Goal: Task Accomplishment & Management: Manage account settings

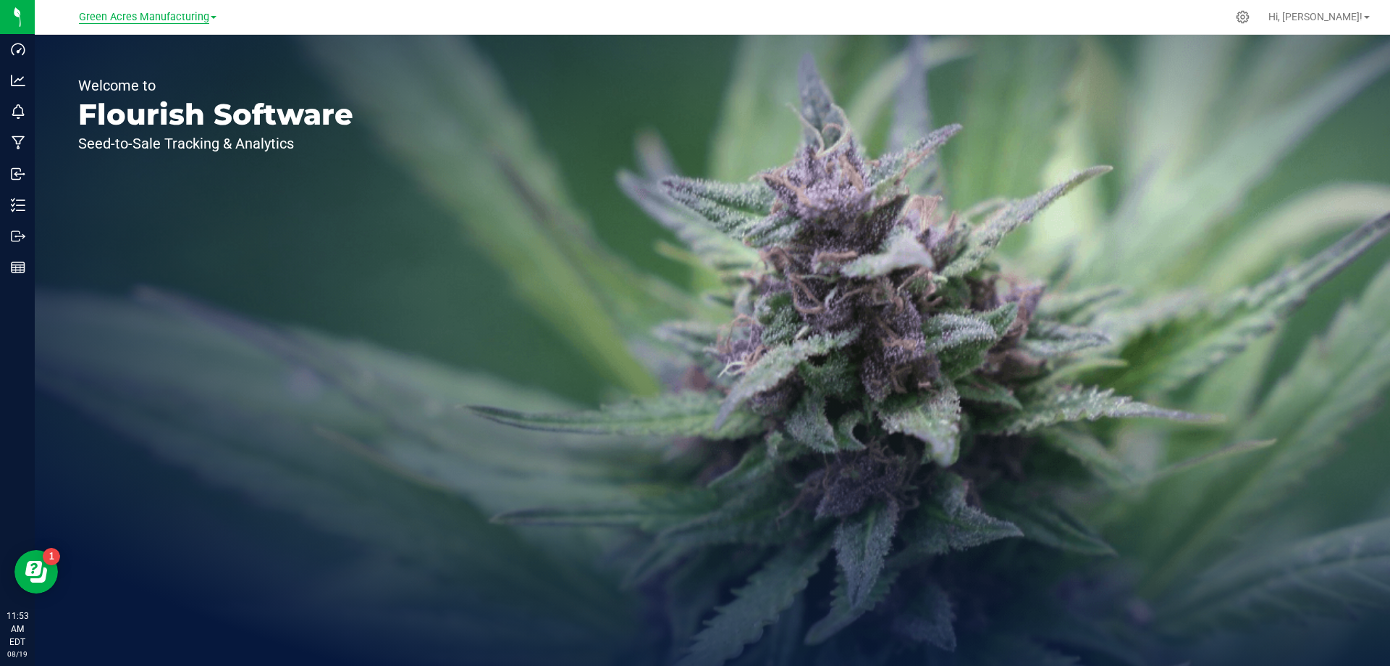
click at [144, 20] on span "Green Acres Manufacturing" at bounding box center [144, 17] width 130 height 13
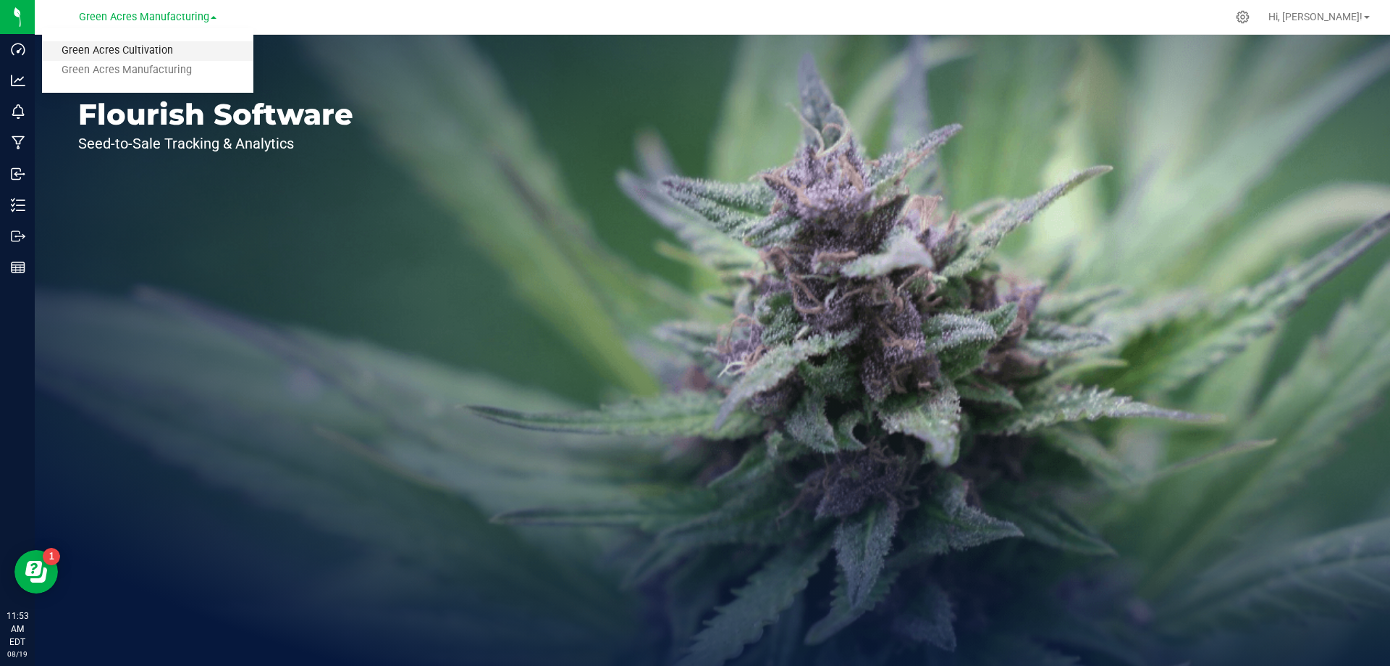
click at [122, 51] on link "Green Acres Cultivation" at bounding box center [147, 51] width 211 height 20
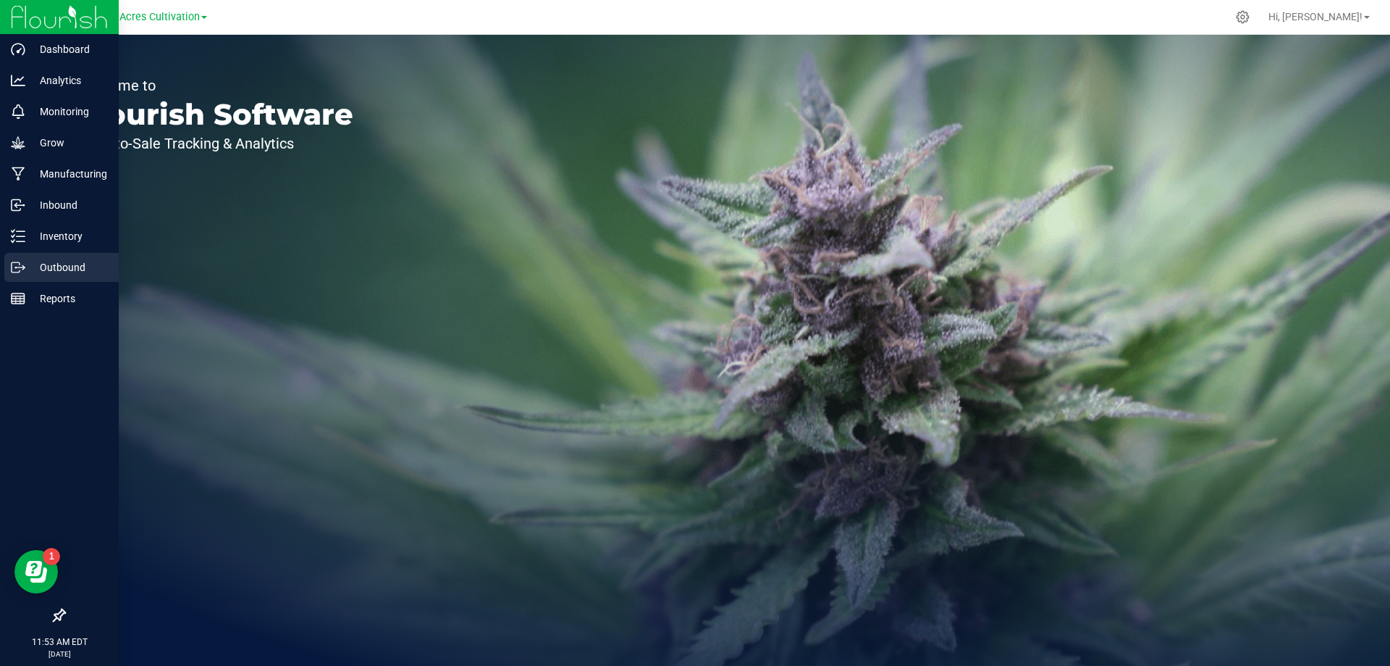
click at [57, 267] on p "Outbound" at bounding box center [68, 267] width 87 height 17
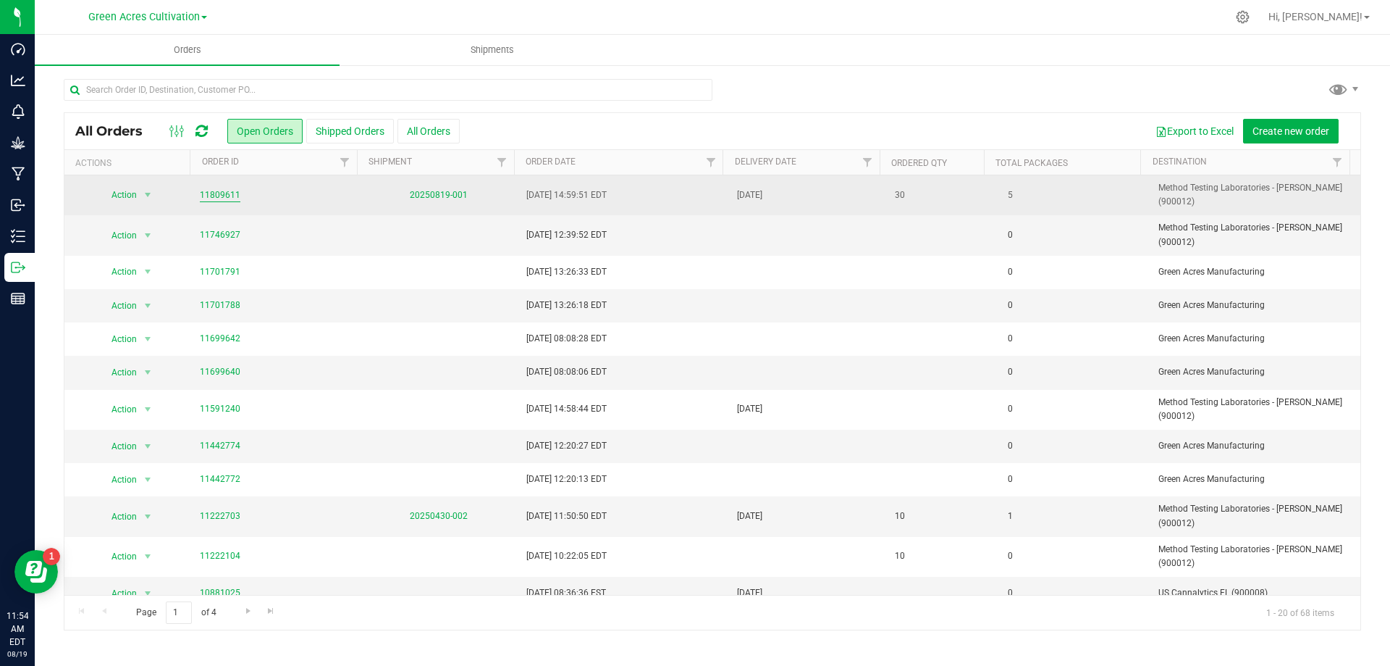
click at [222, 194] on link "11809611" at bounding box center [220, 195] width 41 height 14
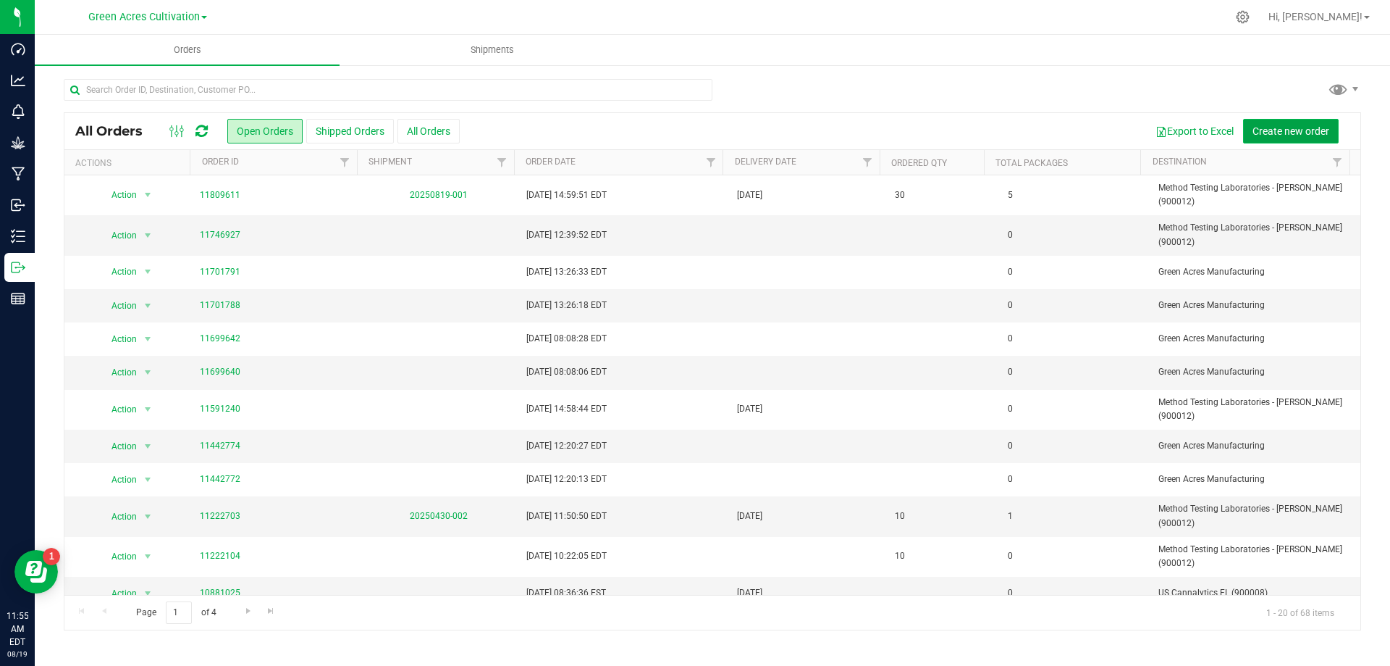
click at [1292, 127] on span "Create new order" at bounding box center [1291, 131] width 77 height 12
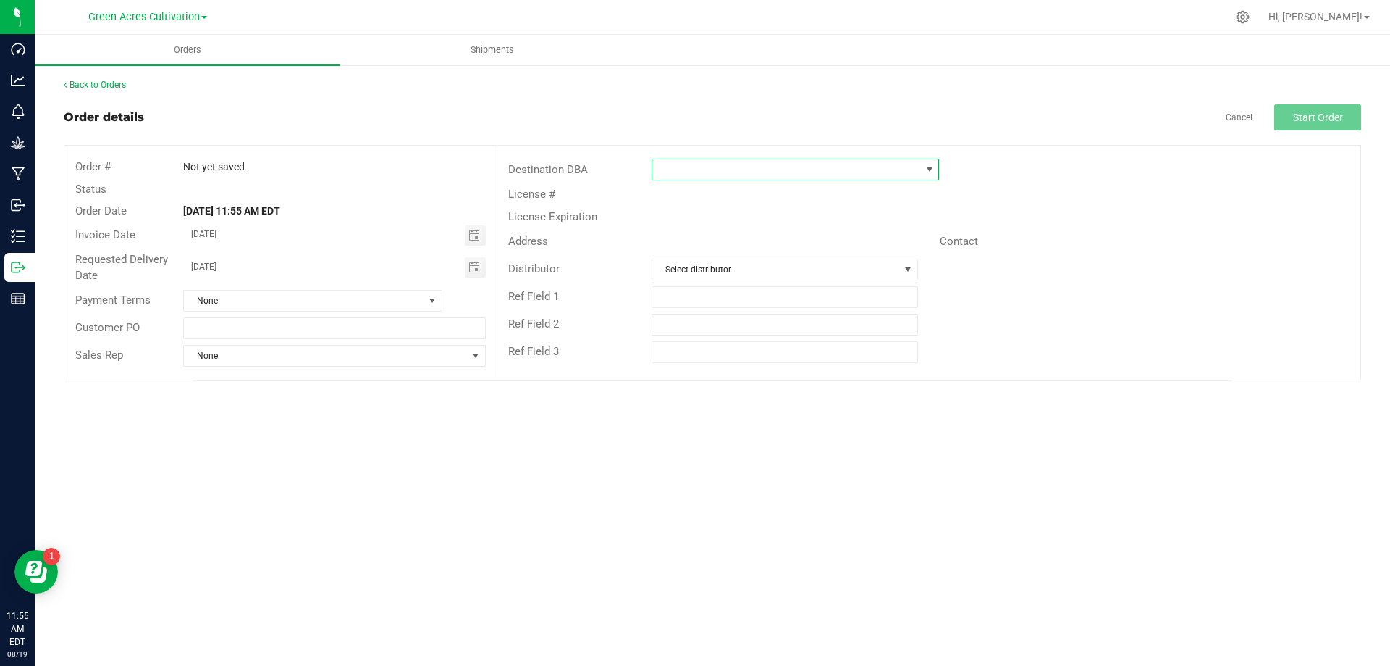
click at [933, 165] on span at bounding box center [930, 170] width 12 height 12
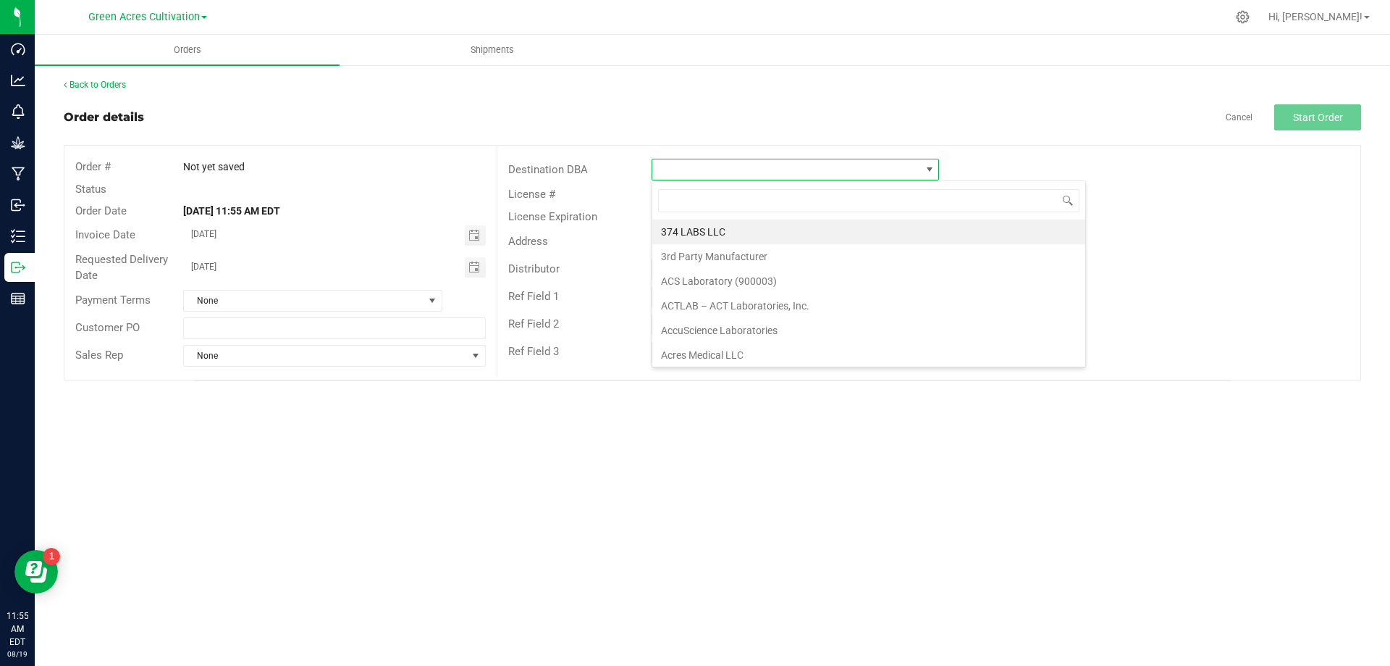
scroll to position [22, 288]
type input "meth"
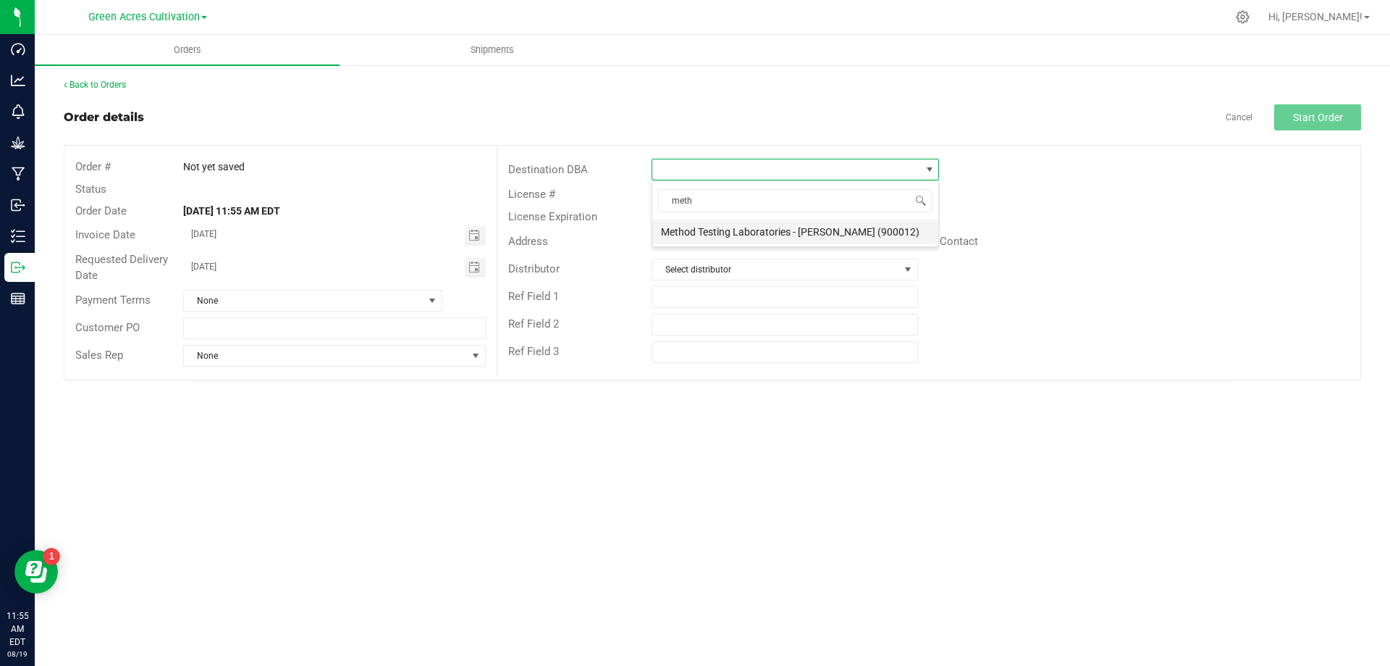
click at [753, 233] on li "Method Testing Laboratories - Brandon (900012)" at bounding box center [796, 231] width 286 height 25
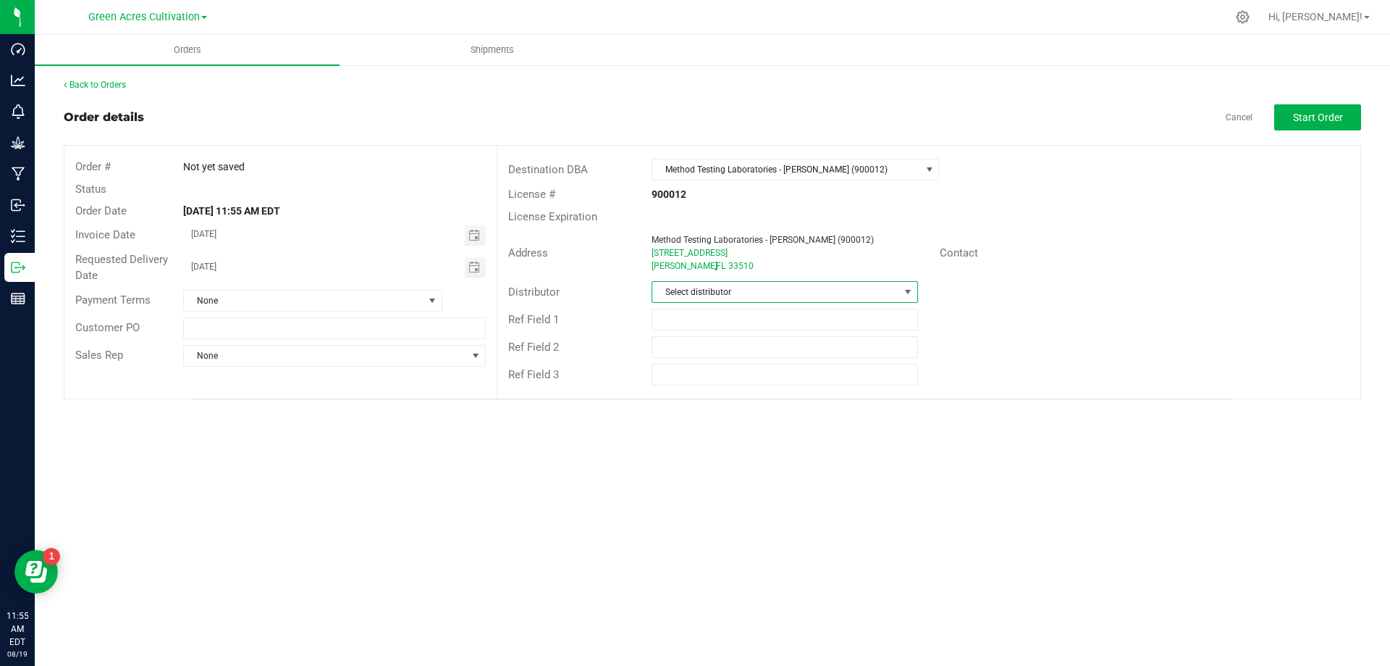
click at [752, 287] on span "Select distributor" at bounding box center [776, 292] width 246 height 20
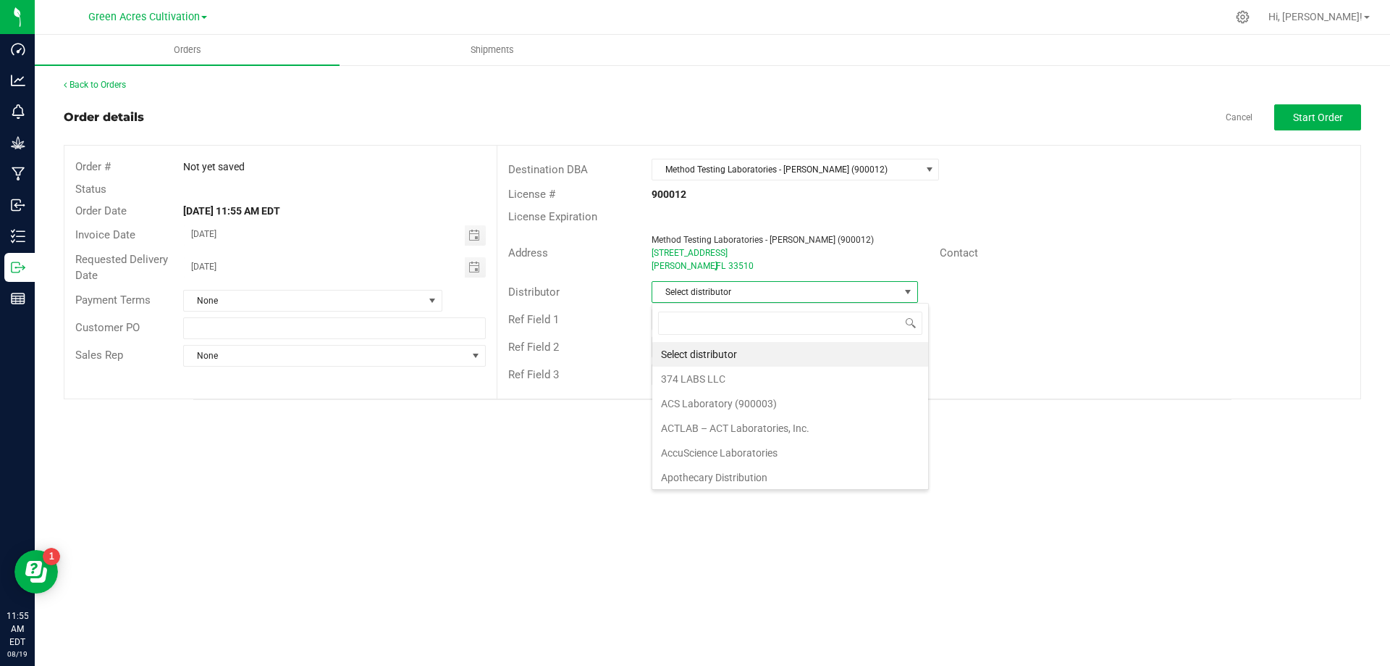
scroll to position [22, 267]
type input "wima"
click at [723, 358] on li "Parallel - Wimauma" at bounding box center [785, 354] width 264 height 25
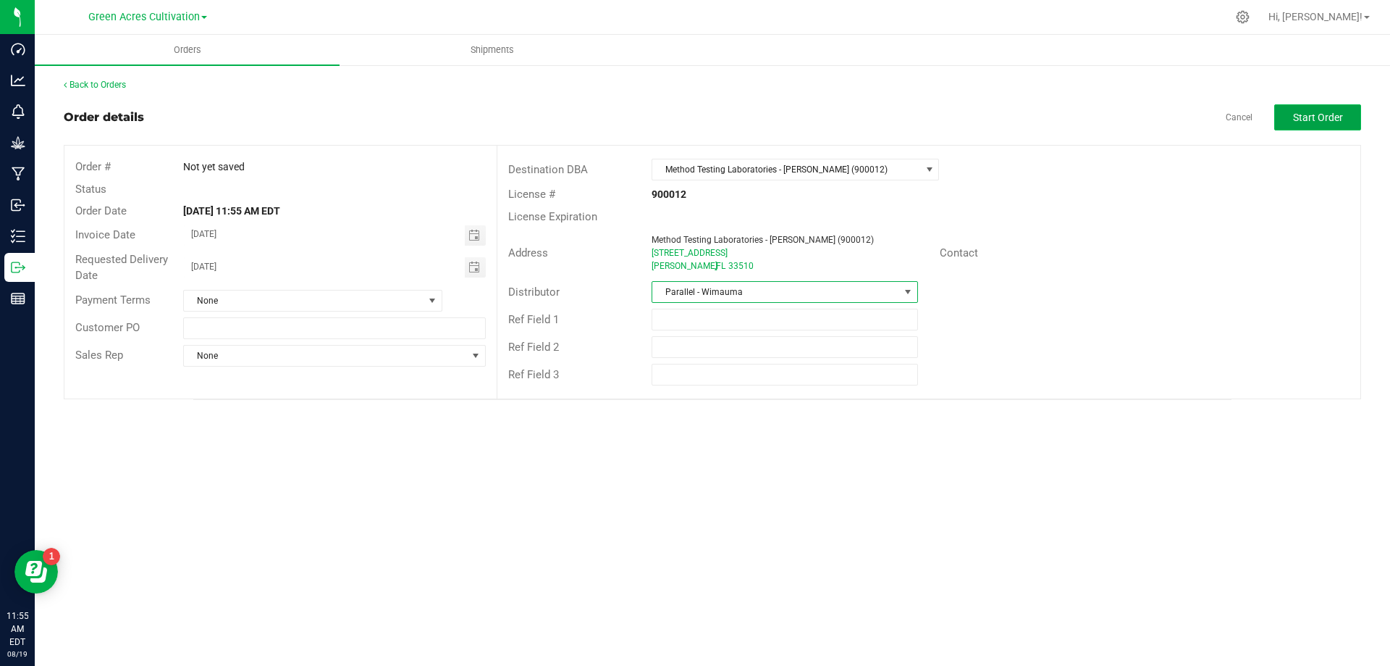
click at [1316, 109] on button "Start Order" at bounding box center [1318, 117] width 87 height 26
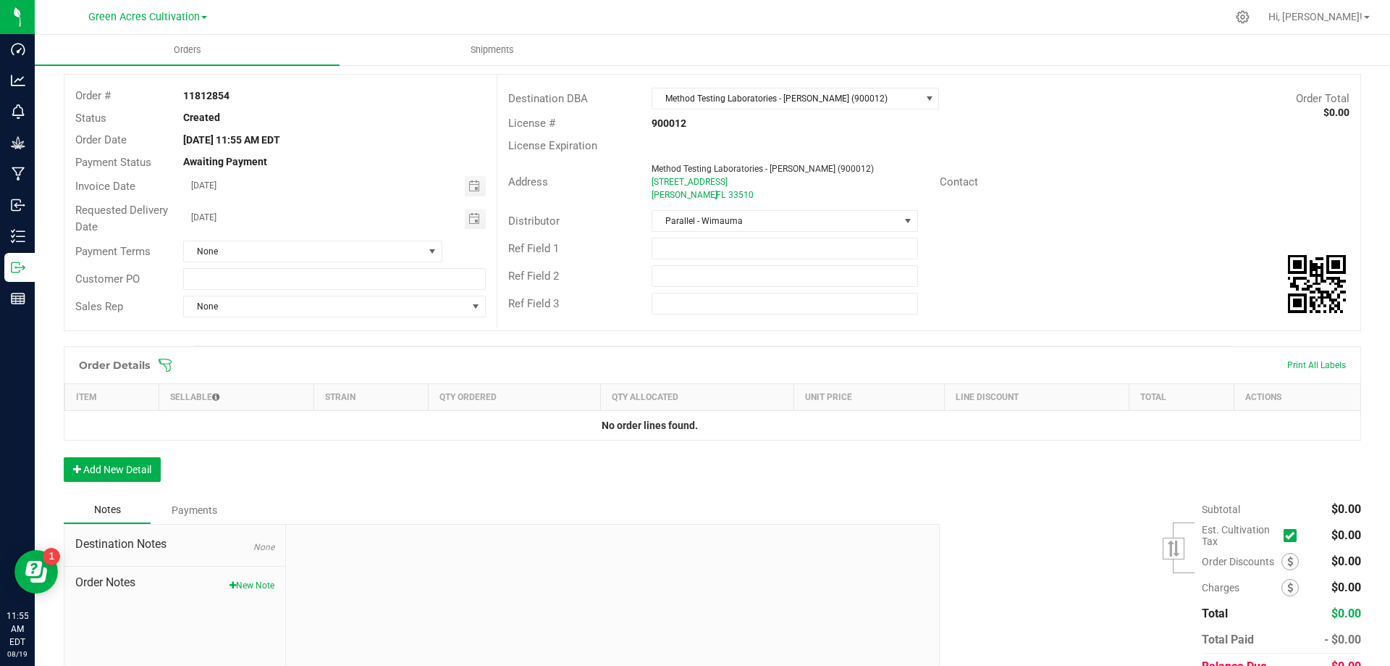
scroll to position [139, 0]
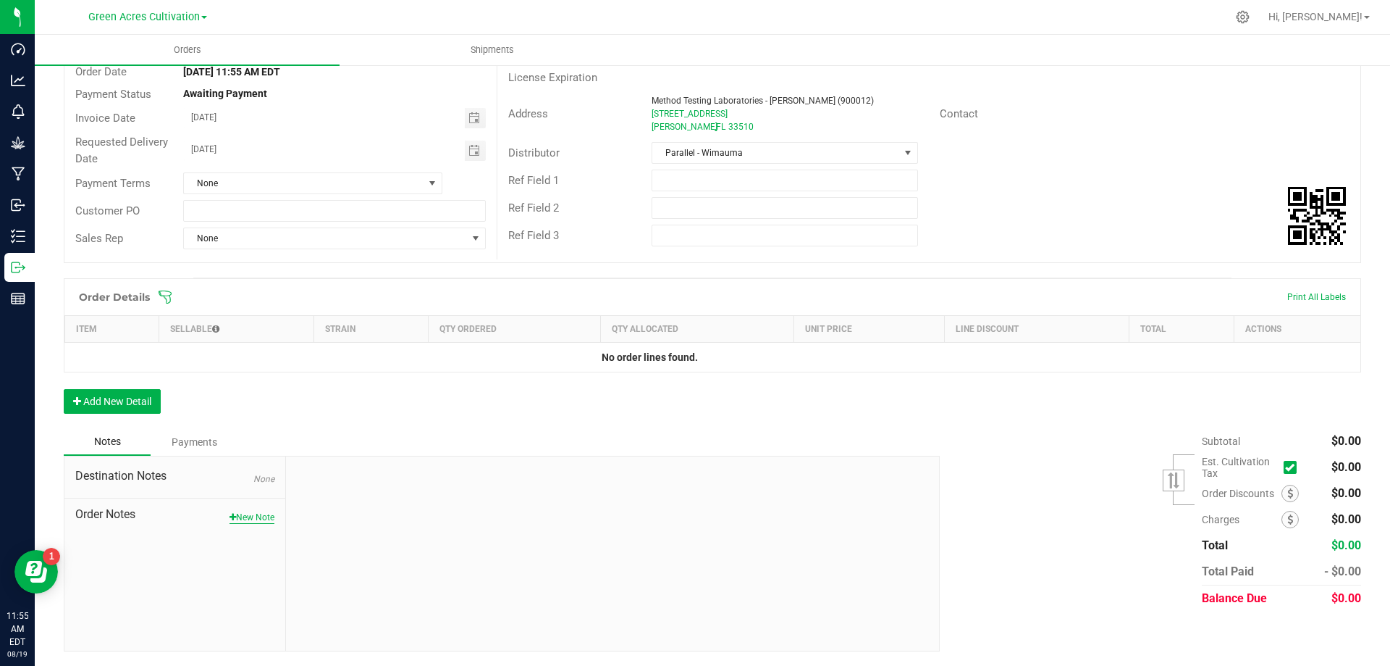
click at [243, 512] on button "New Note" at bounding box center [252, 517] width 45 height 13
click at [358, 513] on input "Note Title" at bounding box center [613, 517] width 632 height 22
type input "TAG"
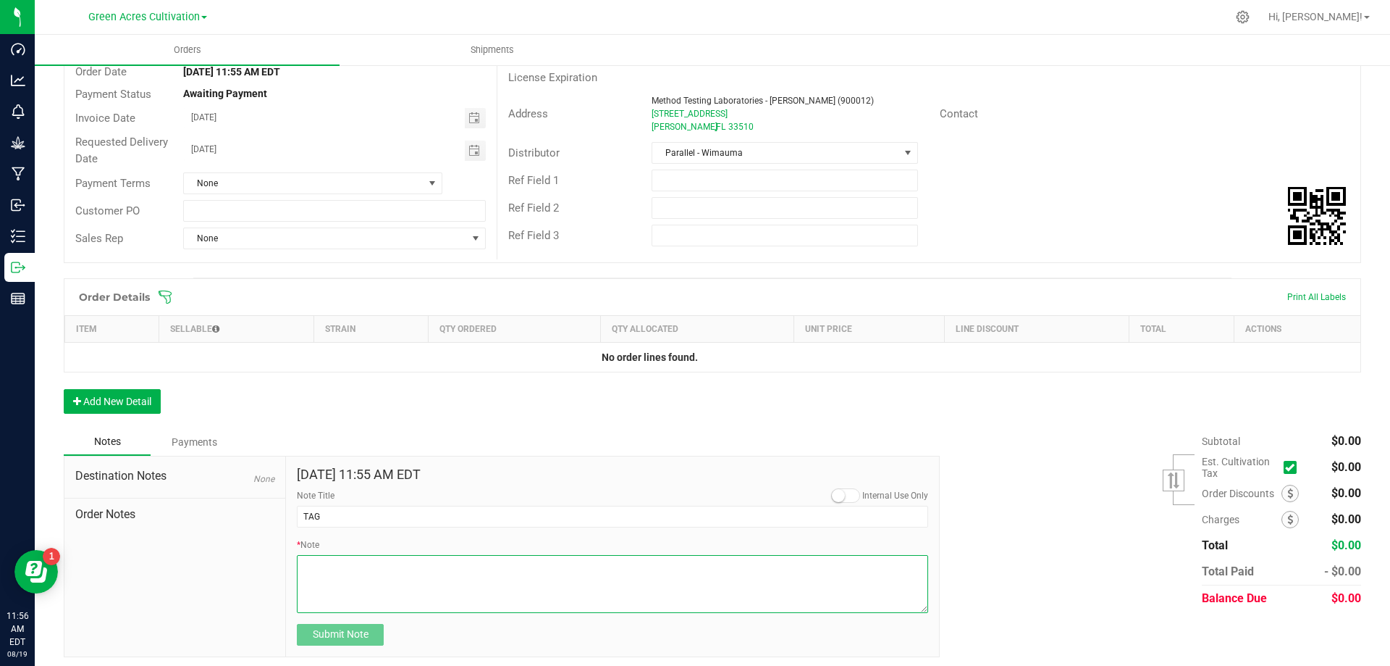
click at [384, 590] on textarea "* Note" at bounding box center [613, 584] width 632 height 58
type textarea "TAG # 016920/21"
click at [348, 630] on span "Submit Note" at bounding box center [341, 634] width 56 height 12
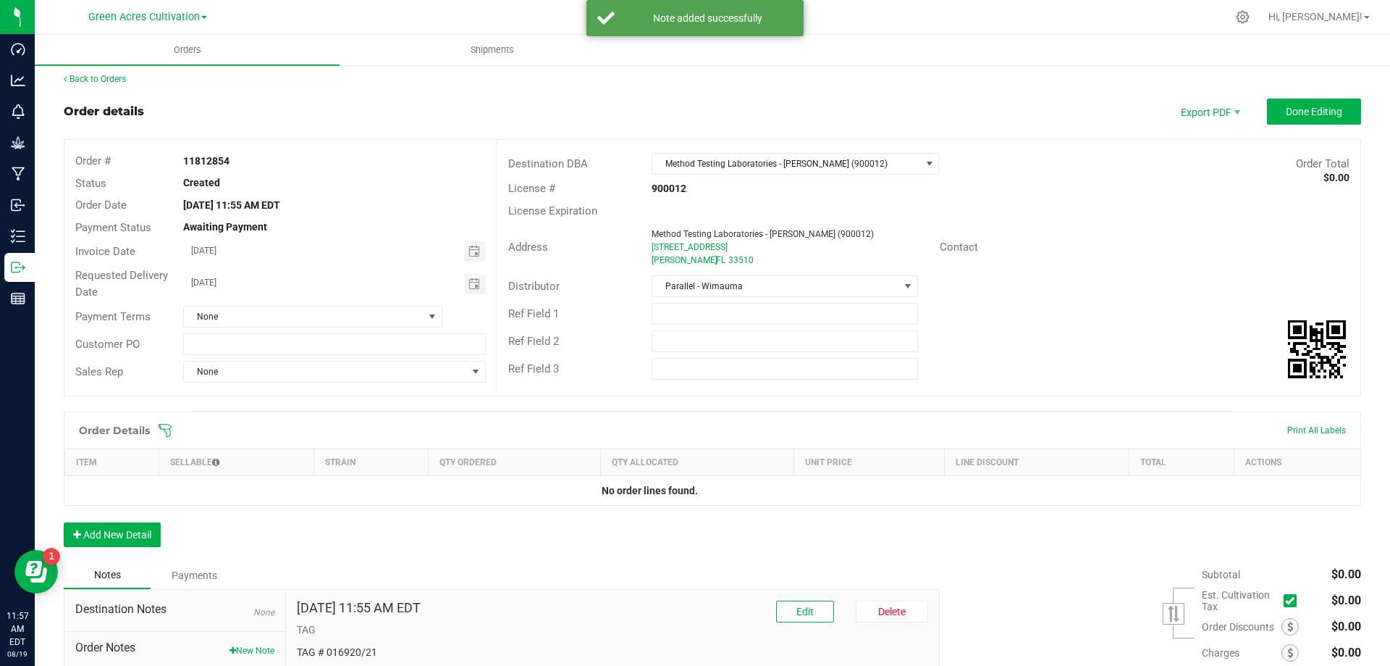
scroll to position [0, 0]
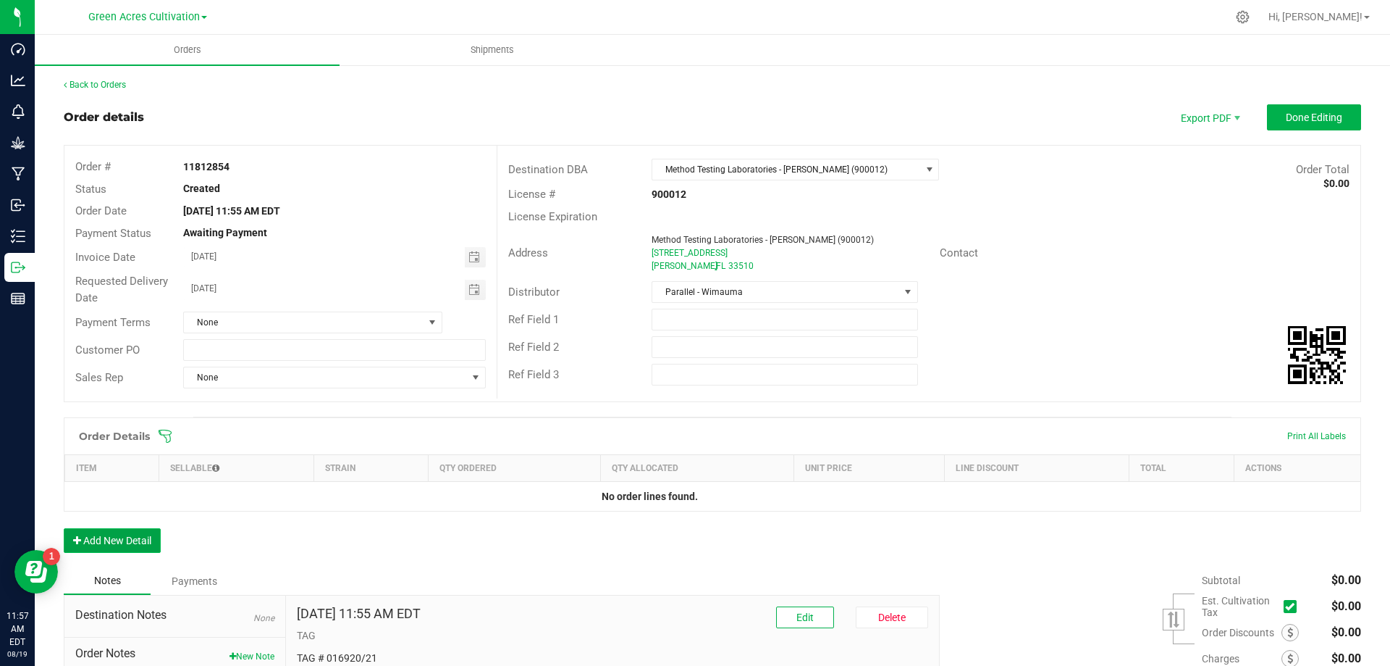
click at [111, 542] on button "Add New Detail" at bounding box center [112, 540] width 97 height 25
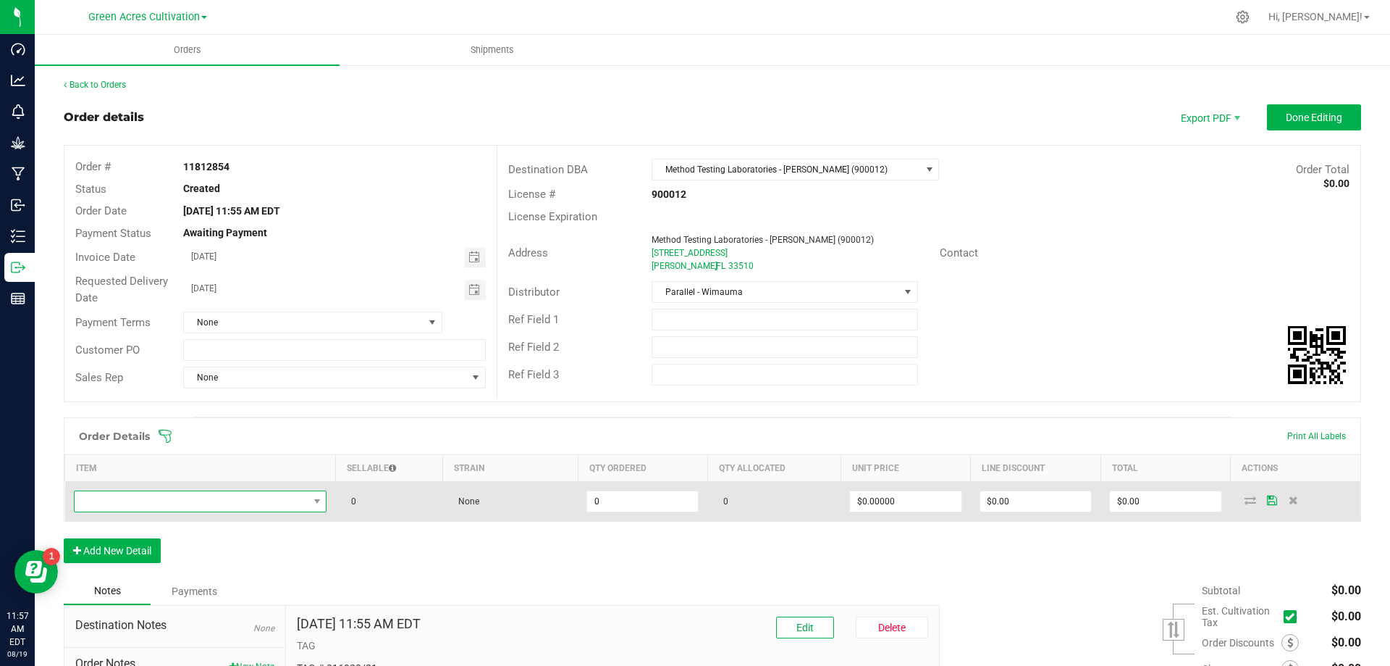
click at [297, 496] on span "NO DATA FOUND" at bounding box center [192, 501] width 234 height 20
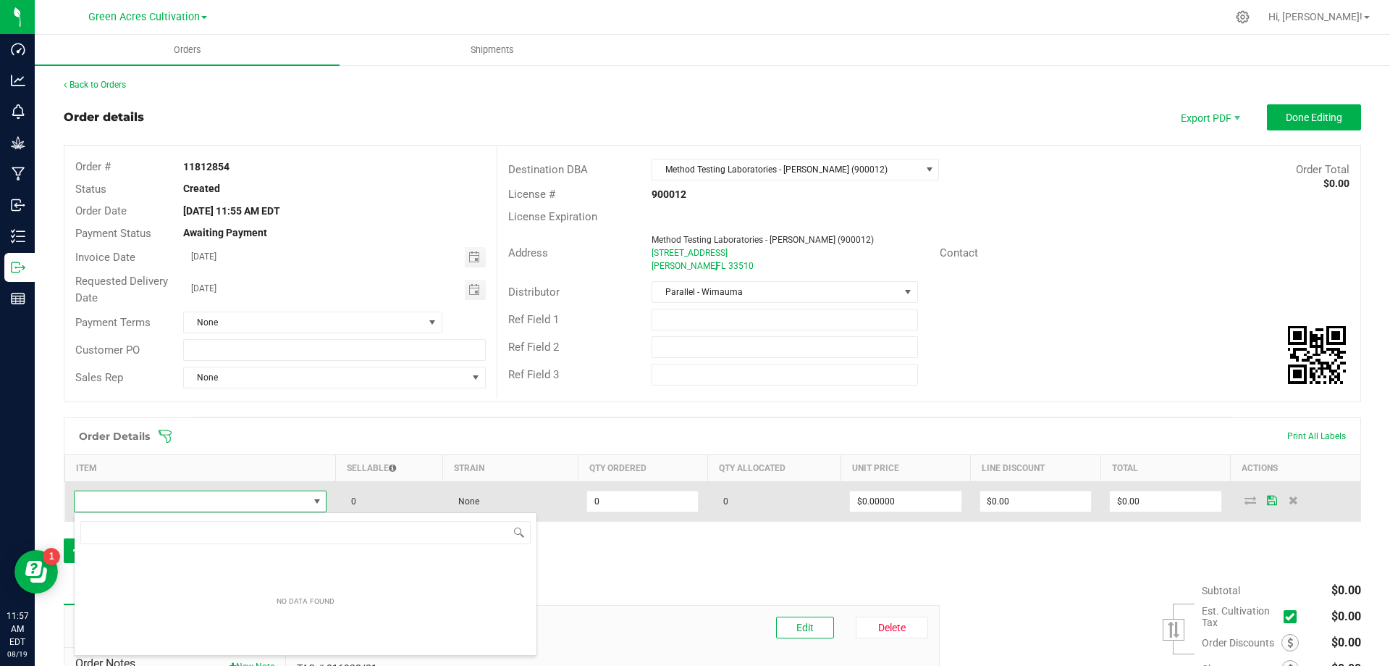
scroll to position [22, 248]
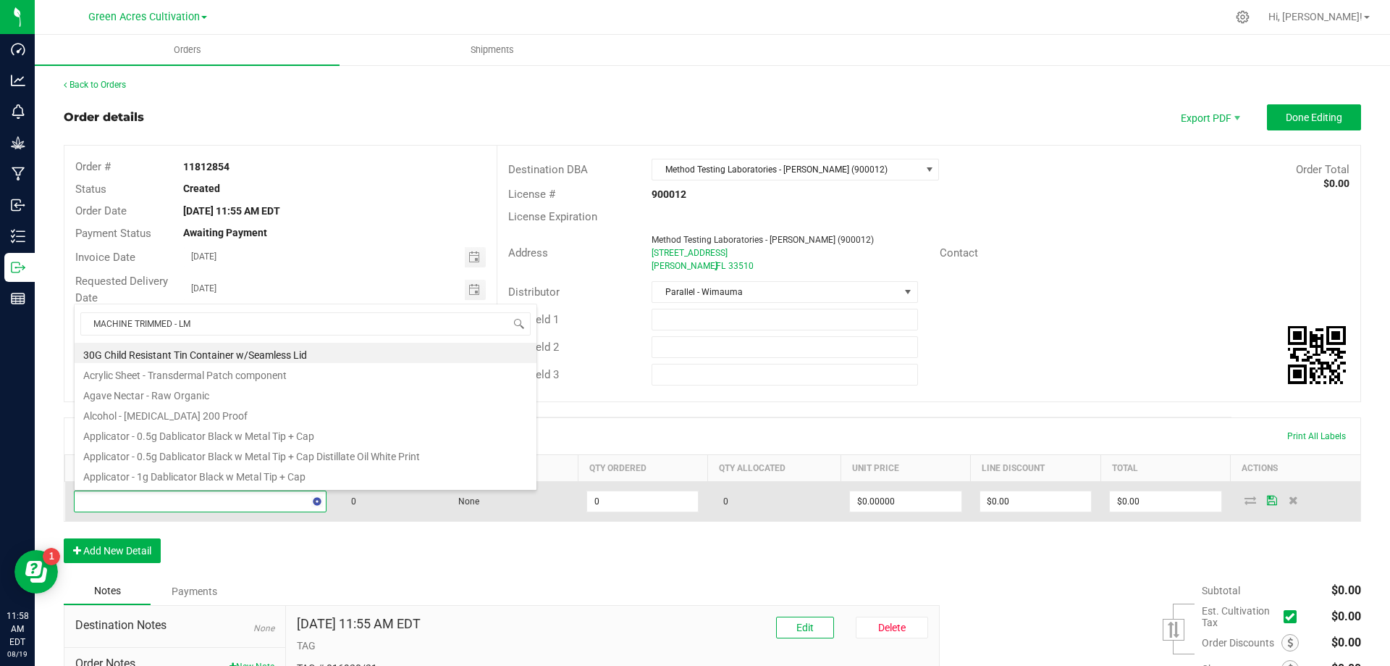
type input "MACHINE TRIMMED - LMZ"
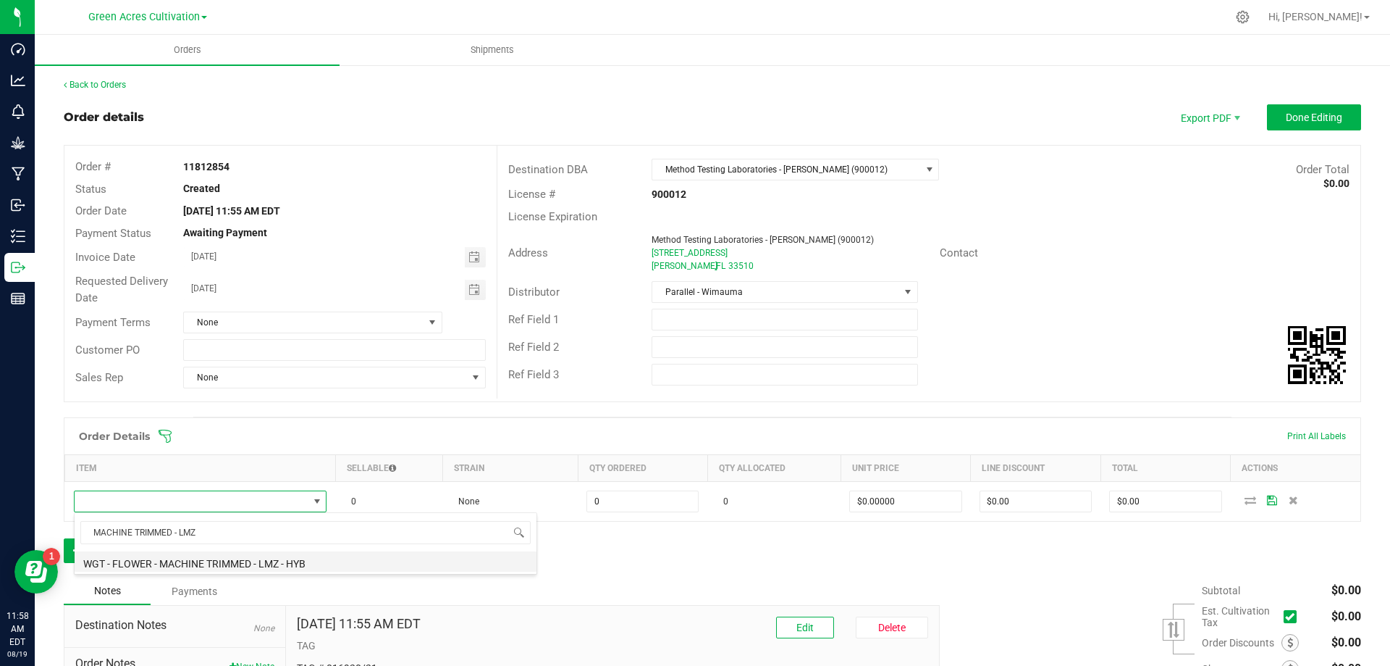
click at [145, 564] on li "WGT - FLOWER - MACHINE TRIMMED - LMZ - HYB" at bounding box center [306, 561] width 462 height 20
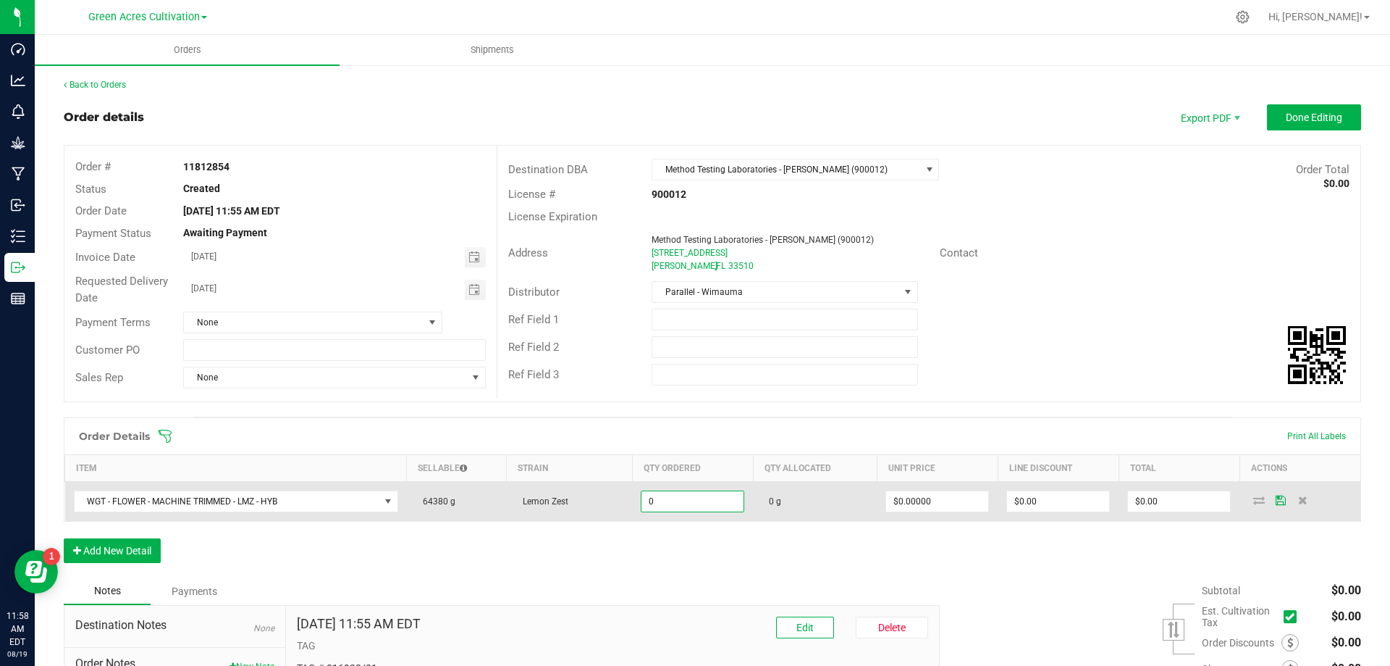
click at [655, 501] on input "0" at bounding box center [693, 501] width 102 height 20
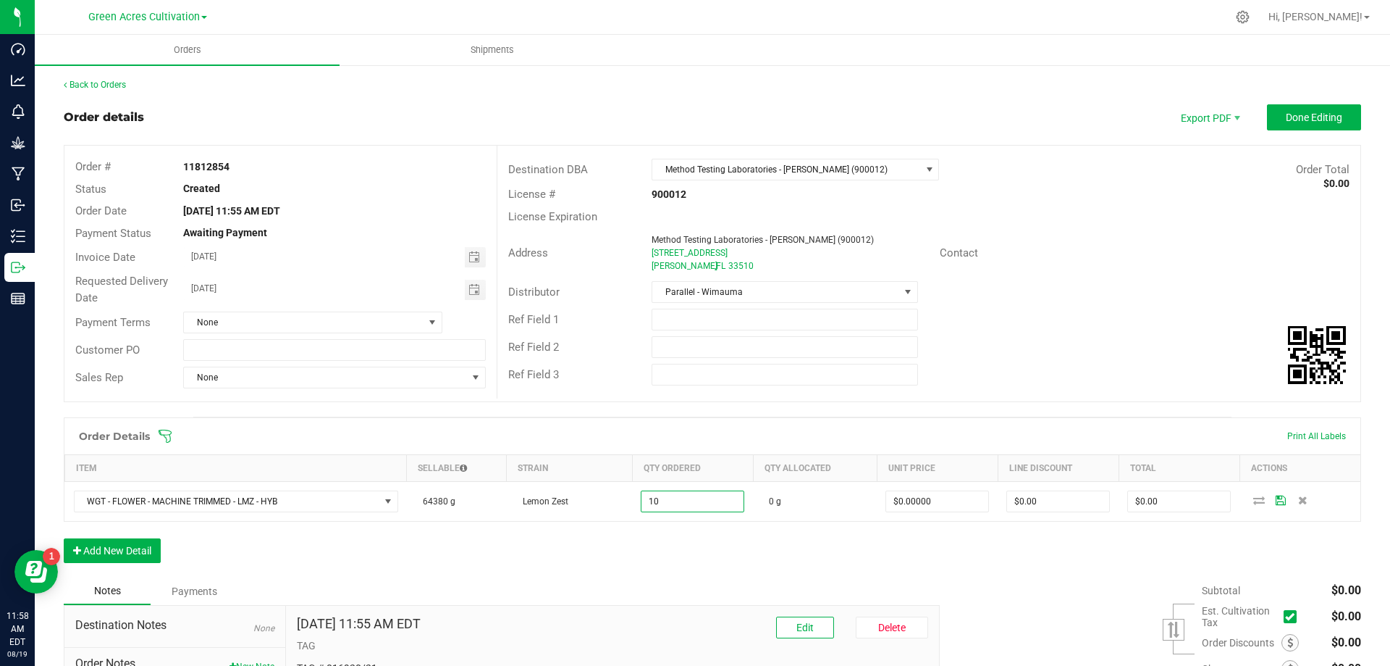
type input "10.0000 g"
click at [536, 547] on div "Order Details Print All Labels Item Sellable Strain Qty Ordered Qty Allocated U…" at bounding box center [713, 497] width 1298 height 160
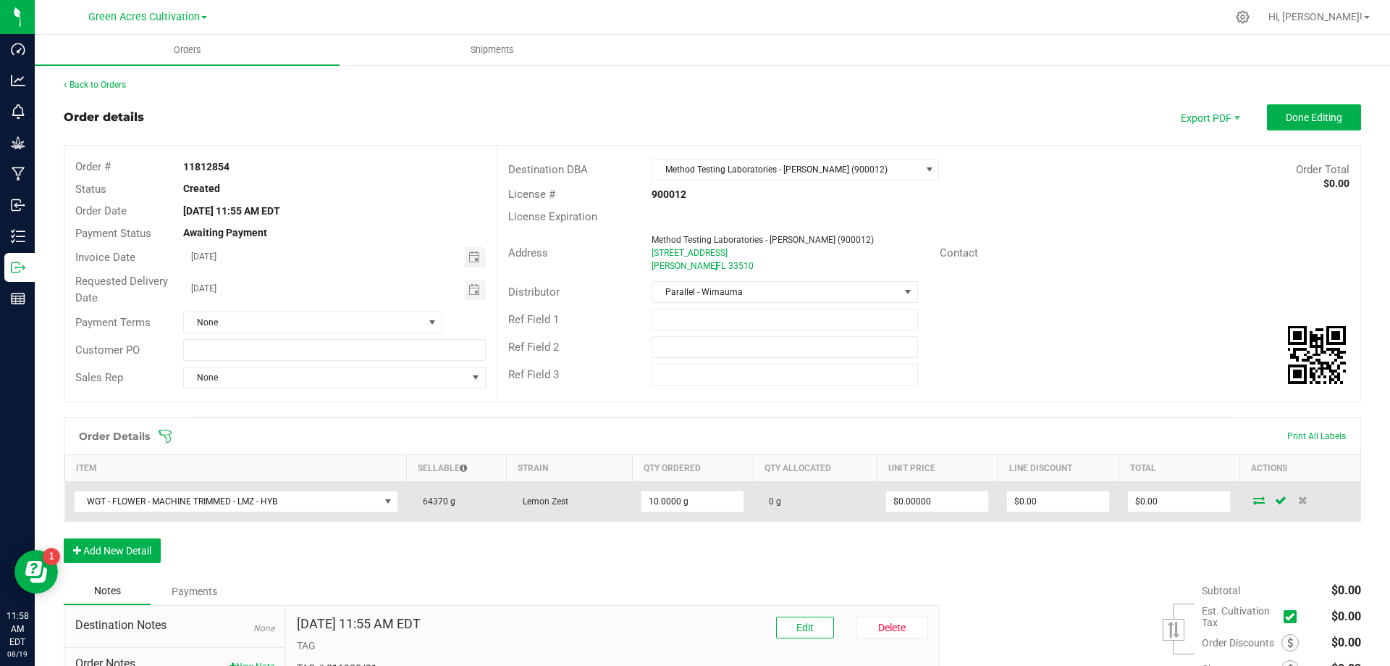
click at [1254, 500] on icon at bounding box center [1260, 499] width 12 height 9
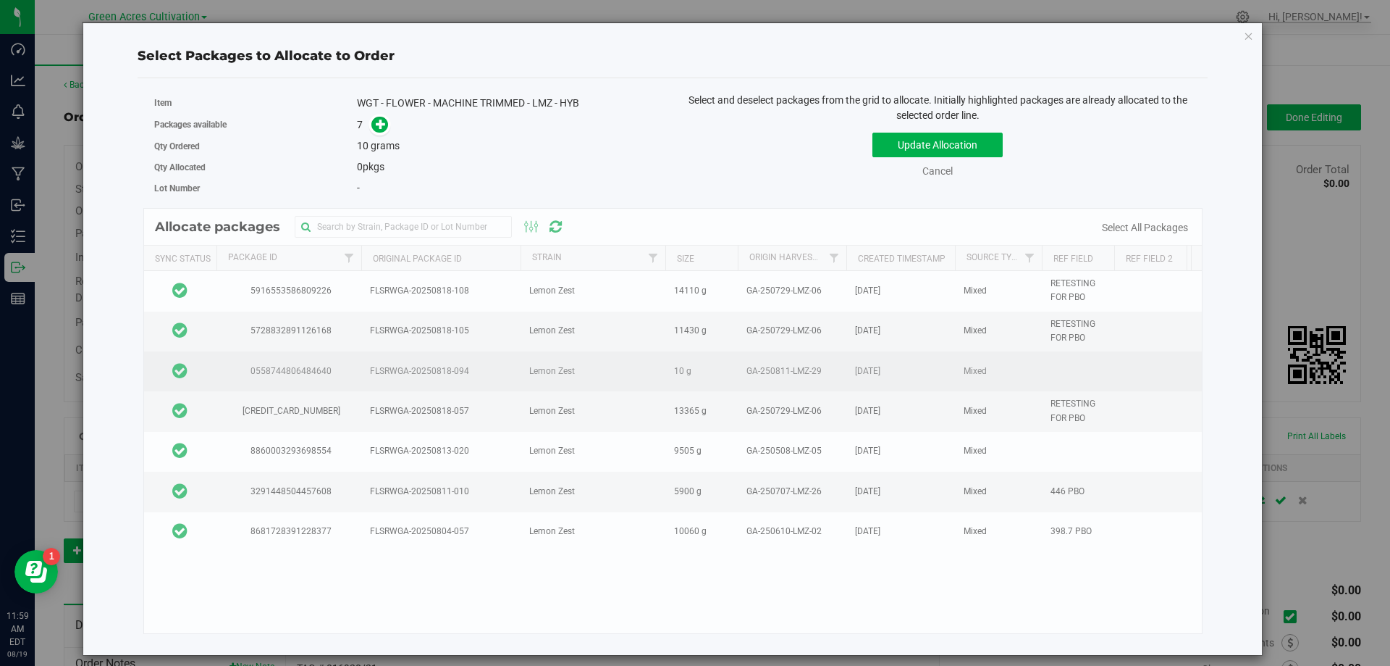
click at [199, 376] on td at bounding box center [180, 371] width 72 height 40
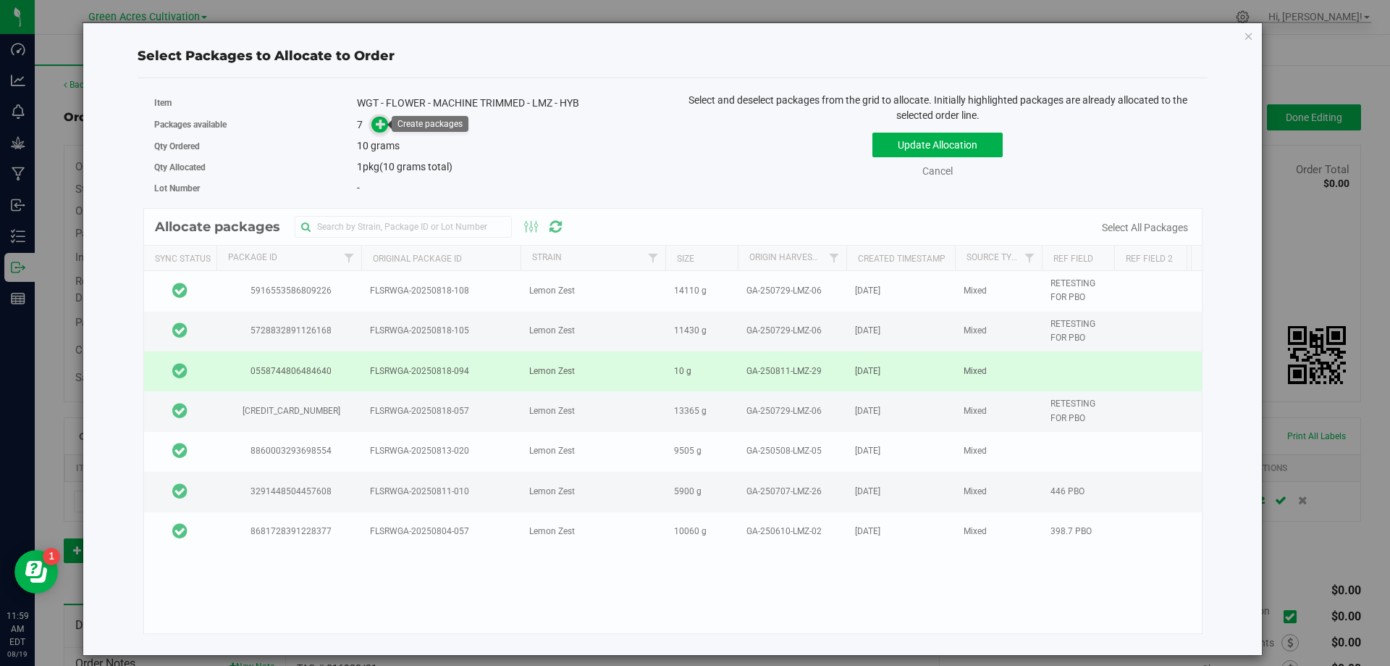
click at [387, 121] on span at bounding box center [380, 125] width 17 height 17
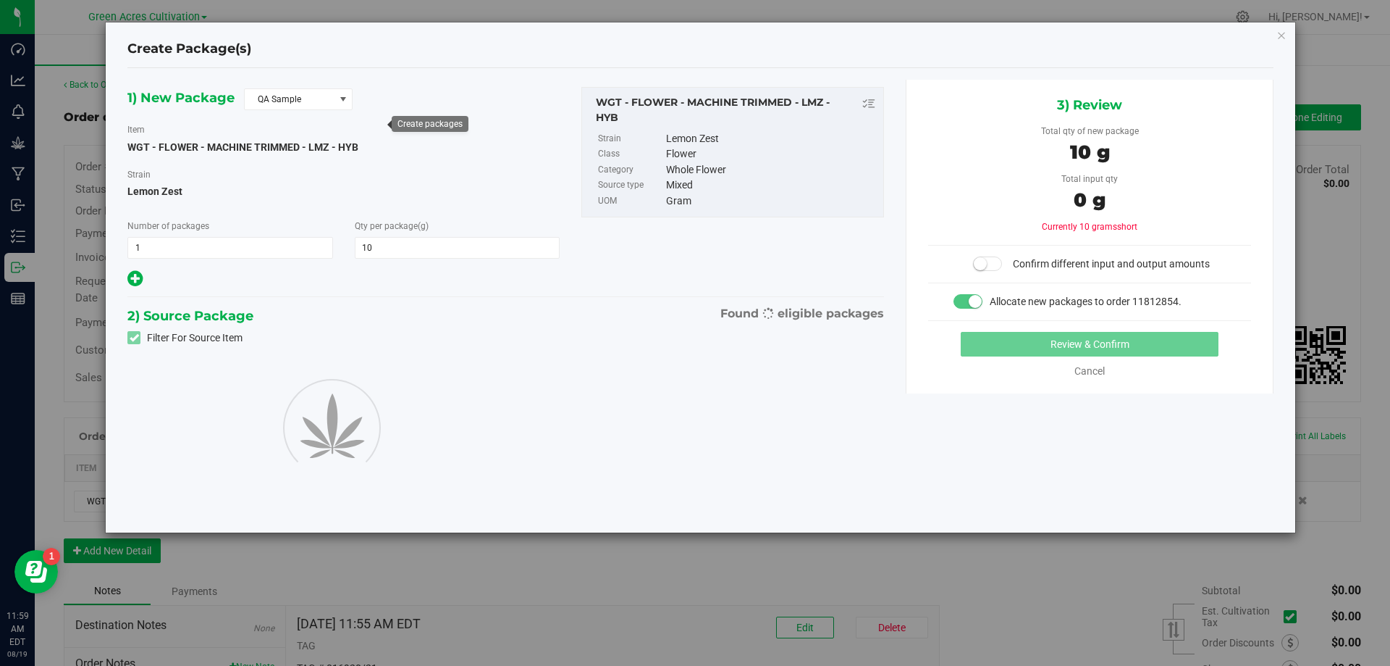
type input "10.0000"
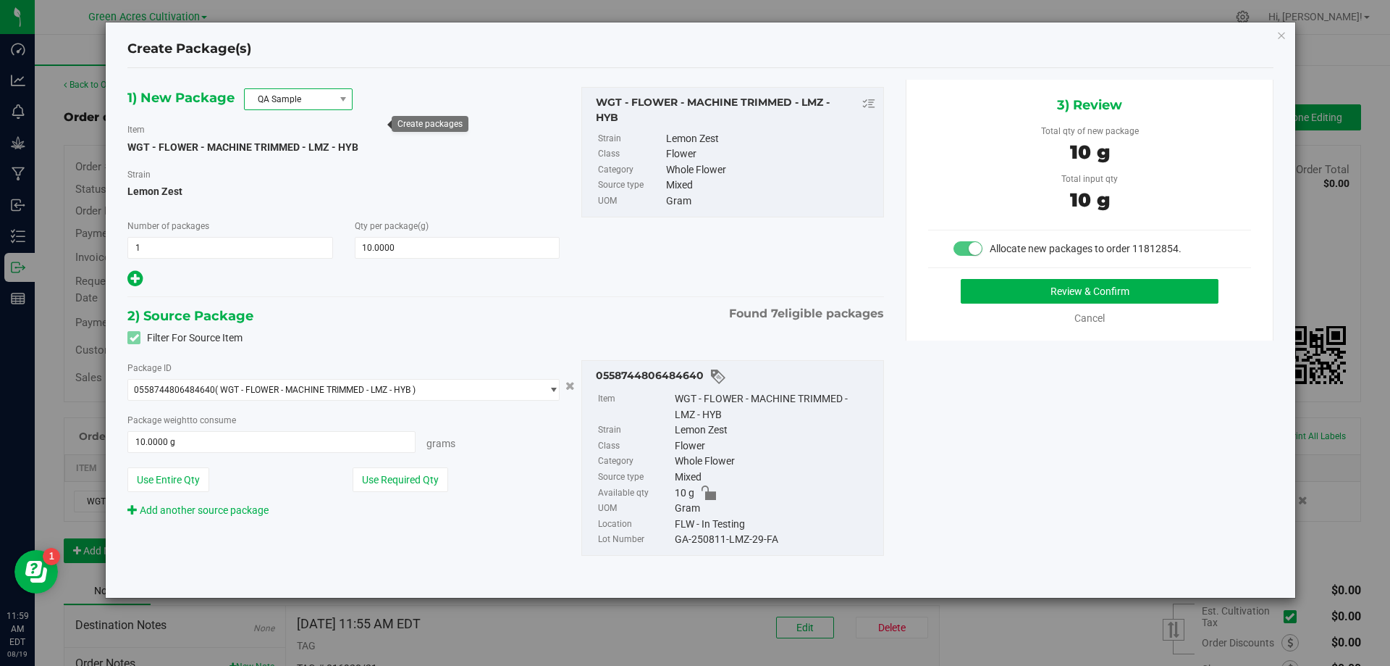
click at [298, 98] on span "QA Sample" at bounding box center [289, 99] width 89 height 20
click at [283, 164] on li "R&D Sample" at bounding box center [298, 164] width 107 height 20
click at [417, 482] on button "Use Required Qty" at bounding box center [401, 479] width 96 height 25
click at [756, 537] on div "GA-250811-LMZ-29-FA" at bounding box center [775, 540] width 201 height 16
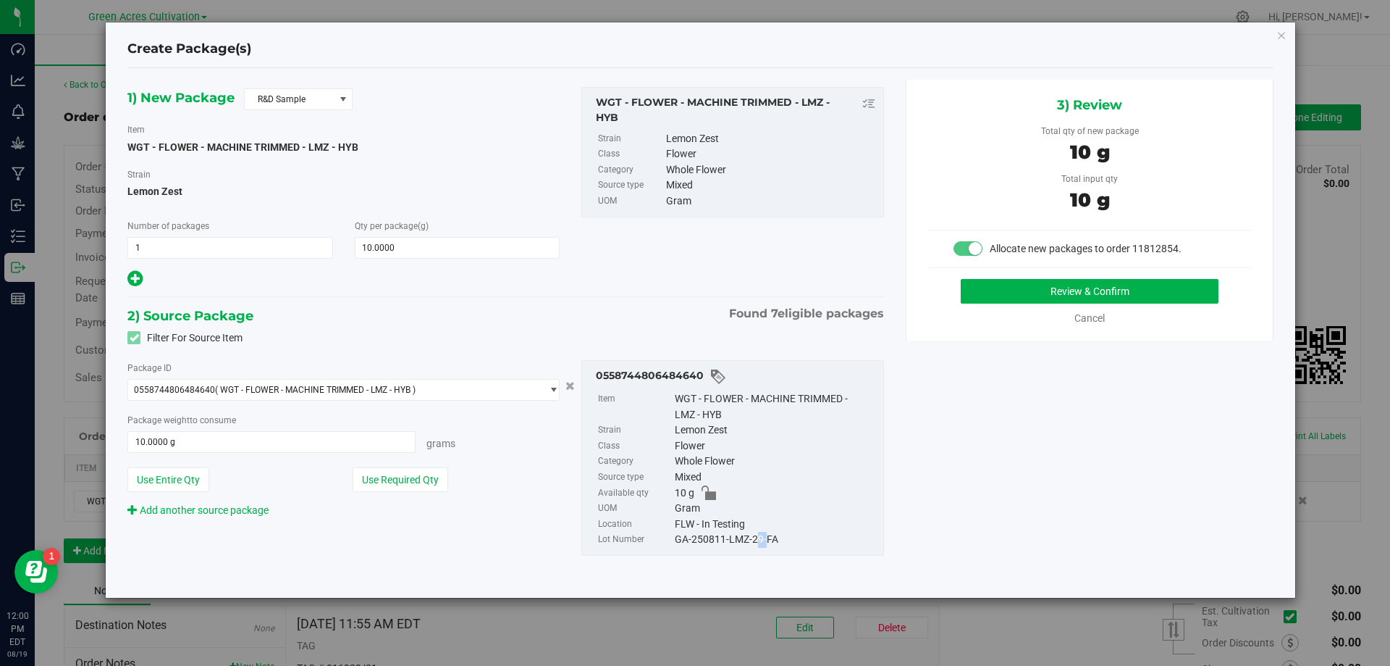
click at [756, 537] on div "GA-250811-LMZ-29-FA" at bounding box center [775, 540] width 201 height 16
copy div "GA-250811-LMZ-29-FA"
click at [1017, 297] on button "Review & Confirm" at bounding box center [1090, 291] width 258 height 25
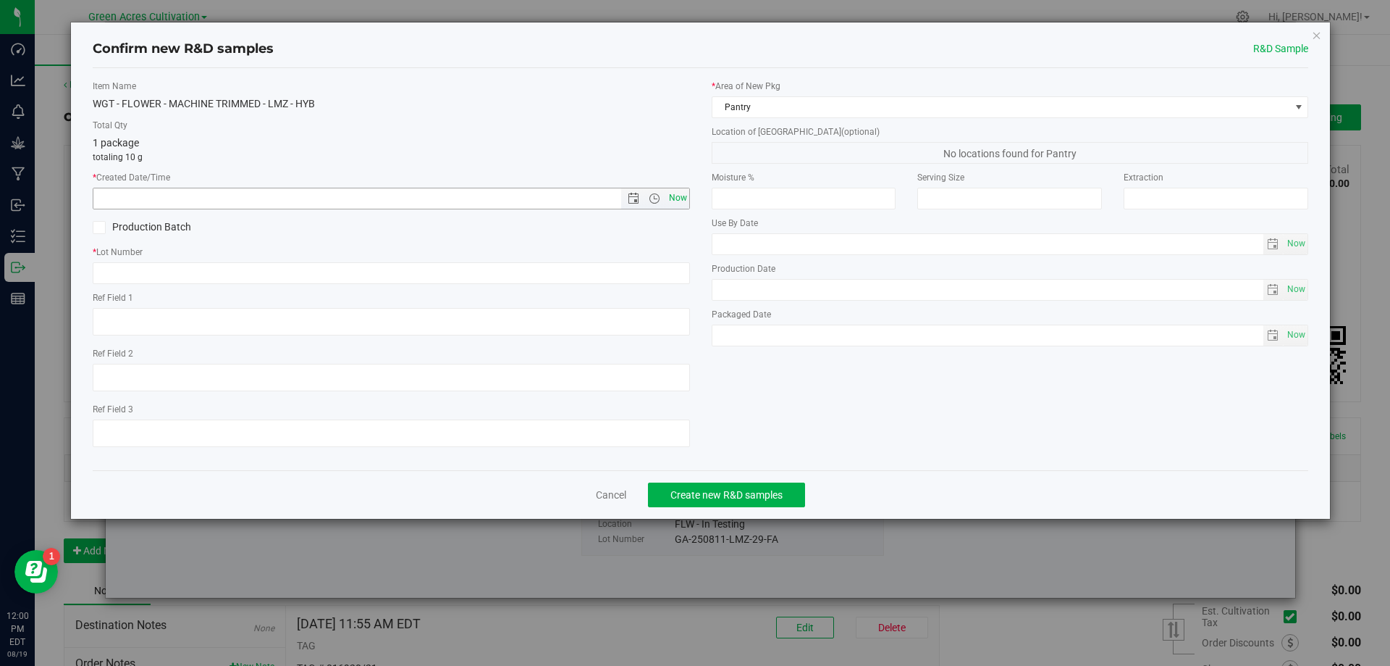
click at [676, 195] on span "Now" at bounding box center [678, 198] width 25 height 21
type input "8/19/2025 12:00 PM"
click at [639, 269] on input "text" at bounding box center [391, 273] width 597 height 22
paste input "GA-250811-LMZ-29-FA"
type input "GA-250811-LMZ-29-FA"
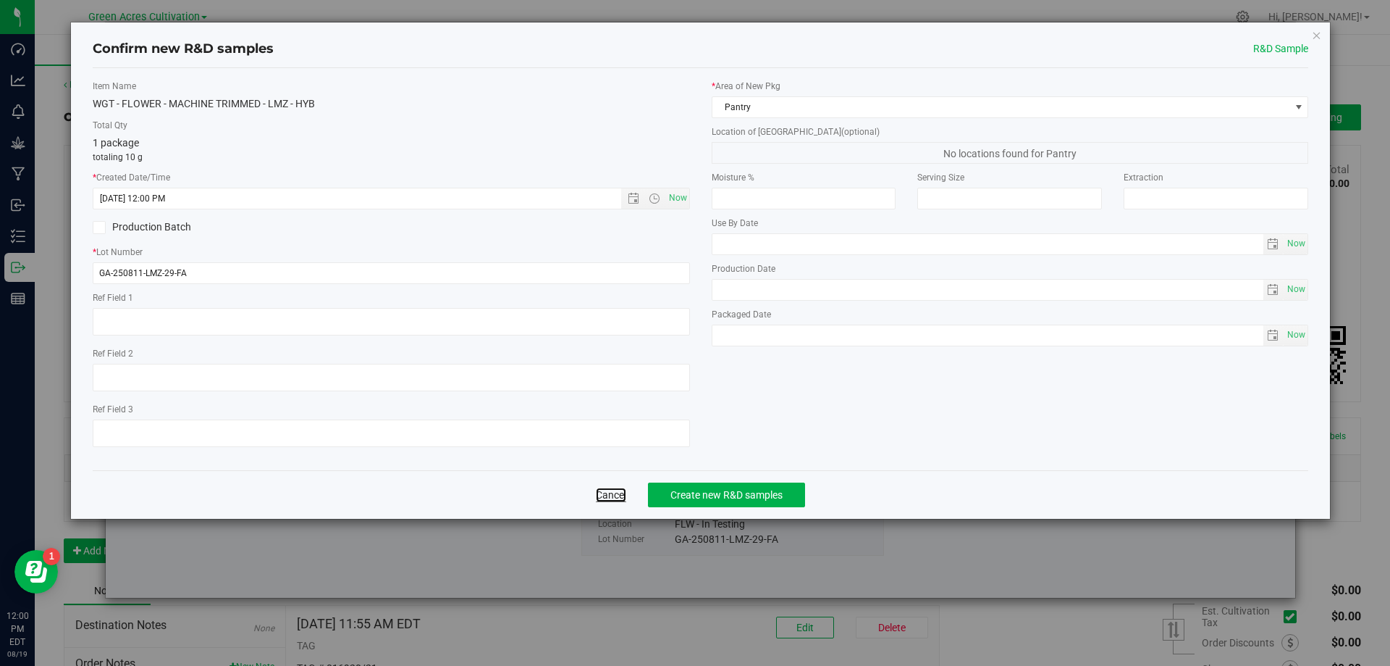
click at [616, 495] on link "Cancel" at bounding box center [611, 494] width 30 height 14
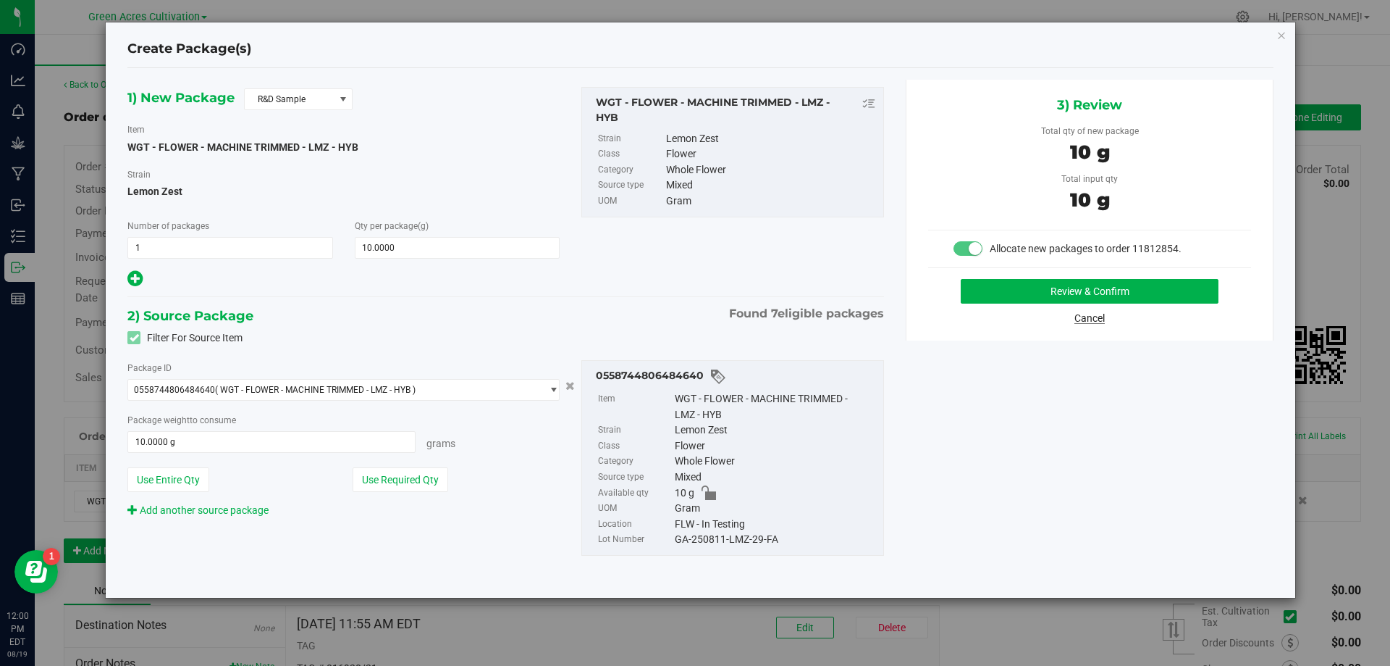
click at [1091, 319] on link "Cancel" at bounding box center [1090, 318] width 30 height 12
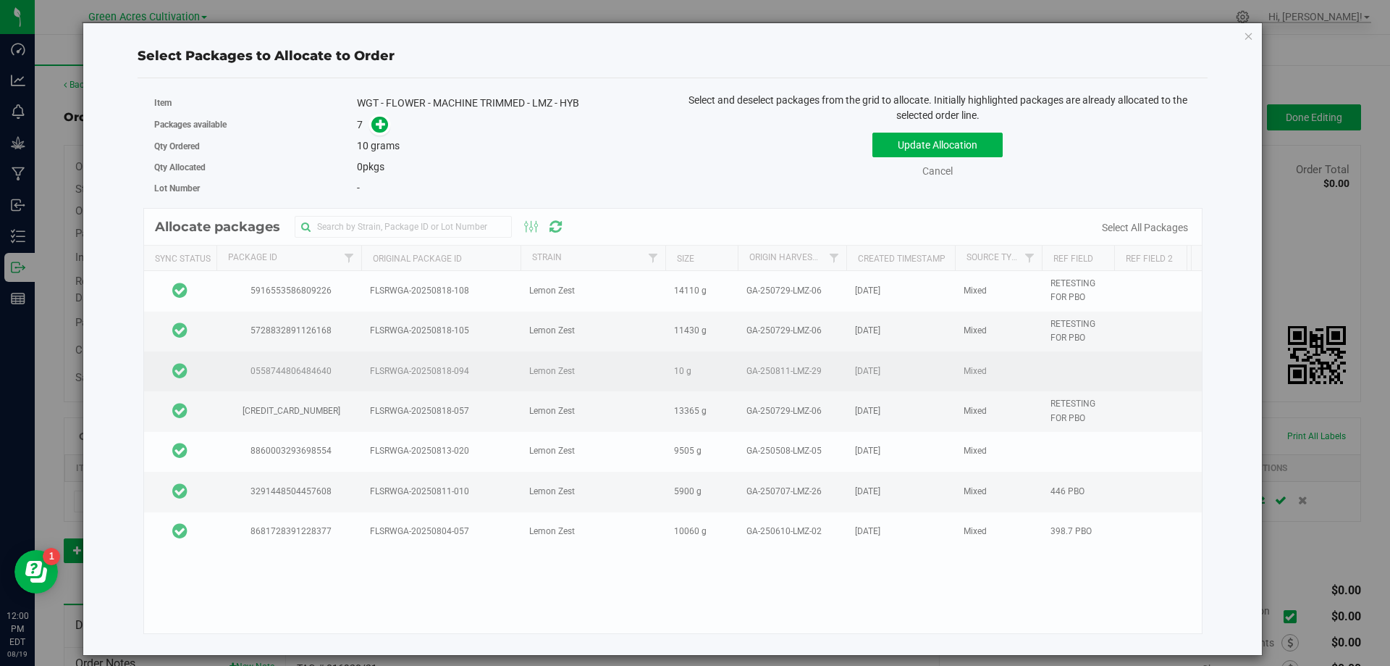
click at [211, 382] on td at bounding box center [180, 371] width 72 height 40
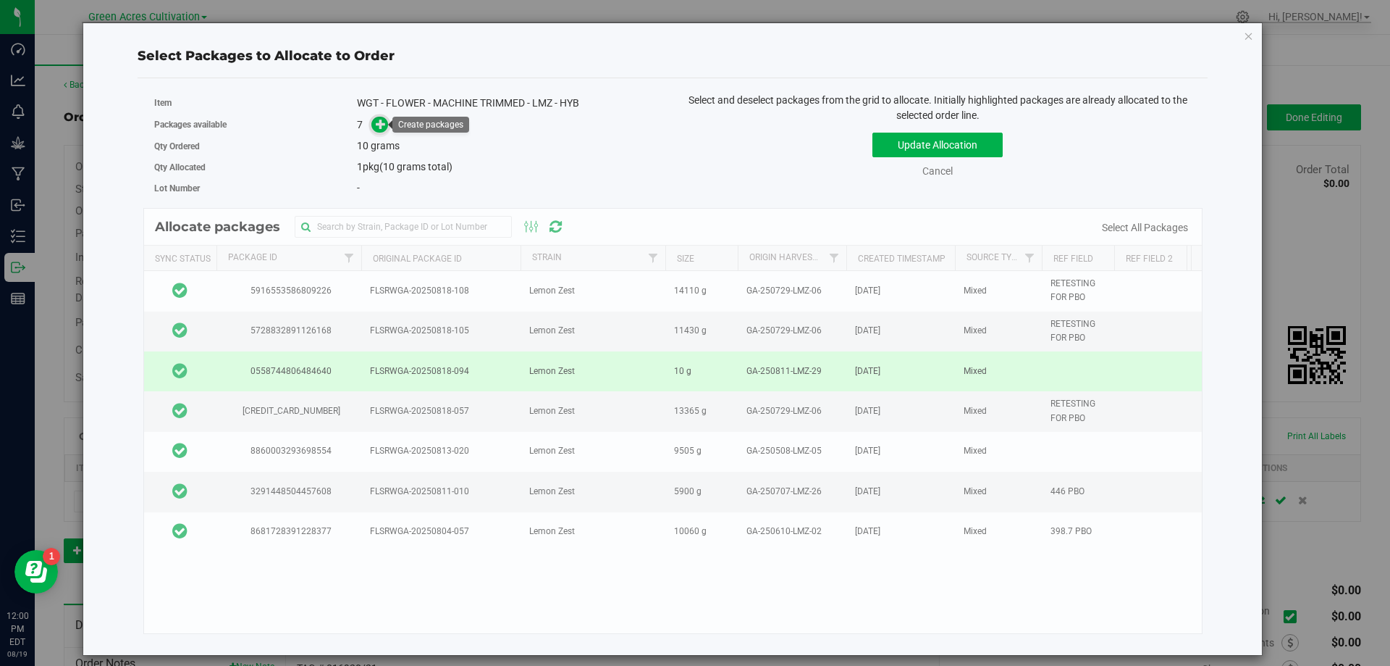
click at [387, 124] on span at bounding box center [380, 125] width 17 height 17
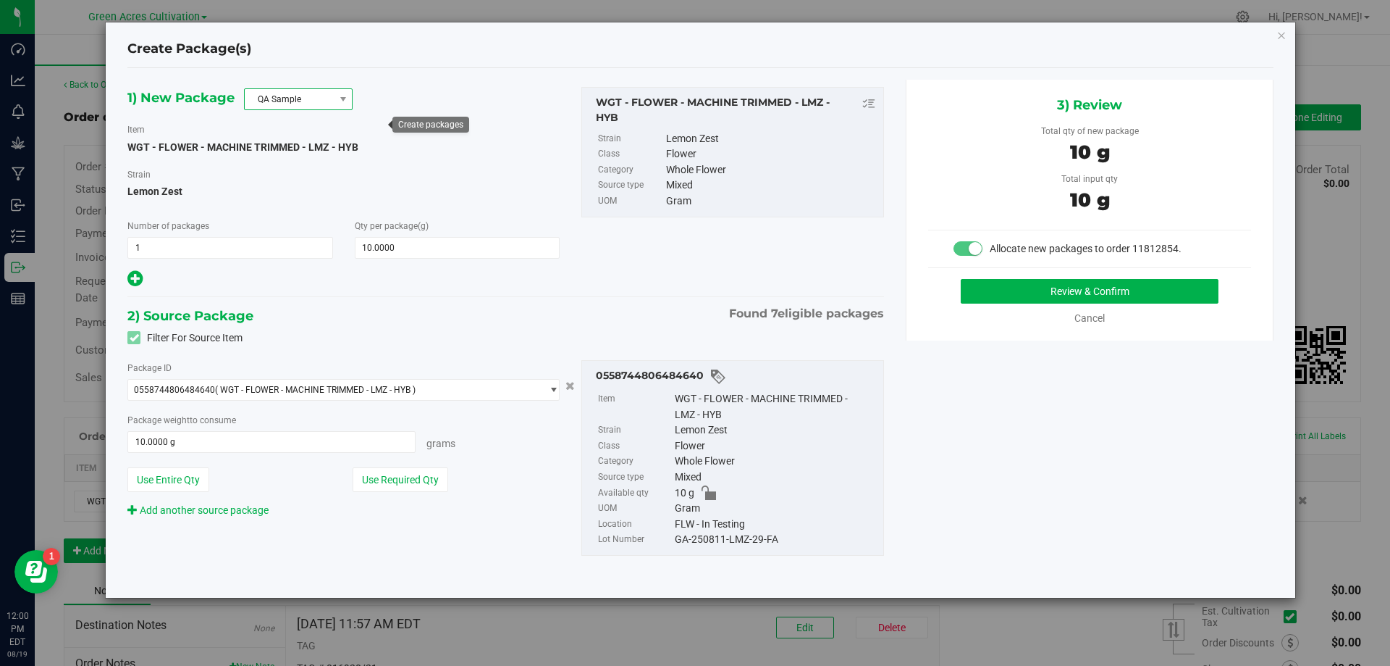
click at [331, 95] on span "QA Sample" at bounding box center [289, 99] width 89 height 20
click at [286, 165] on li "R&D Sample" at bounding box center [298, 164] width 107 height 20
click at [395, 475] on button "Use Required Qty" at bounding box center [401, 479] width 96 height 25
click at [727, 542] on div "GA-250811-LMZ-29-FA" at bounding box center [775, 540] width 201 height 16
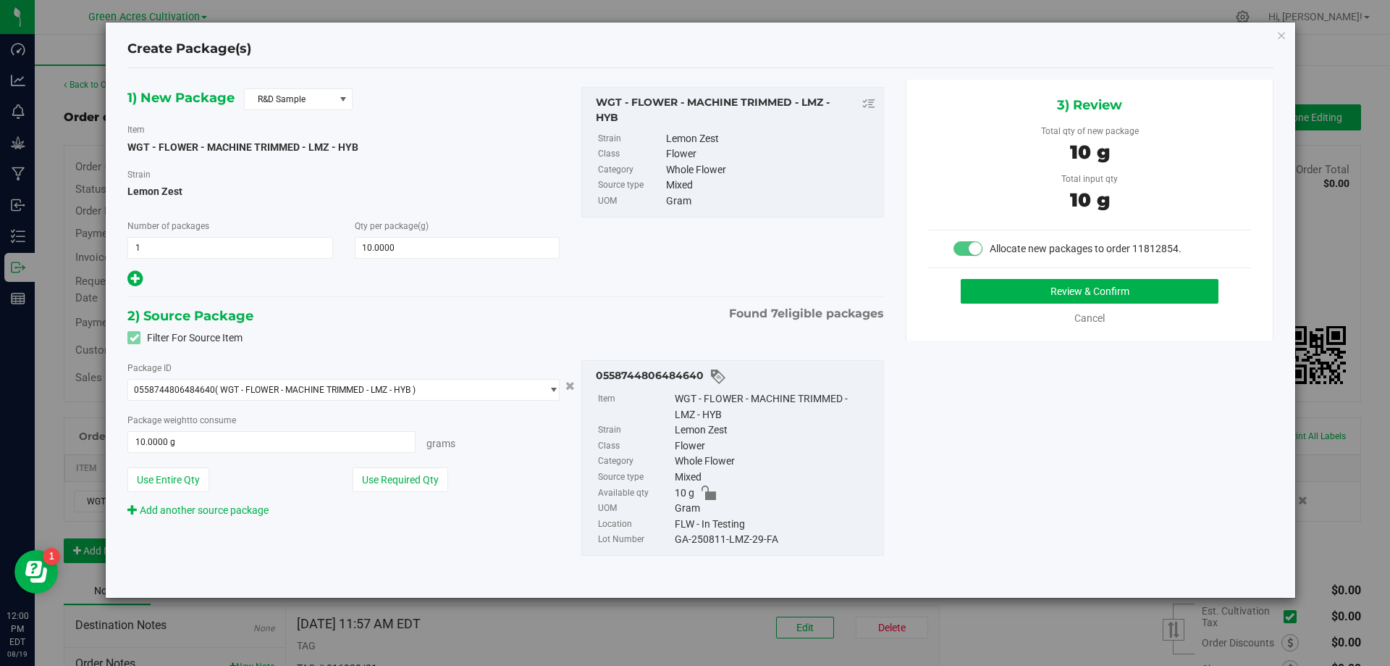
click at [727, 542] on div "GA-250811-LMZ-29-FA" at bounding box center [775, 540] width 201 height 16
copy div "GA-250811-LMZ-29-FA"
click at [1109, 288] on button "Review & Confirm" at bounding box center [1090, 291] width 258 height 25
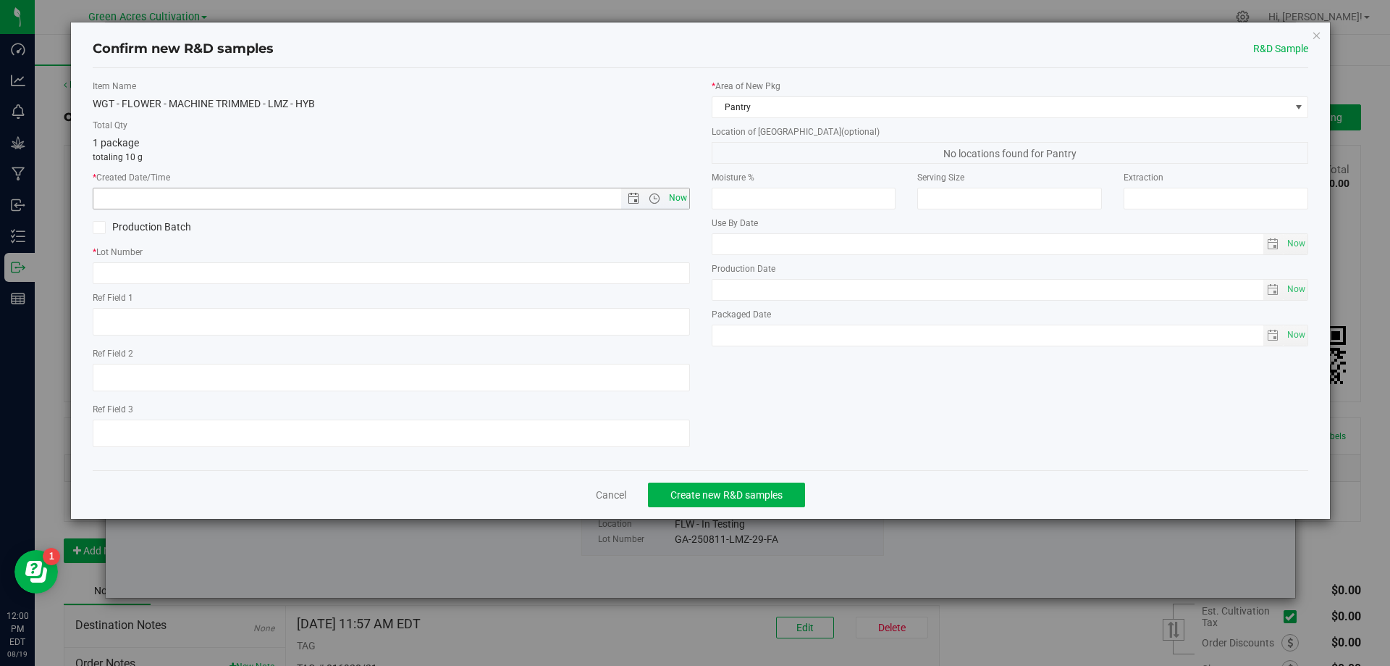
click at [680, 201] on span "Now" at bounding box center [678, 198] width 25 height 21
type input "8/19/2025 12:00 PM"
click at [671, 272] on input "text" at bounding box center [391, 273] width 597 height 22
paste input "GA-250811-LMZ-29-FA"
type input "GA-250811-LMZ-29-FA"
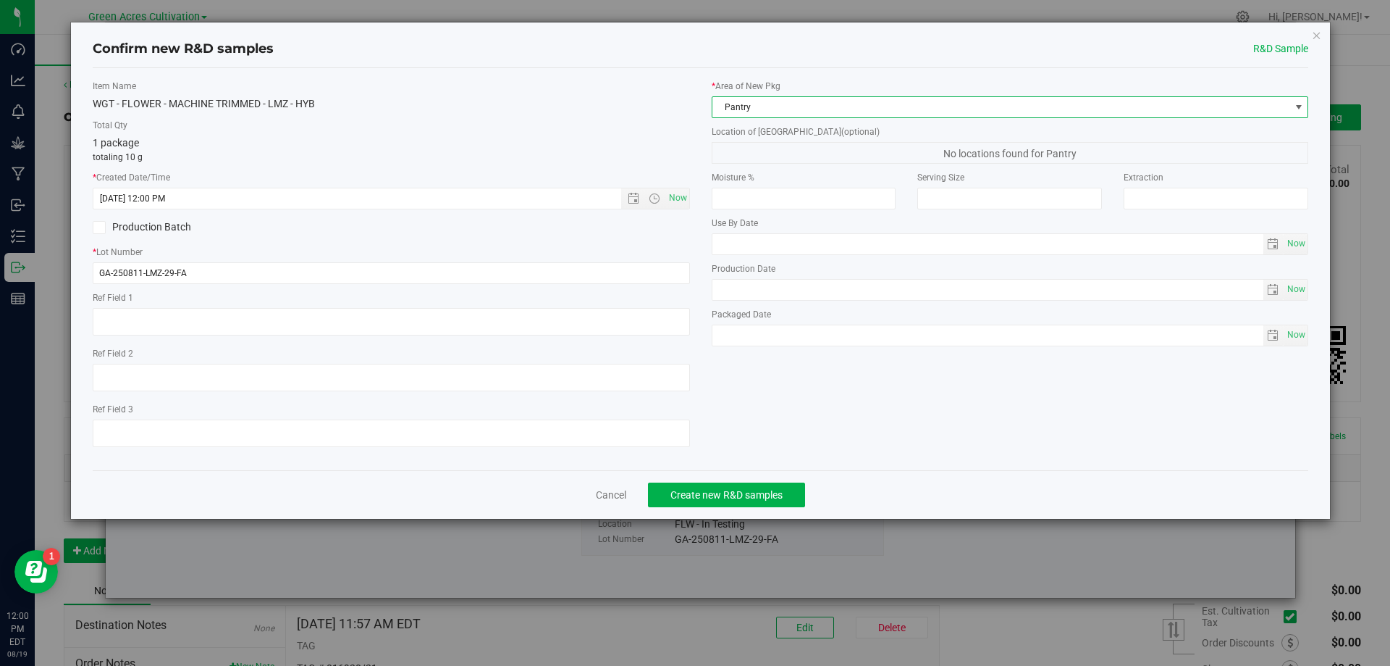
click at [755, 109] on span "Pantry" at bounding box center [1002, 107] width 578 height 20
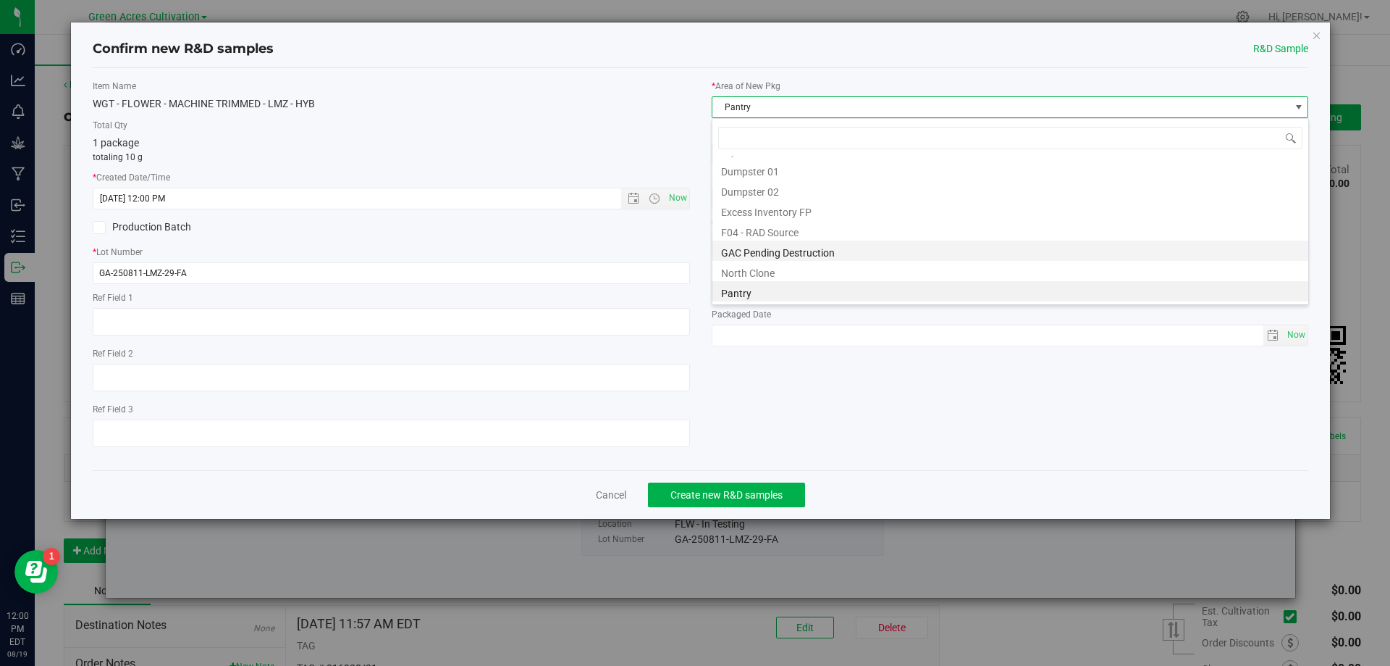
scroll to position [191, 0]
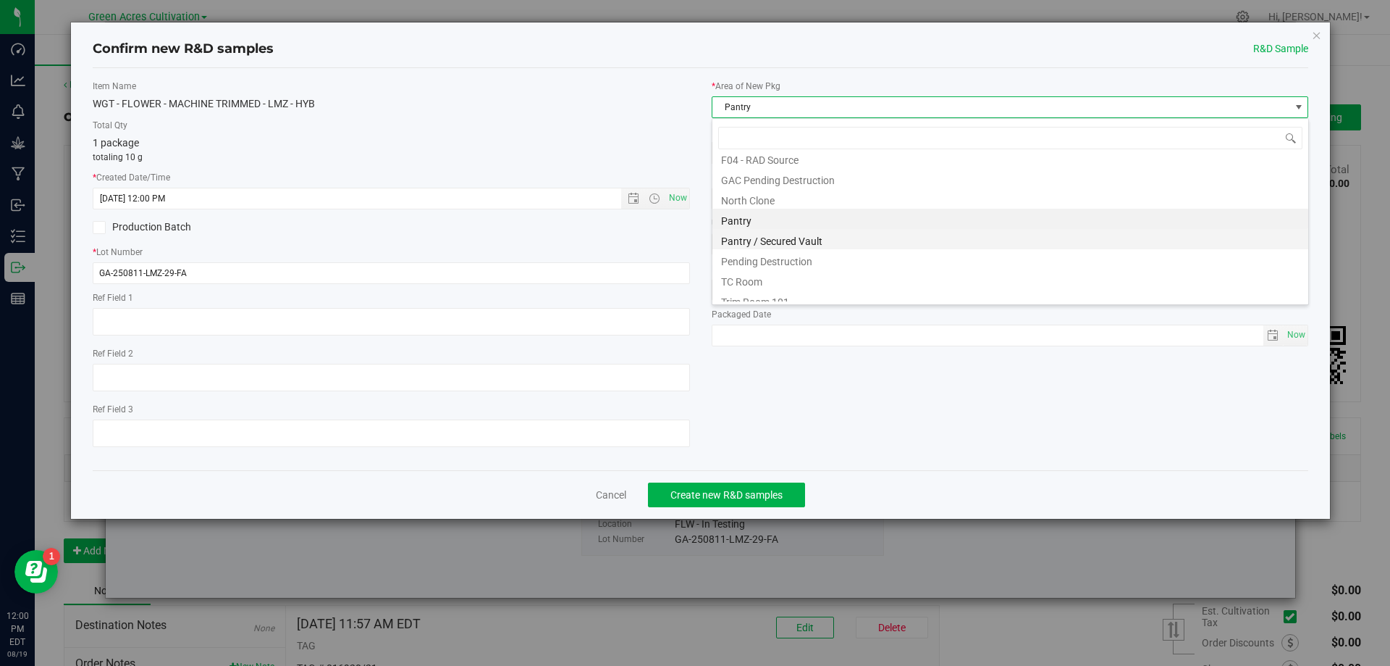
click at [772, 234] on li "Pantry / Secured Vault" at bounding box center [1011, 239] width 596 height 20
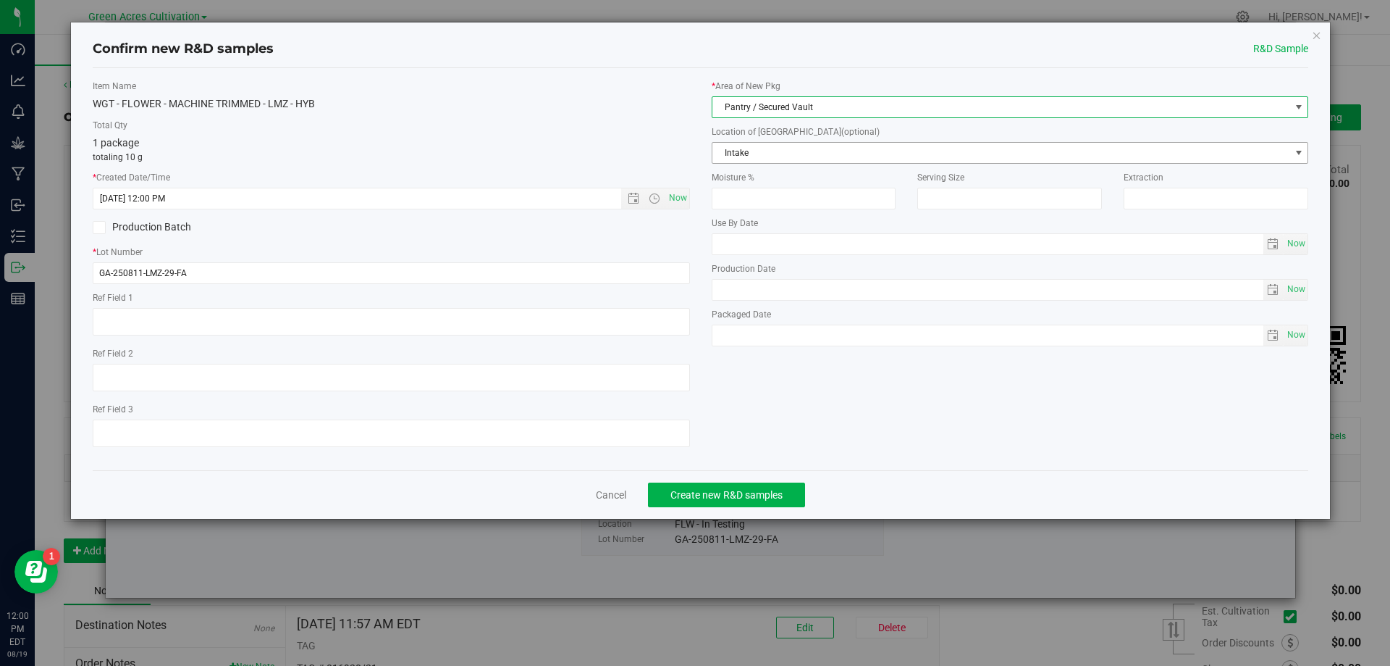
click at [771, 144] on span "Intake" at bounding box center [1002, 153] width 578 height 20
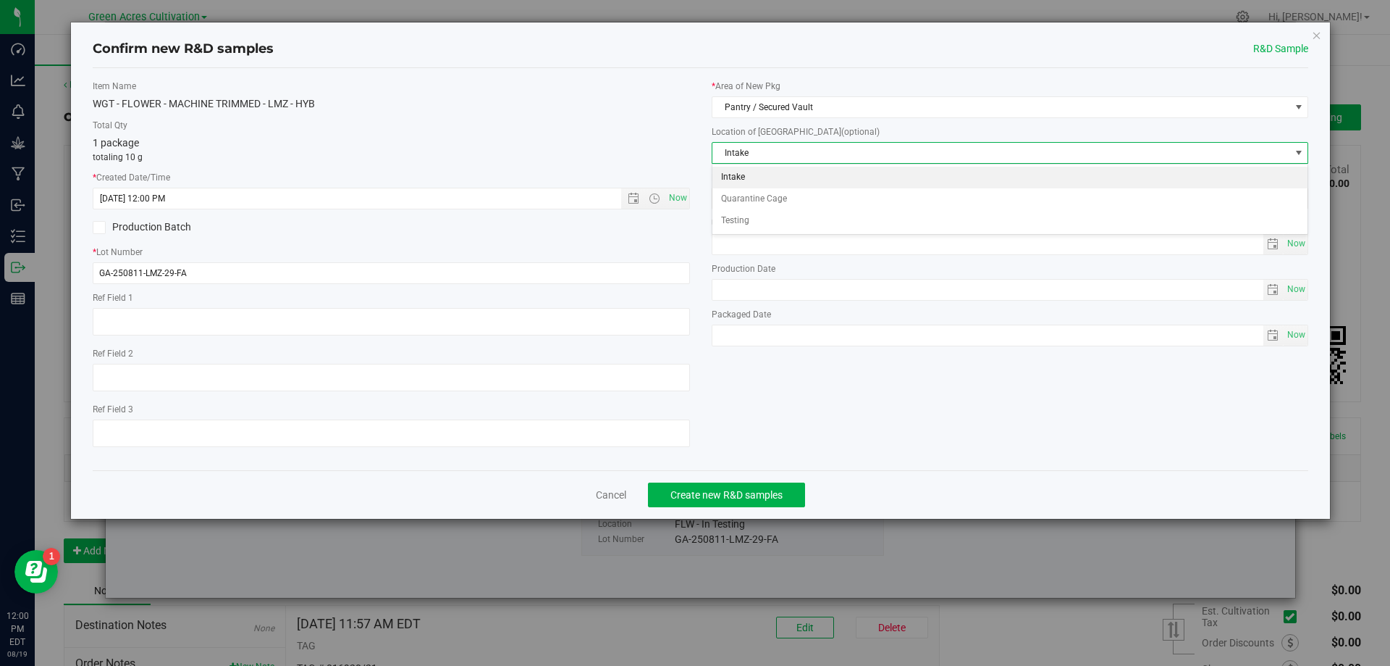
click at [739, 174] on li "Intake" at bounding box center [1011, 178] width 596 height 22
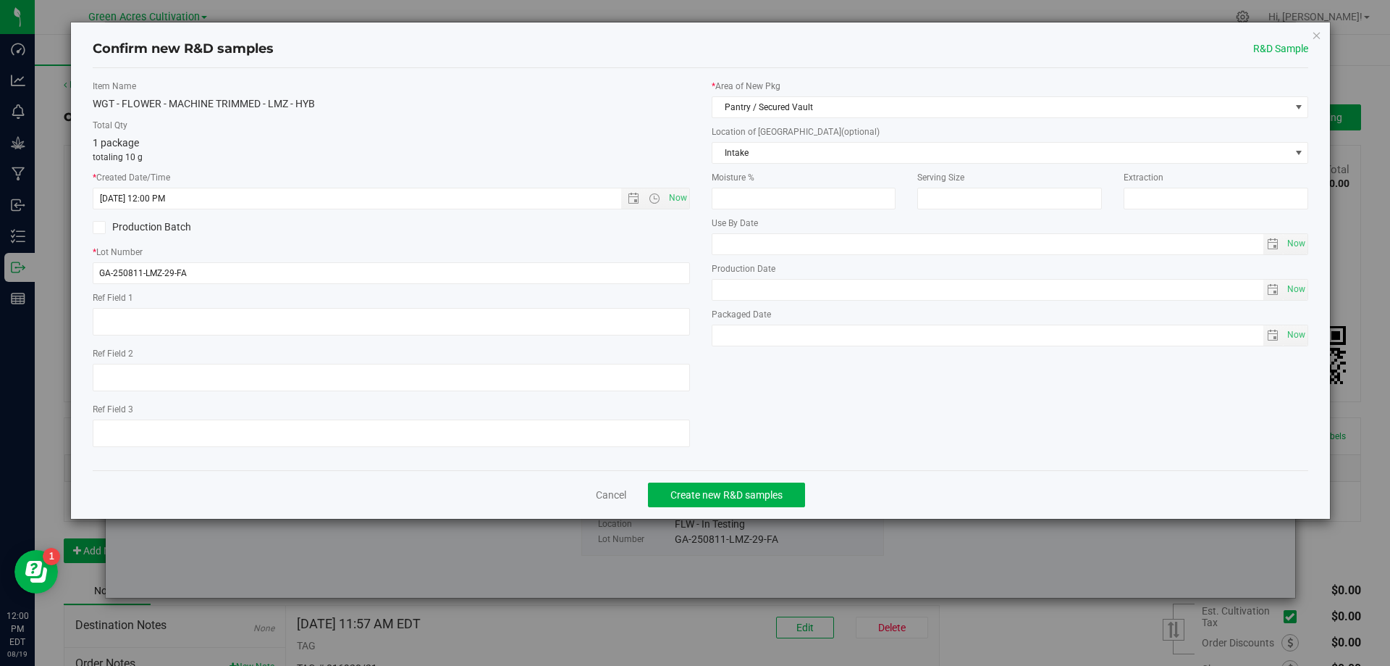
click at [928, 479] on div "Cancel Create new R&D samples" at bounding box center [701, 494] width 1217 height 49
click at [726, 484] on button "Create new R&D samples" at bounding box center [726, 494] width 157 height 25
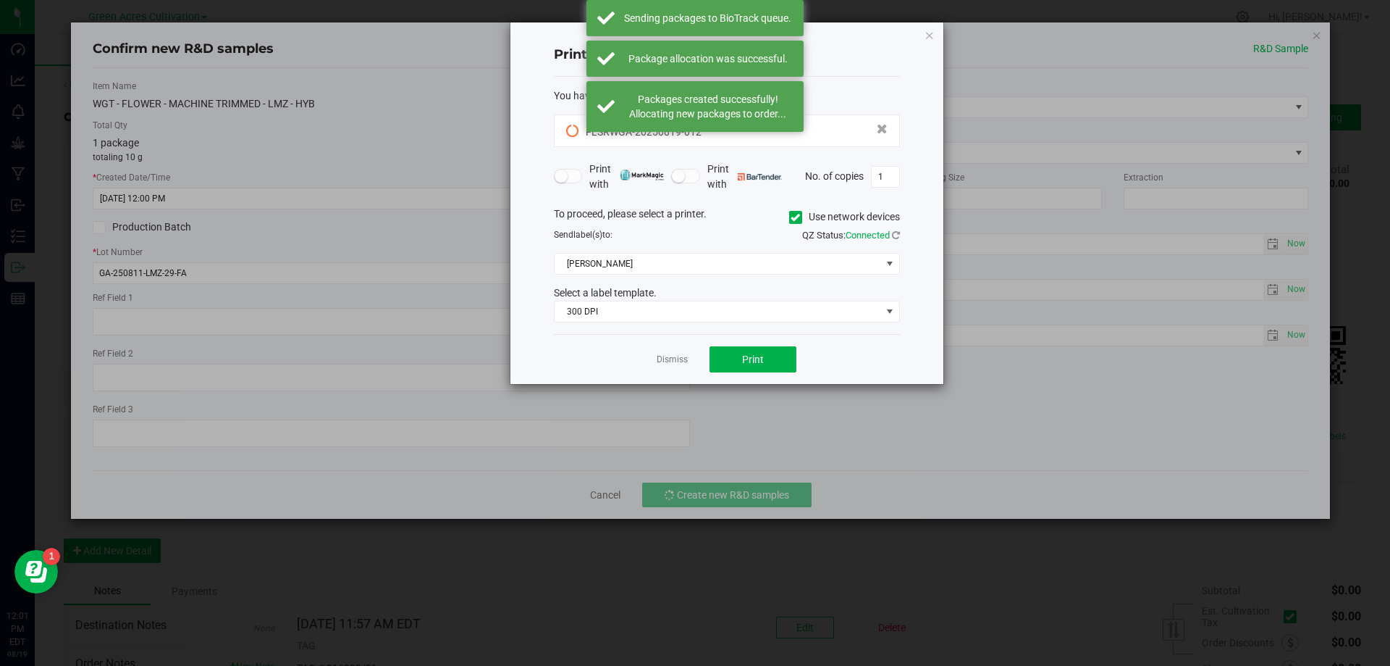
click at [792, 217] on icon at bounding box center [795, 217] width 9 height 0
click at [0, 0] on input "Use network devices" at bounding box center [0, 0] width 0 height 0
click at [776, 257] on span at bounding box center [718, 263] width 327 height 20
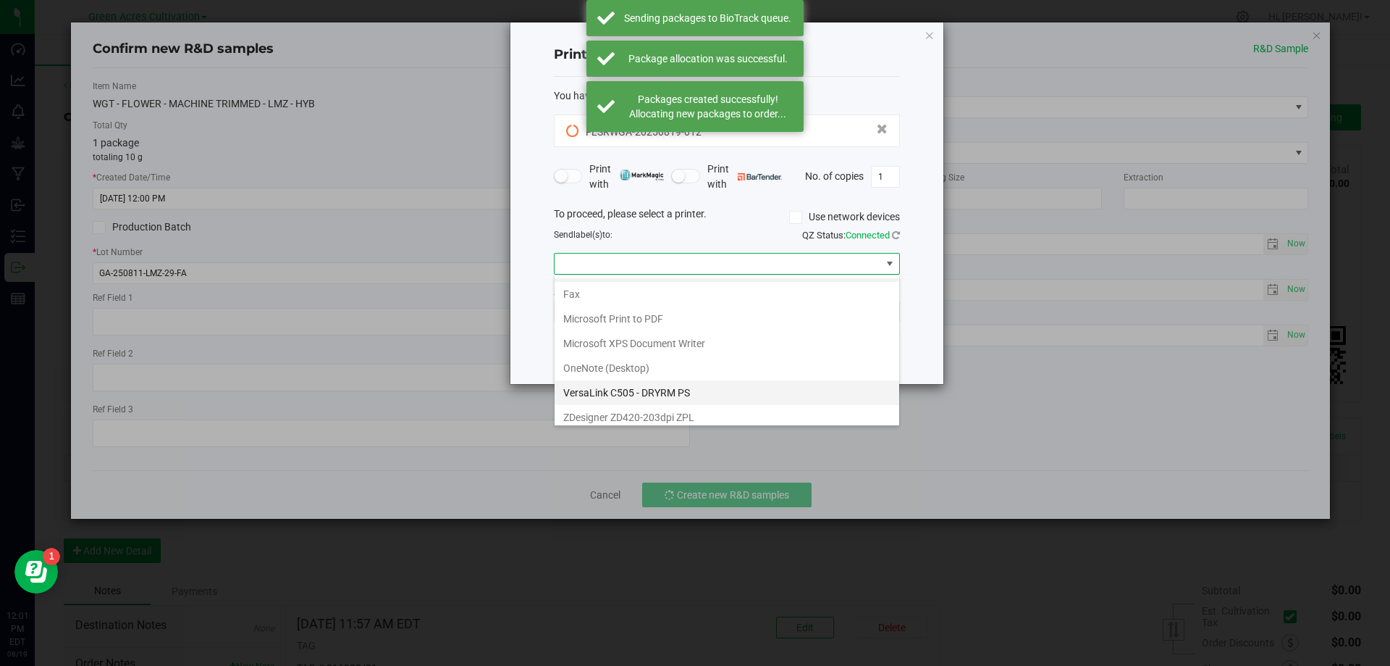
scroll to position [28, 0]
click at [634, 406] on ZPL "ZDesigner ZD420-203dpi ZPL" at bounding box center [727, 410] width 345 height 25
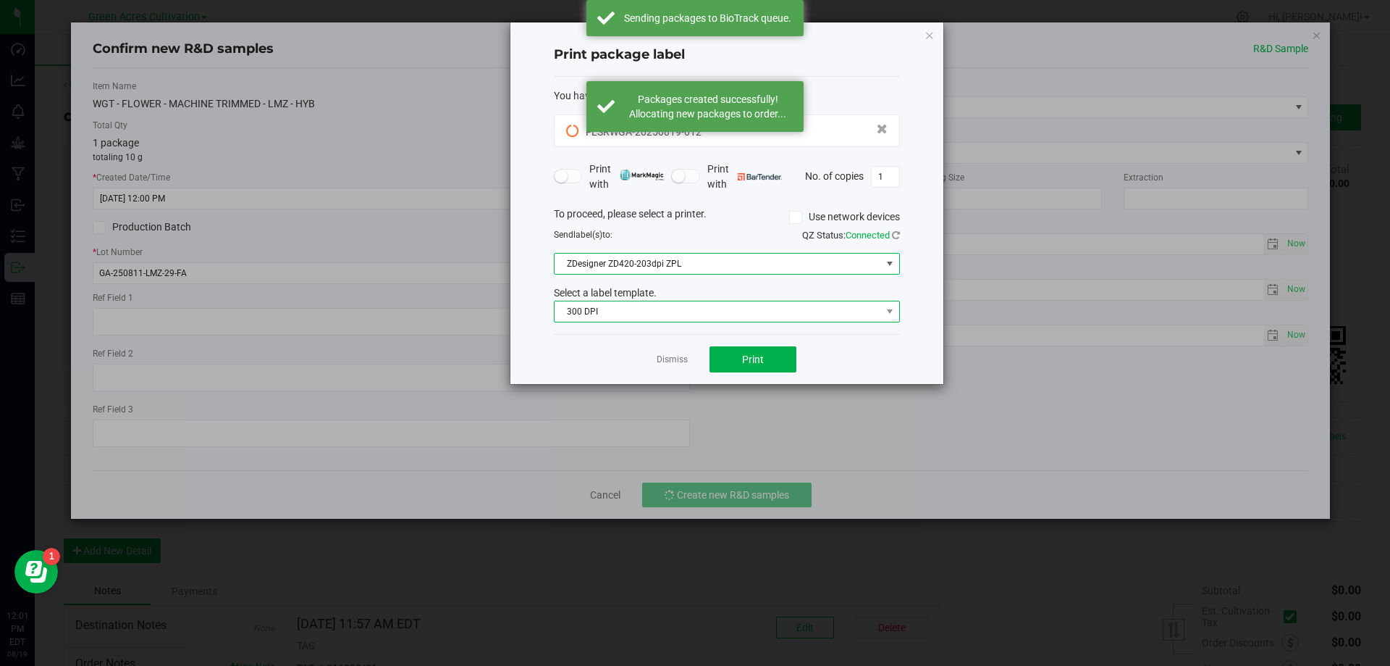
click at [630, 310] on span "300 DPI" at bounding box center [718, 311] width 327 height 20
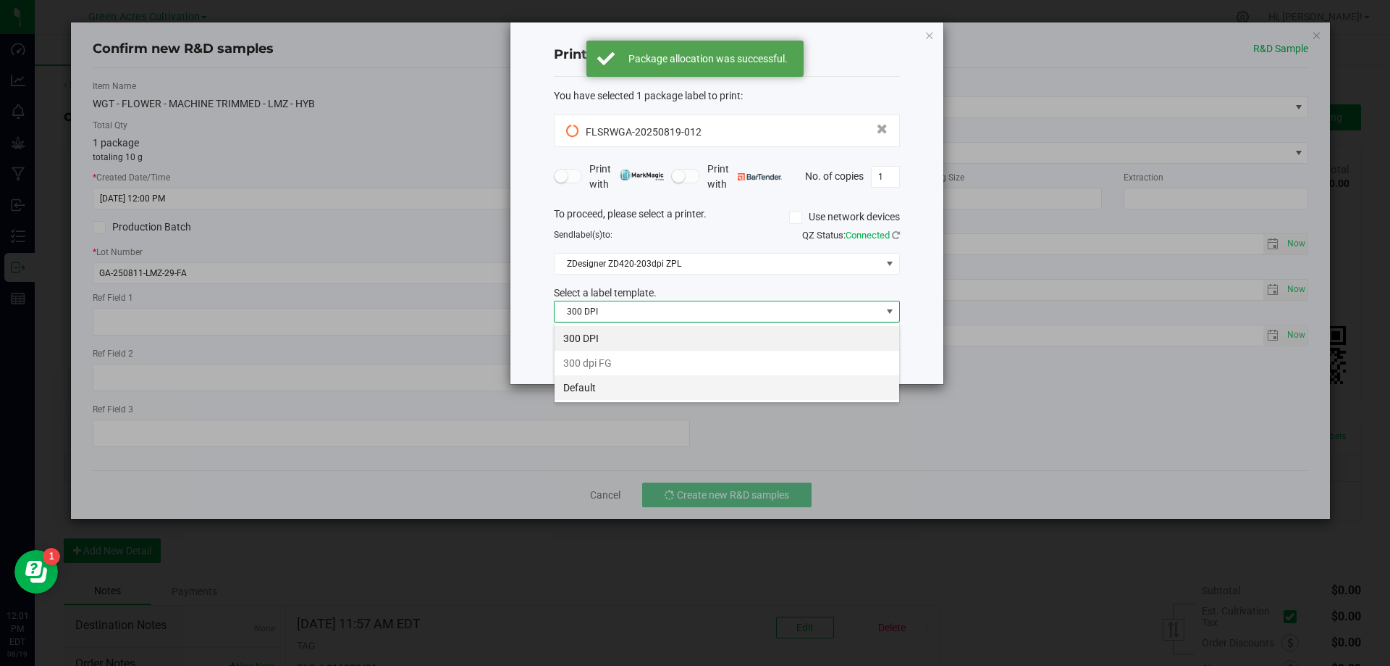
scroll to position [22, 346]
click at [600, 389] on li "Default" at bounding box center [727, 387] width 345 height 25
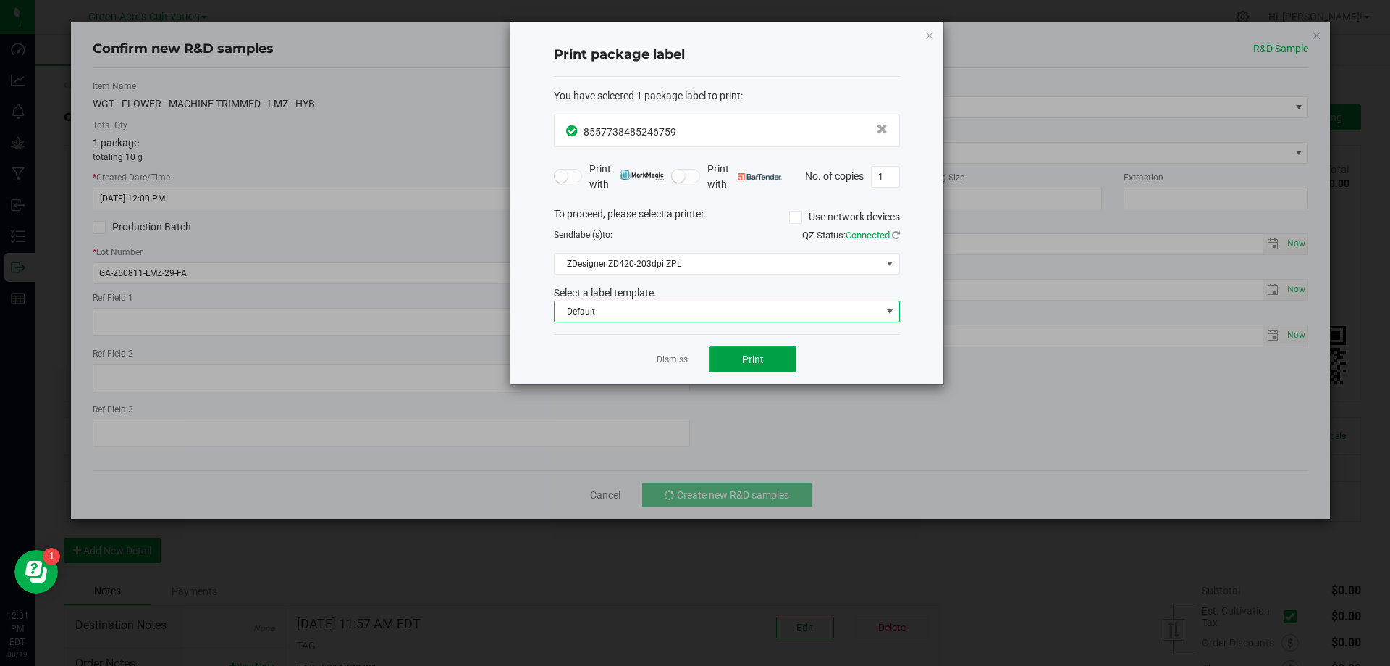
click at [750, 358] on span "Print" at bounding box center [753, 359] width 22 height 12
click at [678, 358] on link "Dismiss" at bounding box center [672, 359] width 31 height 12
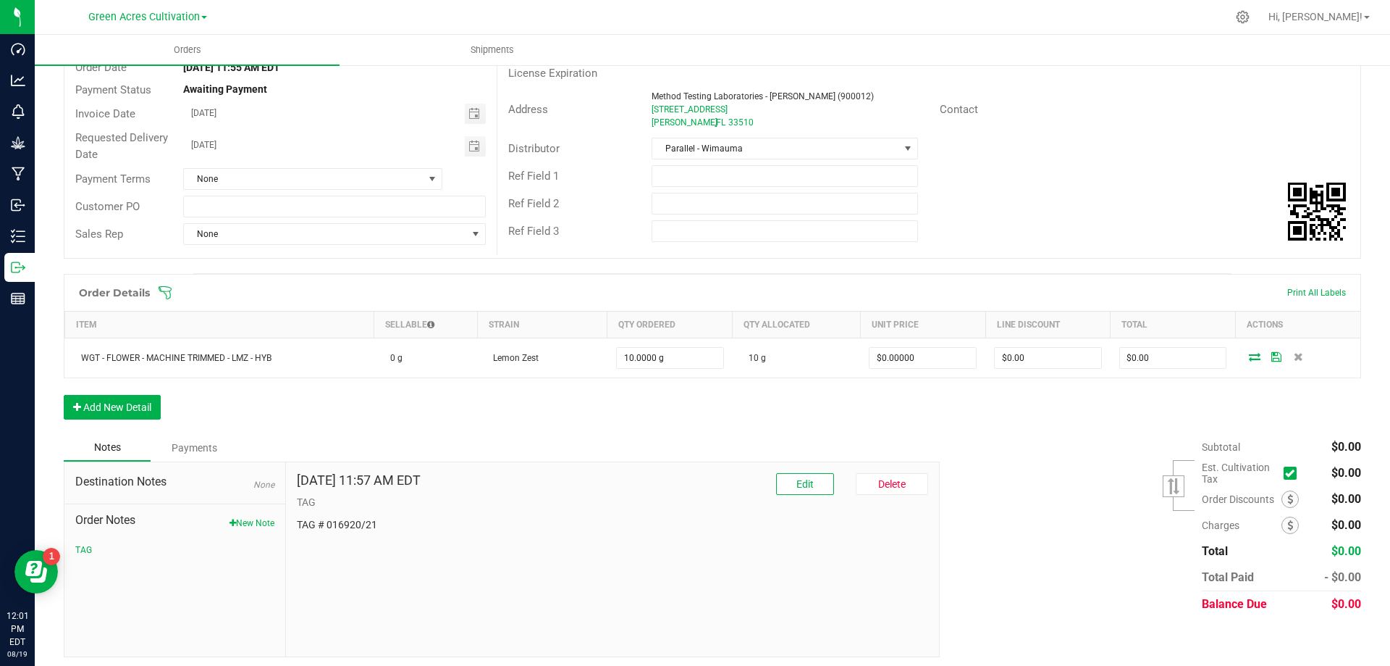
scroll to position [149, 0]
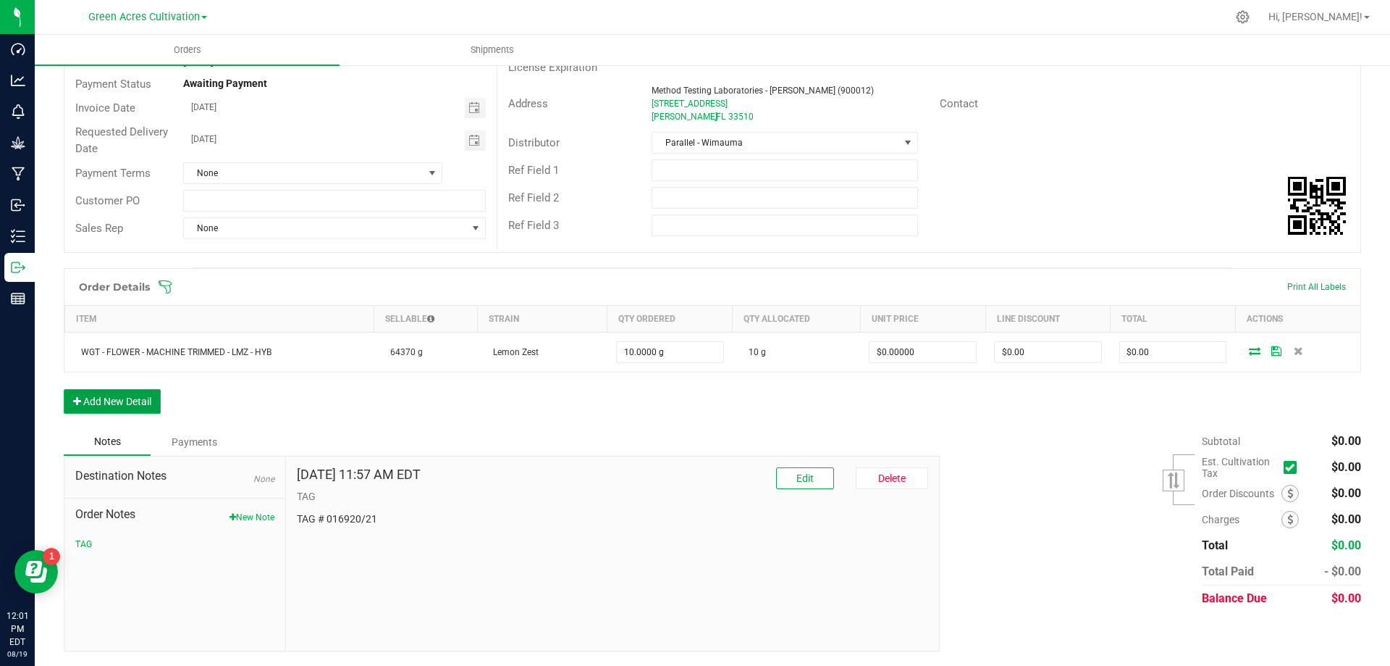
click at [140, 398] on button "Add New Detail" at bounding box center [112, 401] width 97 height 25
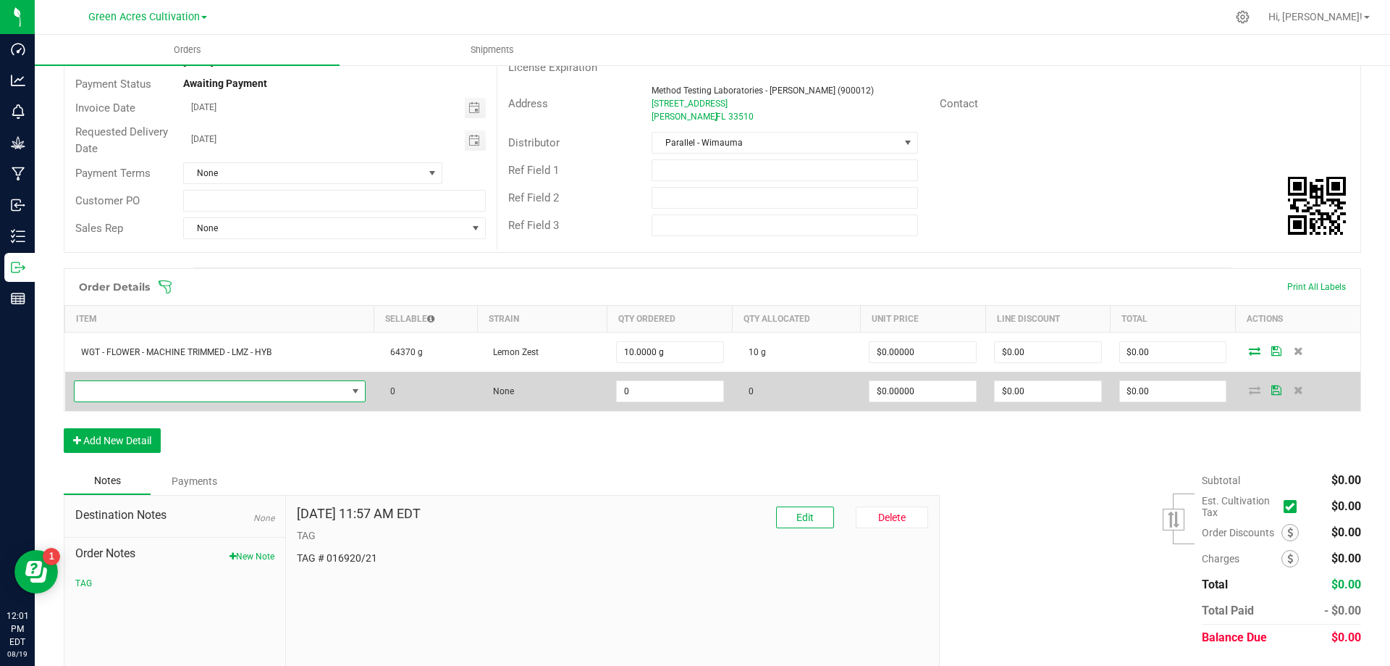
click at [154, 391] on span "NO DATA FOUND" at bounding box center [211, 391] width 272 height 20
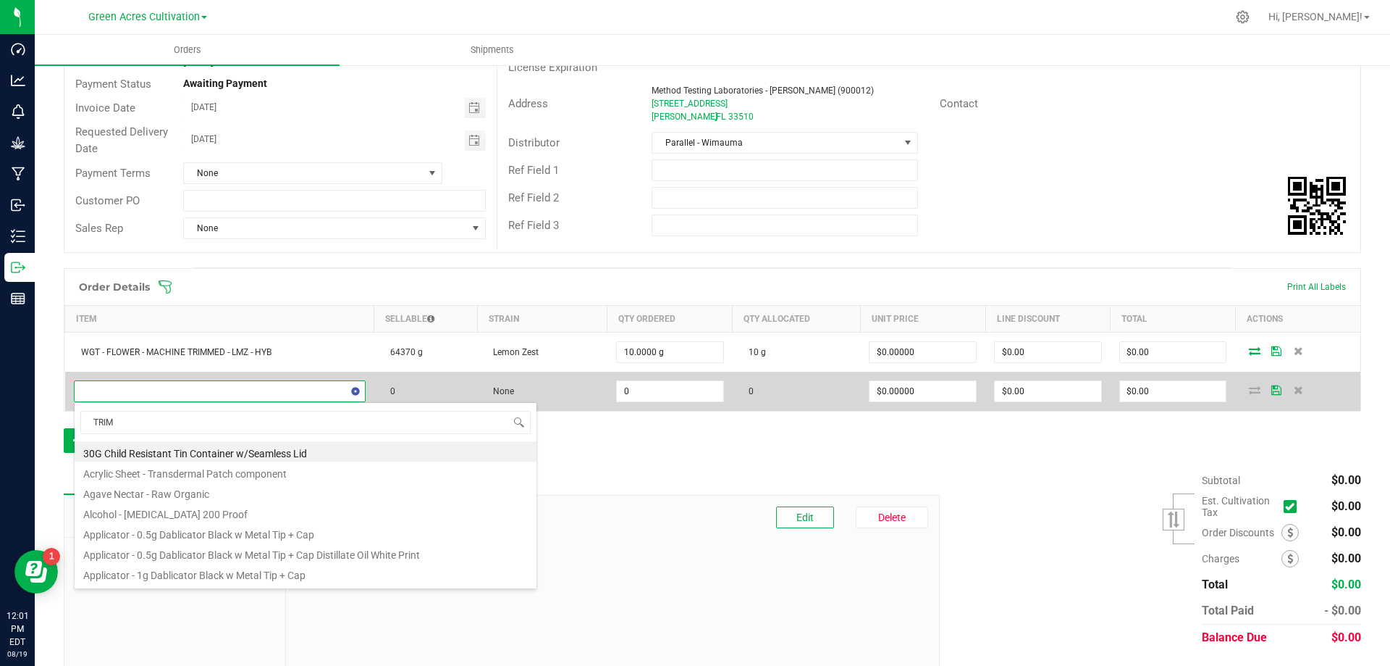
scroll to position [22, 288]
type input "TRIM - LMZ"
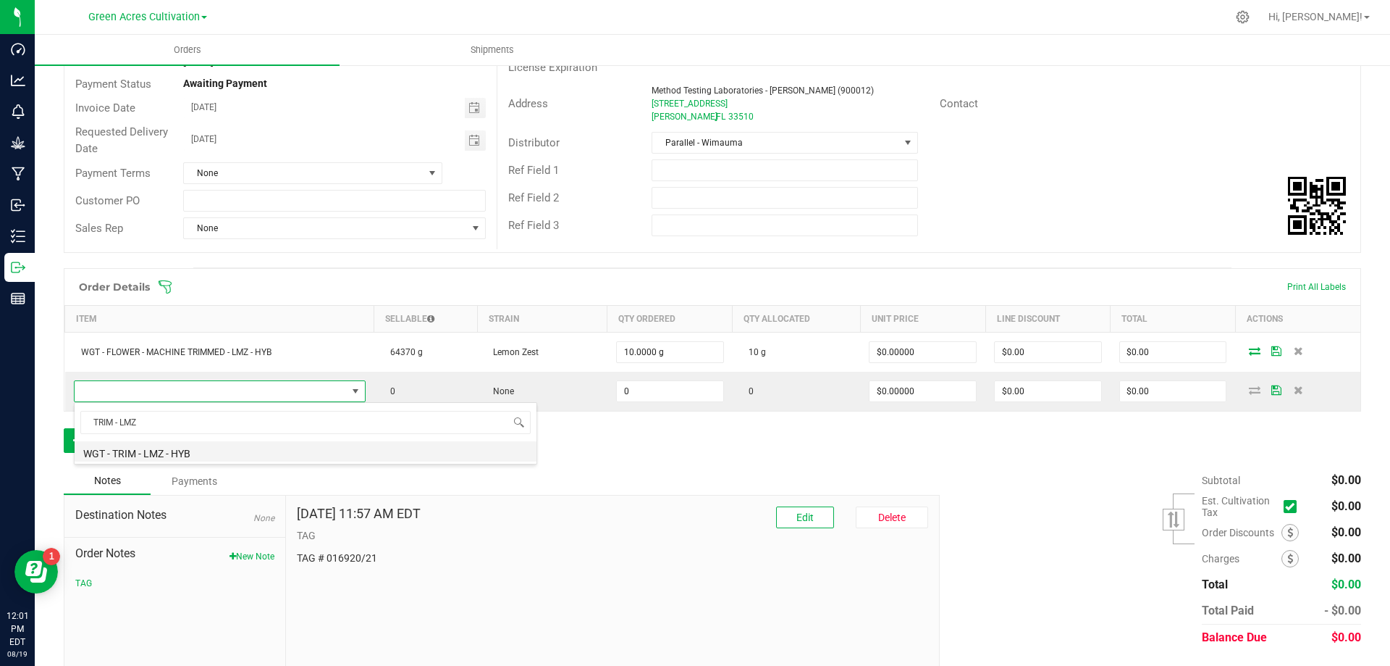
click at [188, 455] on li "WGT - TRIM - LMZ - HYB" at bounding box center [306, 451] width 462 height 20
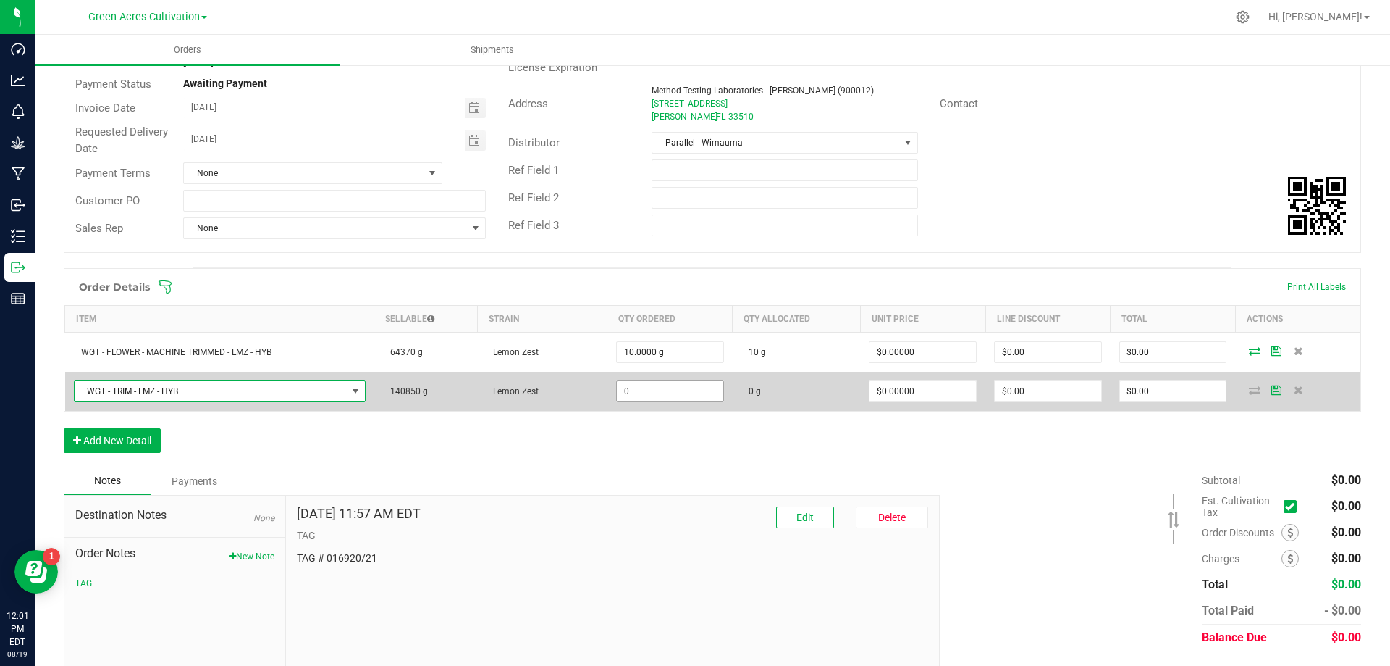
click at [633, 394] on input "0" at bounding box center [670, 391] width 106 height 20
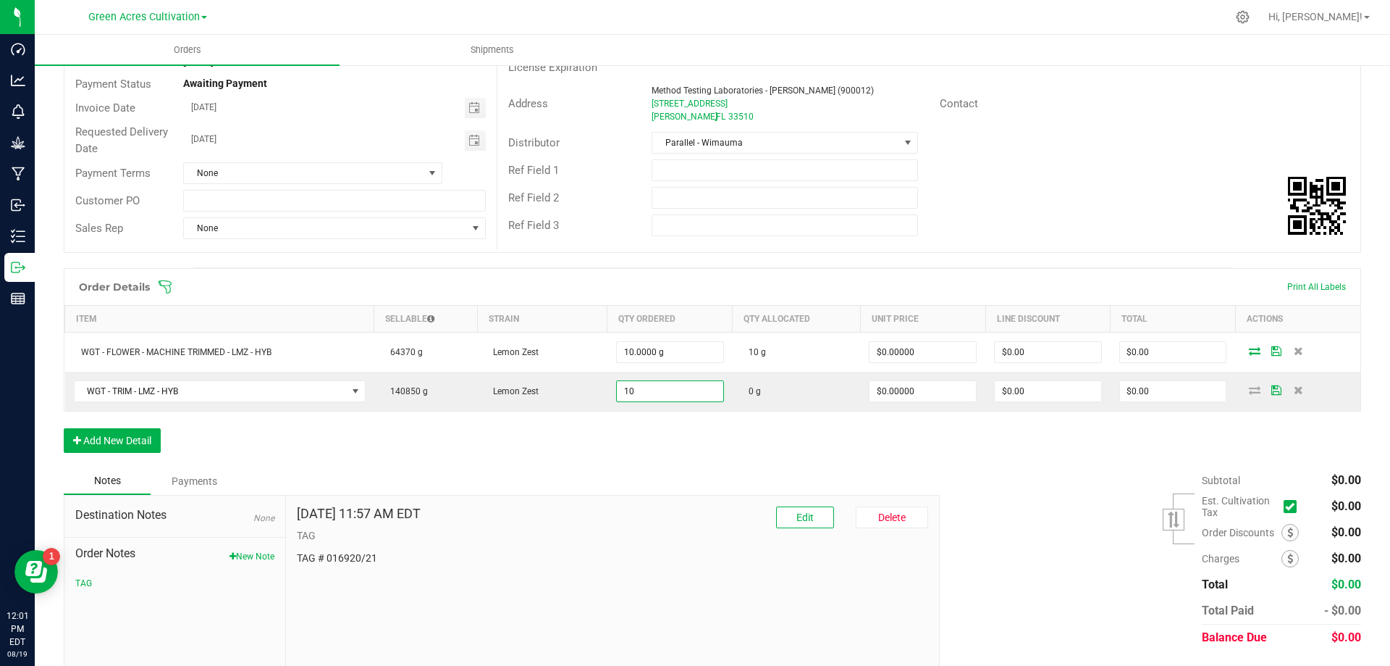
type input "10.0000 g"
click at [611, 432] on div "Order Details Print All Labels Item Sellable Strain Qty Ordered Qty Allocated U…" at bounding box center [713, 367] width 1298 height 199
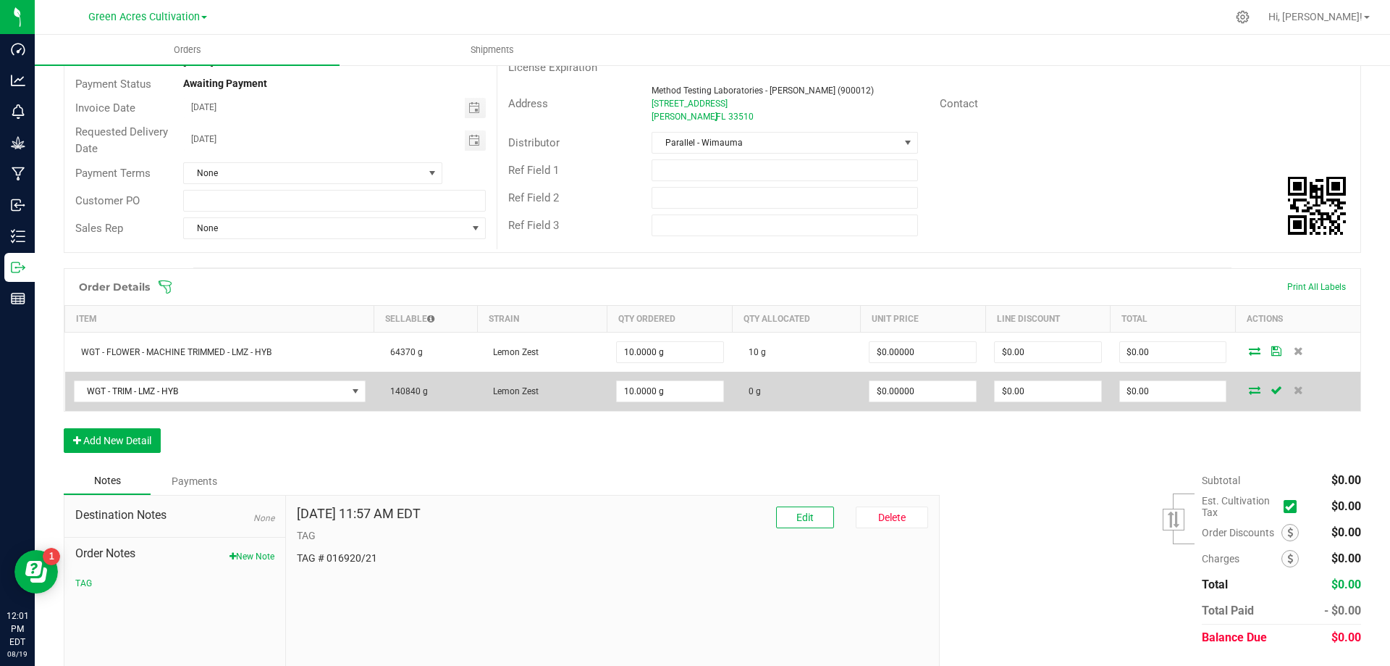
click at [1249, 387] on icon at bounding box center [1255, 389] width 12 height 9
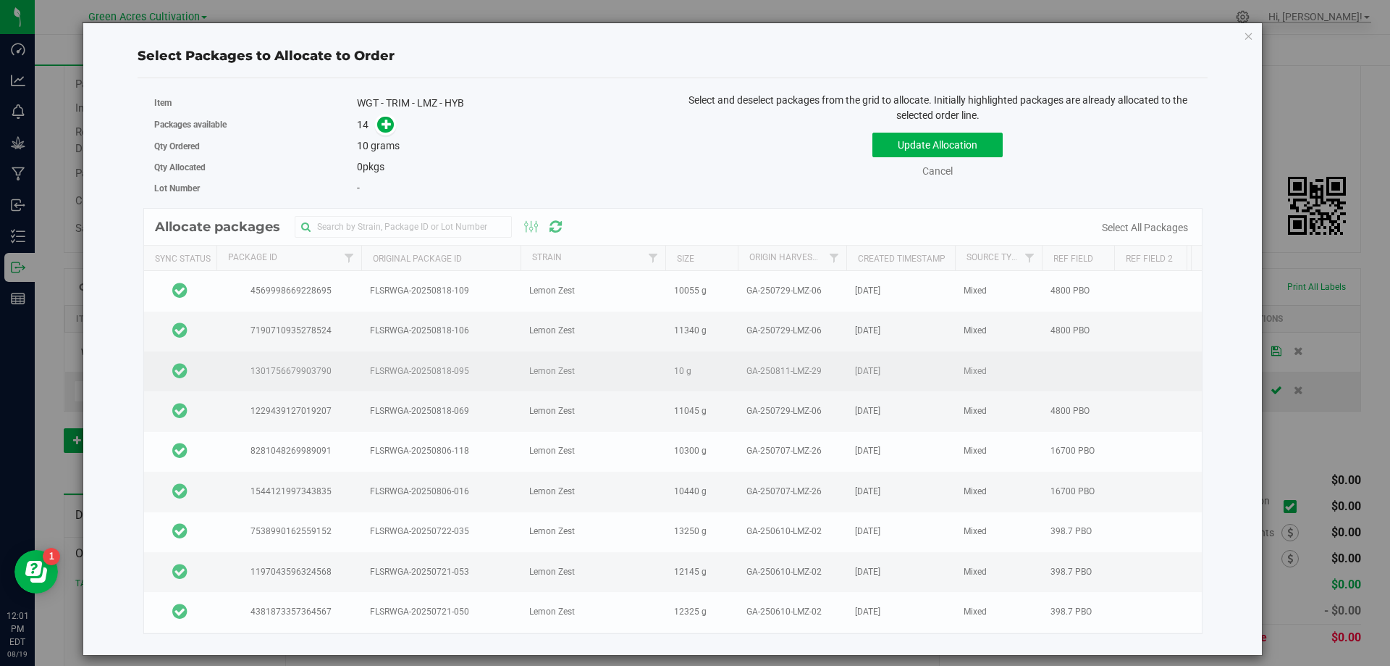
click at [201, 372] on td at bounding box center [180, 371] width 72 height 40
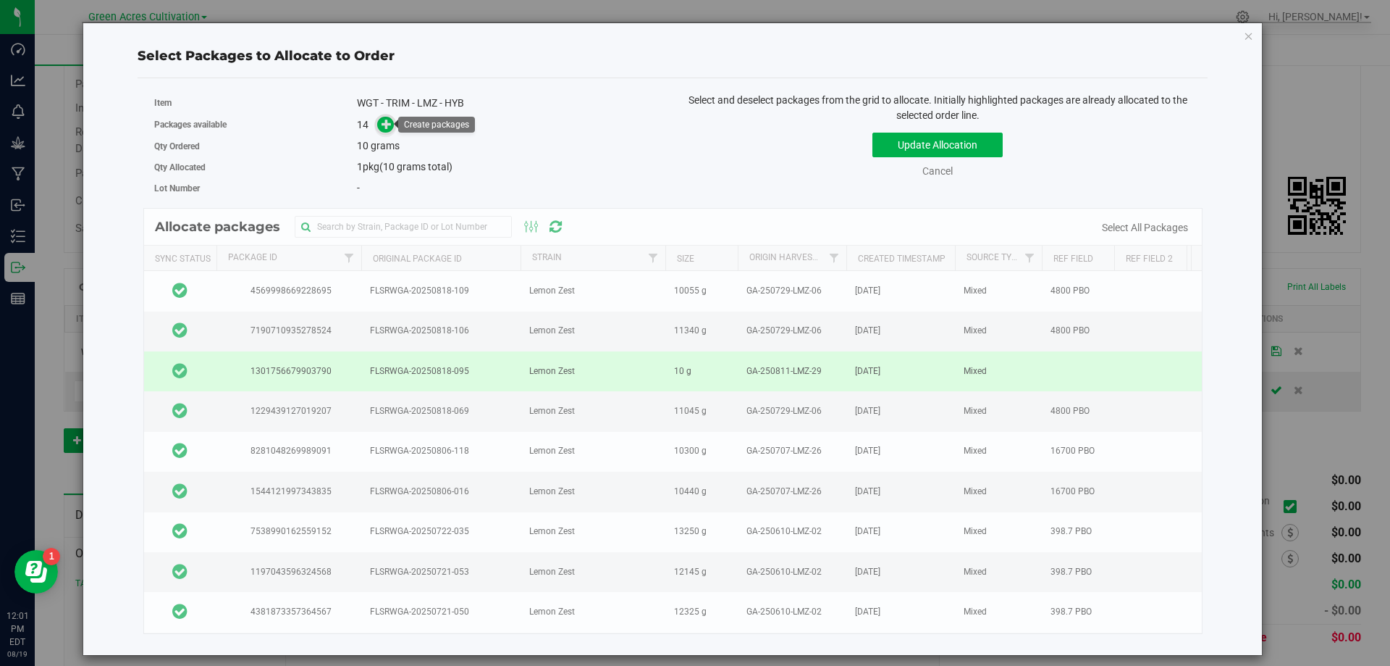
click at [383, 119] on icon at bounding box center [387, 124] width 10 height 10
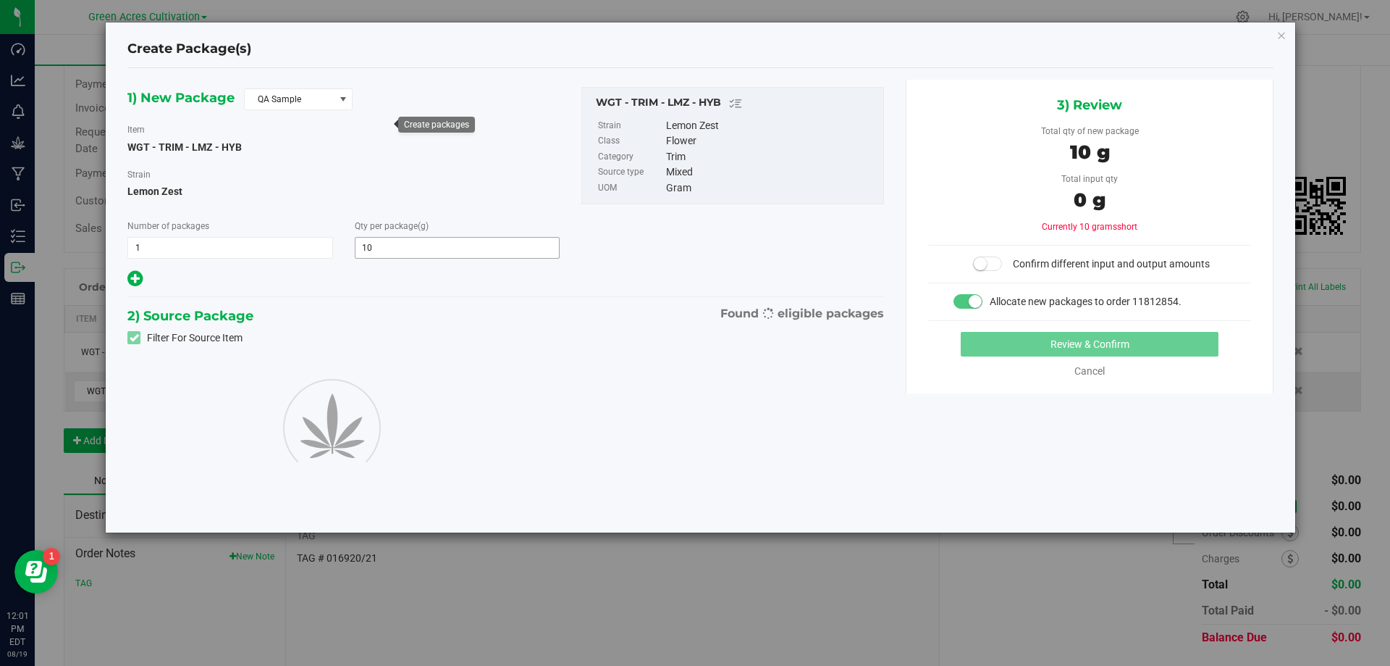
type input "10.0000"
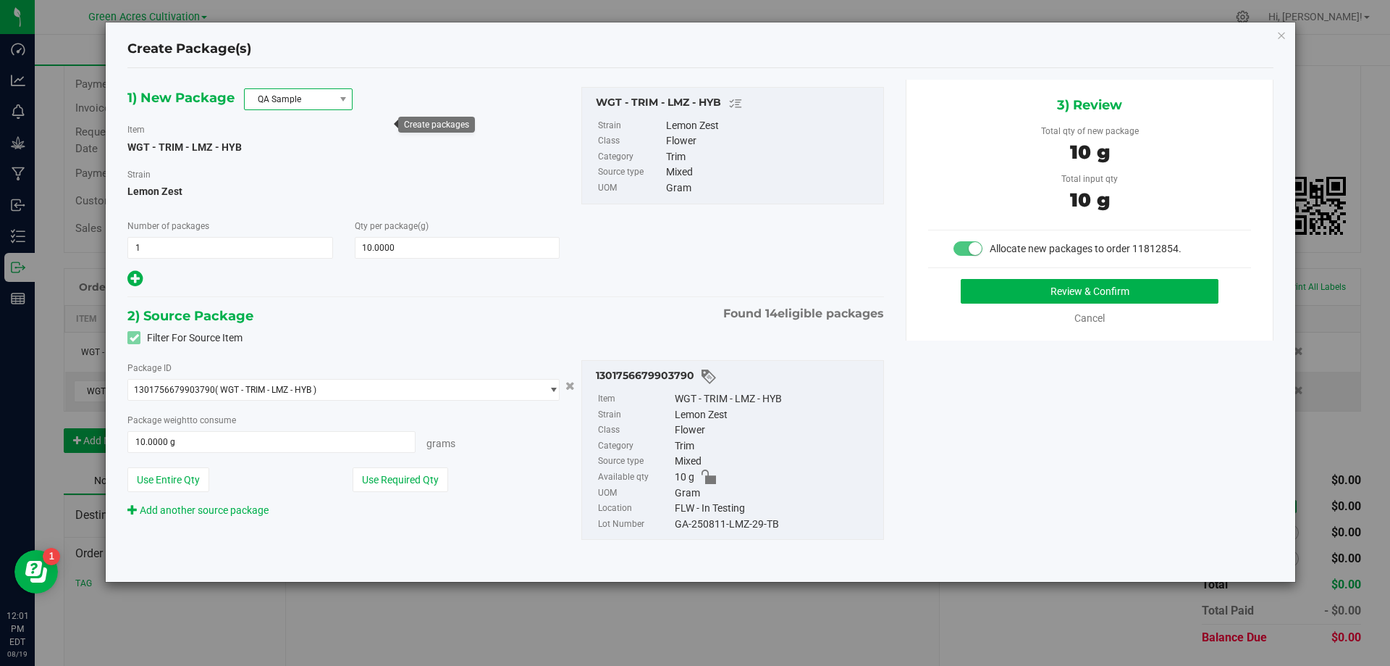
click at [329, 98] on span "QA Sample" at bounding box center [289, 99] width 89 height 20
click at [303, 164] on li "R&D Sample" at bounding box center [298, 164] width 107 height 20
click at [408, 479] on button "Use Required Qty" at bounding box center [401, 479] width 96 height 25
click at [738, 529] on div "GA-250811-LMZ-29-TB" at bounding box center [775, 524] width 201 height 16
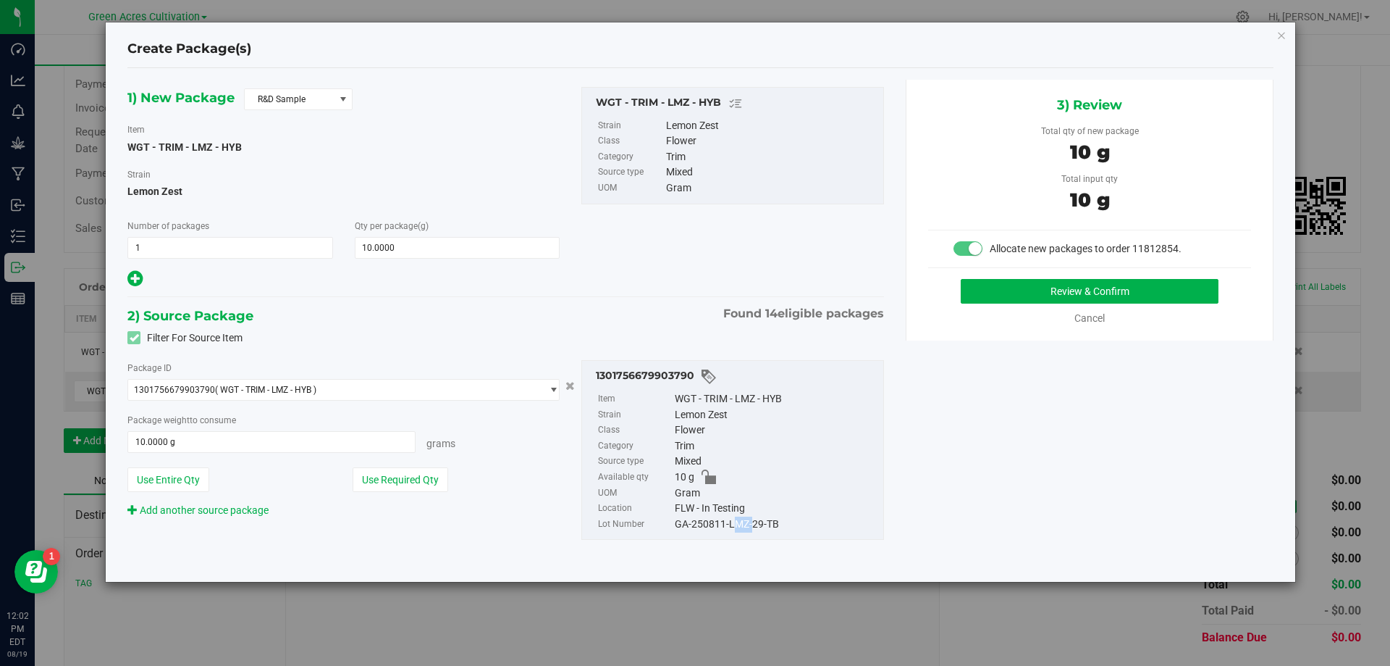
click at [738, 529] on div "GA-250811-LMZ-29-TB" at bounding box center [775, 524] width 201 height 16
copy div "GA-250811-LMZ-29-TB"
click at [1046, 291] on button "Review & Confirm" at bounding box center [1090, 291] width 258 height 25
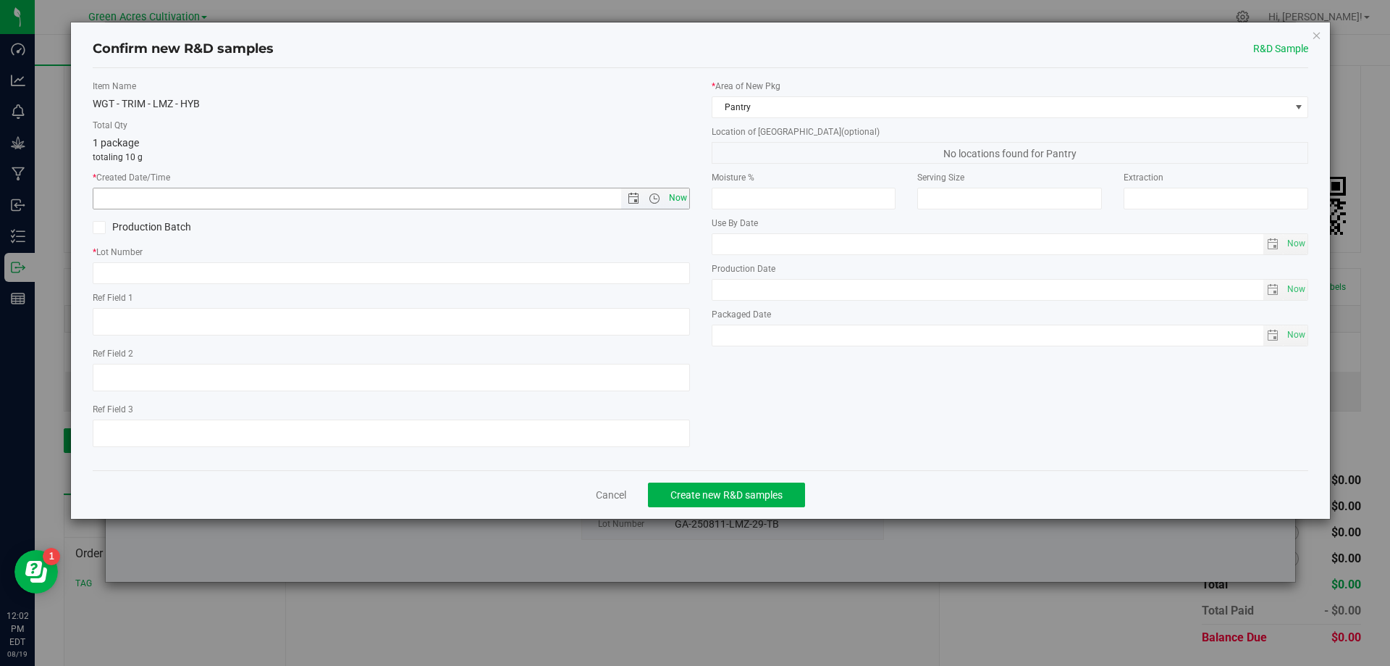
click at [681, 193] on span "Now" at bounding box center [678, 198] width 25 height 21
type input "8/19/2025 12:02 PM"
click at [635, 268] on input "text" at bounding box center [391, 273] width 597 height 22
paste input "GA-250811-LMZ-29-TB"
type input "GA-250811-LMZ-29-TB"
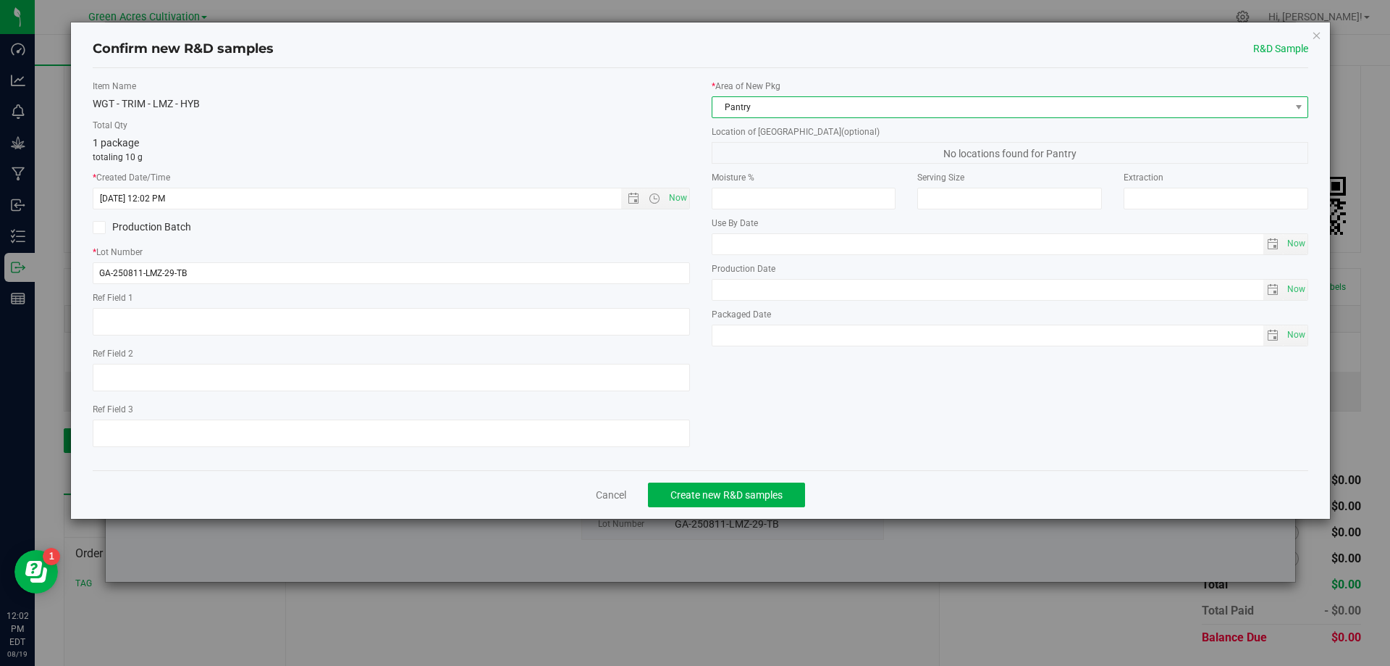
click at [765, 108] on span "Pantry" at bounding box center [1002, 107] width 578 height 20
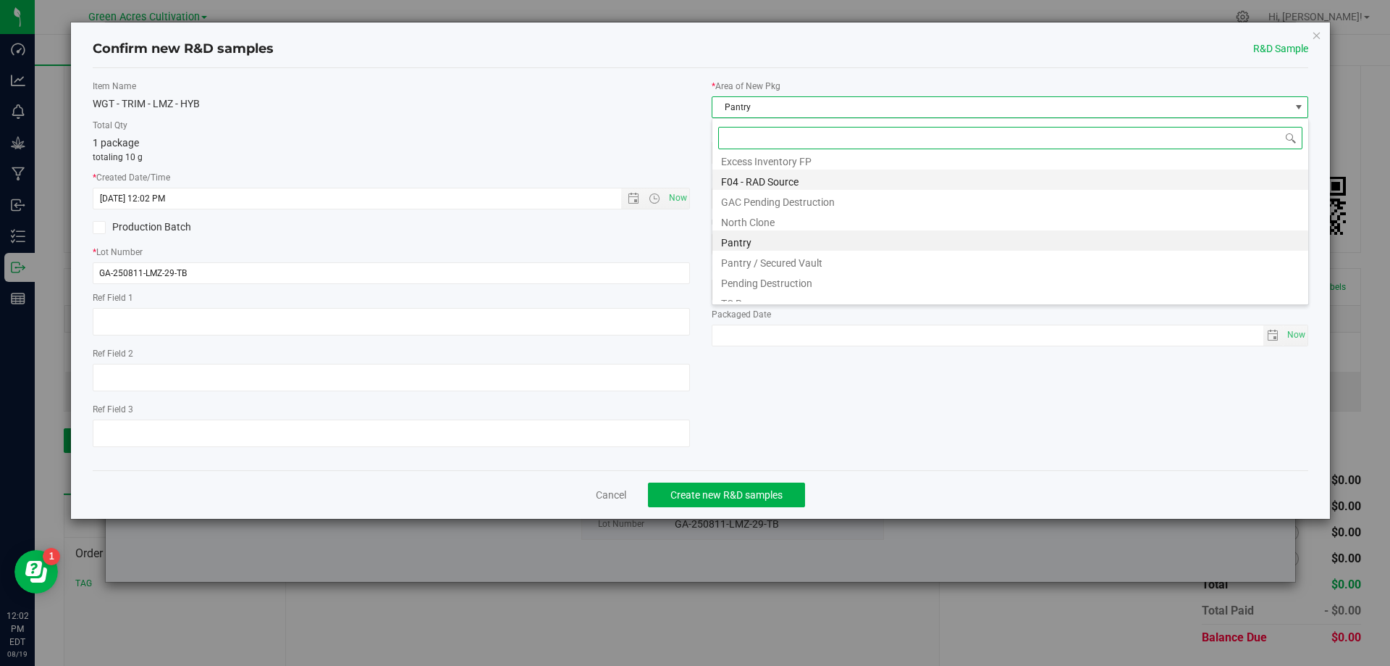
scroll to position [191, 0]
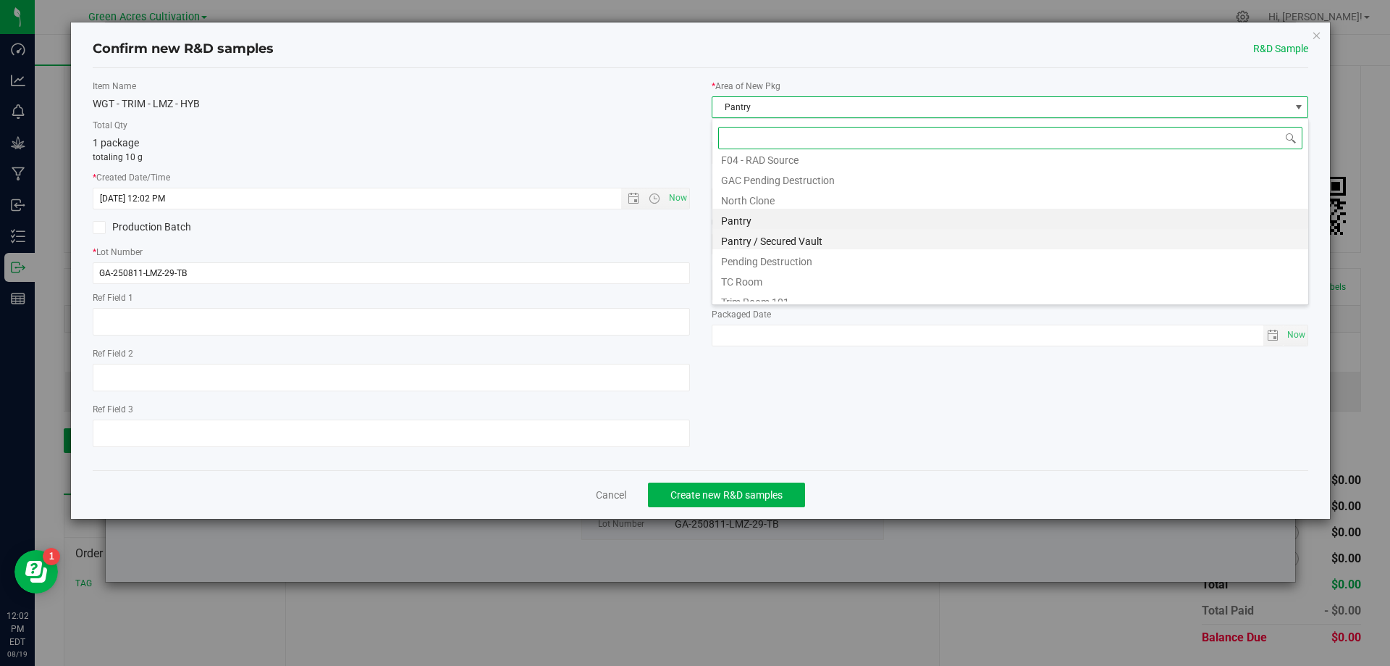
click at [773, 239] on li "Pantry / Secured Vault" at bounding box center [1011, 239] width 596 height 20
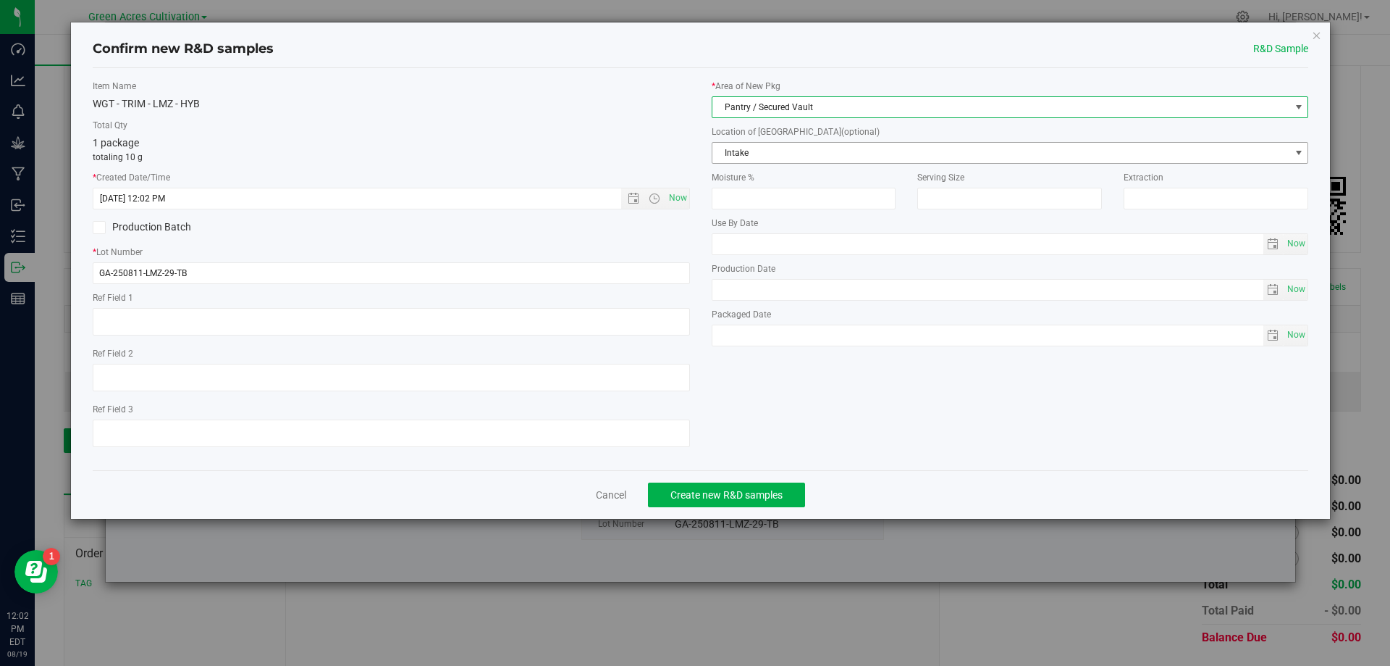
click at [758, 152] on span "Intake" at bounding box center [1002, 153] width 578 height 20
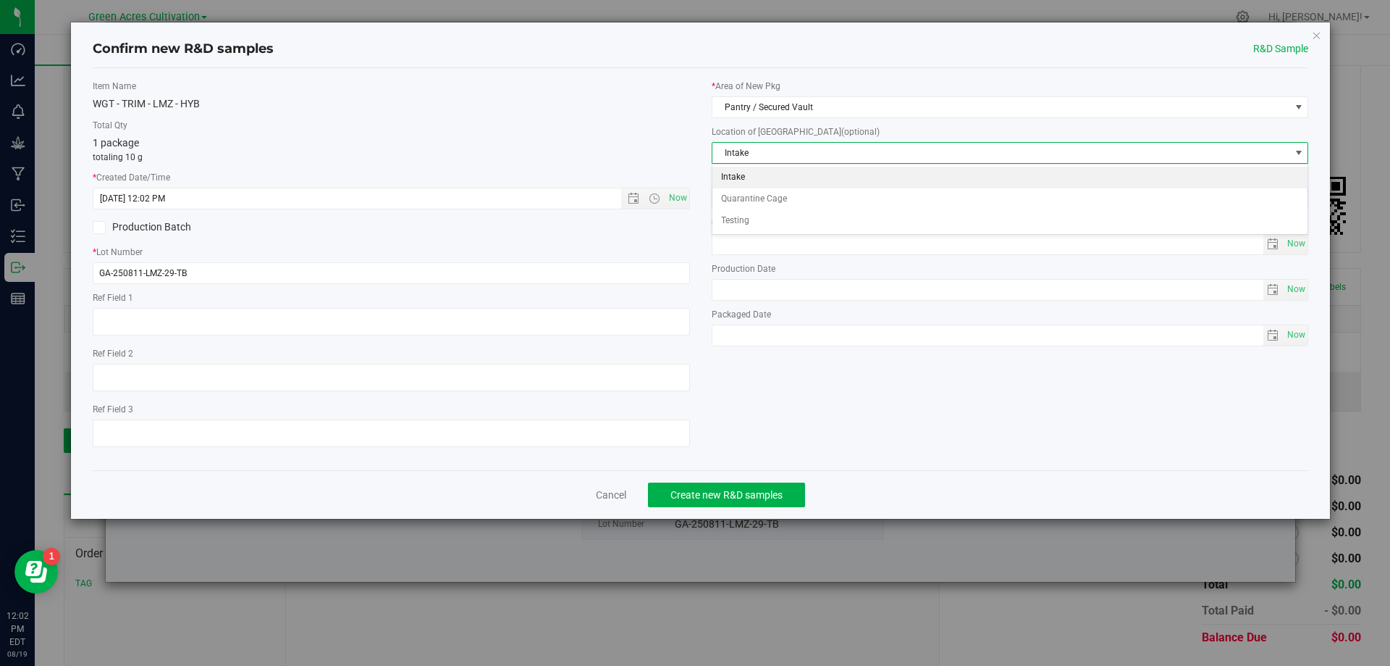
click at [743, 175] on li "Intake" at bounding box center [1011, 178] width 596 height 22
click at [802, 413] on div "Item Name WGT - TRIM - LMZ - HYB Total Qty 1 package totaling 10 g * Created Da…" at bounding box center [701, 269] width 1238 height 379
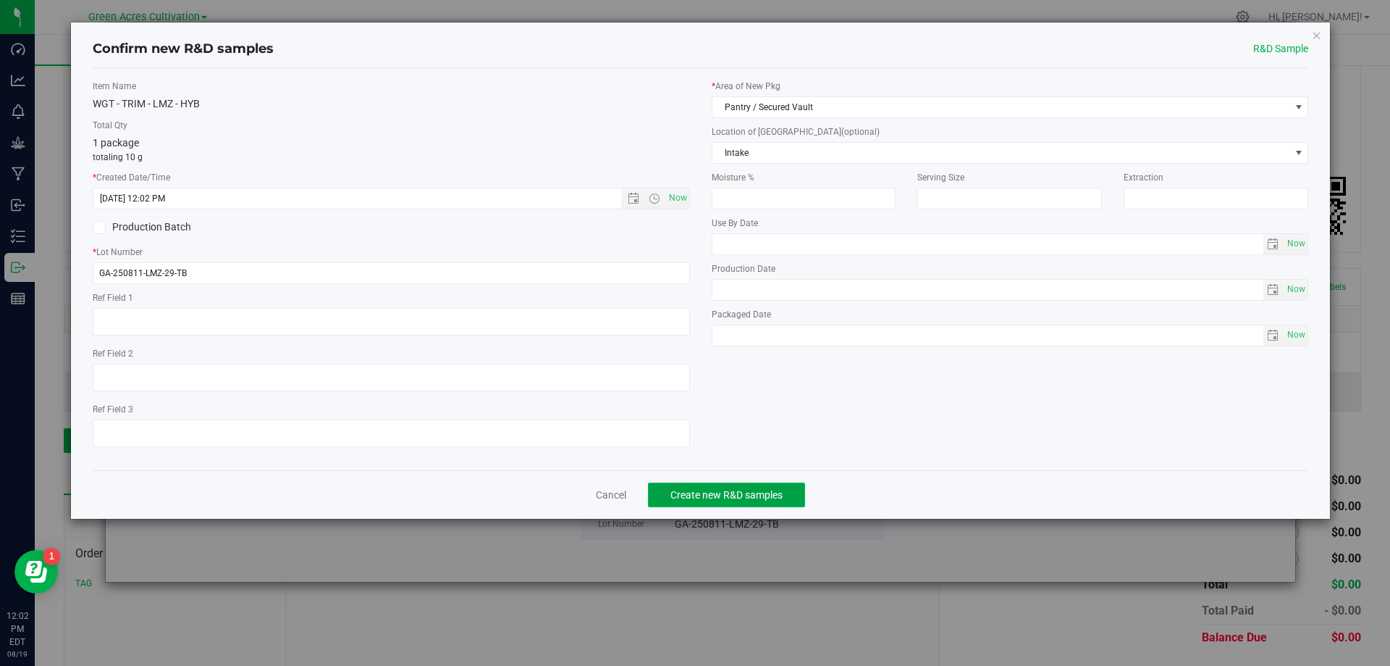
click at [728, 489] on span "Create new R&D samples" at bounding box center [727, 495] width 112 height 12
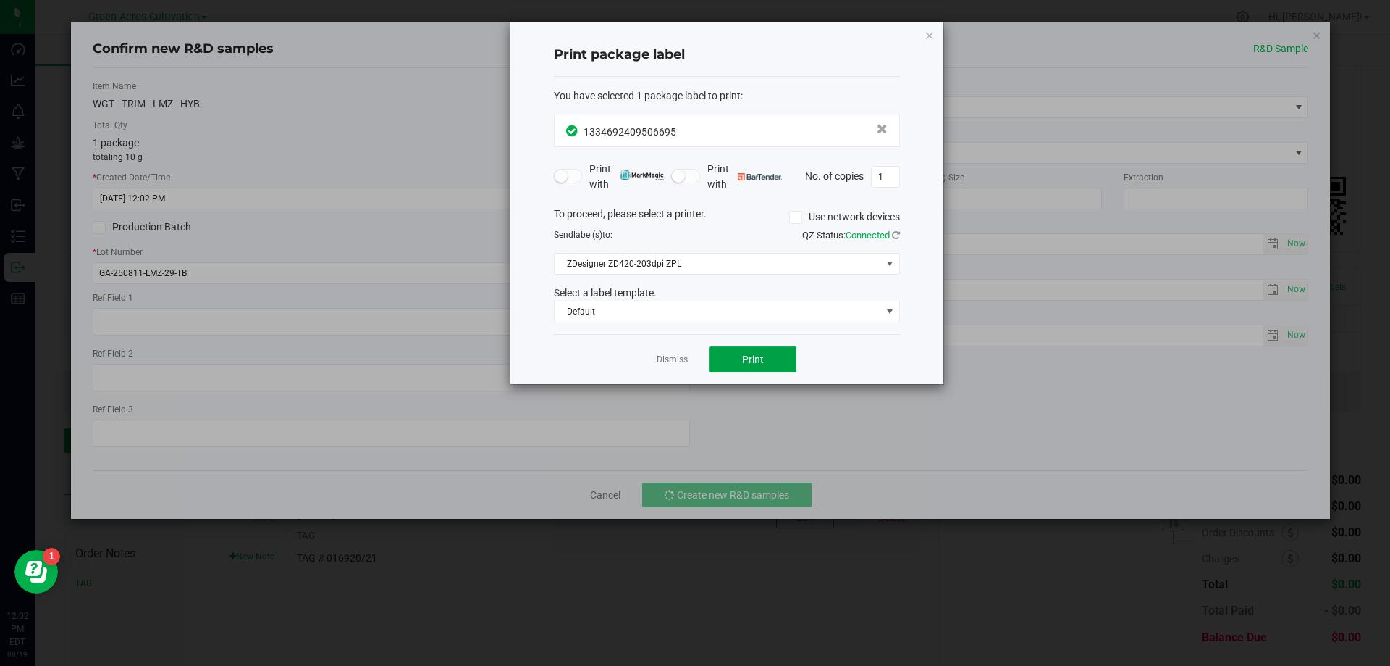
click at [751, 359] on span "Print" at bounding box center [753, 359] width 22 height 12
click at [669, 355] on link "Dismiss" at bounding box center [672, 359] width 31 height 12
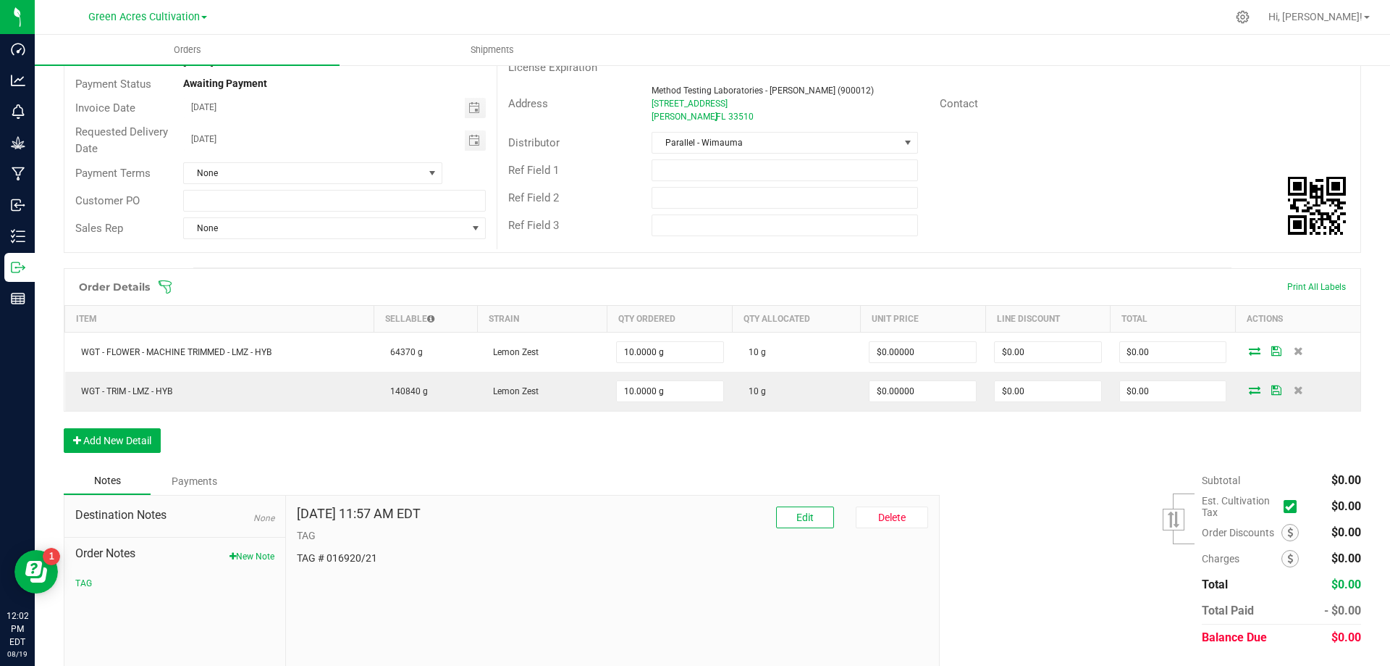
scroll to position [188, 0]
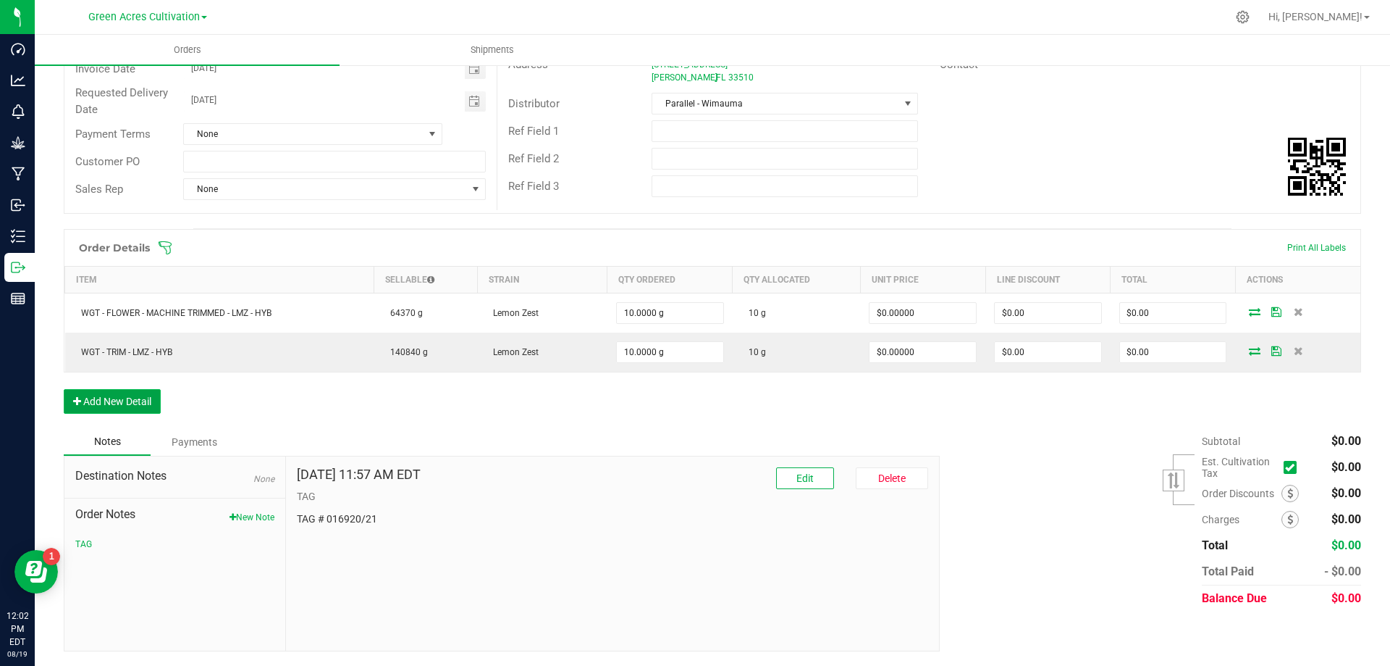
click at [106, 399] on button "Add New Detail" at bounding box center [112, 401] width 97 height 25
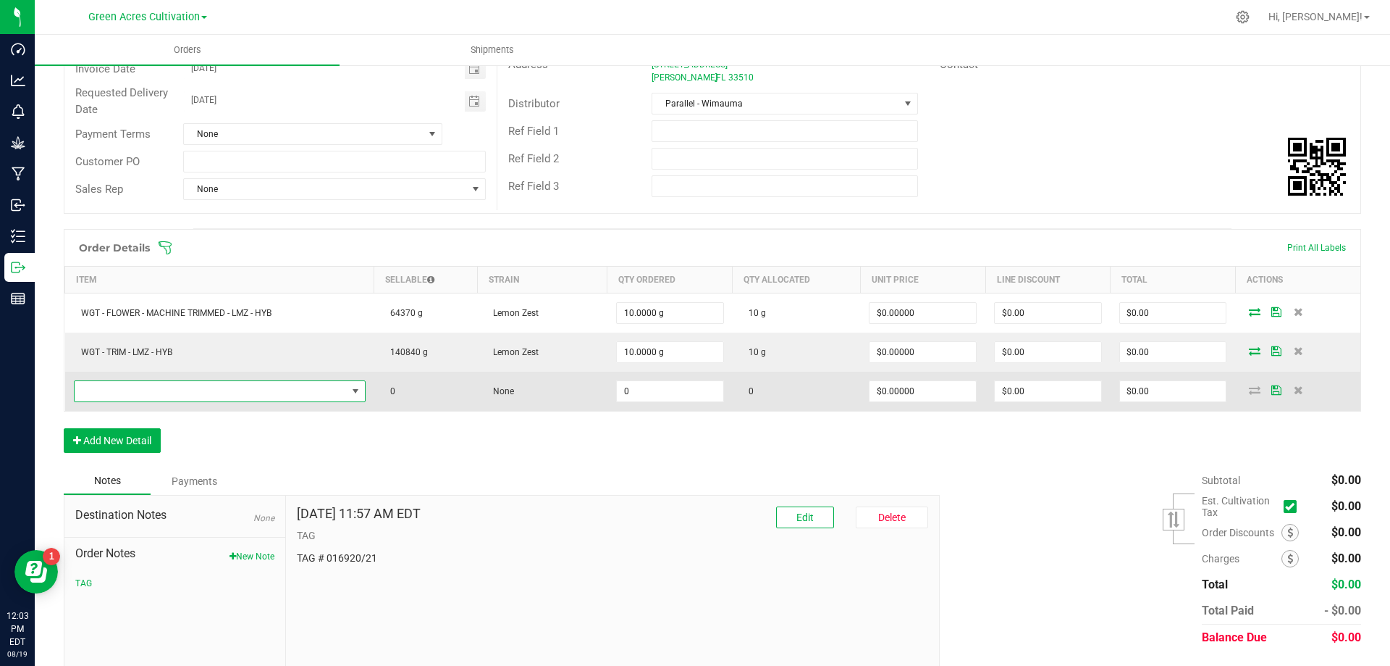
click at [183, 390] on span "NO DATA FOUND" at bounding box center [211, 391] width 272 height 20
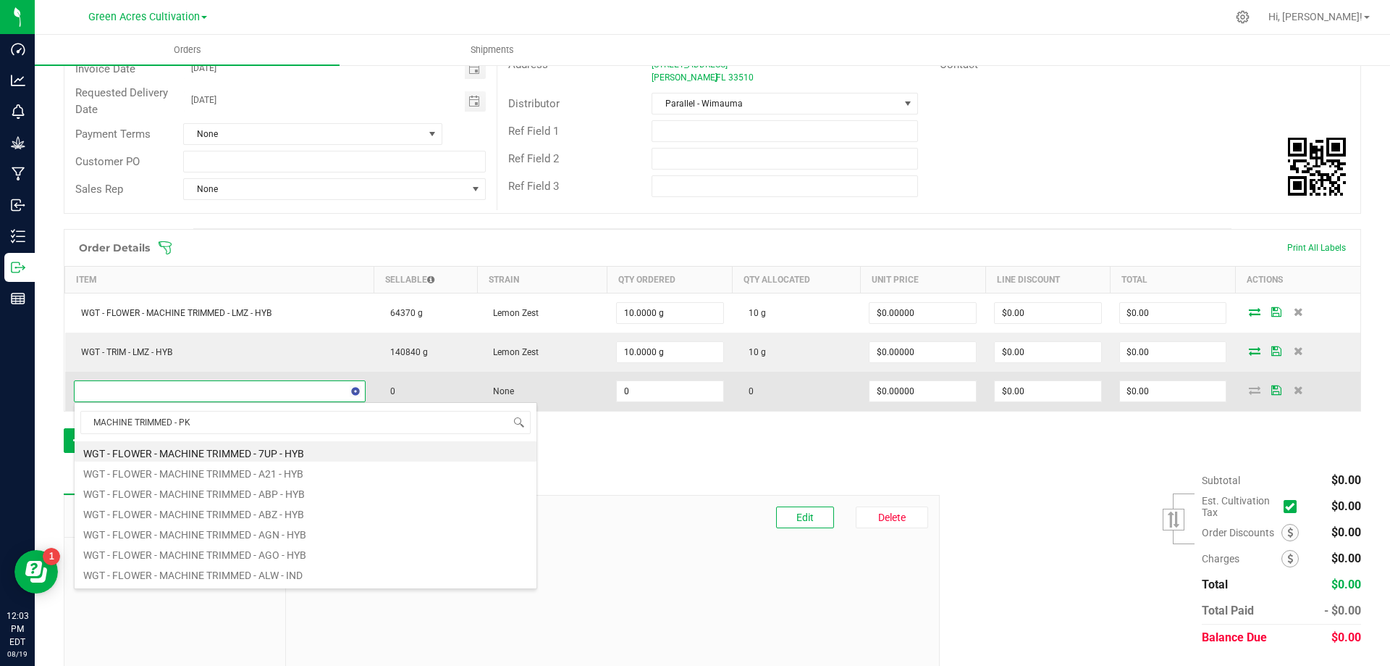
type input "MACHINE TRIMMED - PKT"
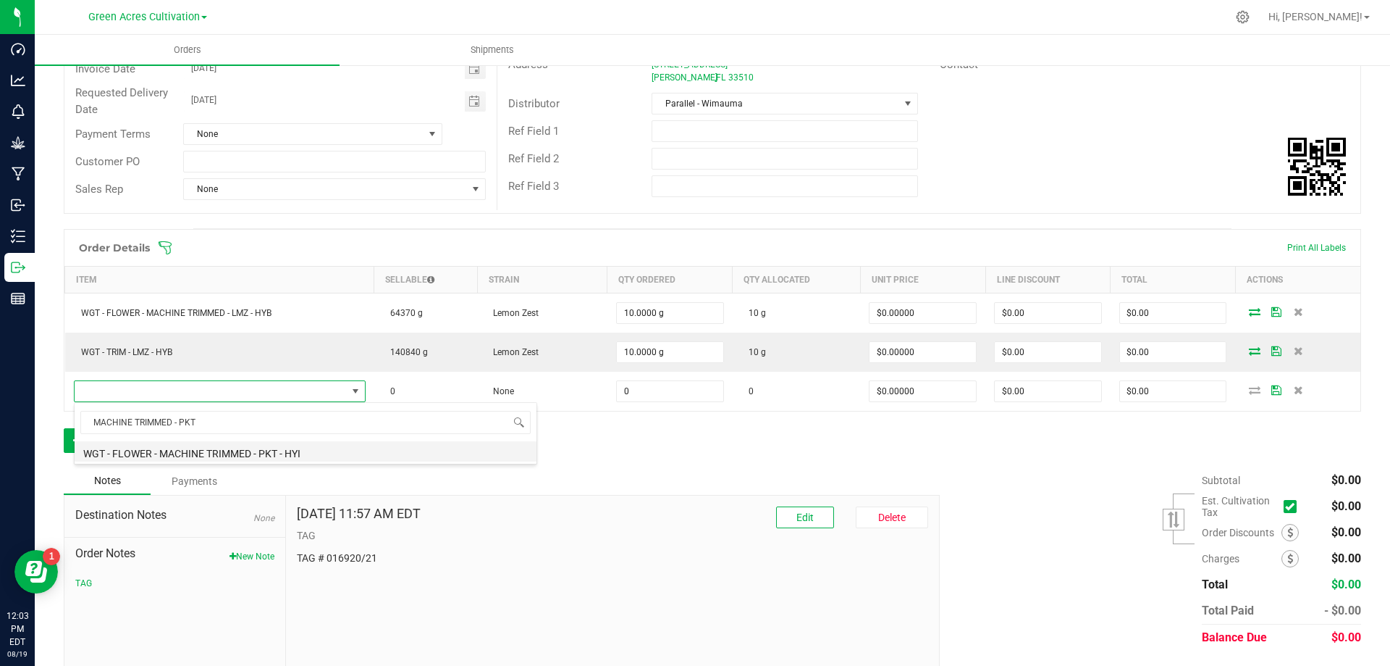
click at [196, 453] on li "WGT - FLOWER - MACHINE TRIMMED - PKT - HYI" at bounding box center [306, 451] width 462 height 20
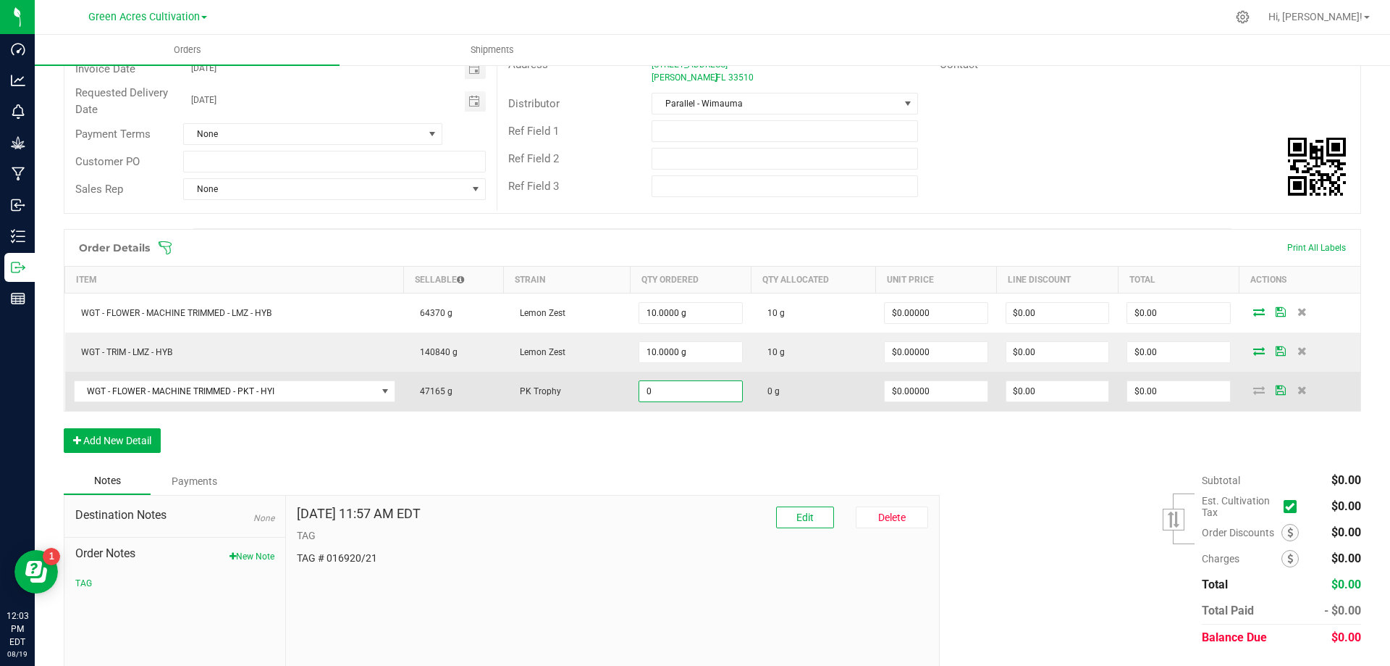
click at [651, 393] on input "0" at bounding box center [690, 391] width 102 height 20
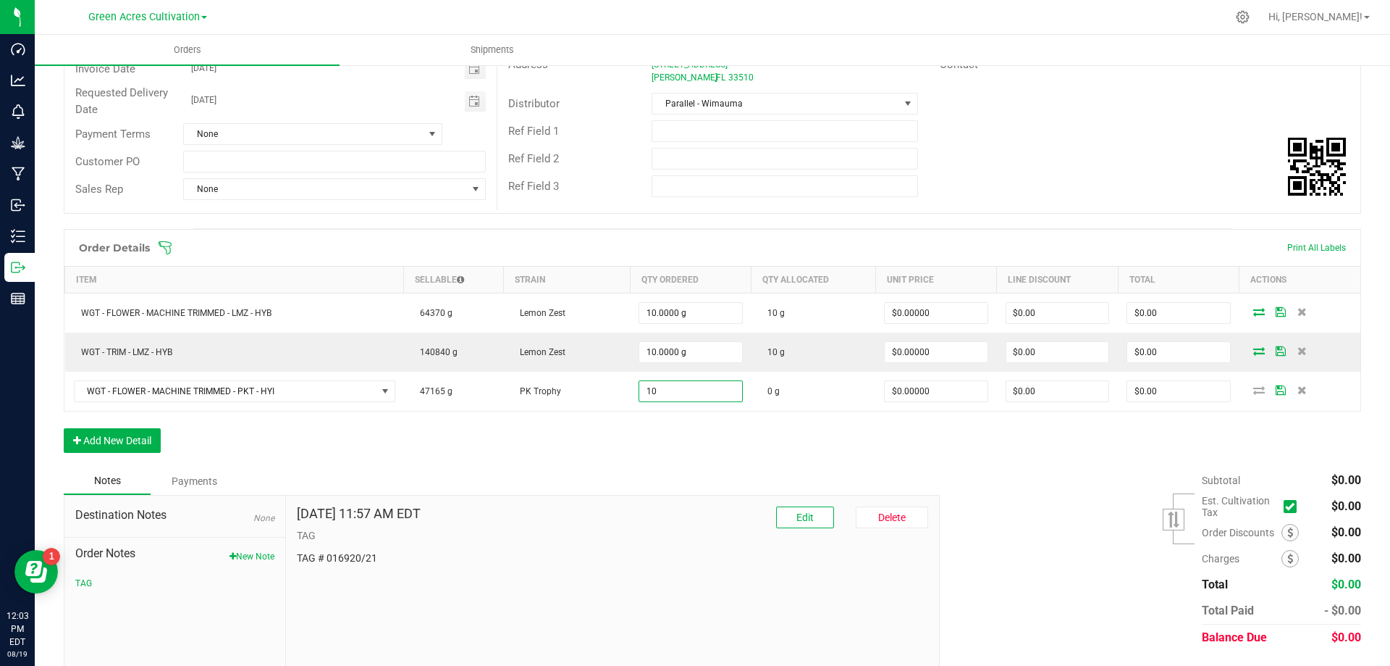
type input "10.0000 g"
click at [1146, 474] on div "Subtotal $0.00 Est. Cultivation Tax" at bounding box center [1145, 558] width 432 height 183
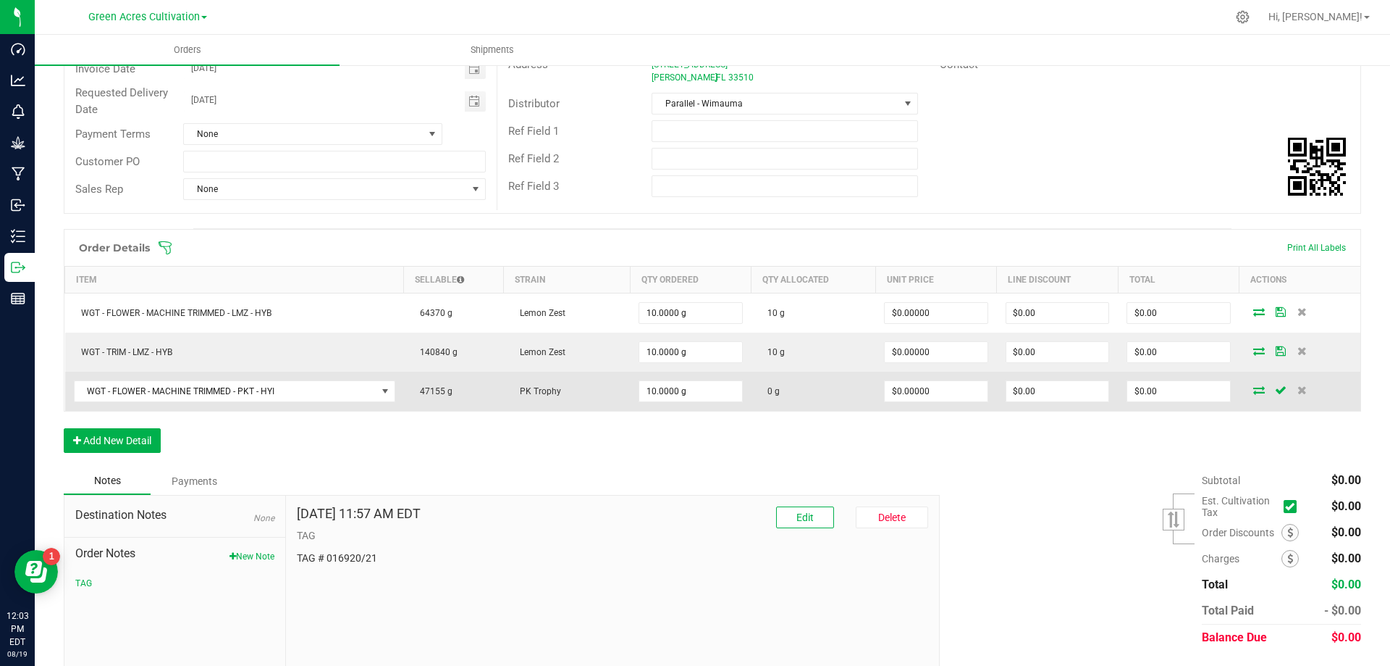
click at [1254, 392] on icon at bounding box center [1260, 389] width 12 height 9
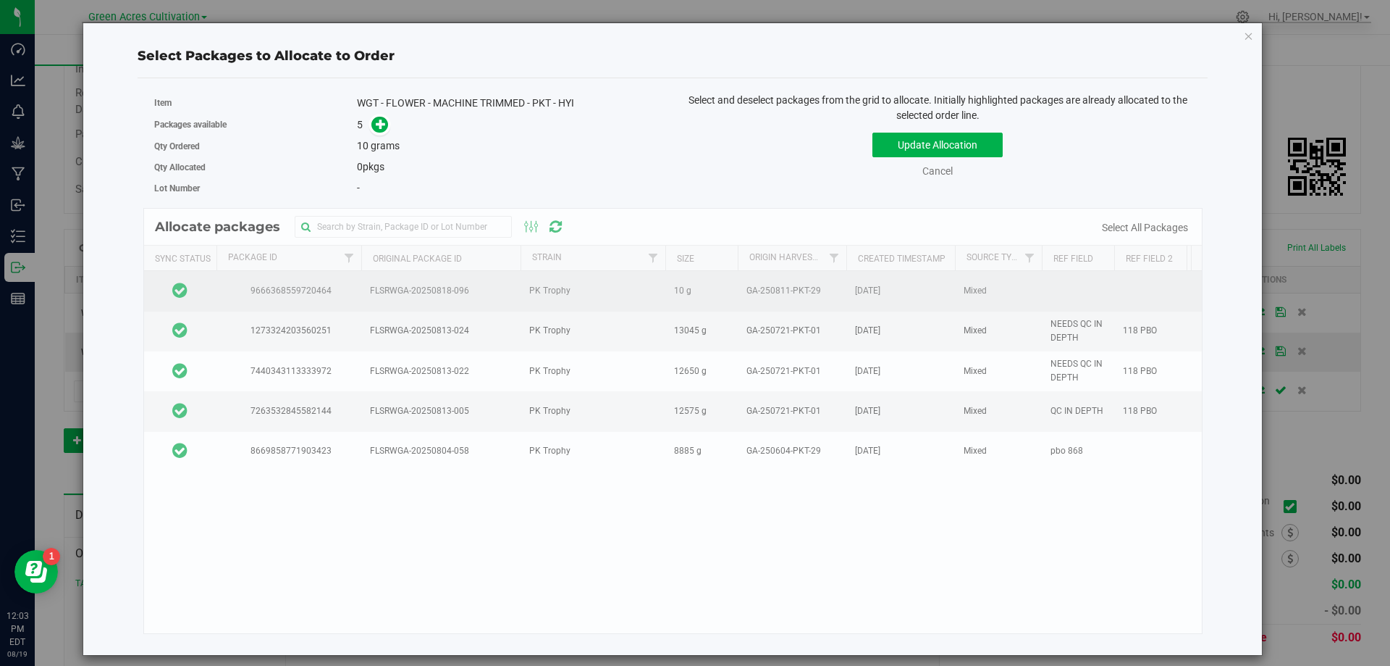
click at [201, 293] on td at bounding box center [180, 291] width 72 height 40
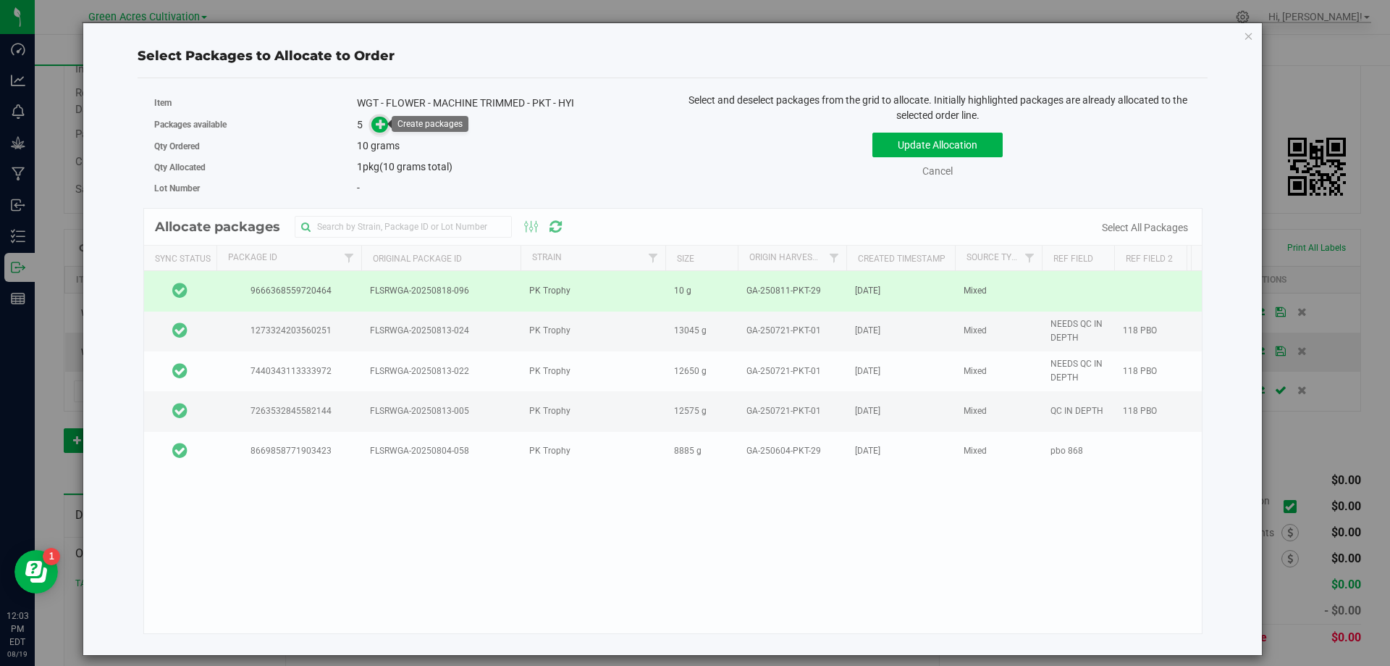
click at [381, 119] on icon at bounding box center [381, 124] width 10 height 10
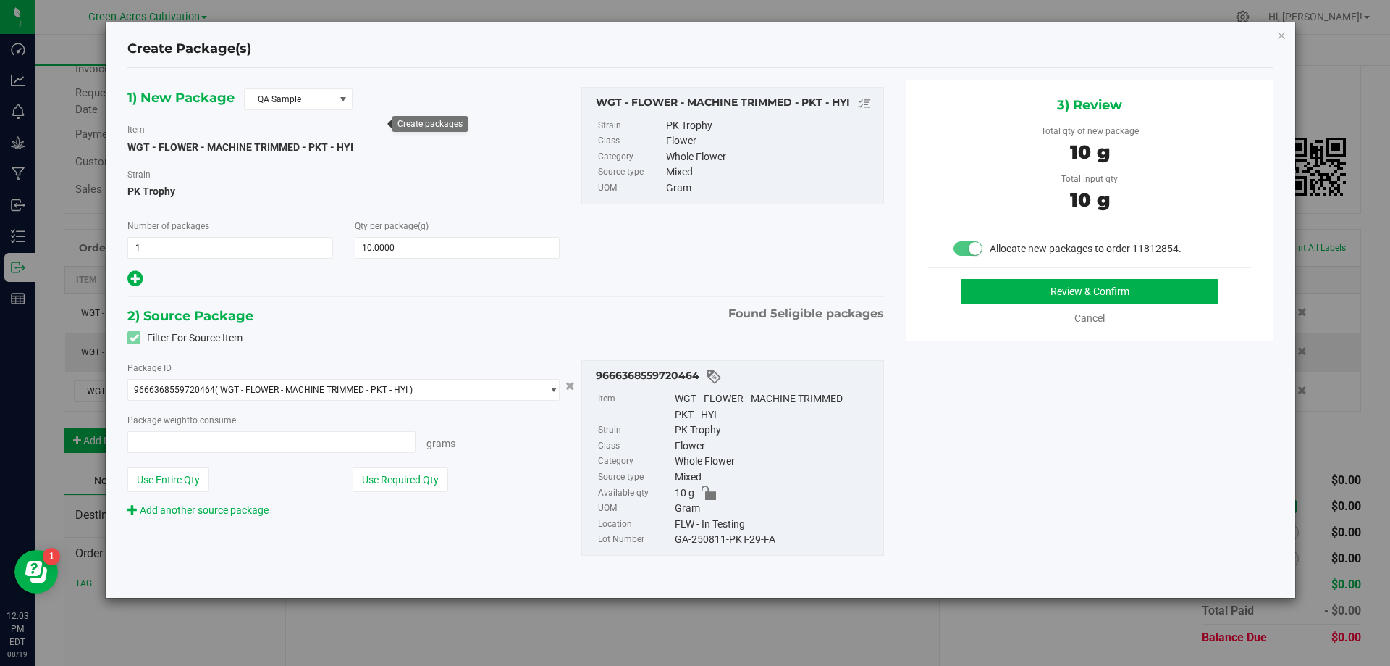
type input "10.0000 g"
click at [331, 101] on span "QA Sample" at bounding box center [289, 99] width 89 height 20
click at [282, 165] on li "R&D Sample" at bounding box center [298, 164] width 107 height 20
click at [405, 477] on button "Use Required Qty" at bounding box center [401, 479] width 96 height 25
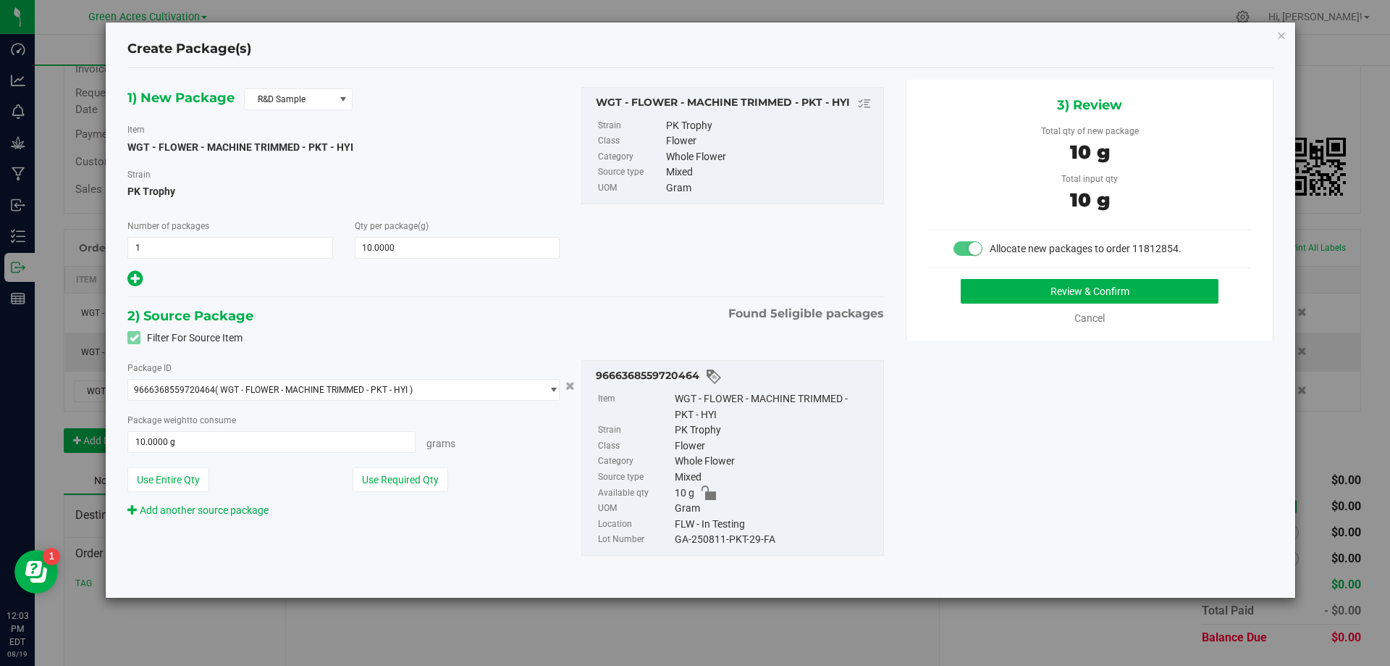
click at [734, 539] on div "GA-250811-PKT-29-FA" at bounding box center [775, 540] width 201 height 16
copy div "GA-250811-PKT-29-FA"
click at [1000, 286] on button "Review & Confirm" at bounding box center [1090, 291] width 258 height 25
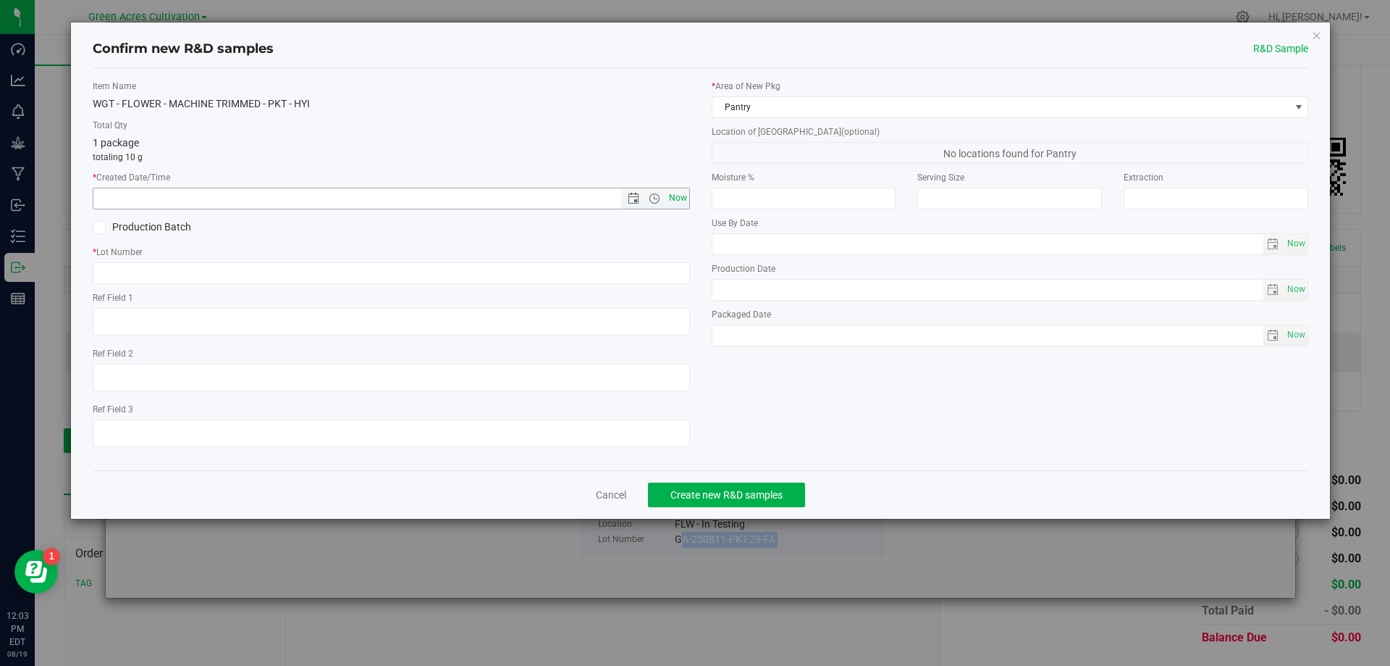
click at [674, 199] on span "Now" at bounding box center [678, 198] width 25 height 21
type input "8/19/2025 12:03 PM"
click at [634, 269] on input "text" at bounding box center [391, 273] width 597 height 22
paste input "GA-250811-PKT-29-FA"
type input "GA-250811-PKT-29-FA"
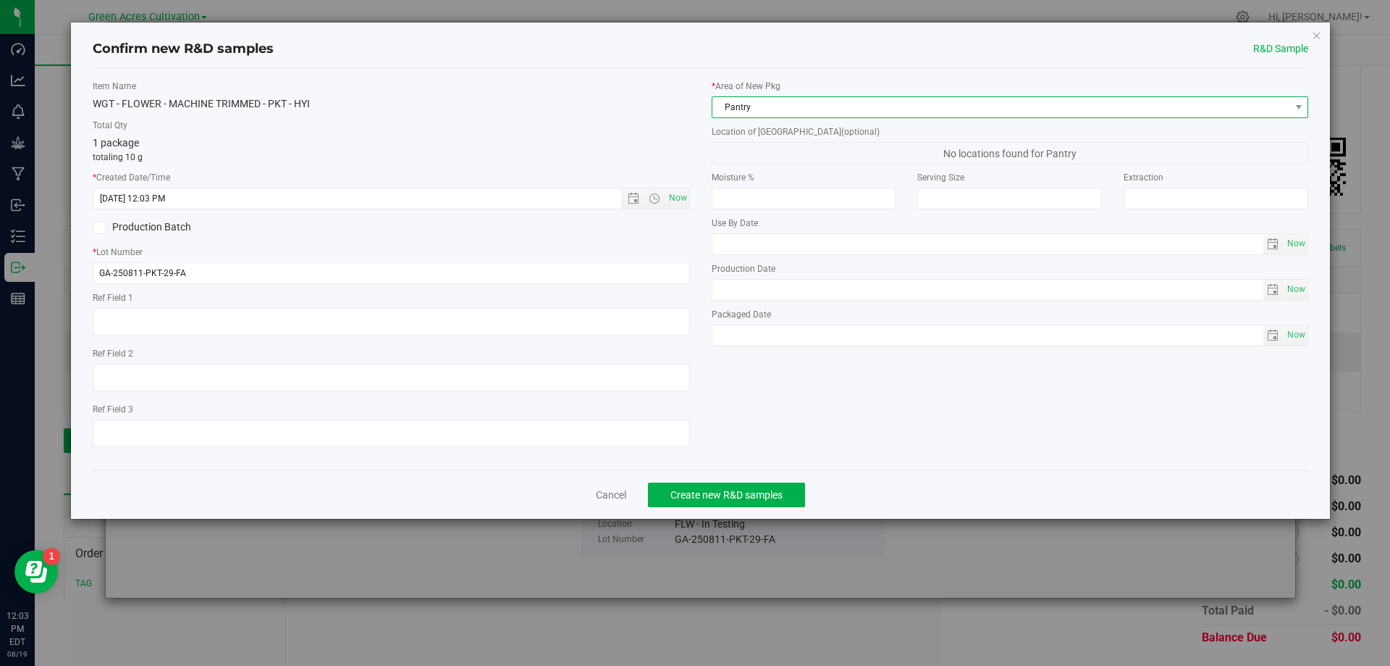
click at [747, 99] on span "Pantry" at bounding box center [1002, 107] width 578 height 20
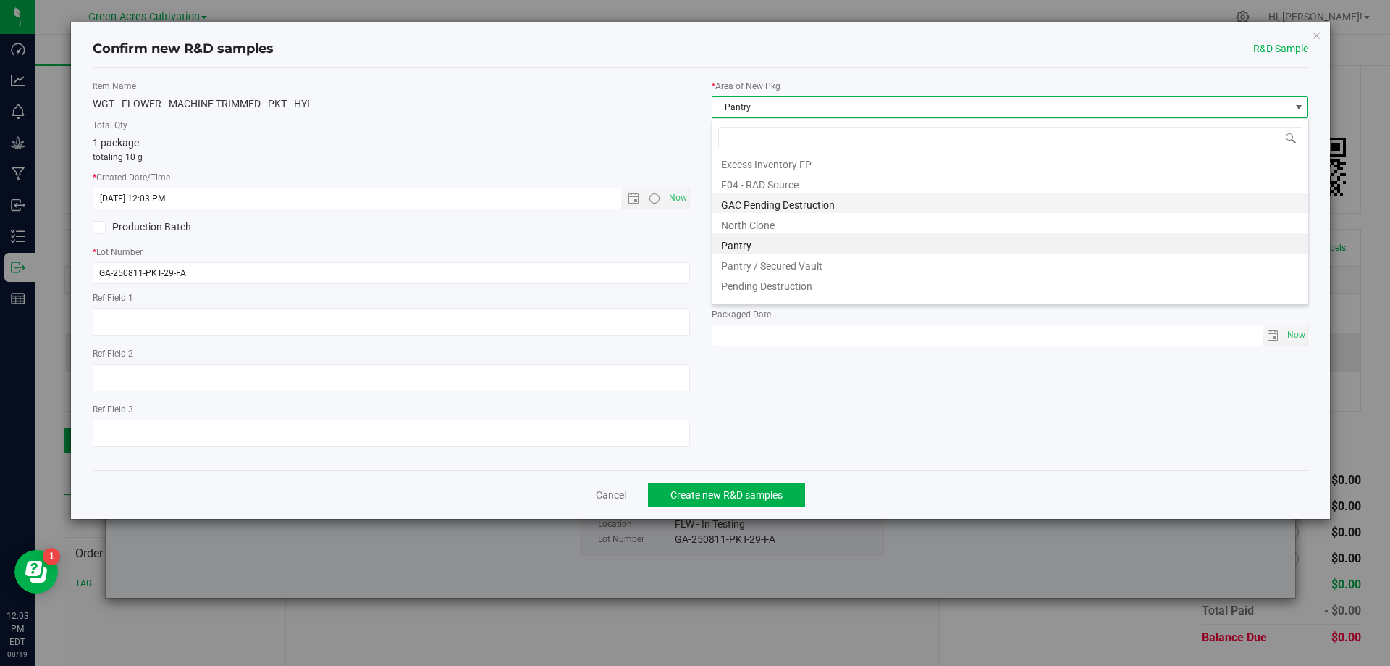
scroll to position [191, 0]
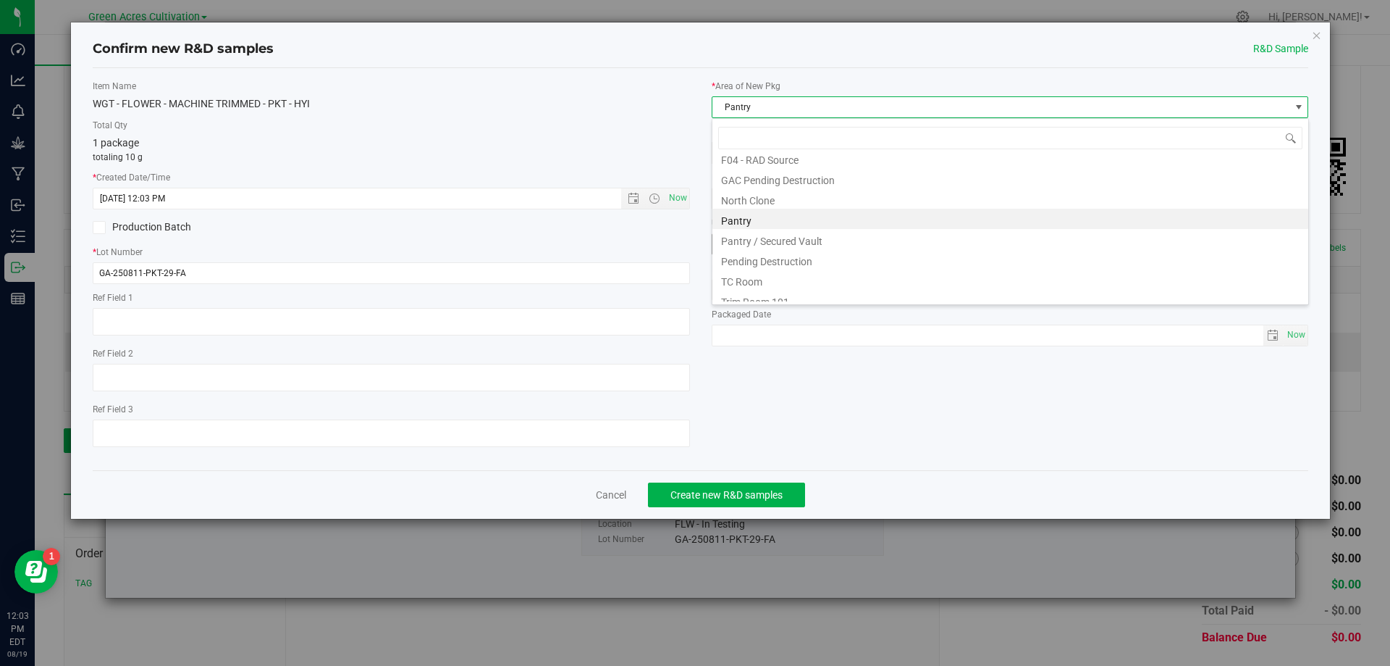
click at [745, 239] on li "Pantry / Secured Vault" at bounding box center [1011, 239] width 596 height 20
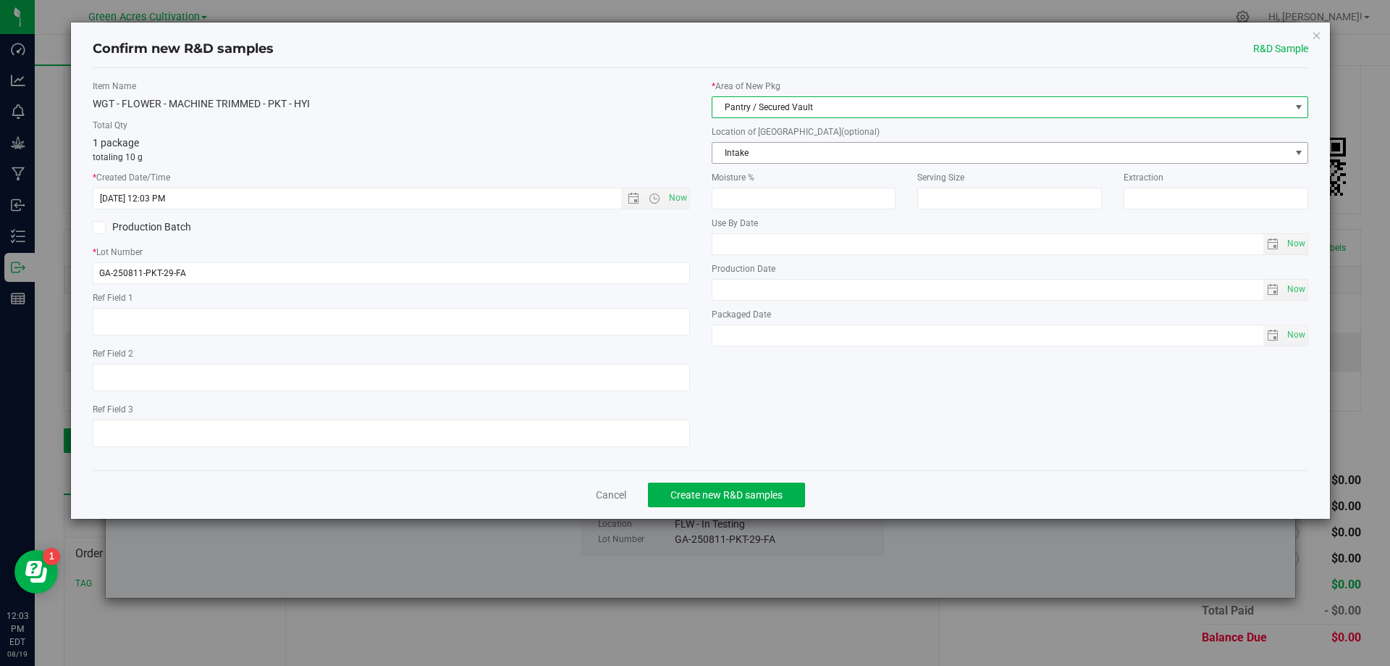
click at [762, 154] on span "Intake" at bounding box center [1002, 153] width 578 height 20
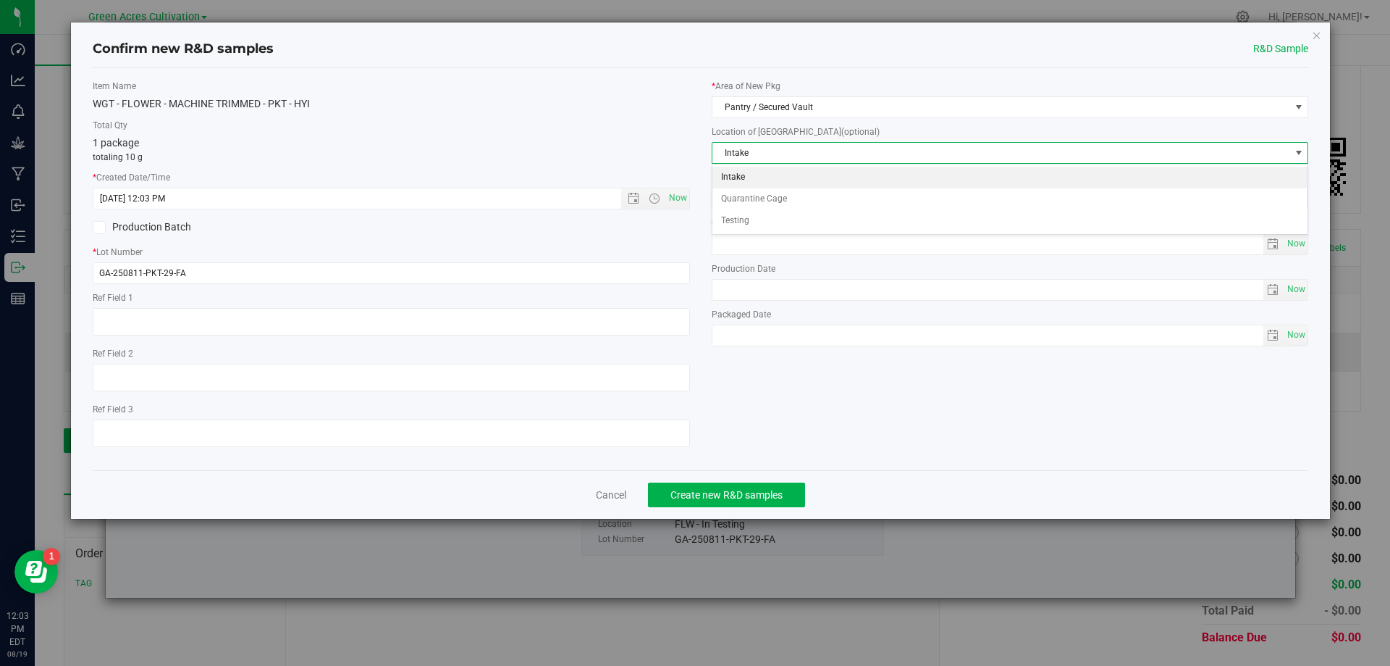
click at [728, 173] on li "Intake" at bounding box center [1011, 178] width 596 height 22
click at [932, 440] on div "Item Name WGT - FLOWER - MACHINE TRIMMED - PKT - HYI Total Qty 1 package totali…" at bounding box center [701, 269] width 1238 height 379
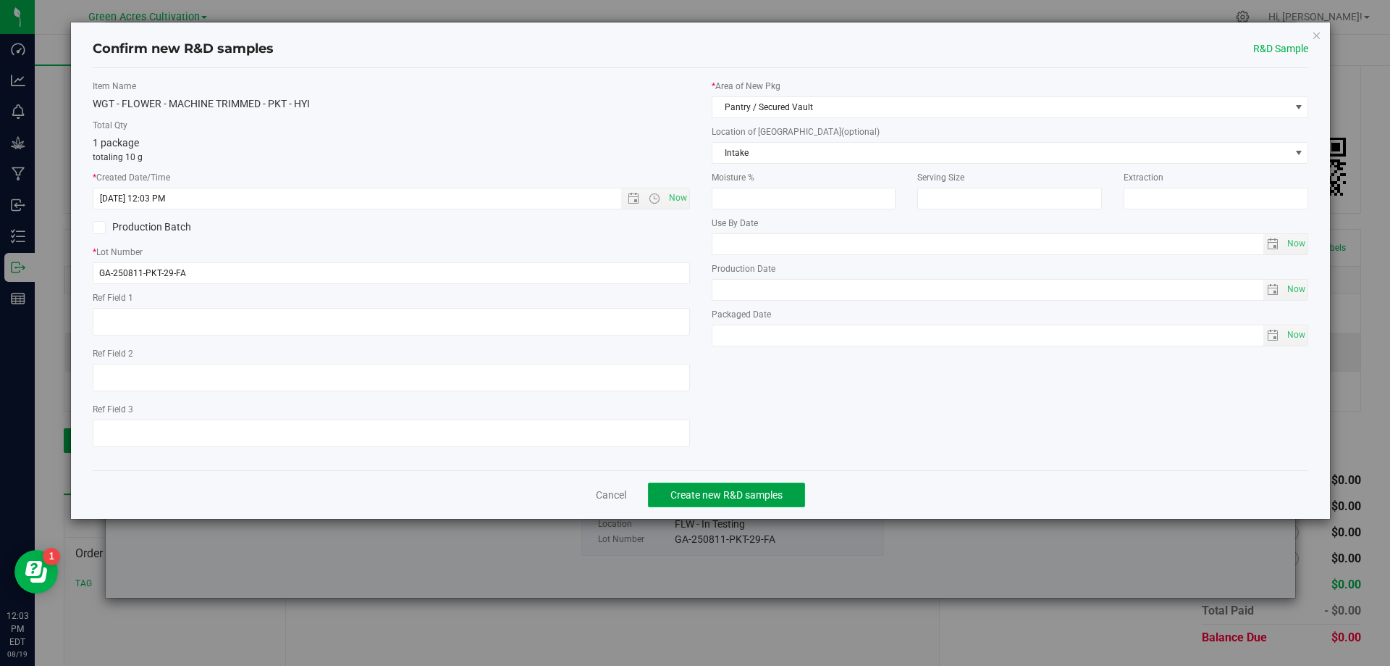
click at [710, 489] on span "Create new R&D samples" at bounding box center [727, 495] width 112 height 12
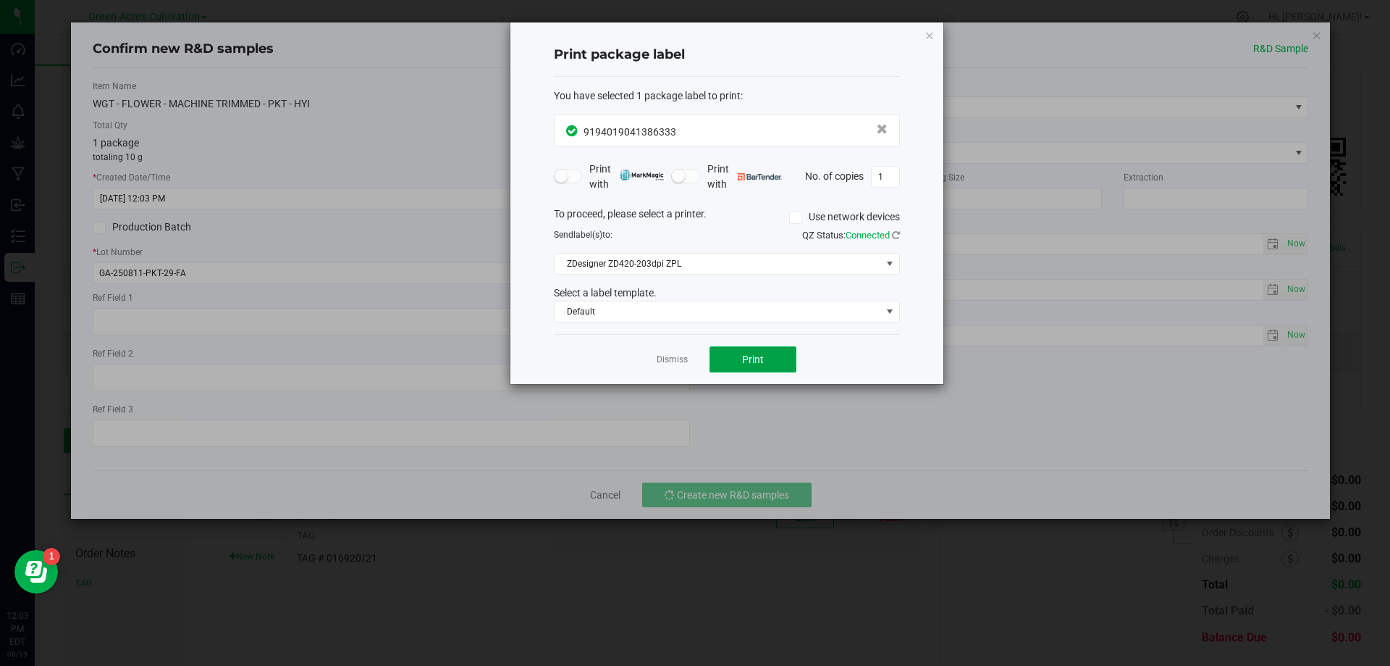
click at [757, 352] on button "Print" at bounding box center [753, 359] width 87 height 26
click at [667, 355] on link "Dismiss" at bounding box center [672, 359] width 31 height 12
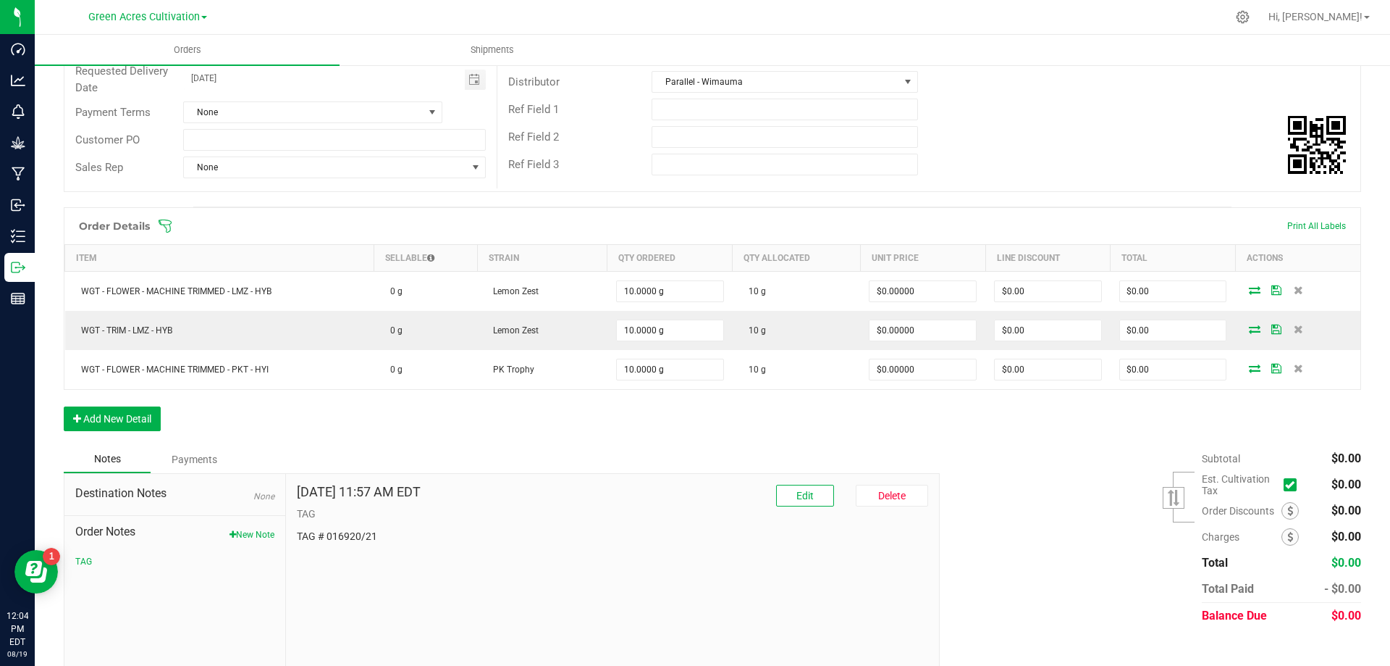
scroll to position [227, 0]
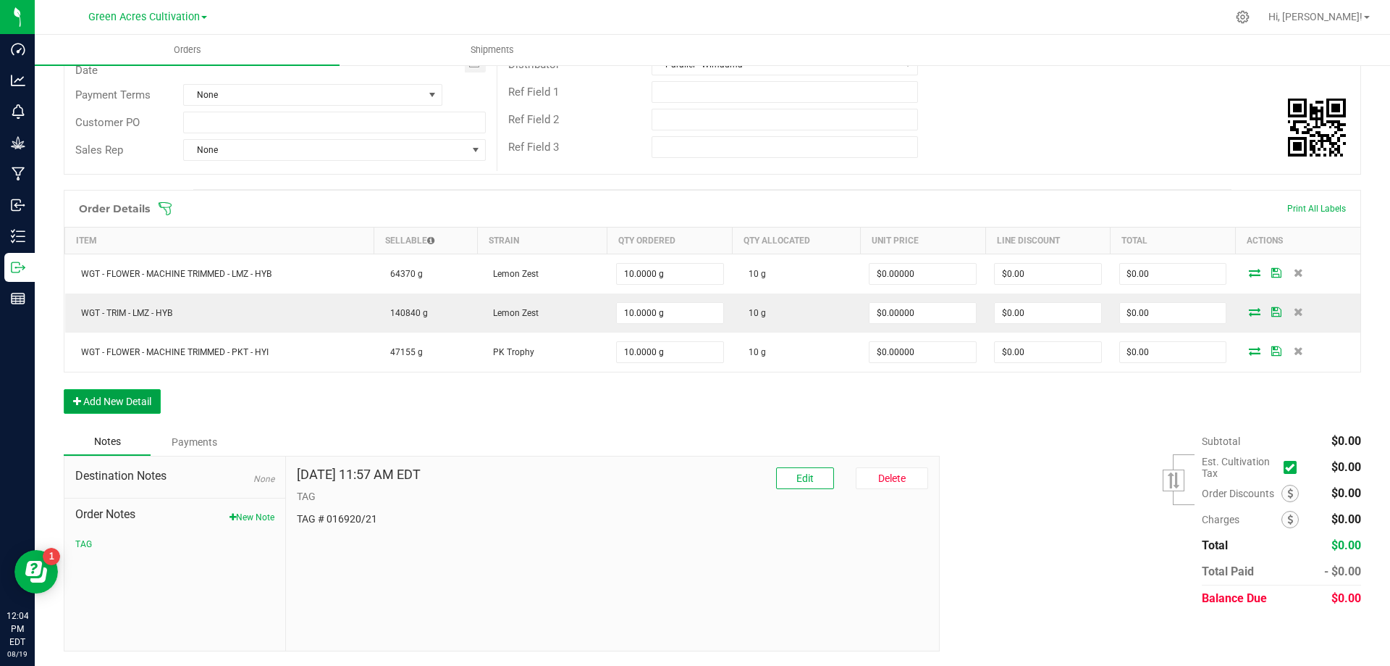
click at [82, 399] on button "Add New Detail" at bounding box center [112, 401] width 97 height 25
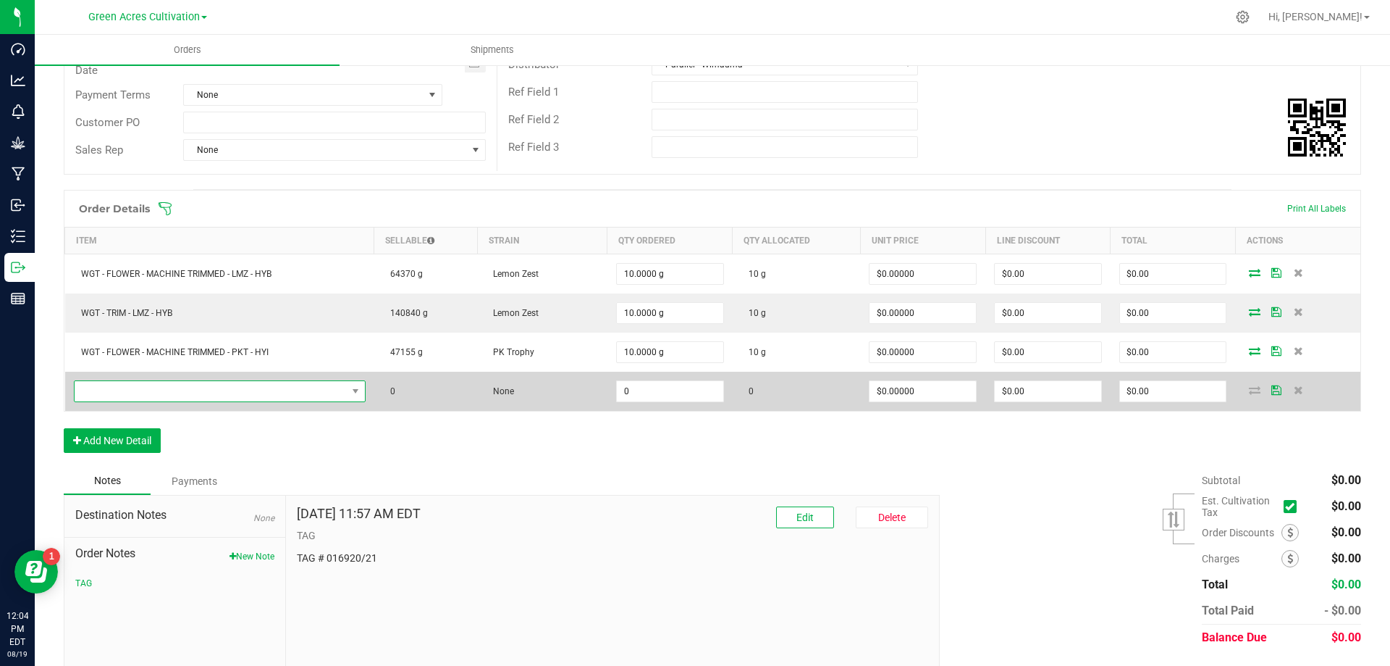
click at [180, 390] on span "NO DATA FOUND" at bounding box center [211, 391] width 272 height 20
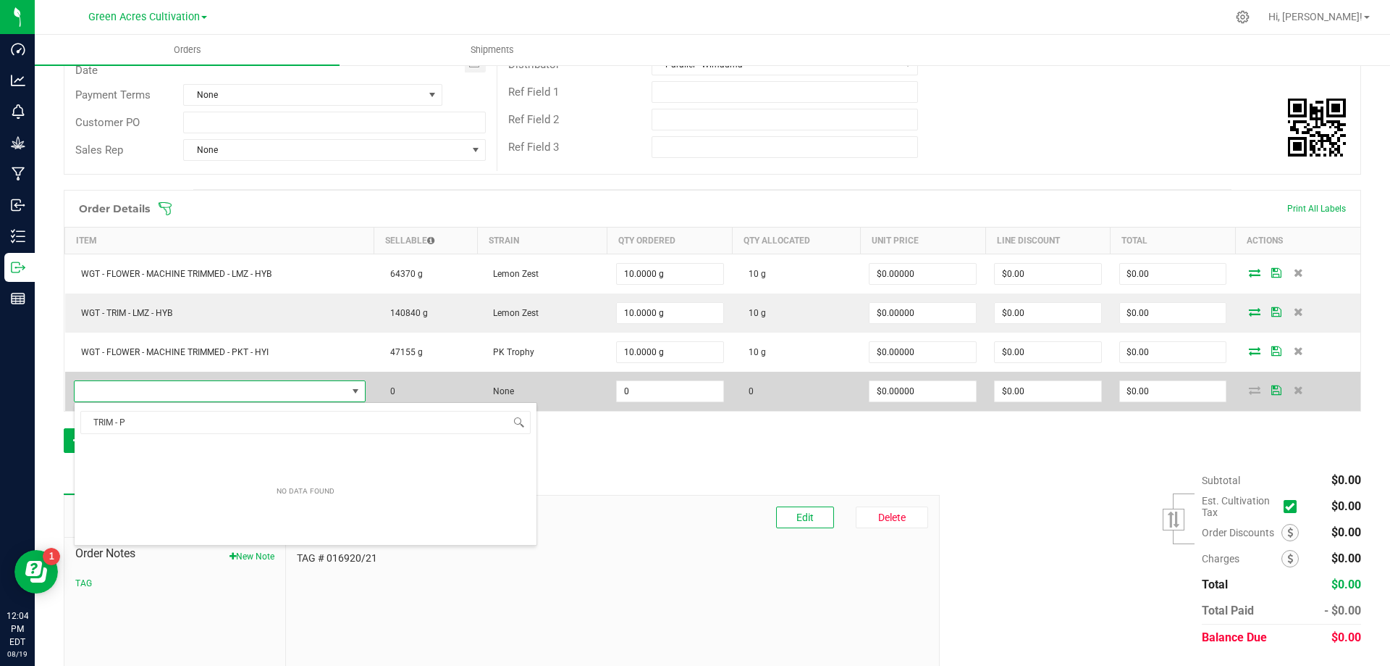
scroll to position [22, 288]
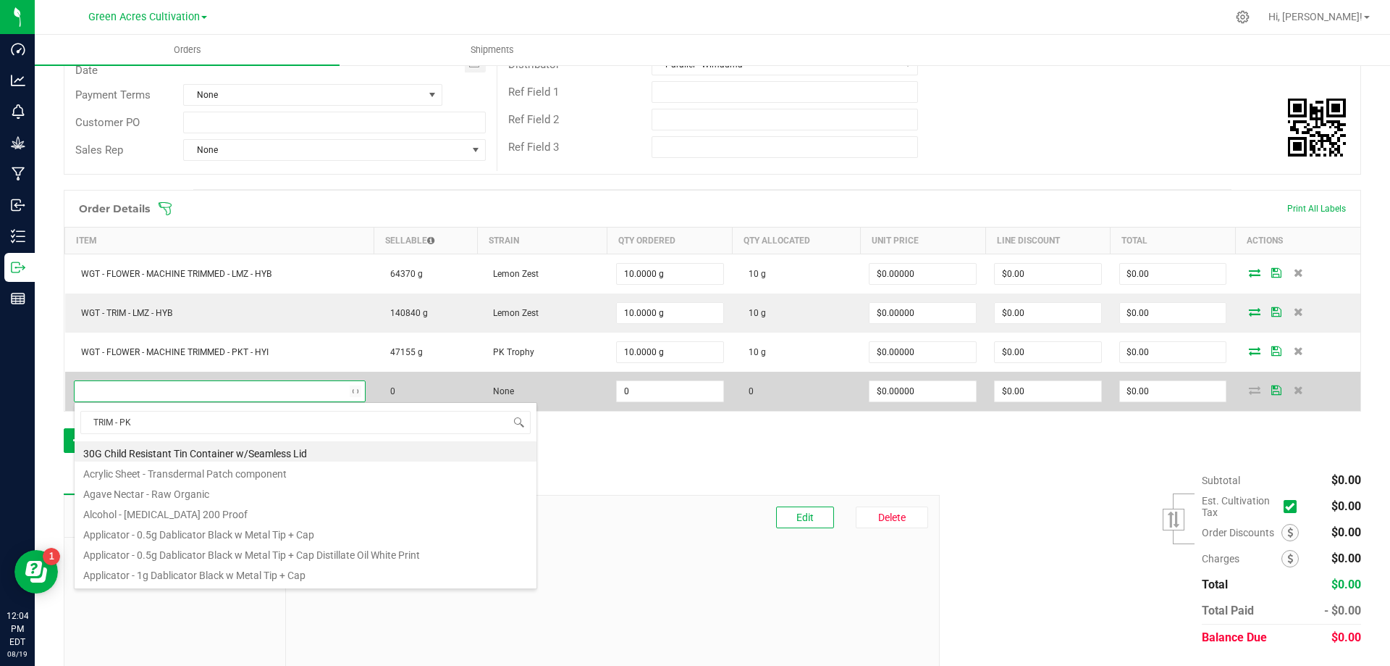
type input "TRIM - PKT"
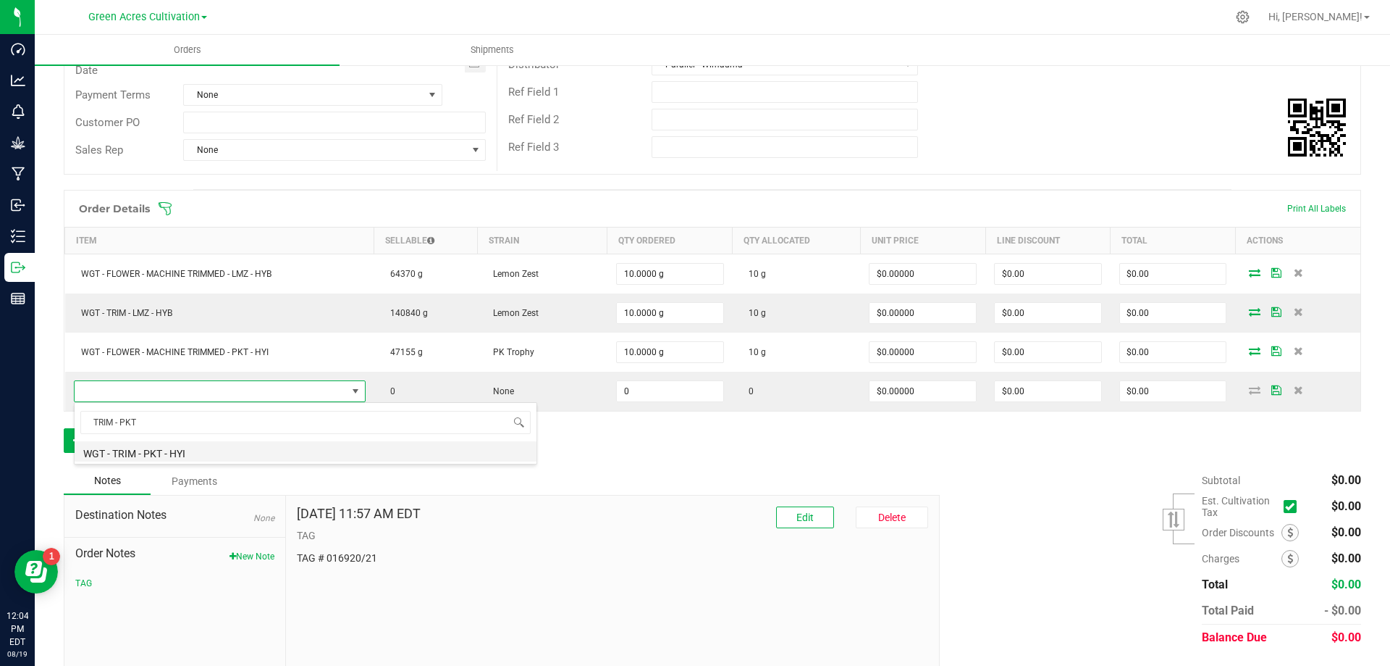
click at [179, 456] on li "WGT - TRIM - PKT - HYI" at bounding box center [306, 451] width 462 height 20
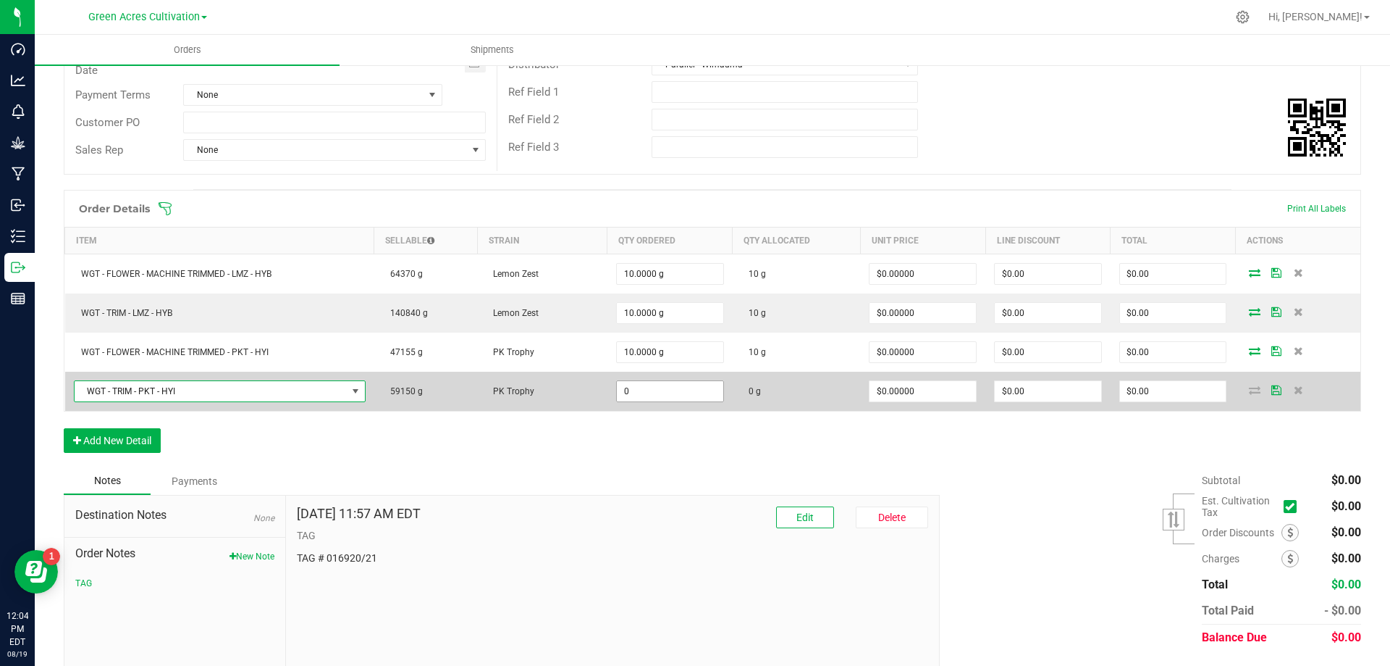
click at [629, 393] on input "0" at bounding box center [670, 391] width 106 height 20
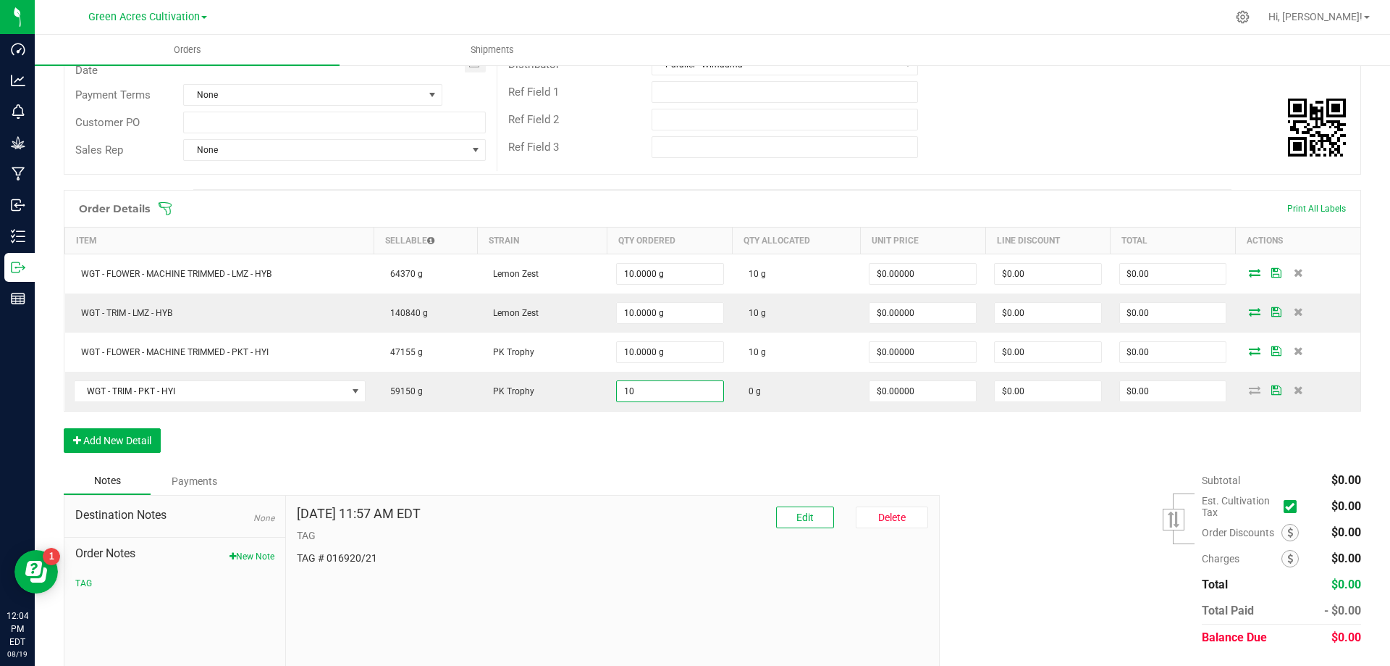
type input "10.0000 g"
click at [668, 448] on div "Order Details Print All Labels Item Sellable Strain Qty Ordered Qty Allocated U…" at bounding box center [713, 328] width 1298 height 277
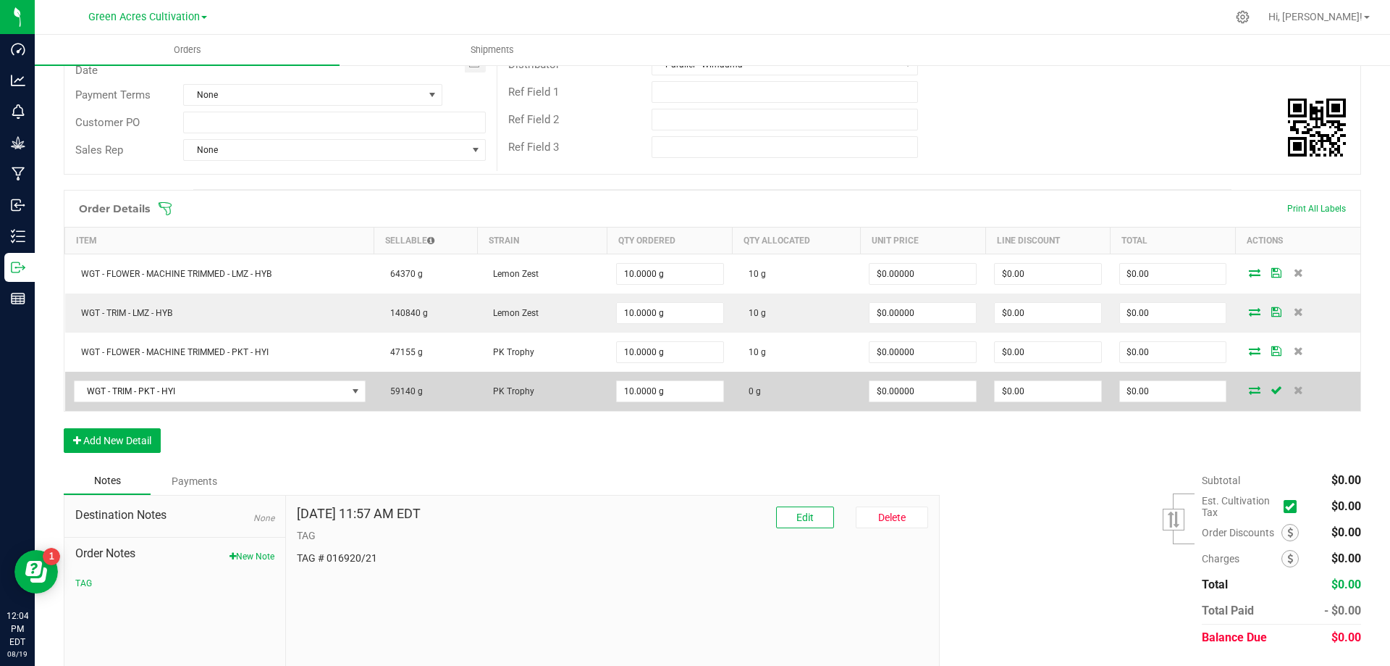
click at [1249, 391] on icon at bounding box center [1255, 389] width 12 height 9
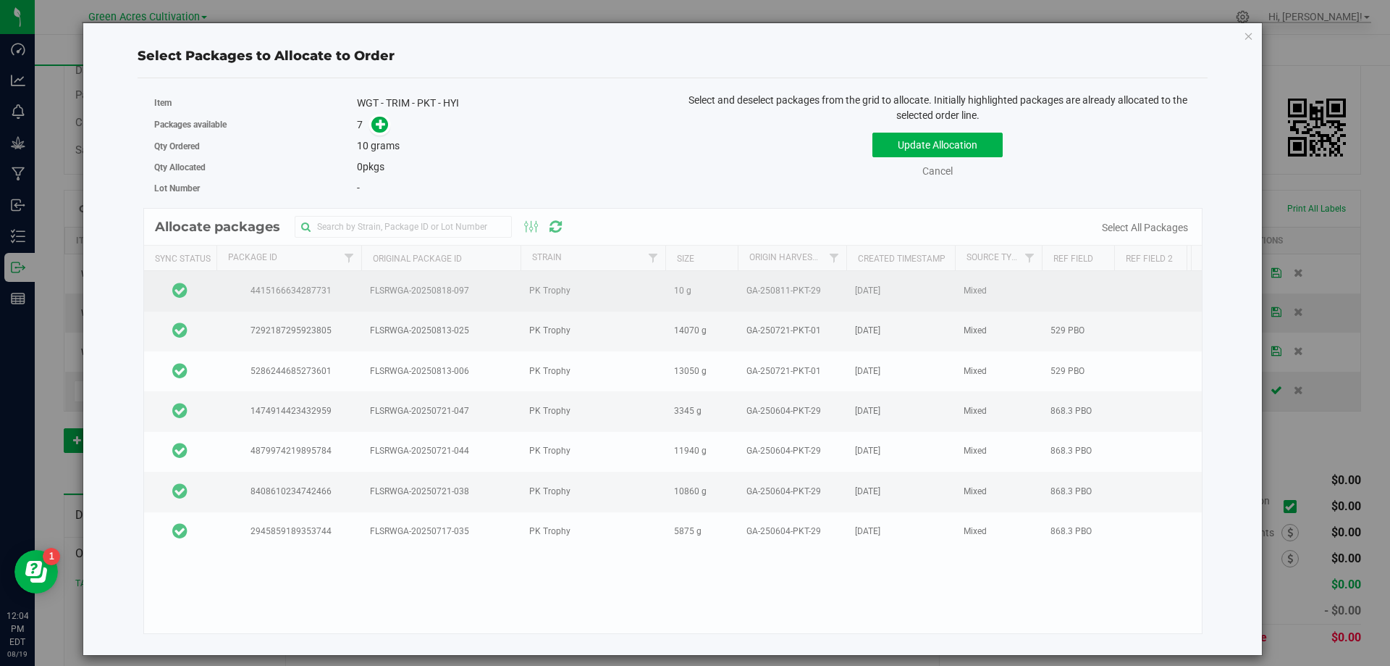
click at [196, 299] on td at bounding box center [180, 291] width 72 height 40
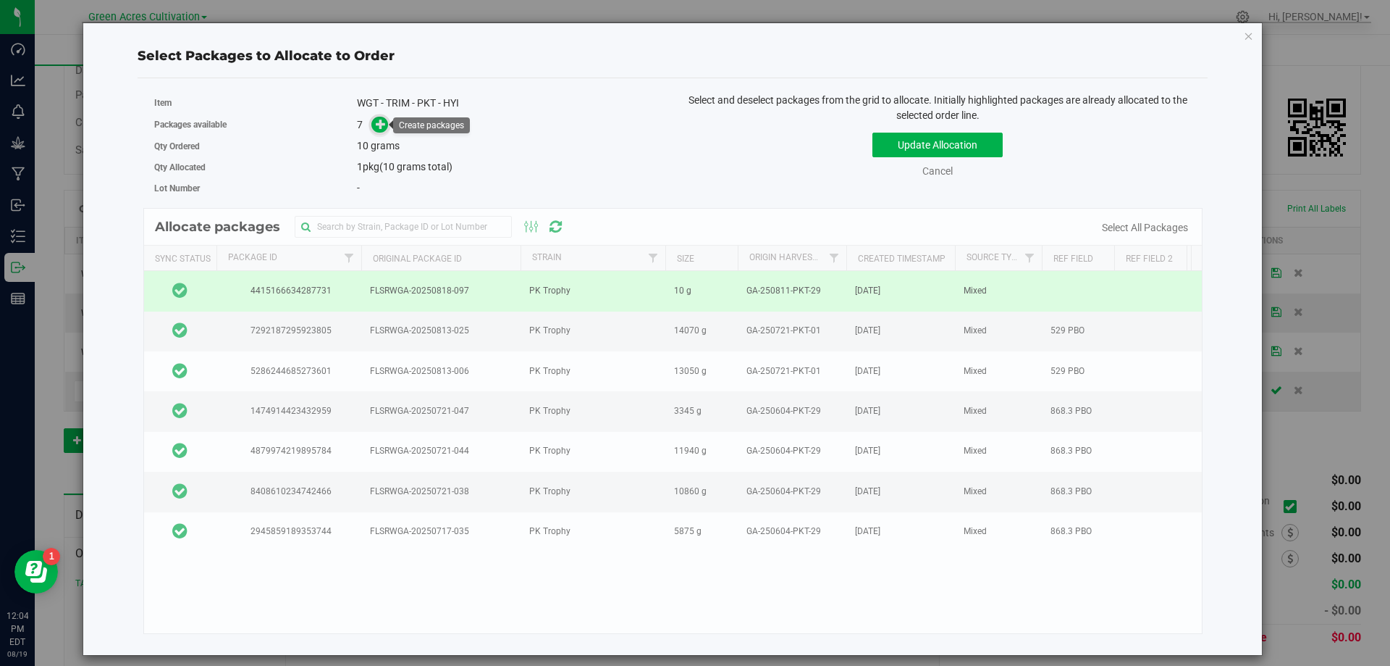
click at [382, 132] on span at bounding box center [380, 125] width 17 height 17
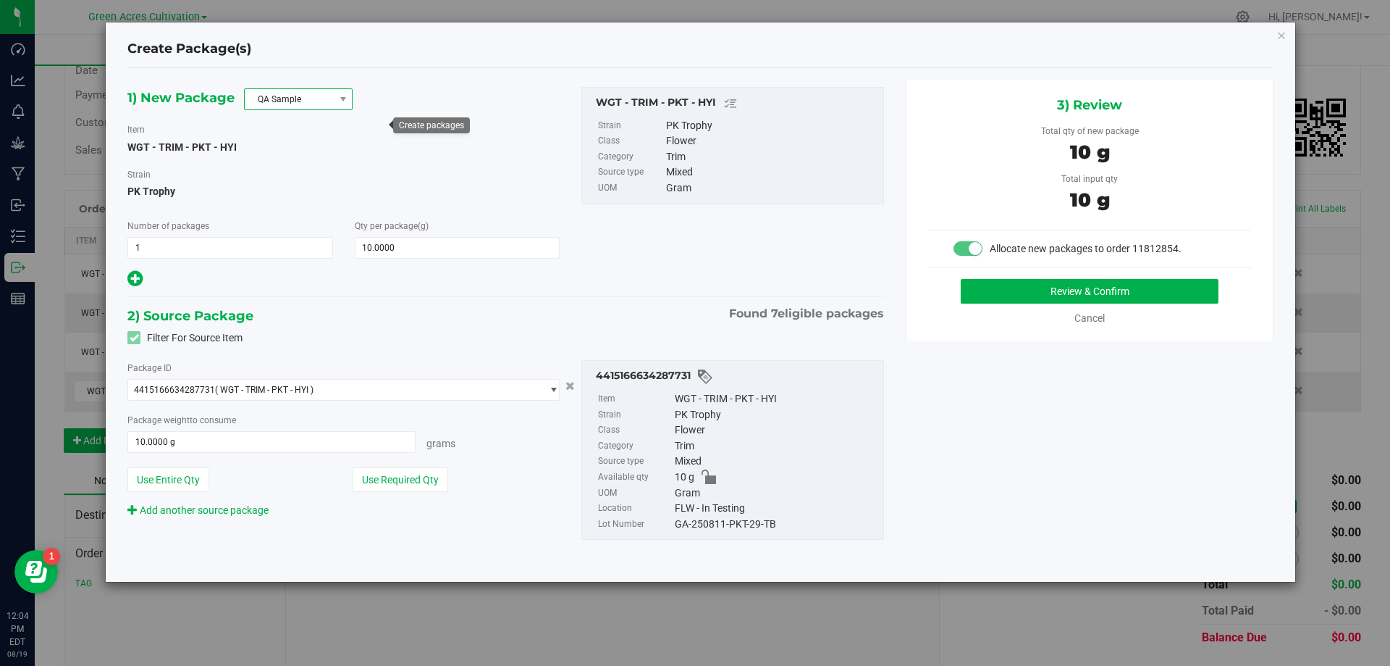
click at [314, 99] on span "QA Sample" at bounding box center [289, 99] width 89 height 20
click at [285, 168] on li "R&D Sample" at bounding box center [298, 164] width 107 height 20
click at [382, 478] on button "Use Required Qty" at bounding box center [401, 479] width 96 height 25
click at [750, 523] on div "GA-250811-PKT-29-TB" at bounding box center [775, 524] width 201 height 16
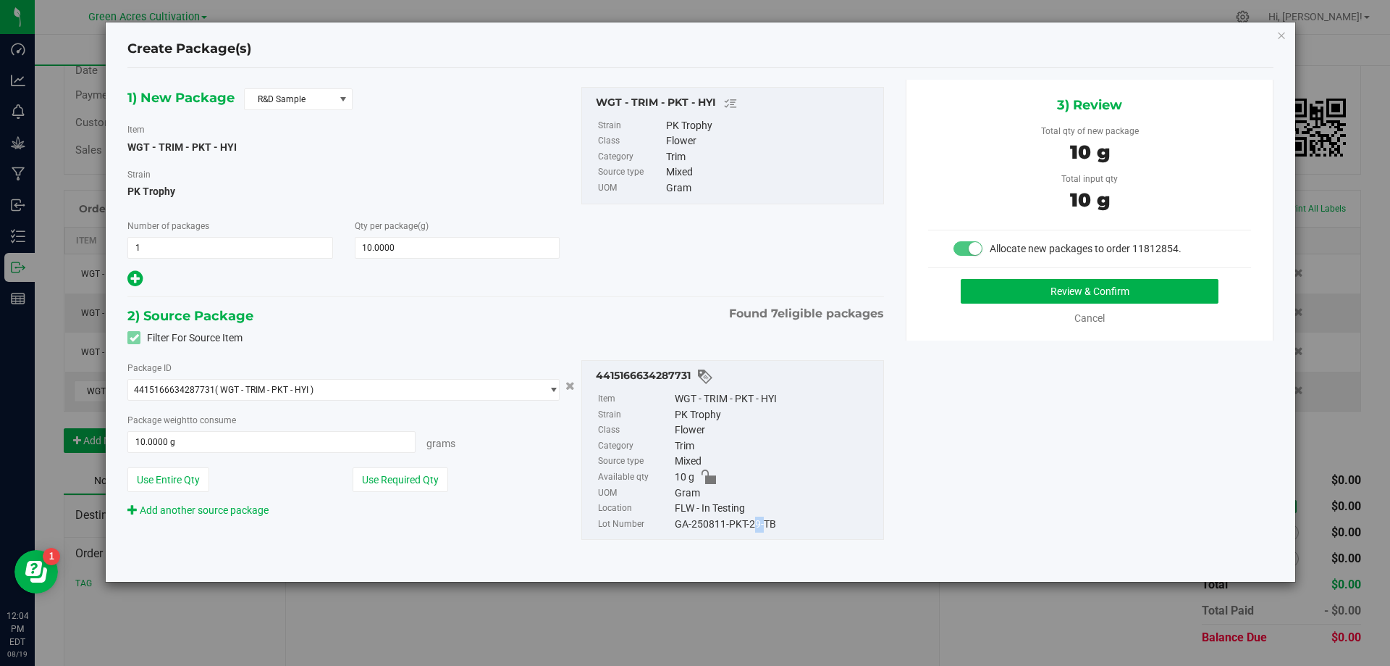
click at [750, 523] on div "GA-250811-PKT-29-TB" at bounding box center [775, 524] width 201 height 16
copy div "GA-250811-PKT-29-TB"
click at [1033, 290] on button "Review & Confirm" at bounding box center [1090, 291] width 258 height 25
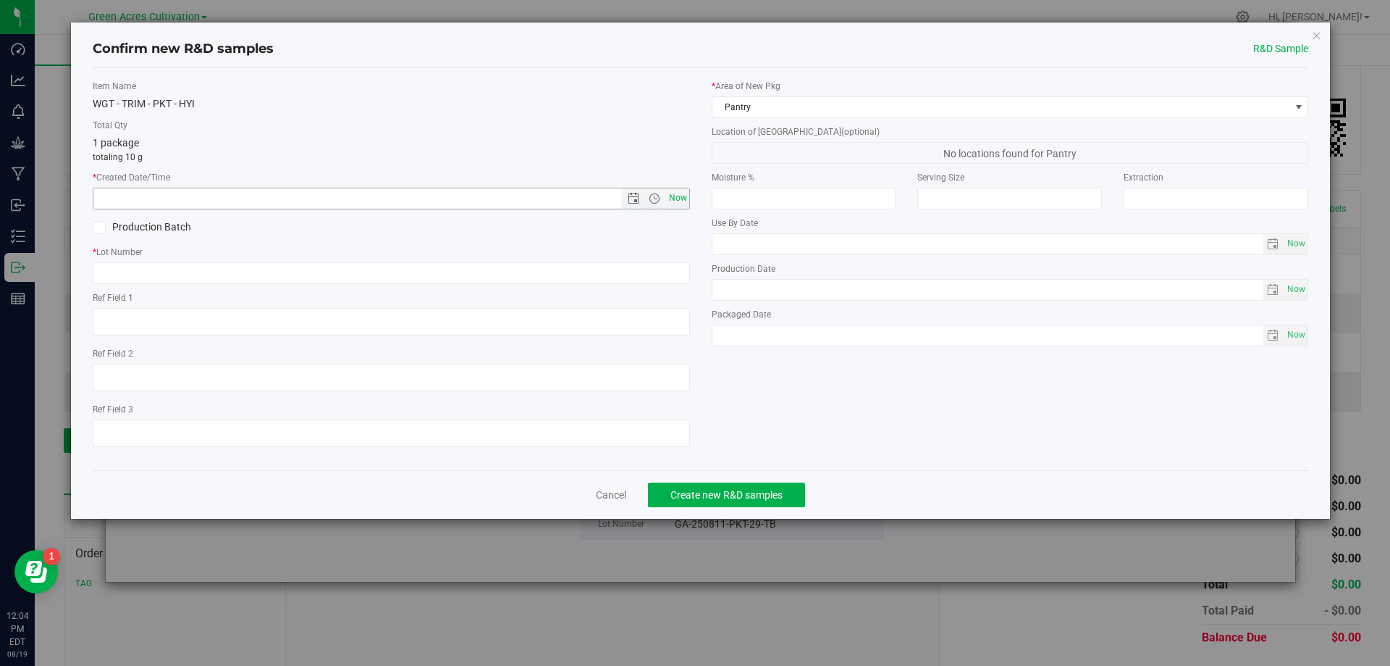
click at [682, 198] on span "Now" at bounding box center [678, 198] width 25 height 21
type input "8/19/2025 12:04 PM"
click at [613, 270] on input "text" at bounding box center [391, 273] width 597 height 22
paste input "GA-250811-PKT-29-TB"
type input "GA-250811-PKT-29-TB"
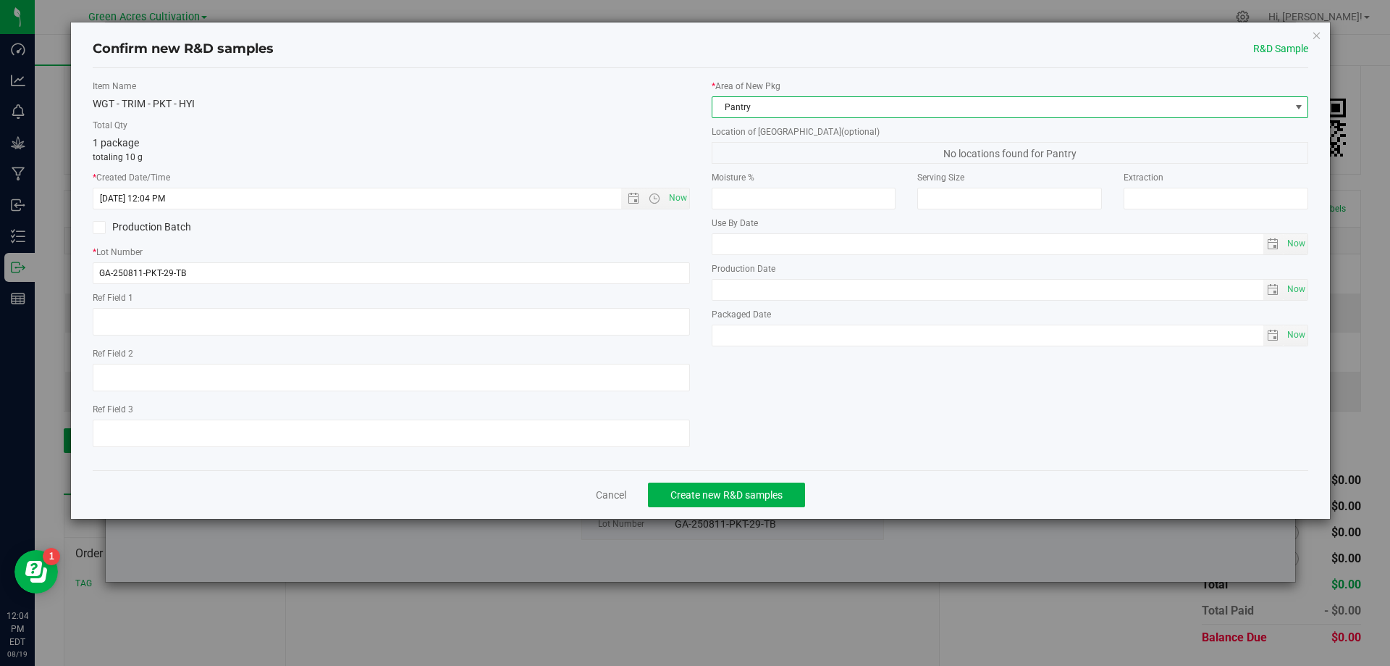
click at [770, 109] on span "Pantry" at bounding box center [1002, 107] width 578 height 20
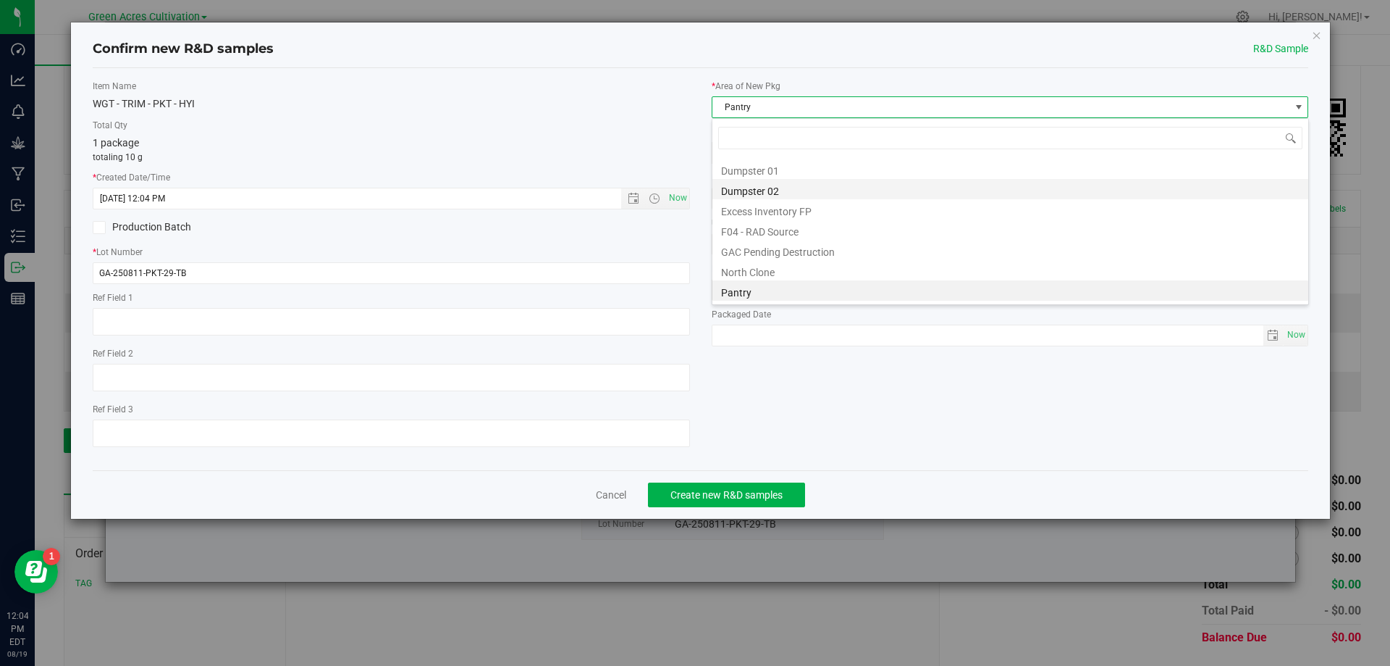
scroll to position [200, 0]
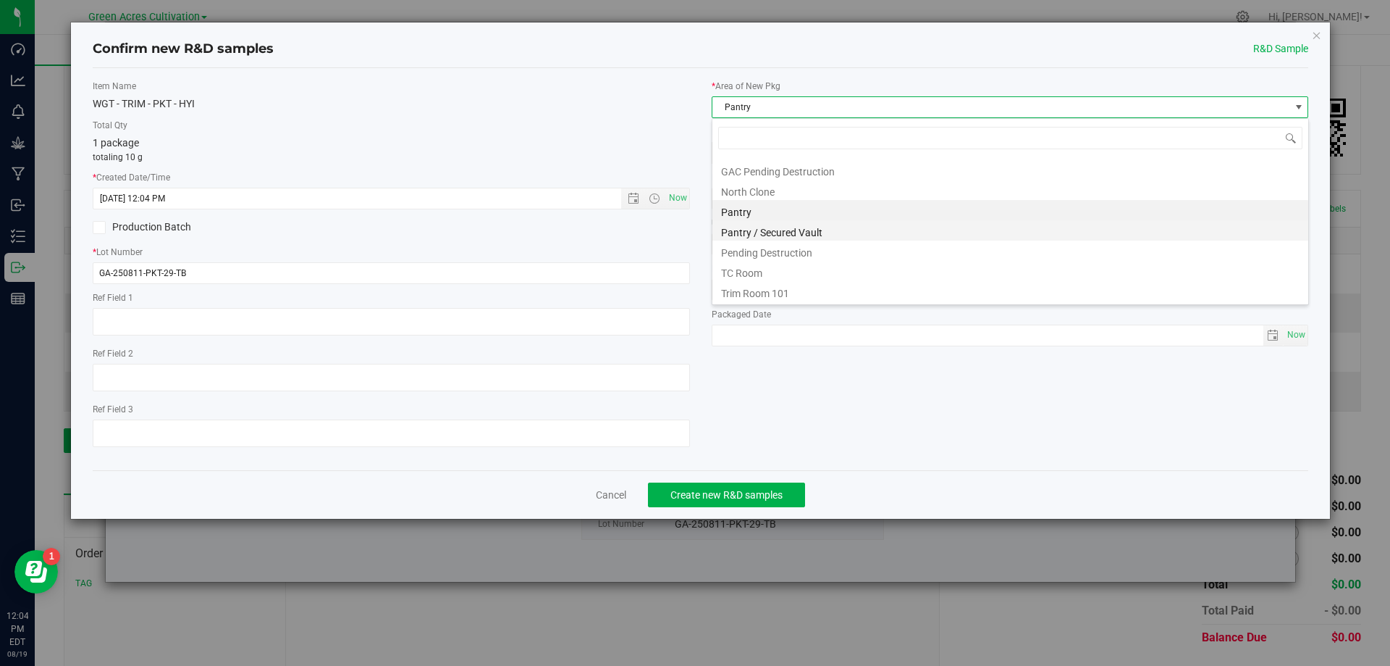
click at [782, 235] on li "Pantry / Secured Vault" at bounding box center [1011, 230] width 596 height 20
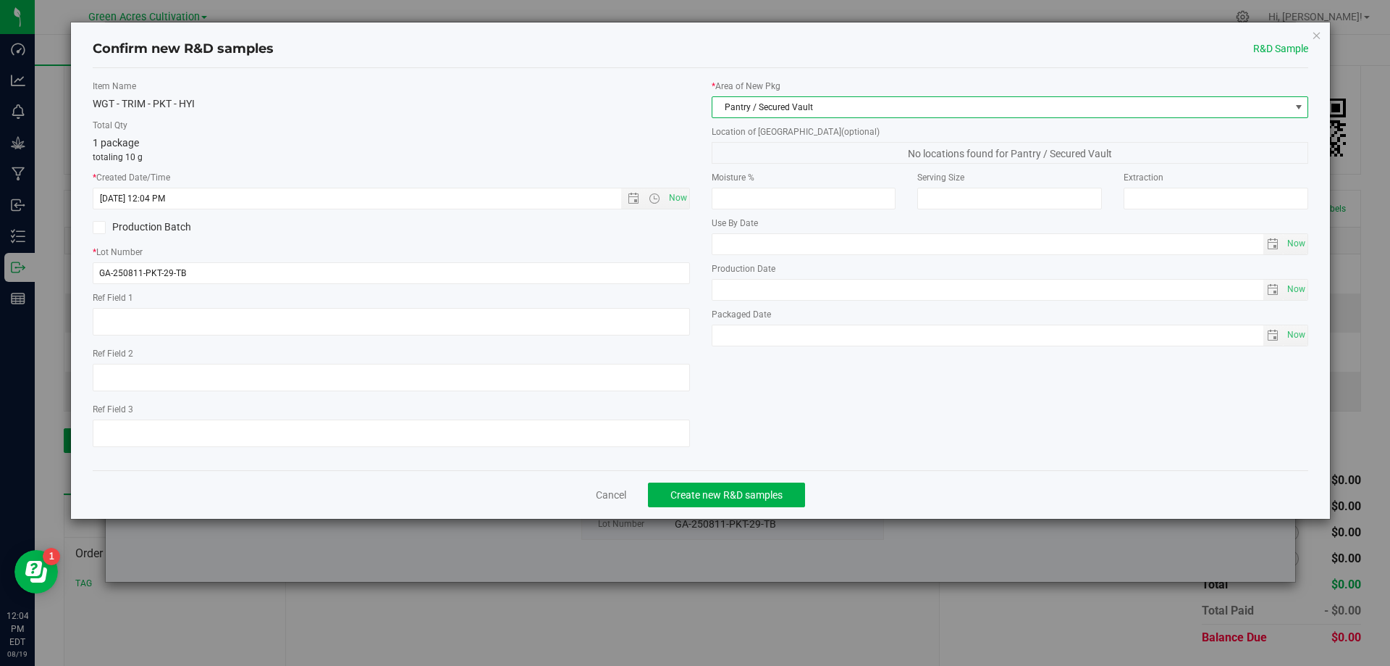
click at [776, 148] on span "No locations found for Pantry / Secured Vault" at bounding box center [1010, 153] width 597 height 22
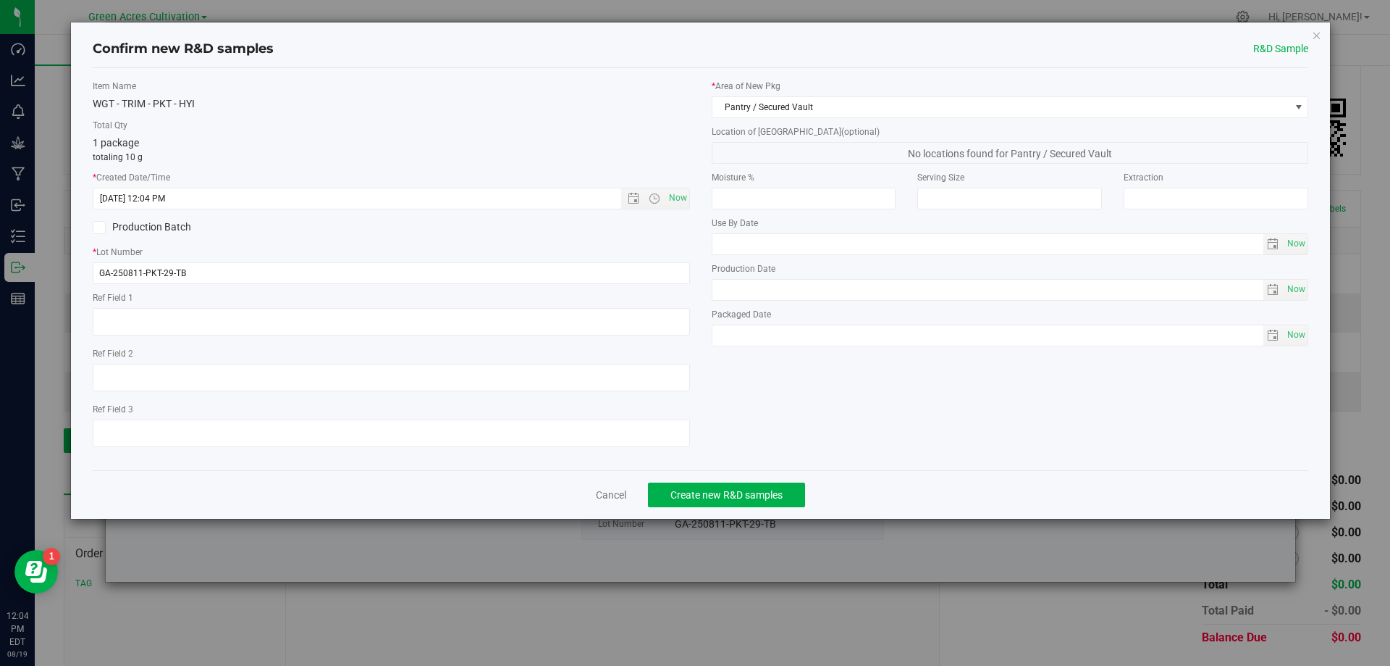
click at [755, 152] on span "No locations found for Pantry / Secured Vault" at bounding box center [1010, 153] width 597 height 22
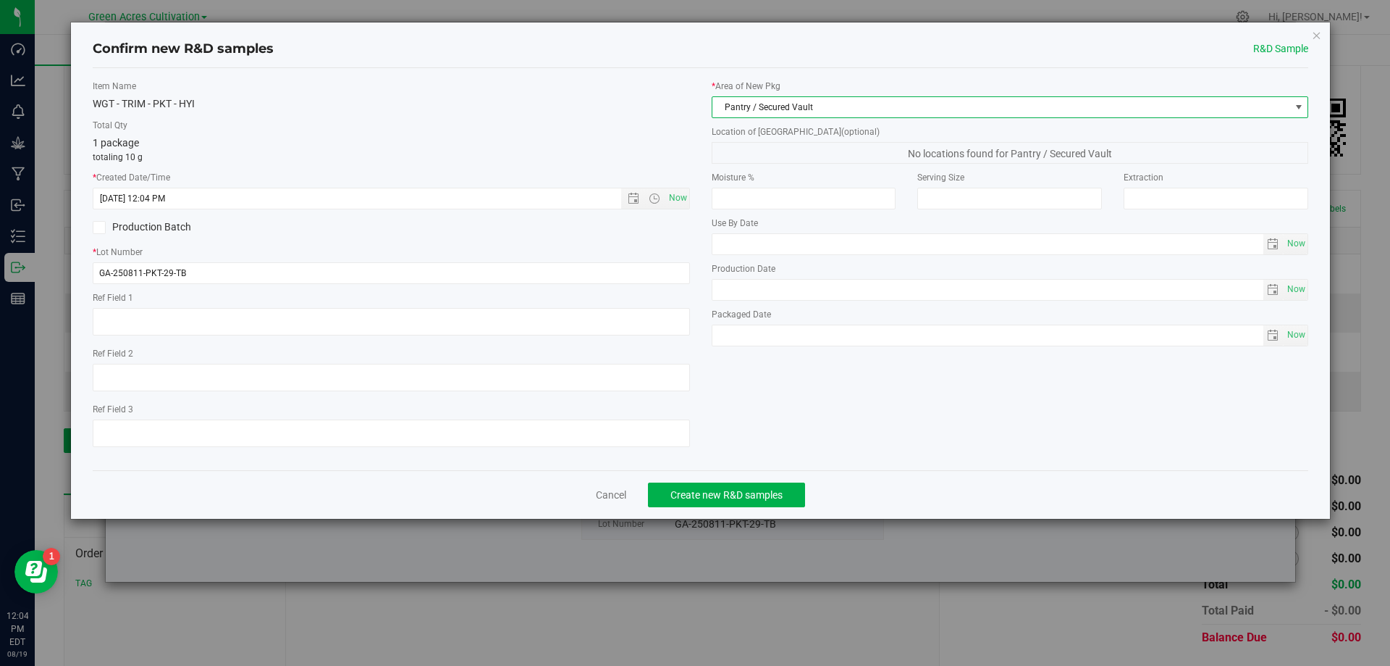
click at [788, 98] on span "Pantry / Secured Vault" at bounding box center [1002, 107] width 578 height 20
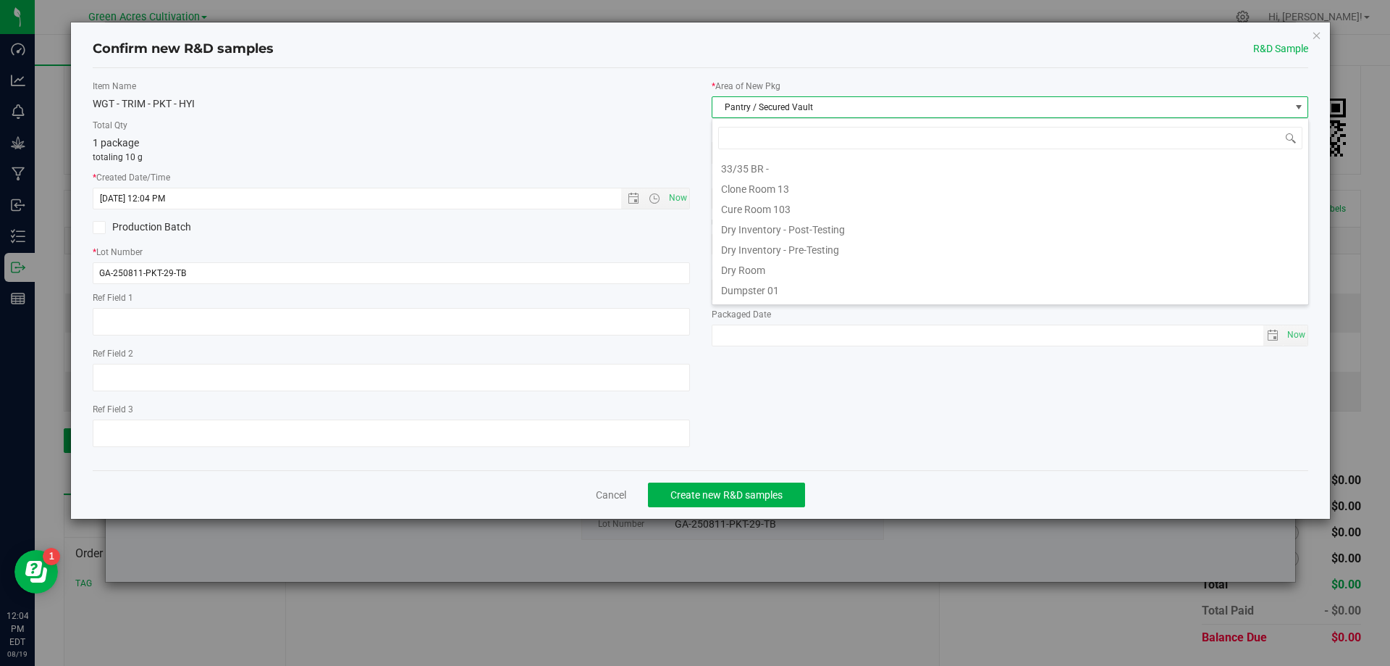
scroll to position [22, 597]
click at [753, 293] on li "Pantry / Secured Vault" at bounding box center [1011, 291] width 596 height 20
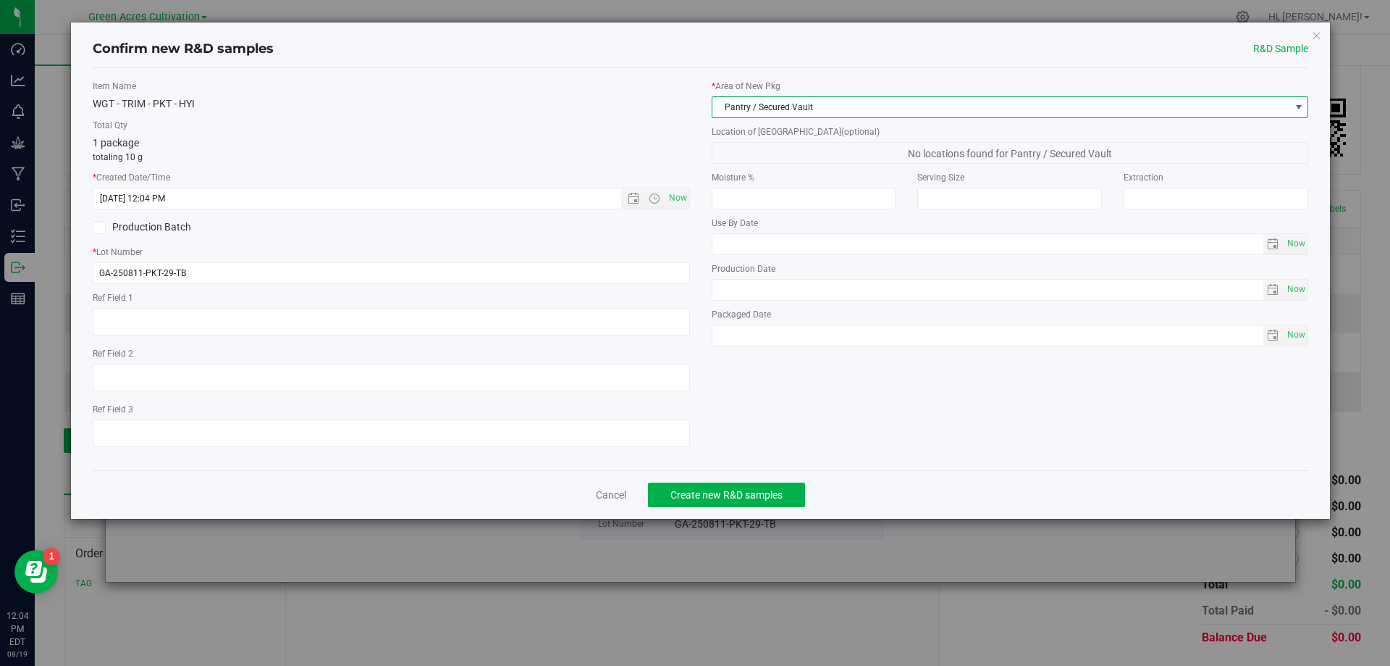
click at [760, 143] on span "No locations found for Pantry / Secured Vault" at bounding box center [1010, 153] width 597 height 22
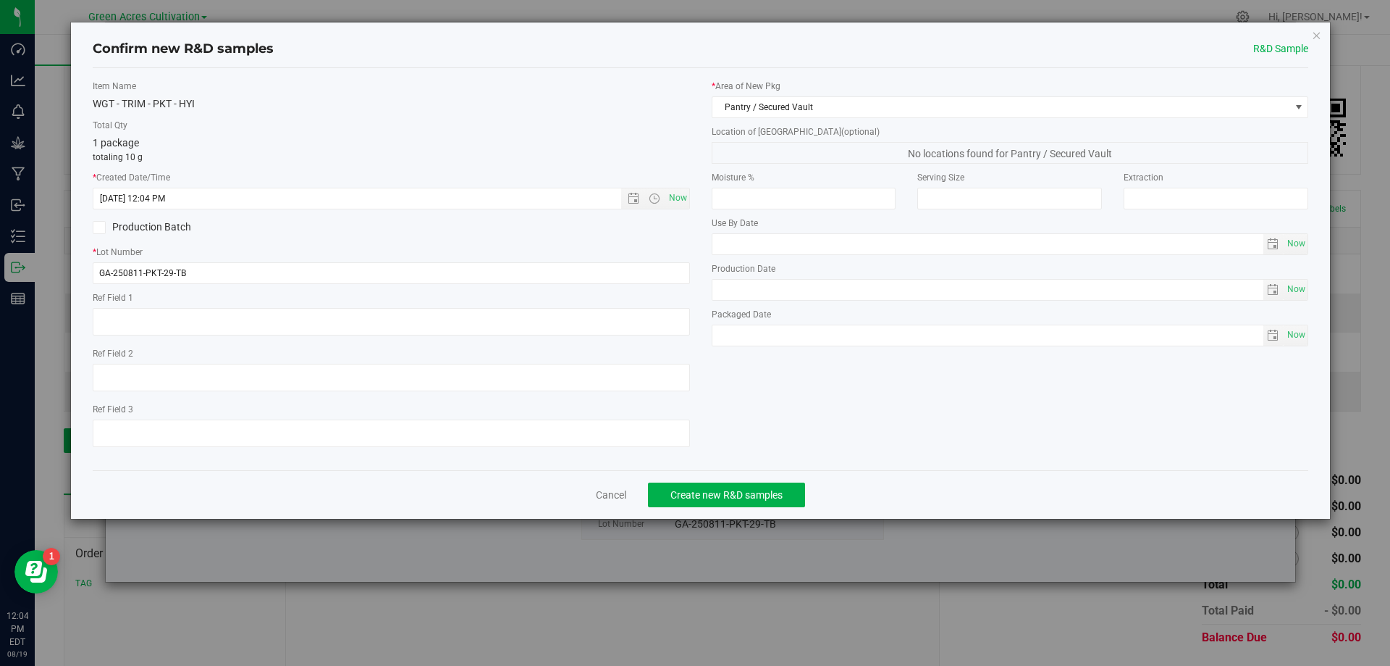
click at [902, 159] on span "No locations found for Pantry / Secured Vault" at bounding box center [1010, 153] width 597 height 22
click at [844, 159] on span "No locations found for Pantry / Secured Vault" at bounding box center [1010, 153] width 597 height 22
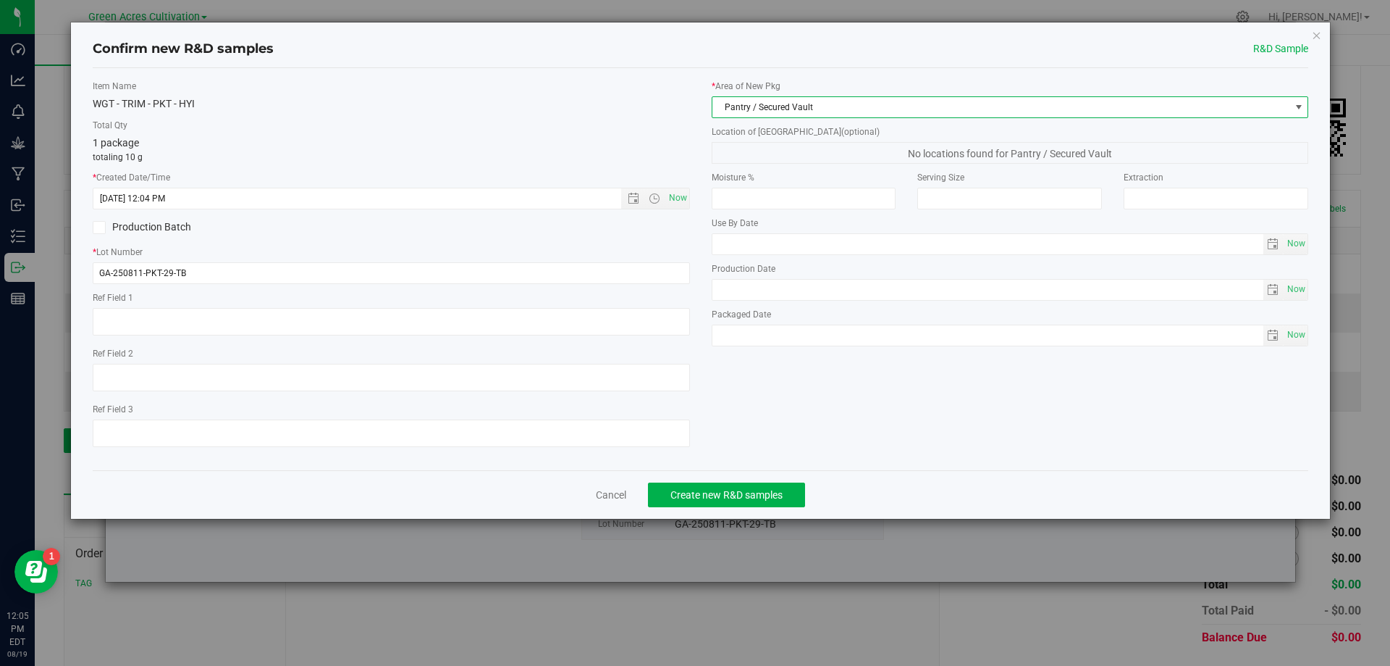
click at [755, 106] on span "Pantry / Secured Vault" at bounding box center [1002, 107] width 578 height 20
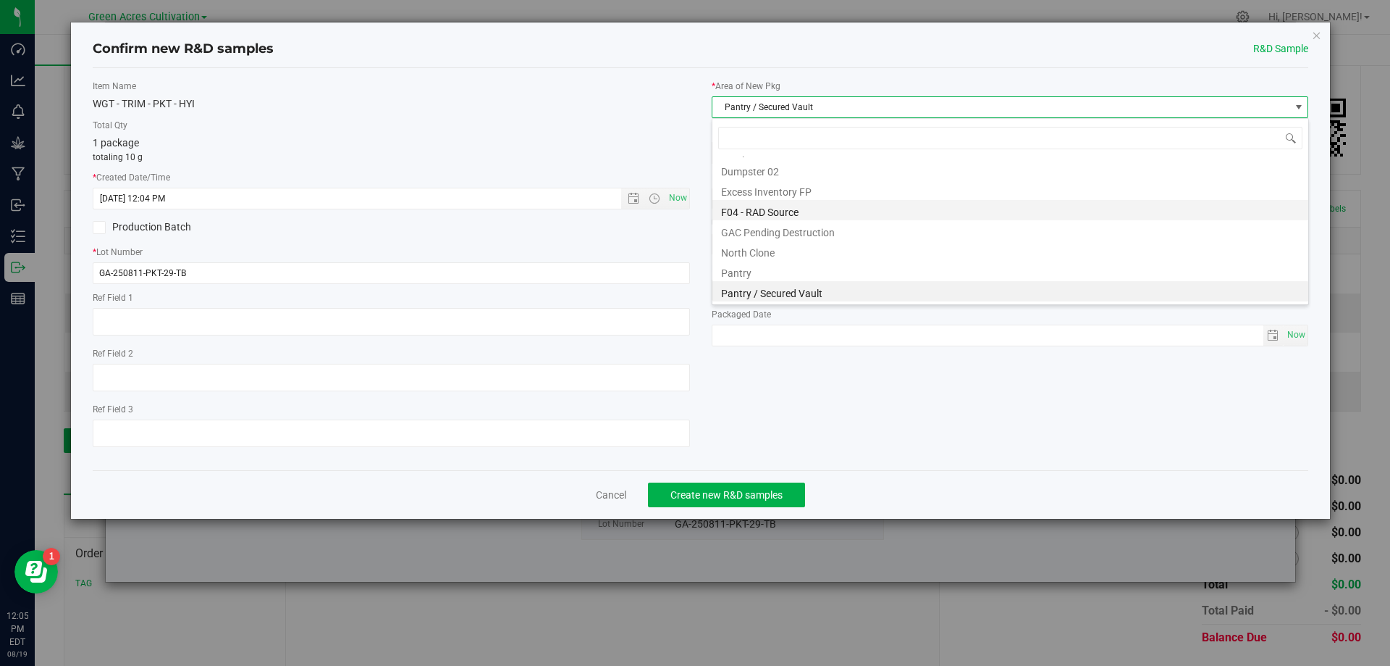
click at [754, 204] on li "F04 - RAD Source" at bounding box center [1011, 210] width 596 height 20
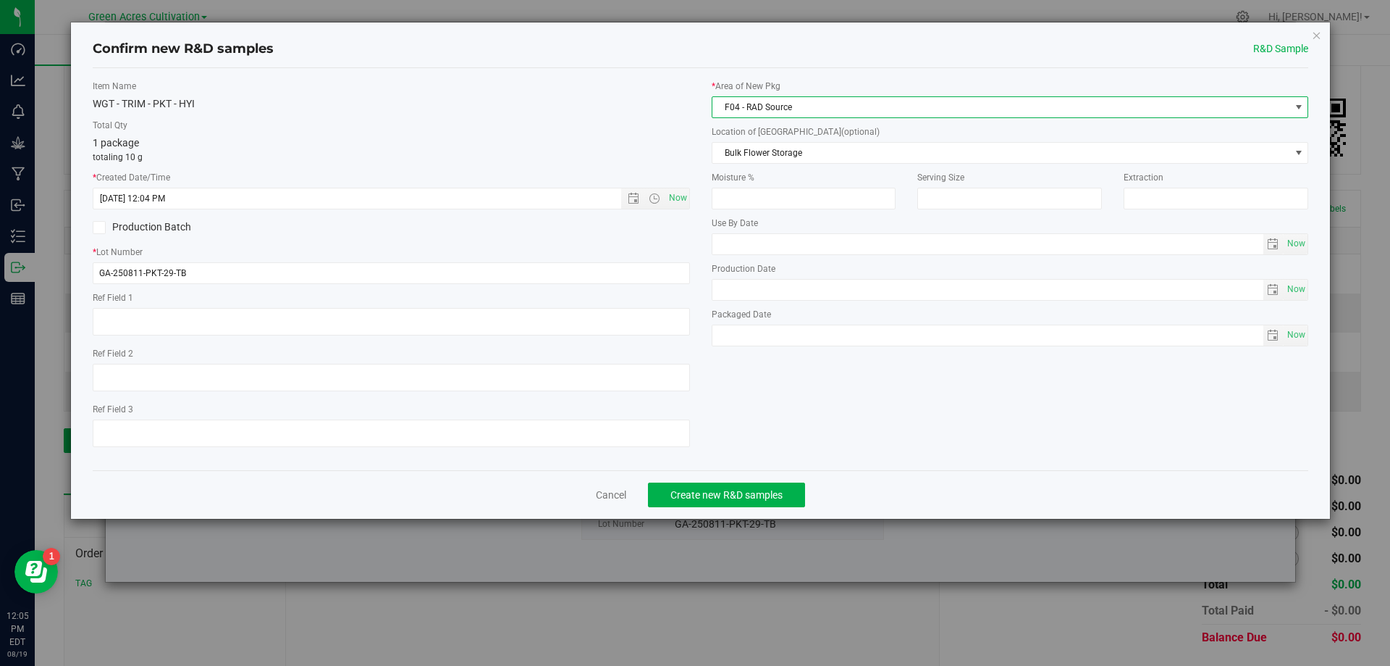
click at [765, 108] on span "F04 - RAD Source" at bounding box center [1002, 107] width 578 height 20
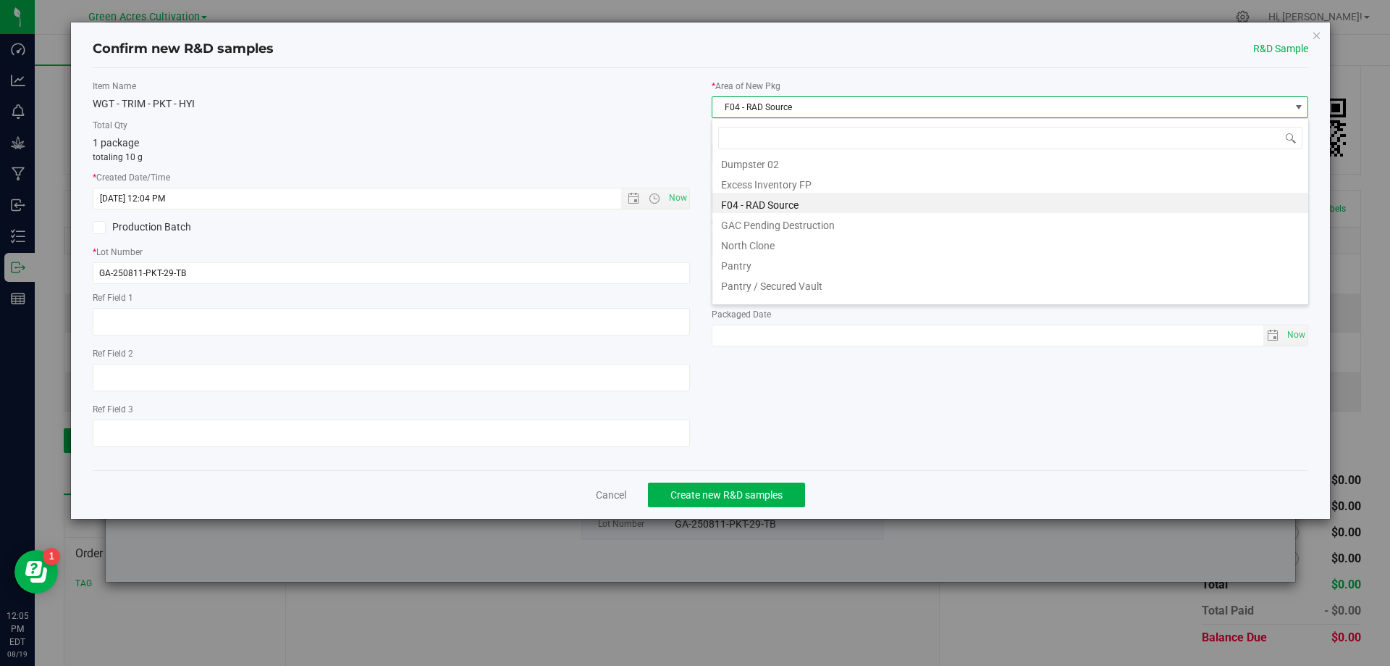
scroll to position [200, 0]
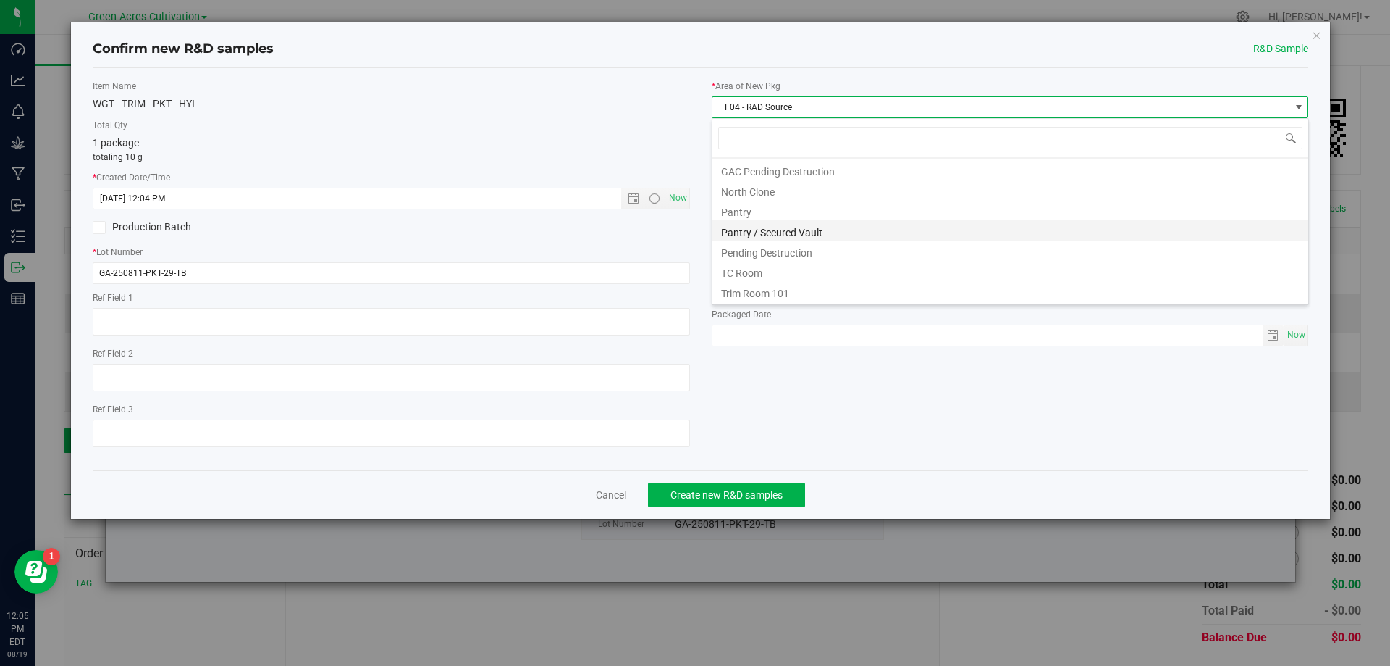
click at [776, 232] on li "Pantry / Secured Vault" at bounding box center [1011, 230] width 596 height 20
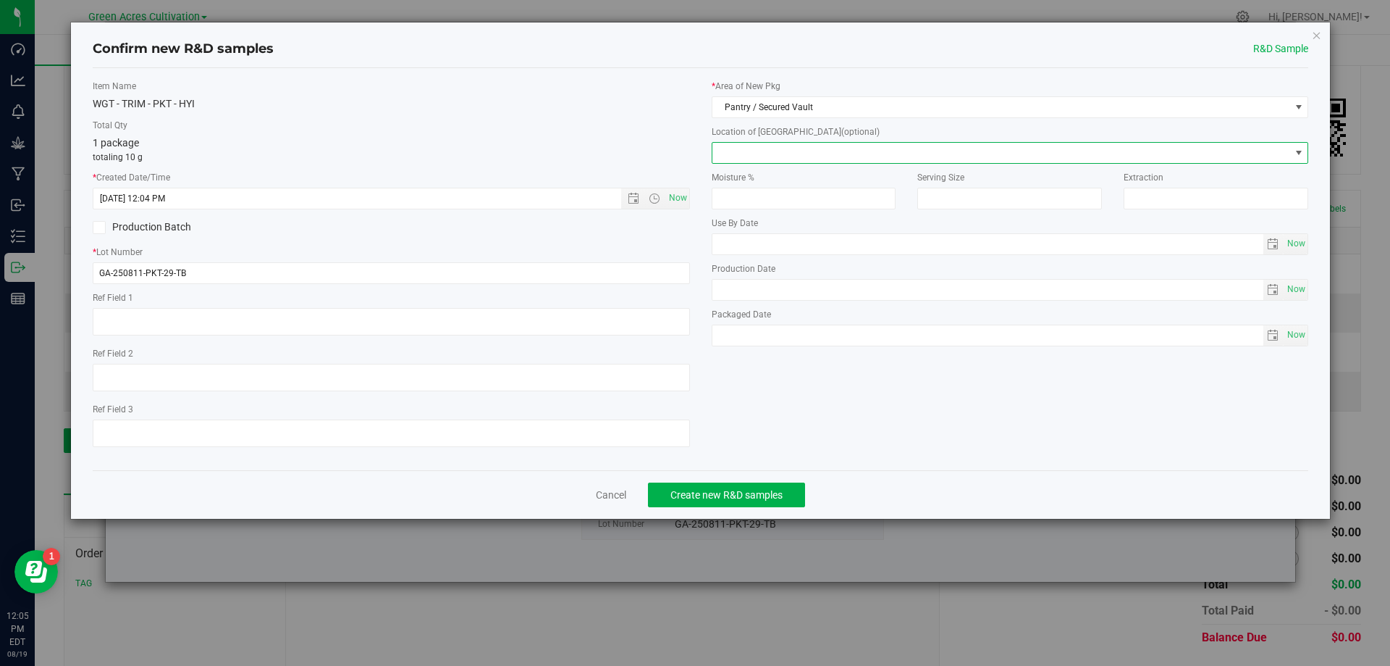
click at [787, 153] on span at bounding box center [1002, 153] width 578 height 20
click at [763, 180] on li "Intake" at bounding box center [1011, 178] width 596 height 22
click at [850, 401] on div "Item Name WGT - TRIM - PKT - HYI Total Qty 1 package totaling 10 g * Created Da…" at bounding box center [701, 269] width 1238 height 379
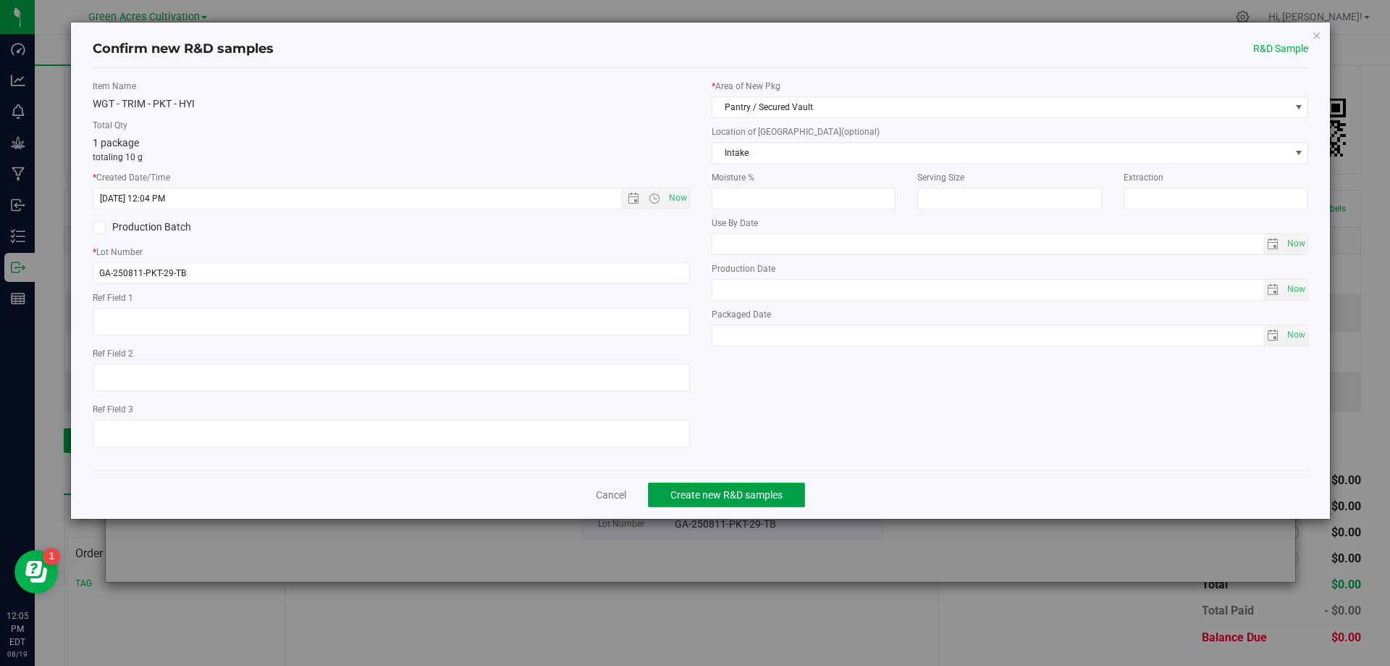
click at [714, 483] on button "Create new R&D samples" at bounding box center [726, 494] width 157 height 25
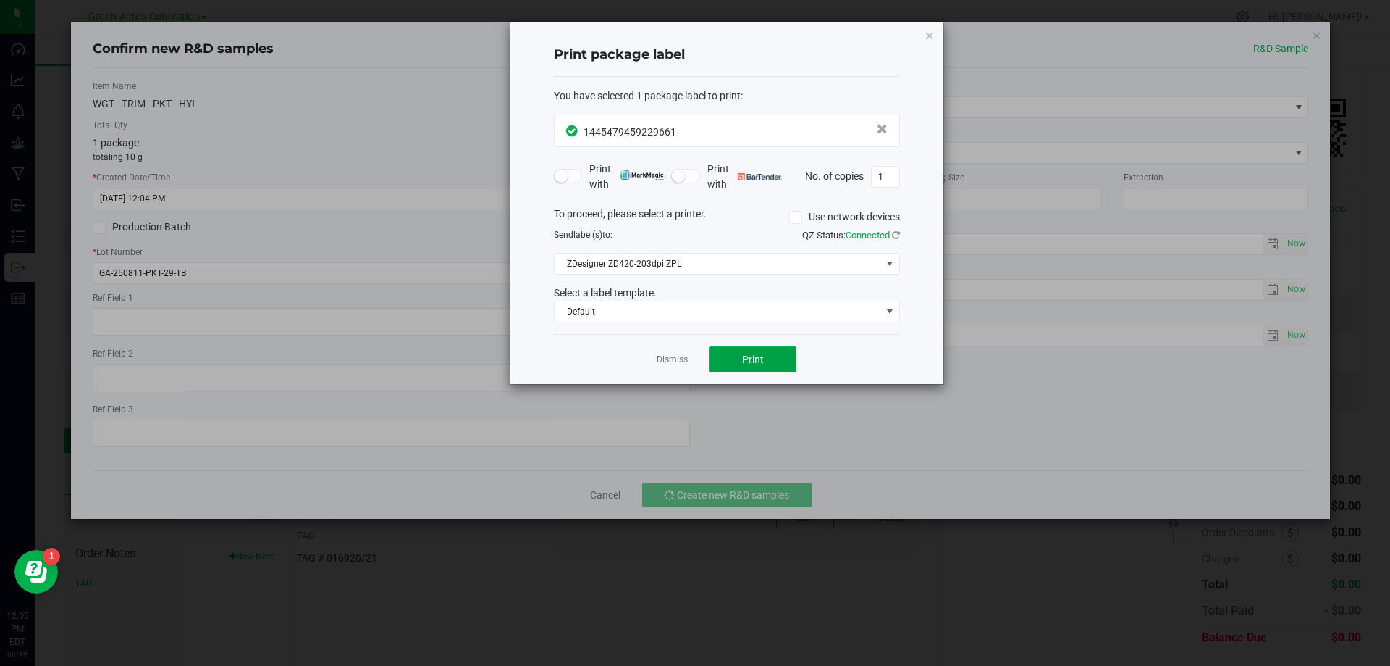
click at [761, 358] on span "Print" at bounding box center [753, 359] width 22 height 12
click at [674, 354] on link "Dismiss" at bounding box center [672, 359] width 31 height 12
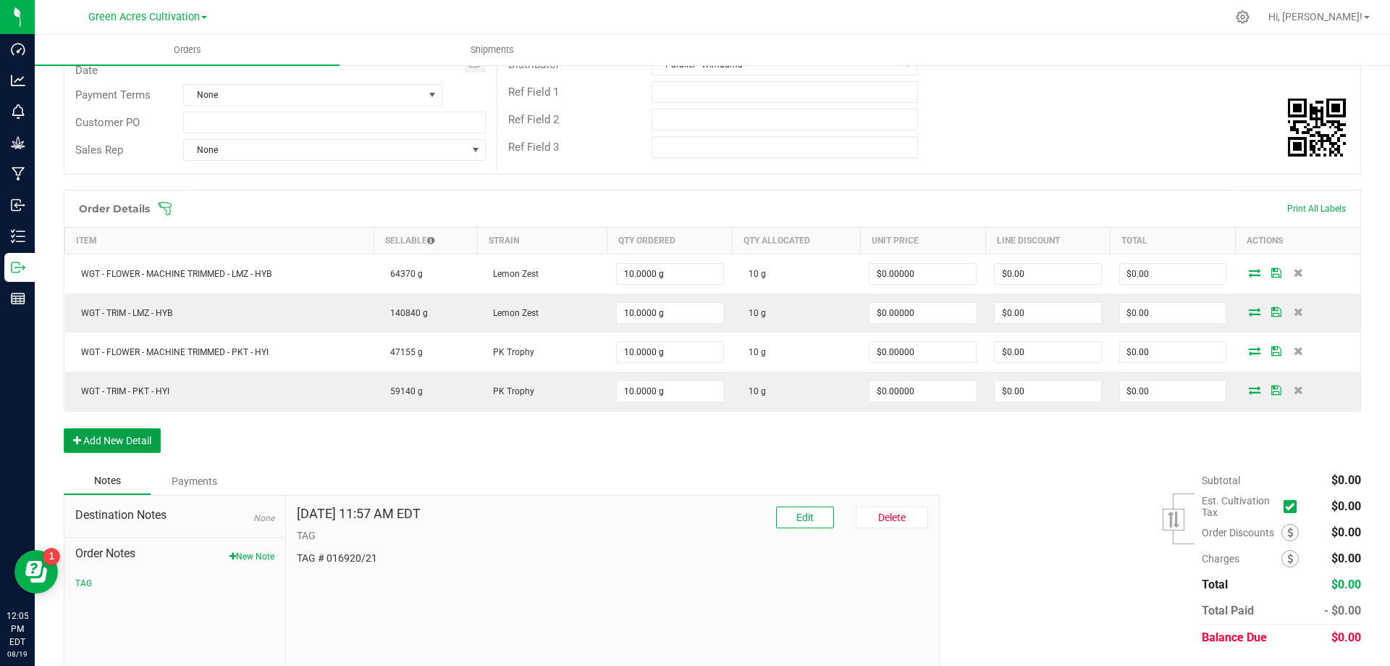
click at [140, 432] on button "Add New Detail" at bounding box center [112, 440] width 97 height 25
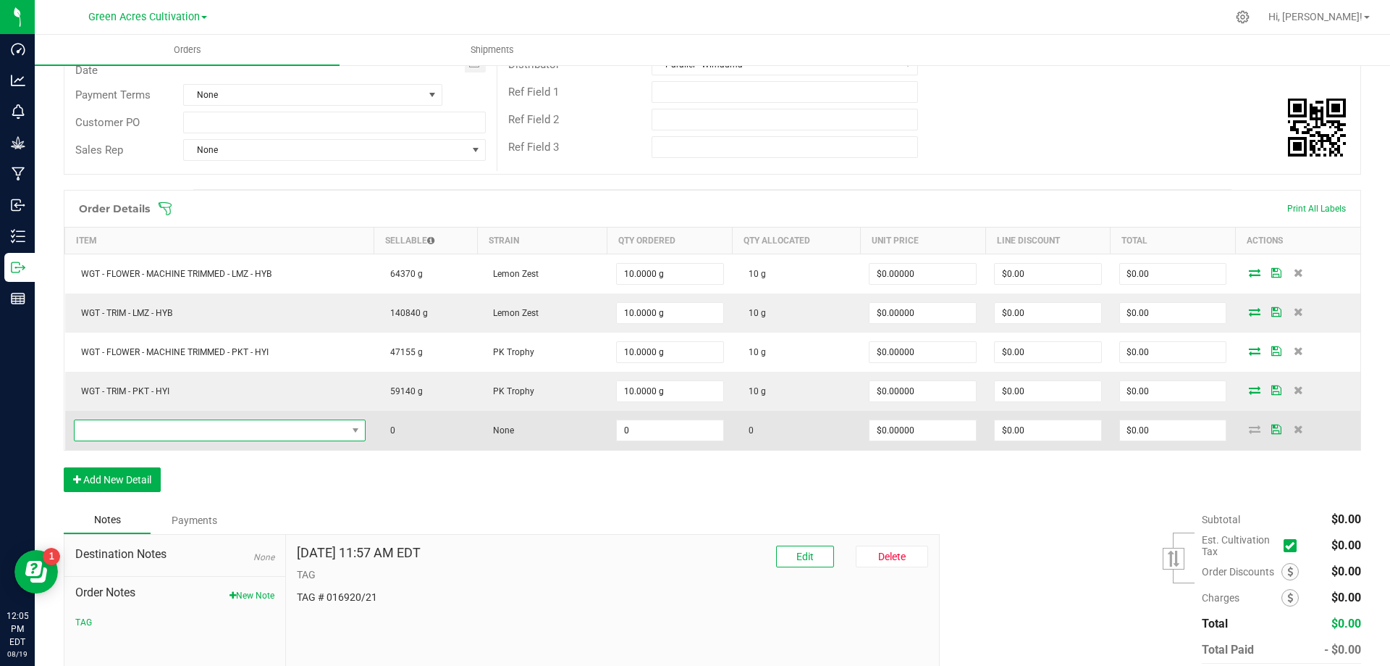
click at [175, 428] on span "NO DATA FOUND" at bounding box center [211, 430] width 272 height 20
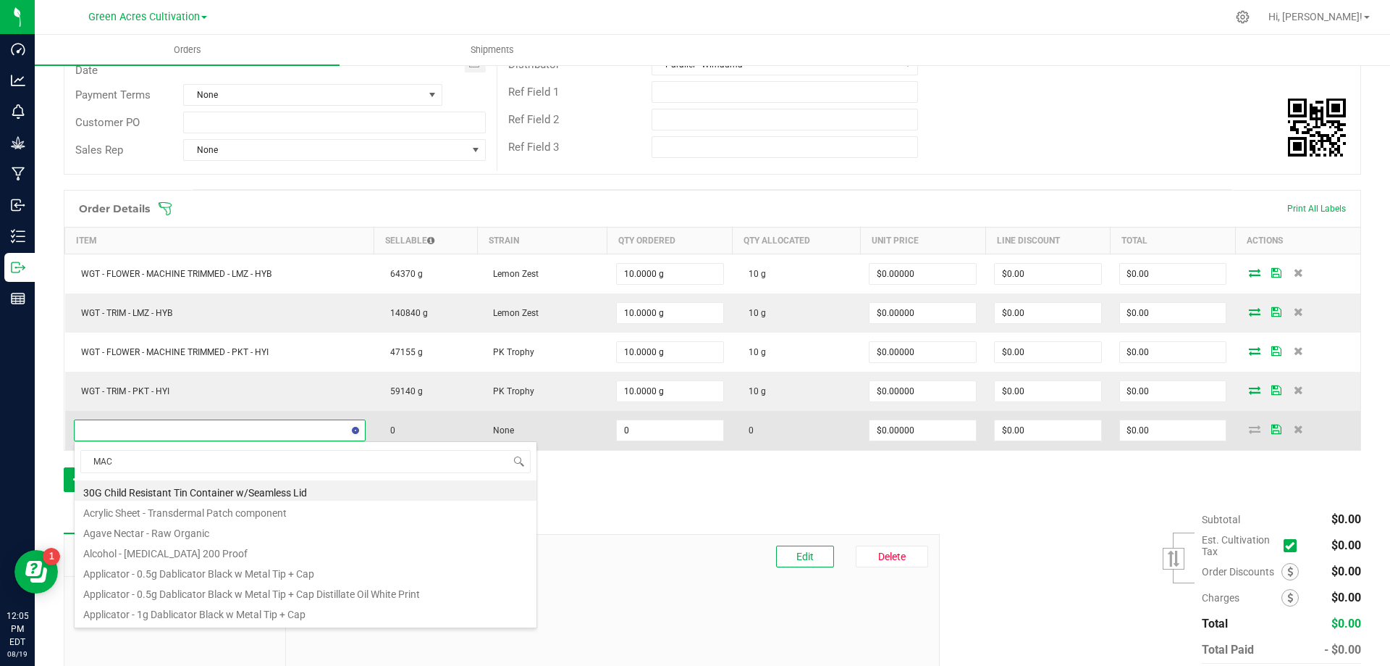
scroll to position [22, 288]
type input "MACHINE TRIMMED - CKZ"
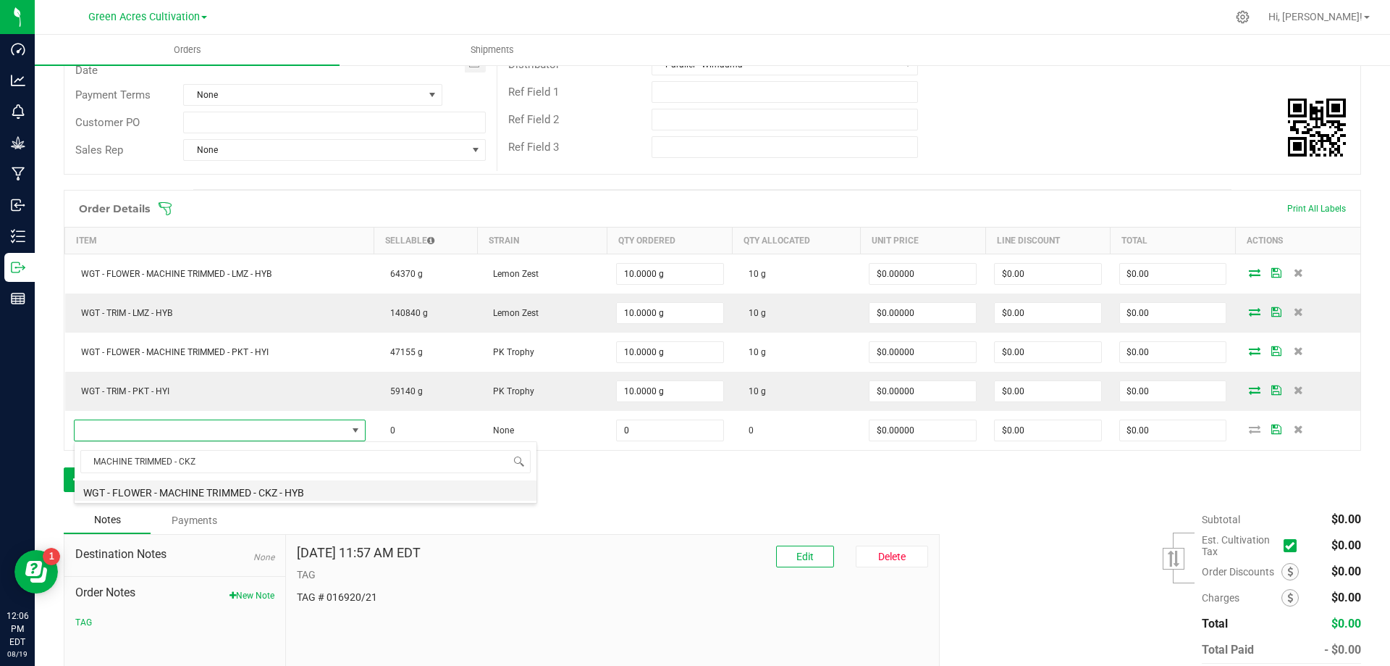
click at [258, 484] on li "WGT - FLOWER - MACHINE TRIMMED - CKZ - HYB" at bounding box center [306, 490] width 462 height 20
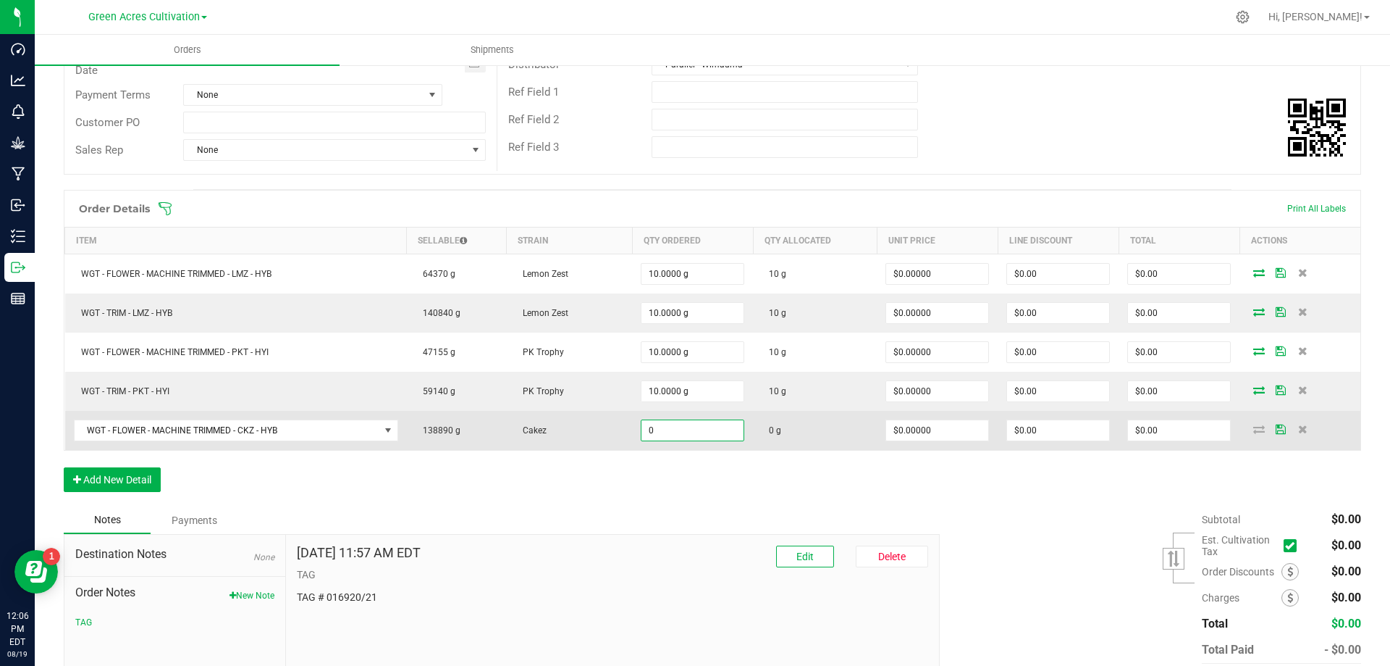
click at [655, 426] on input "0" at bounding box center [693, 430] width 102 height 20
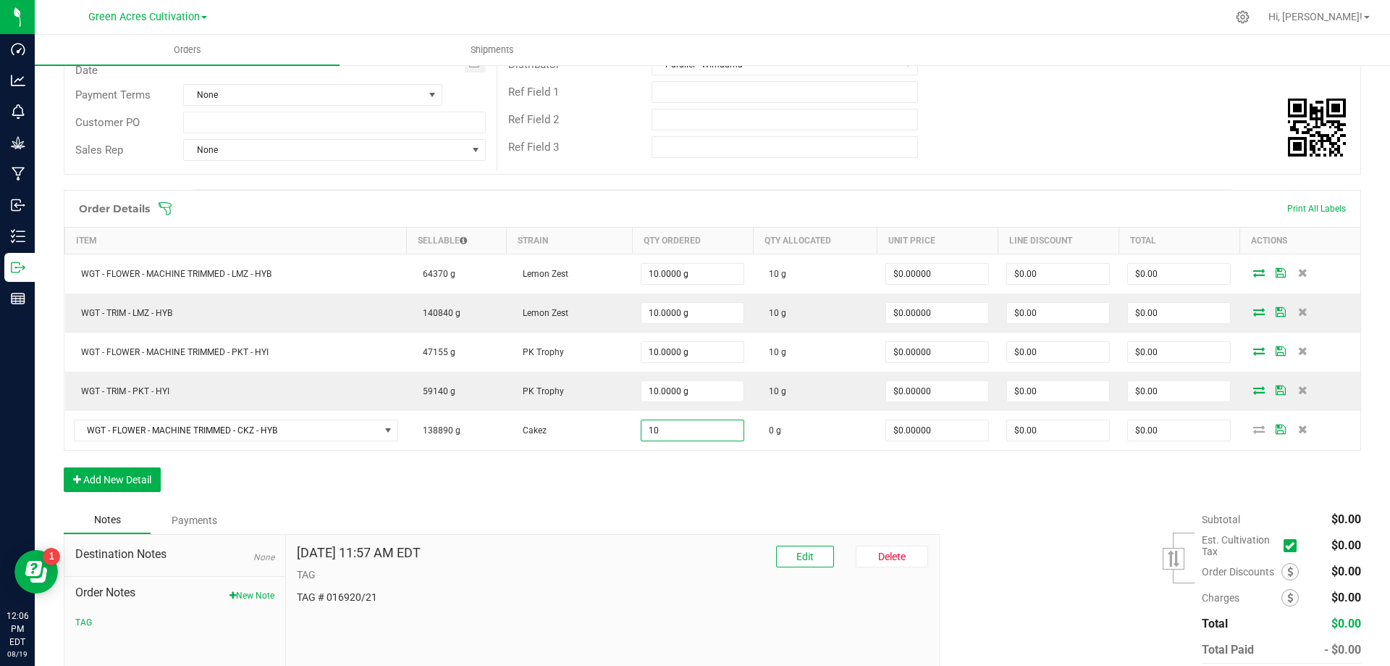
type input "10.0000 g"
click at [681, 478] on div "Order Details Print All Labels Item Sellable Strain Qty Ordered Qty Allocated U…" at bounding box center [713, 348] width 1298 height 316
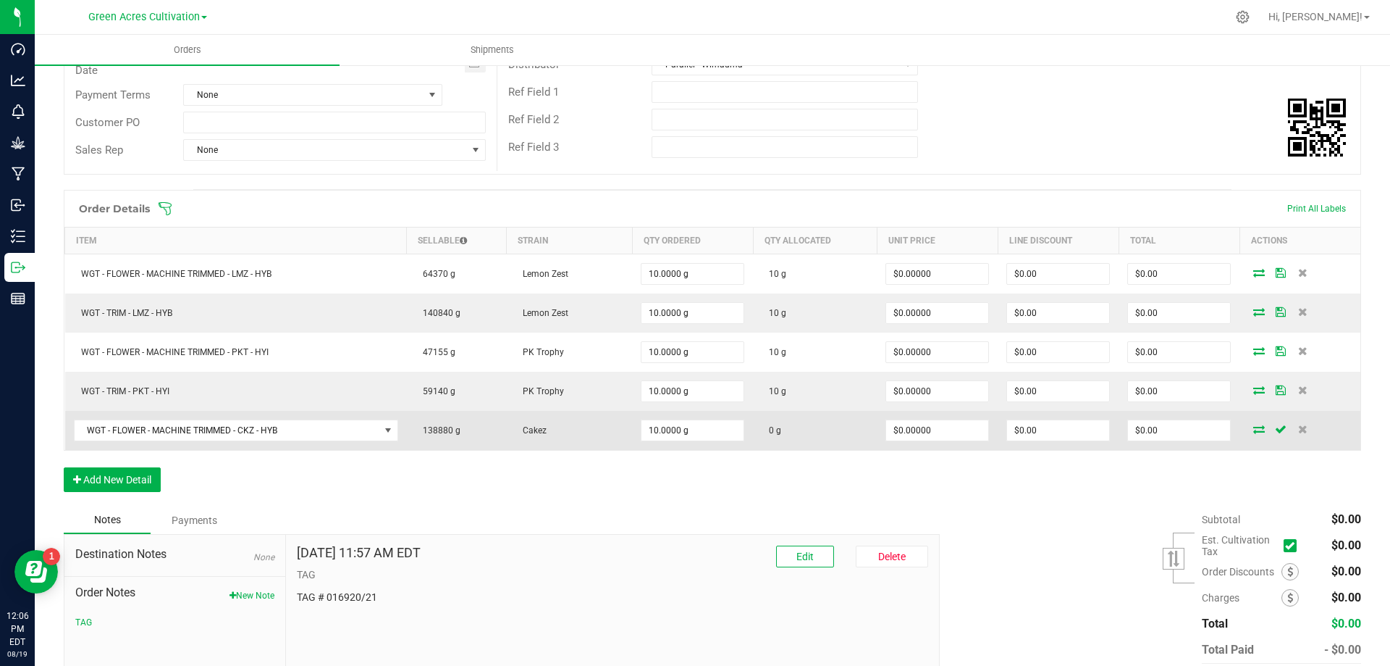
click at [1254, 426] on icon at bounding box center [1260, 428] width 12 height 9
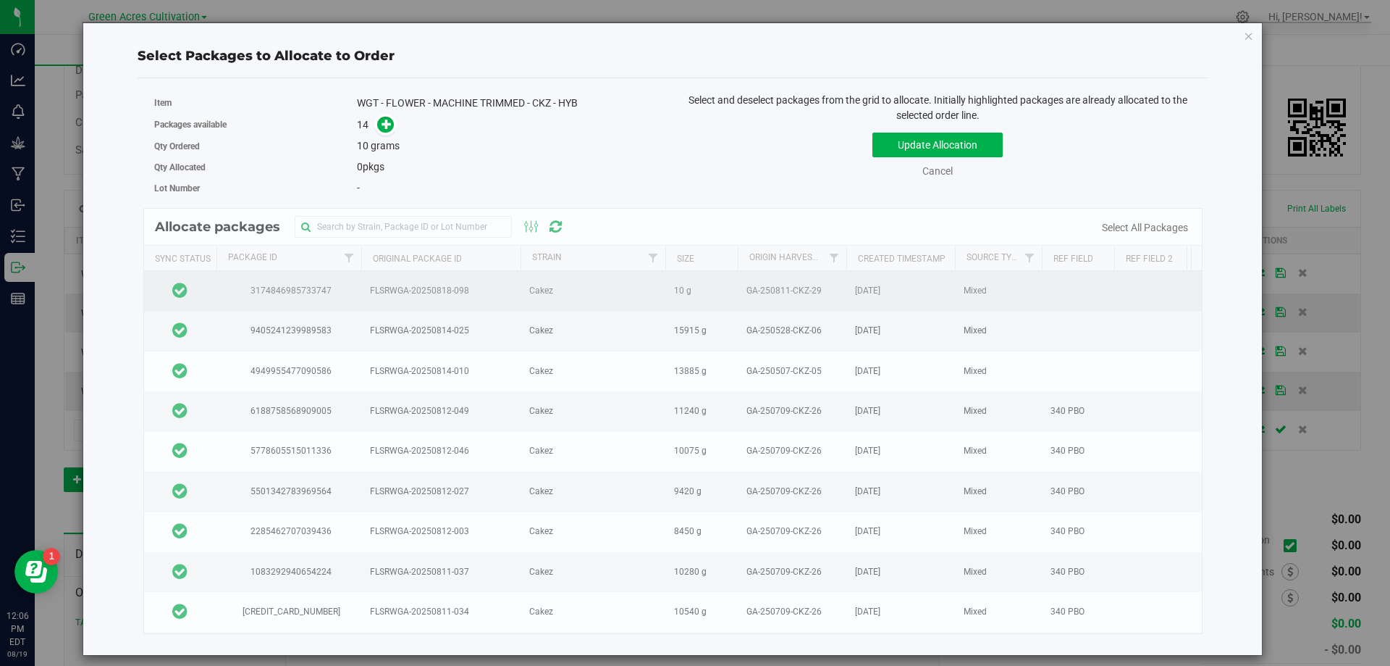
click at [203, 290] on td at bounding box center [180, 291] width 72 height 40
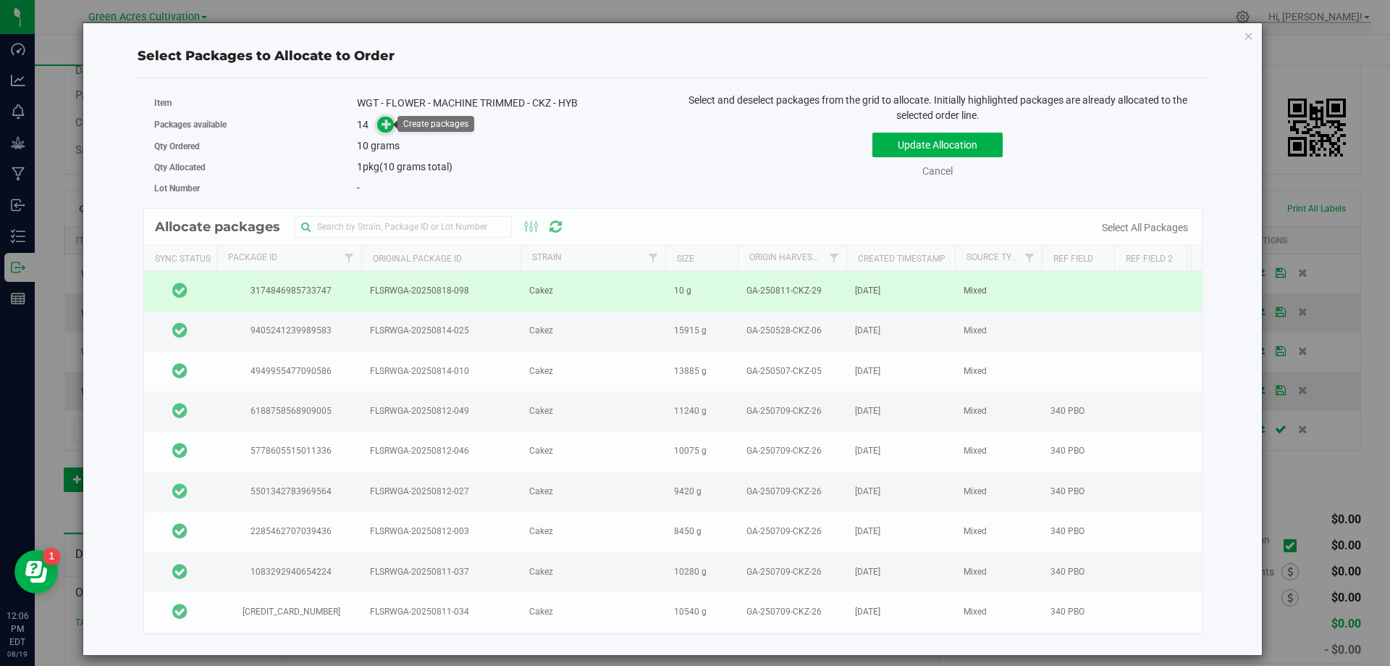
click at [393, 127] on span at bounding box center [385, 125] width 17 height 17
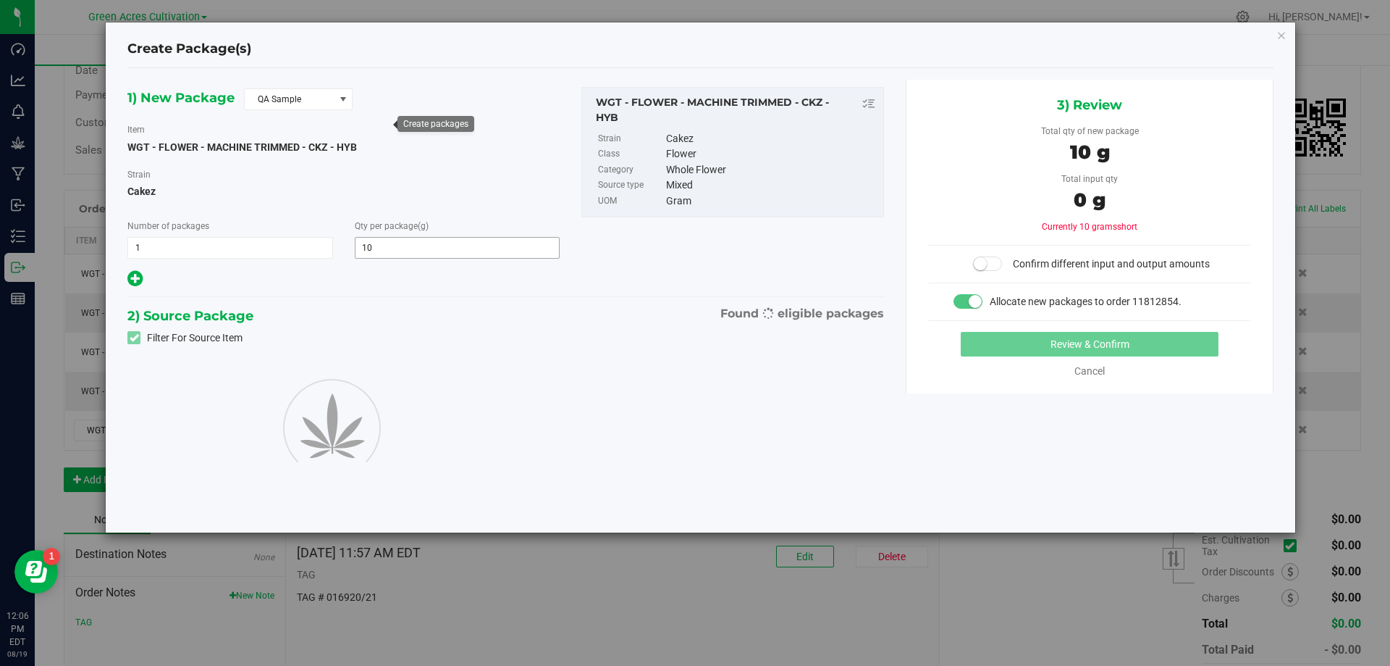
type input "10.0000"
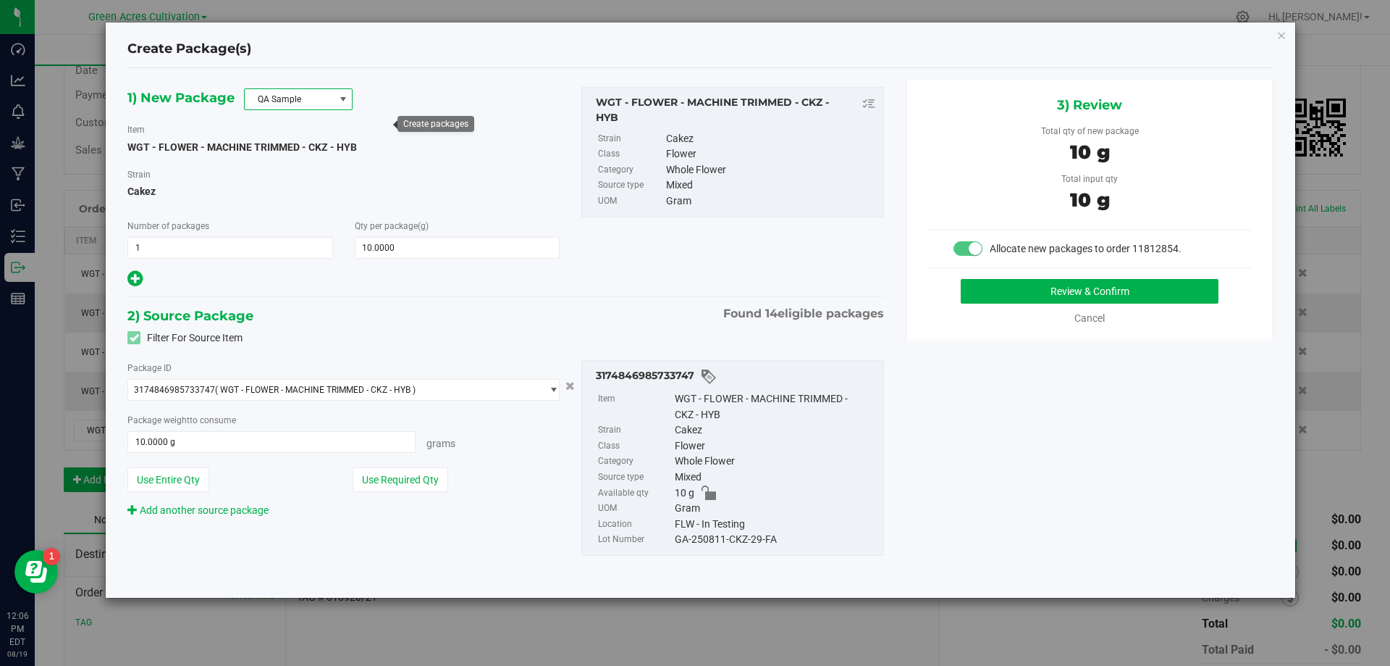
click at [343, 103] on span at bounding box center [343, 99] width 12 height 12
click at [311, 164] on li "R&D Sample" at bounding box center [298, 164] width 107 height 20
click at [408, 477] on button "Use Required Qty" at bounding box center [401, 479] width 96 height 25
click at [735, 541] on div "GA-250811-CKZ-29-FA" at bounding box center [775, 540] width 201 height 16
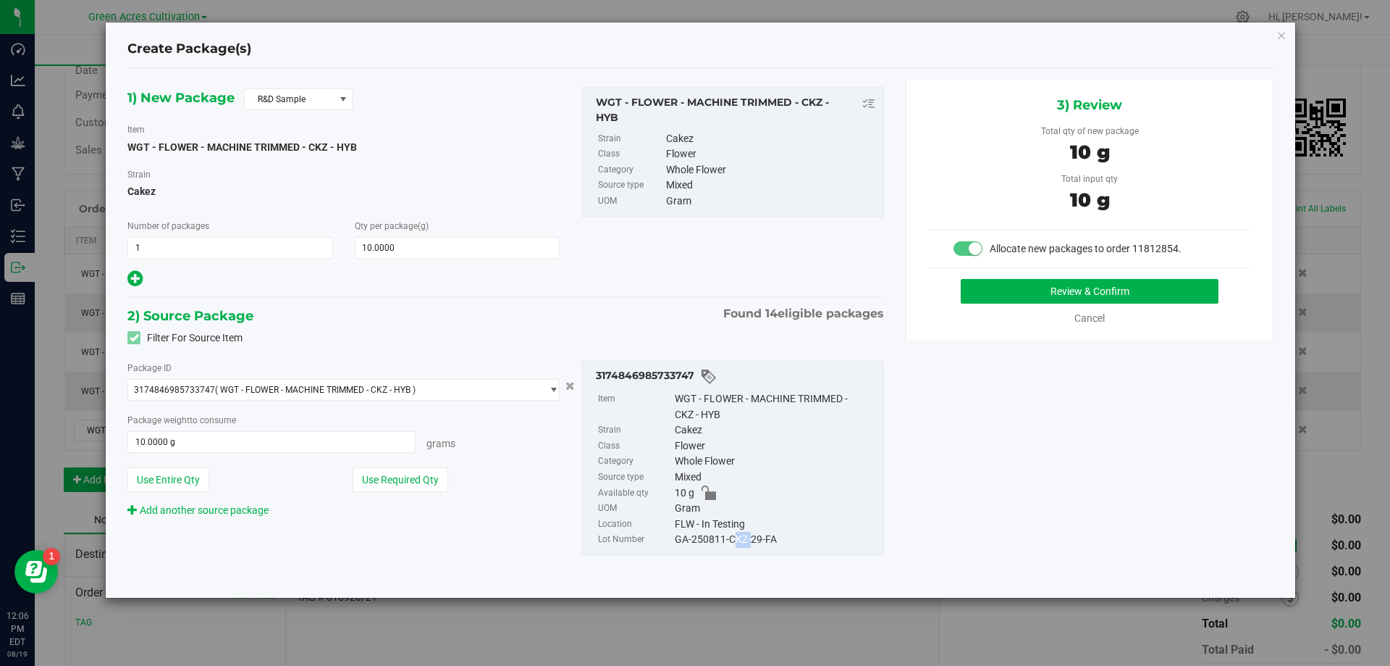
click at [735, 541] on div "GA-250811-CKZ-29-FA" at bounding box center [775, 540] width 201 height 16
copy div "GA-250811-CKZ-29-FA"
click at [1083, 289] on button "Review & Confirm" at bounding box center [1090, 291] width 258 height 25
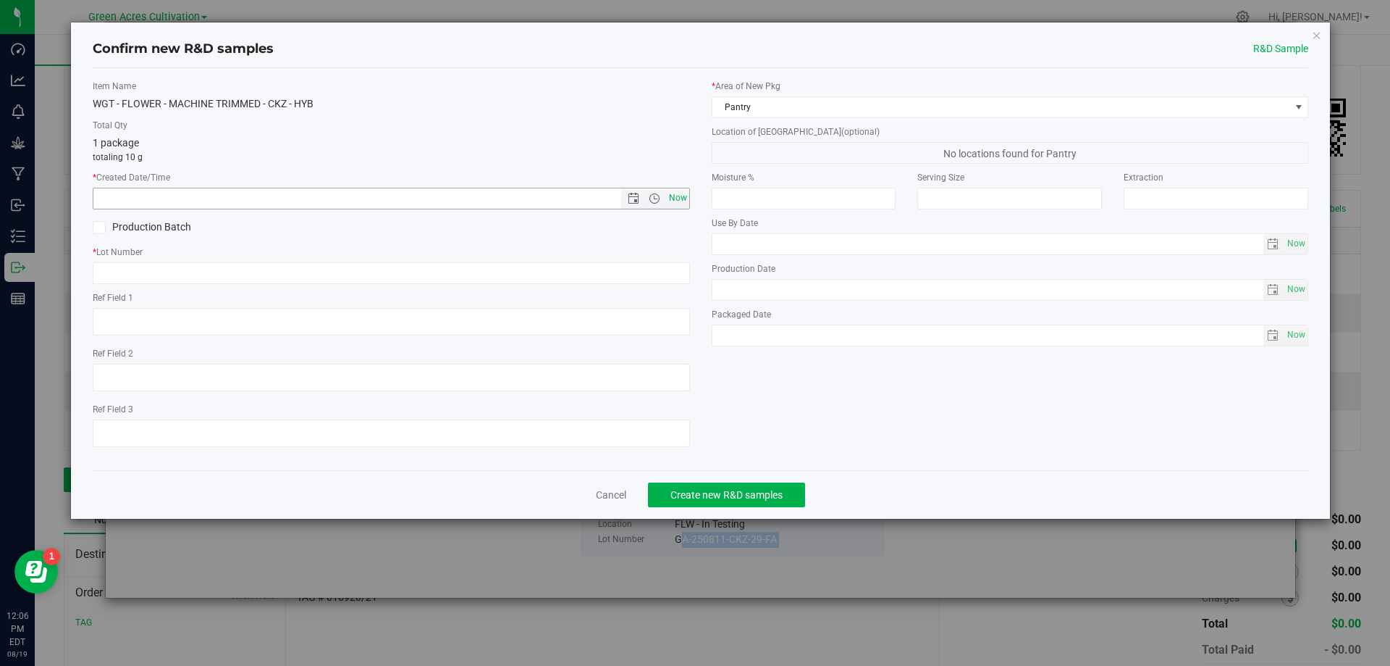
click at [680, 198] on span "Now" at bounding box center [678, 198] width 25 height 21
type input "8/19/2025 12:06 PM"
click at [664, 269] on input "text" at bounding box center [391, 273] width 597 height 22
paste input "GA-250811-CKZ-29-FA"
type input "GA-250811-CKZ-29-FA"
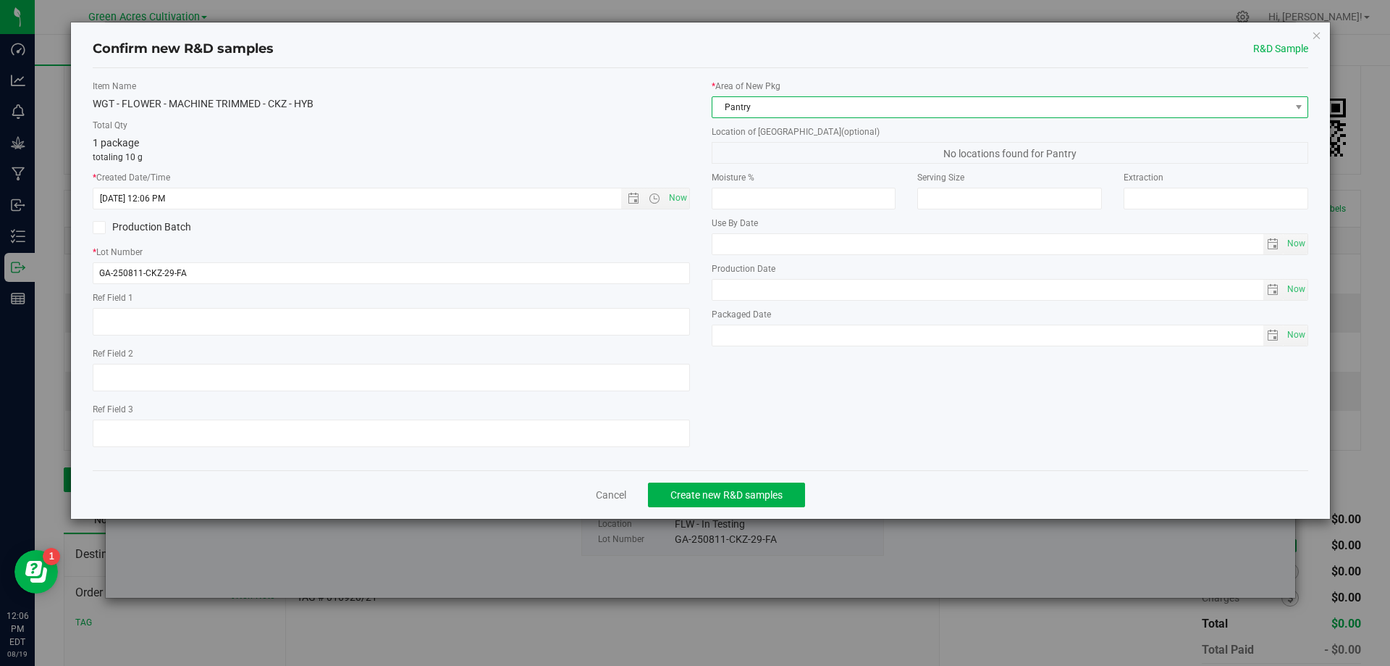
click at [752, 109] on span "Pantry" at bounding box center [1002, 107] width 578 height 20
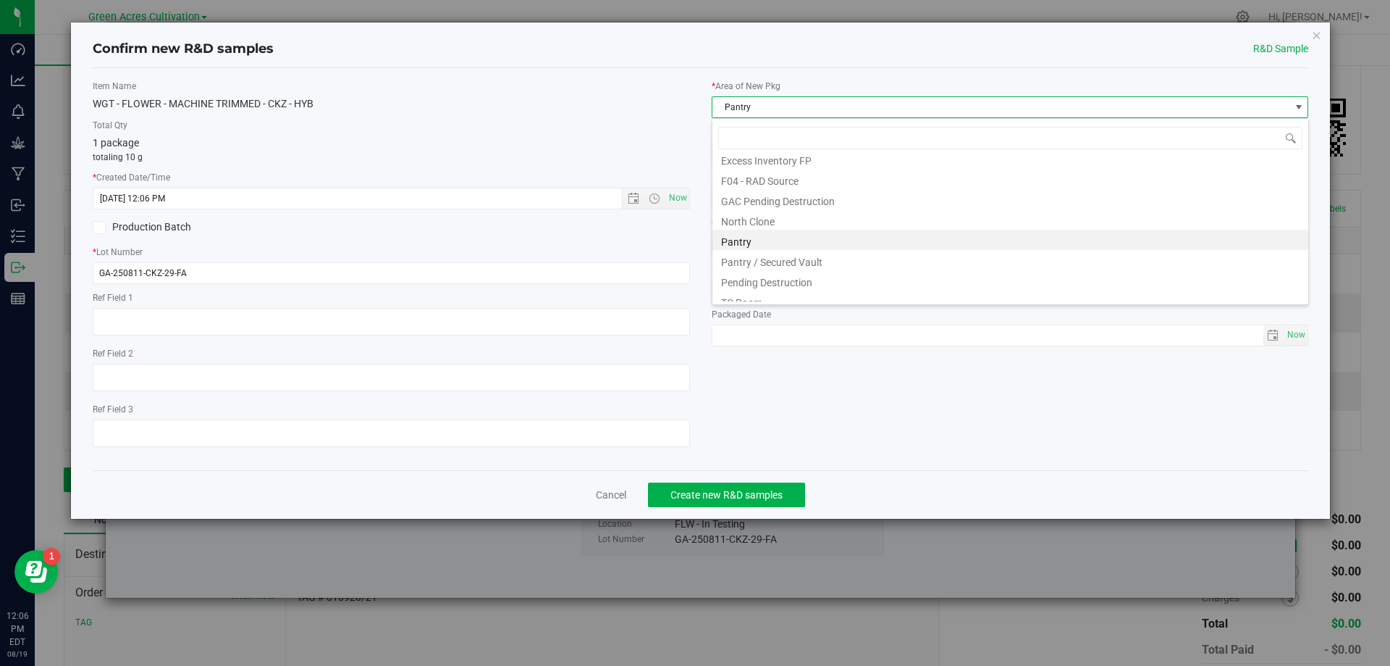
scroll to position [191, 0]
click at [776, 239] on li "Pantry / Secured Vault" at bounding box center [1011, 239] width 596 height 20
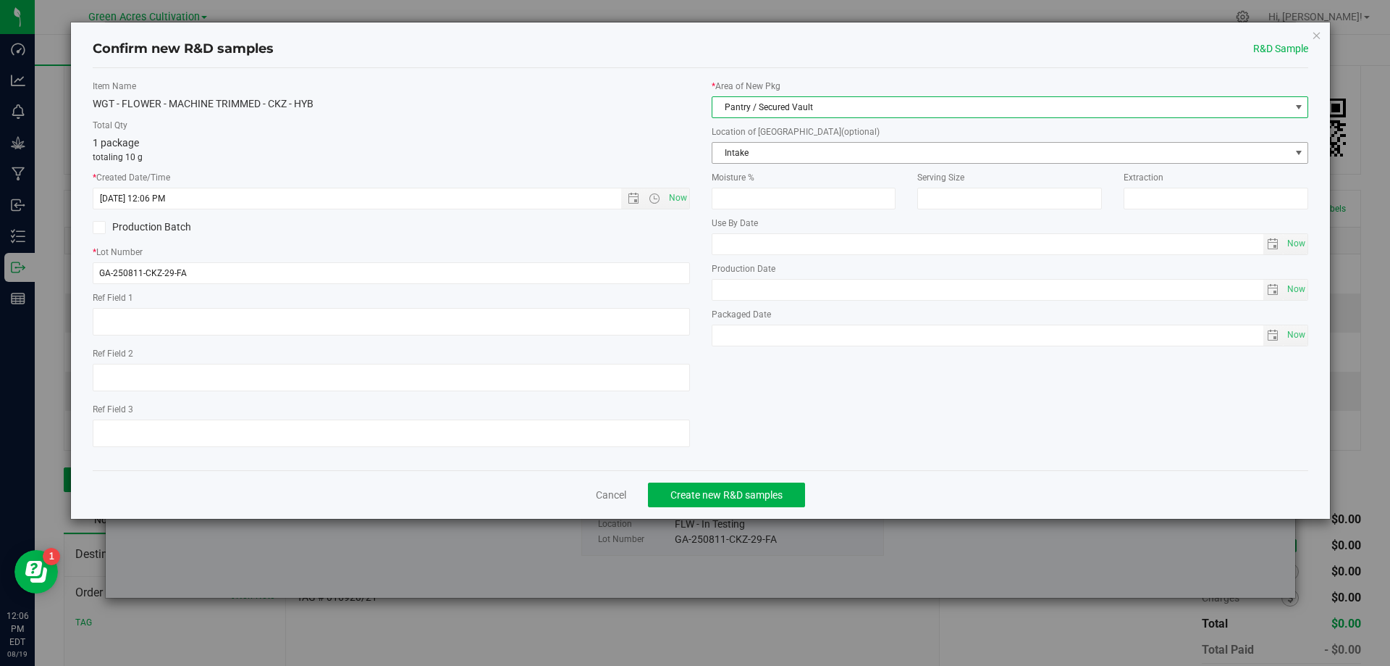
click at [779, 149] on span "Intake" at bounding box center [1002, 153] width 578 height 20
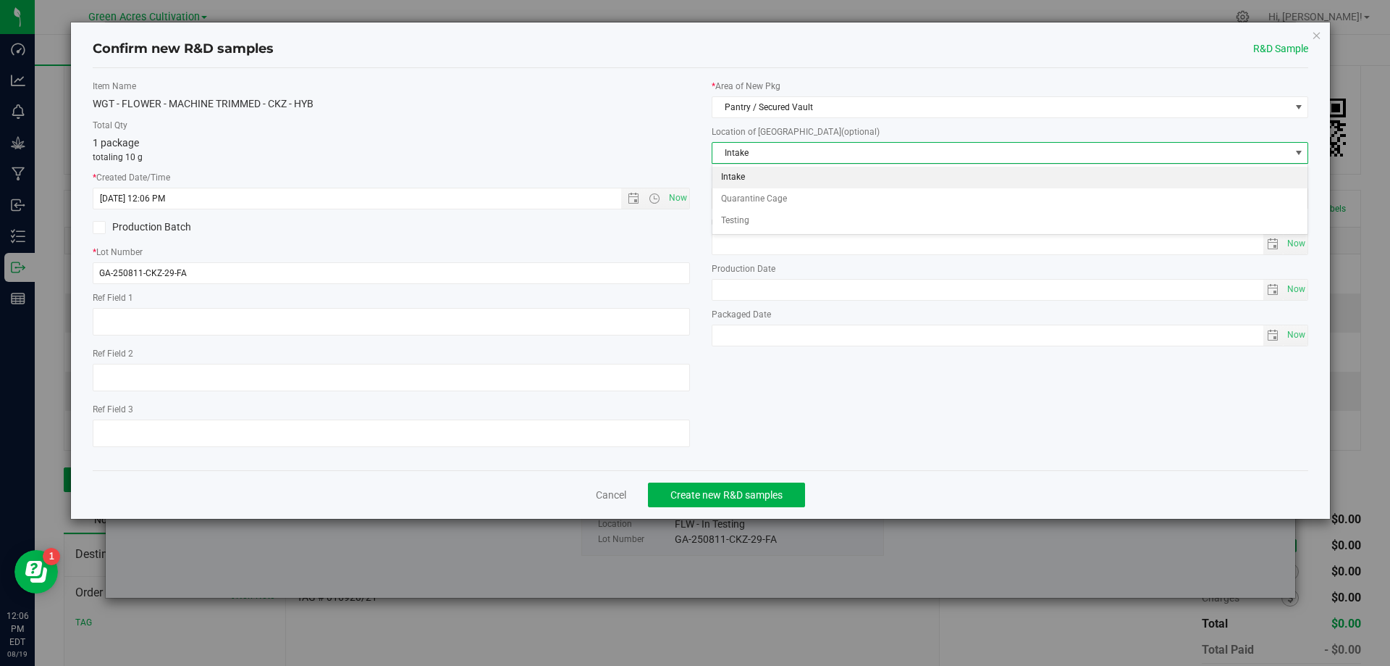
click at [739, 175] on li "Intake" at bounding box center [1011, 178] width 596 height 22
drag, startPoint x: 971, startPoint y: 434, endPoint x: 910, endPoint y: 434, distance: 61.6
click at [972, 434] on div "Item Name WGT - FLOWER - MACHINE TRIMMED - CKZ - HYB Total Qty 1 package totali…" at bounding box center [701, 269] width 1238 height 379
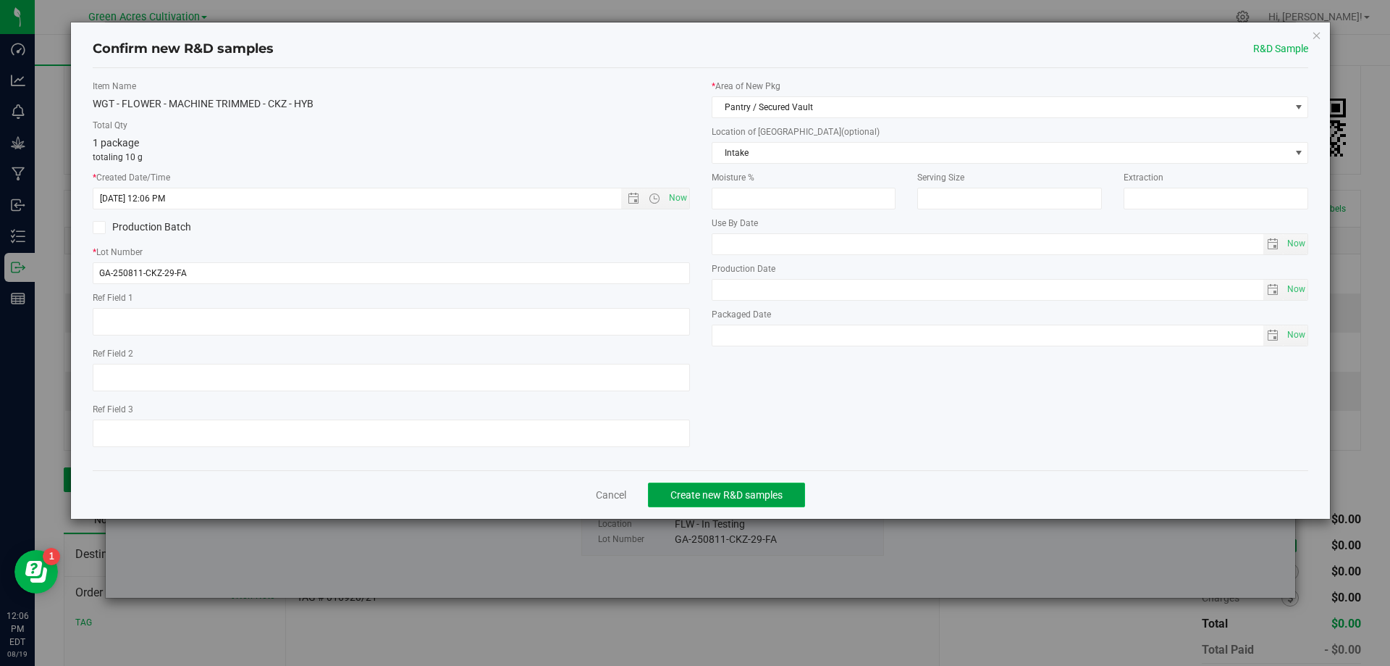
click at [708, 496] on span "Create new R&D samples" at bounding box center [727, 495] width 112 height 12
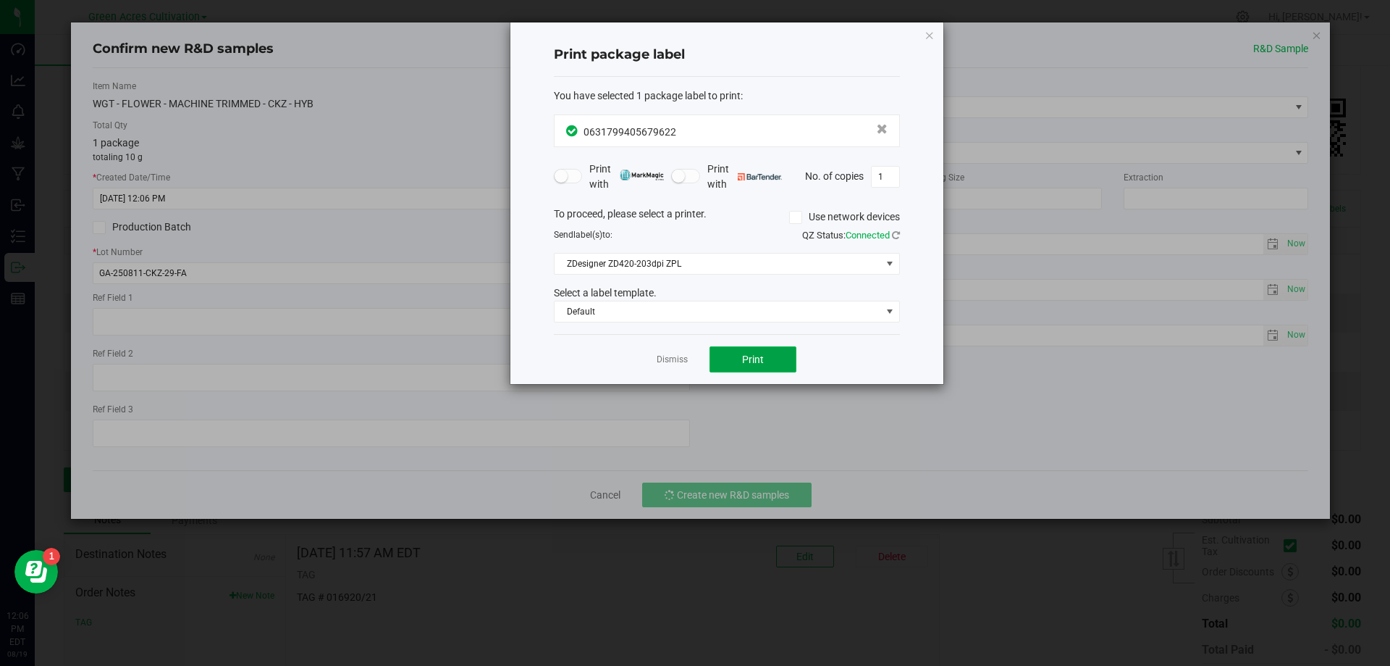
click at [765, 355] on button "Print" at bounding box center [753, 359] width 87 height 26
click at [679, 358] on link "Dismiss" at bounding box center [672, 359] width 31 height 12
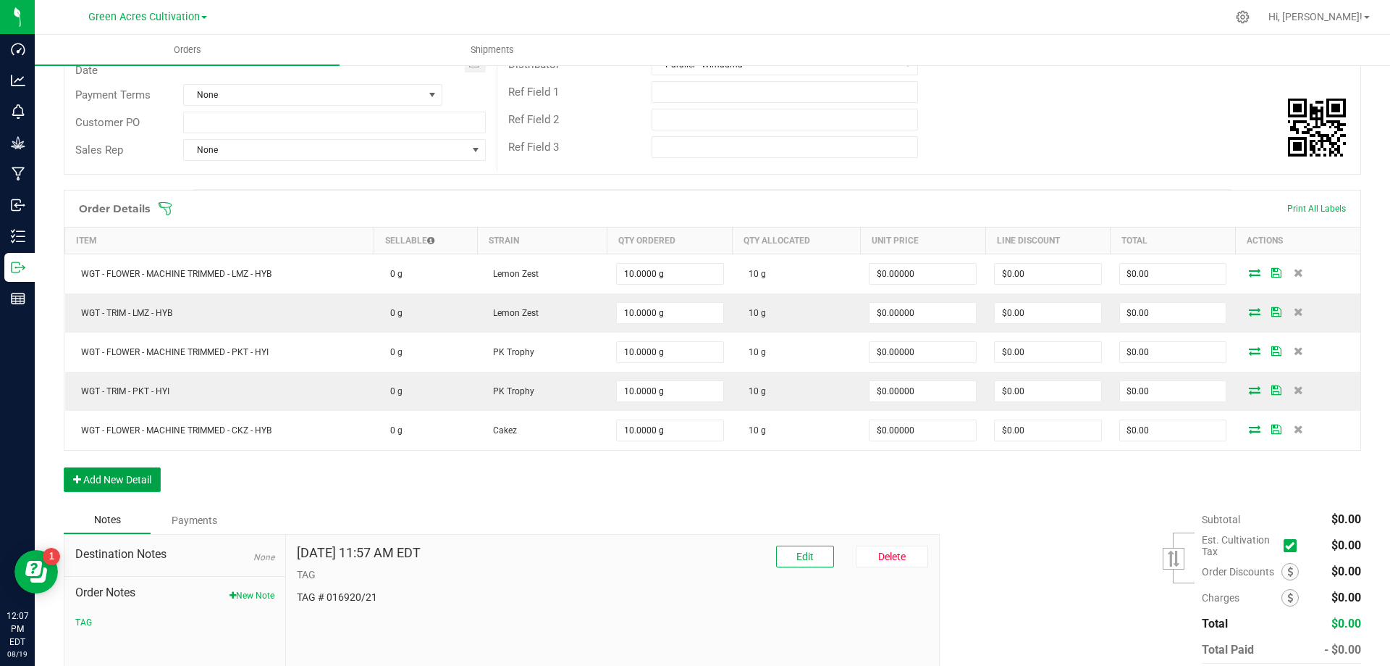
click at [119, 481] on button "Add New Detail" at bounding box center [112, 479] width 97 height 25
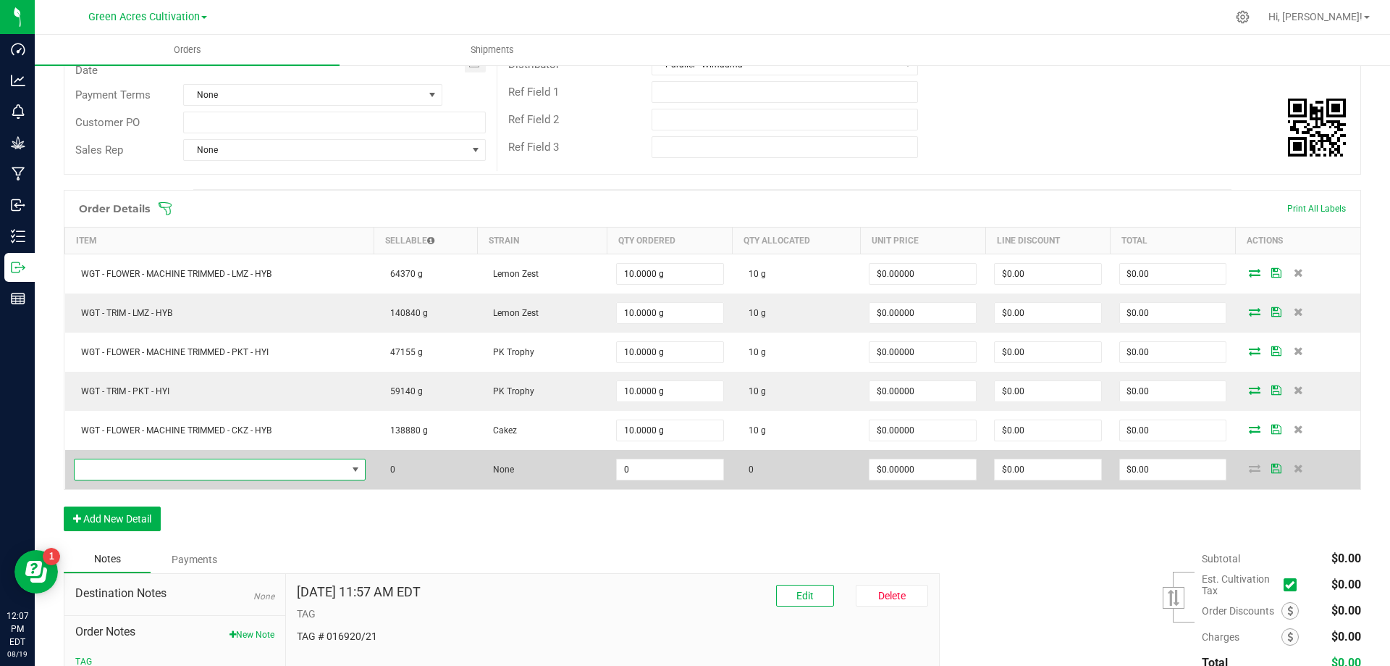
click at [124, 469] on span "NO DATA FOUND" at bounding box center [211, 469] width 272 height 20
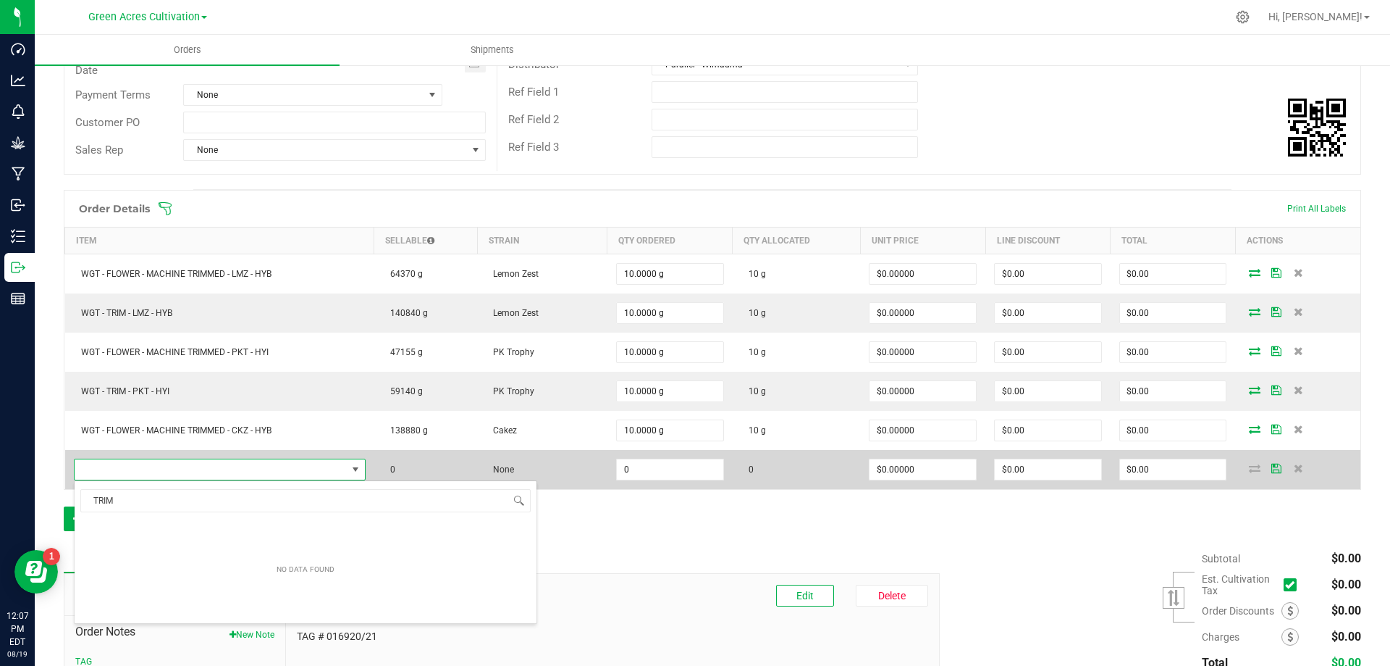
scroll to position [25, 0]
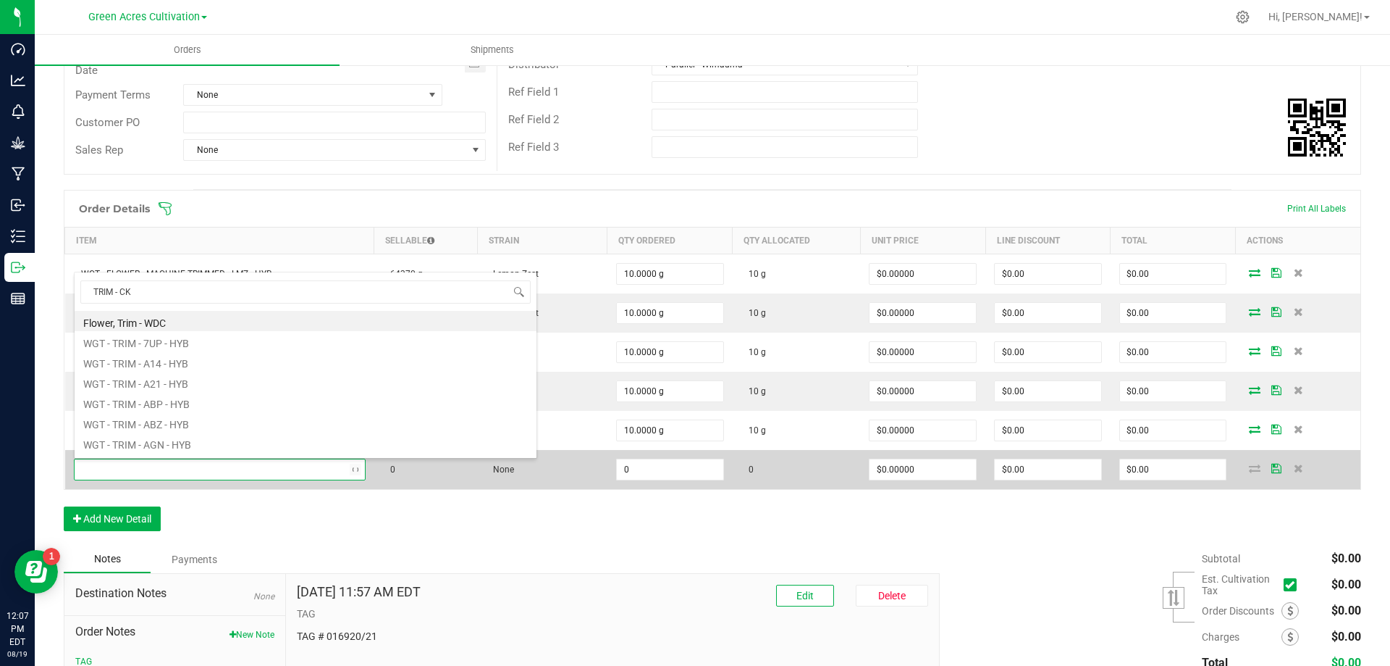
type input "TRIM - CKZ"
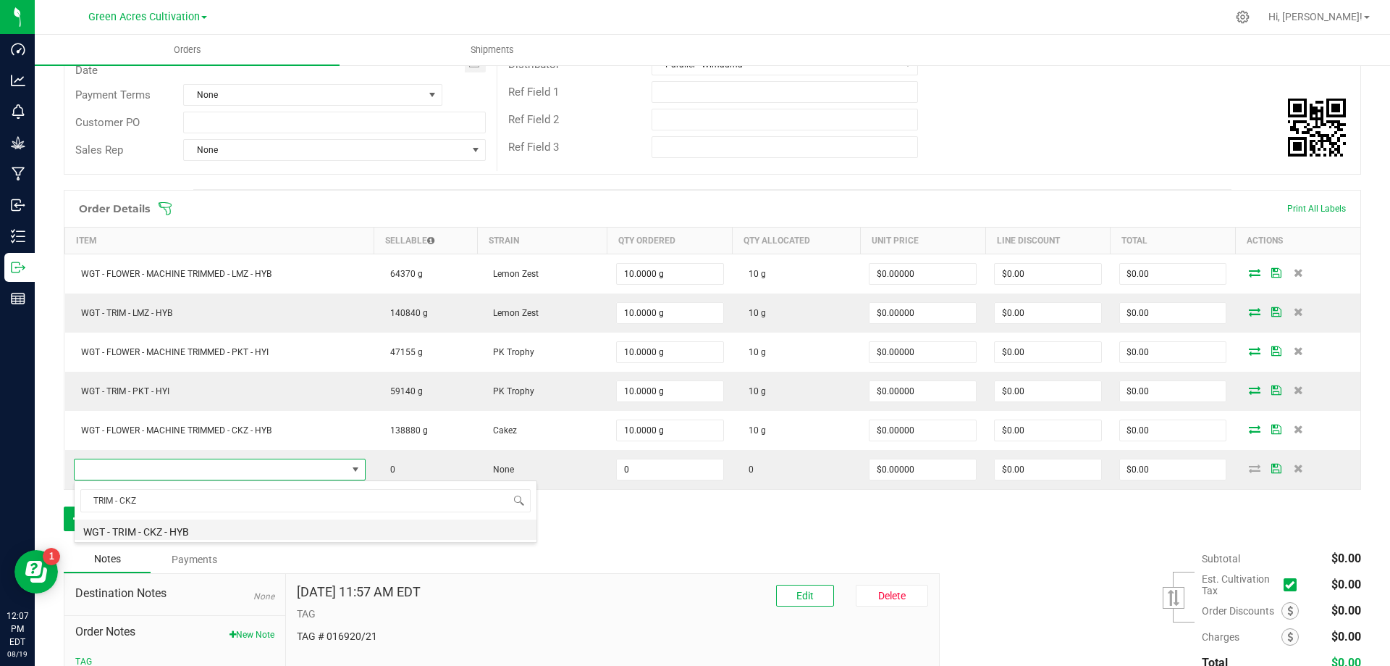
click at [160, 532] on li "WGT - TRIM - CKZ - HYB" at bounding box center [306, 529] width 462 height 20
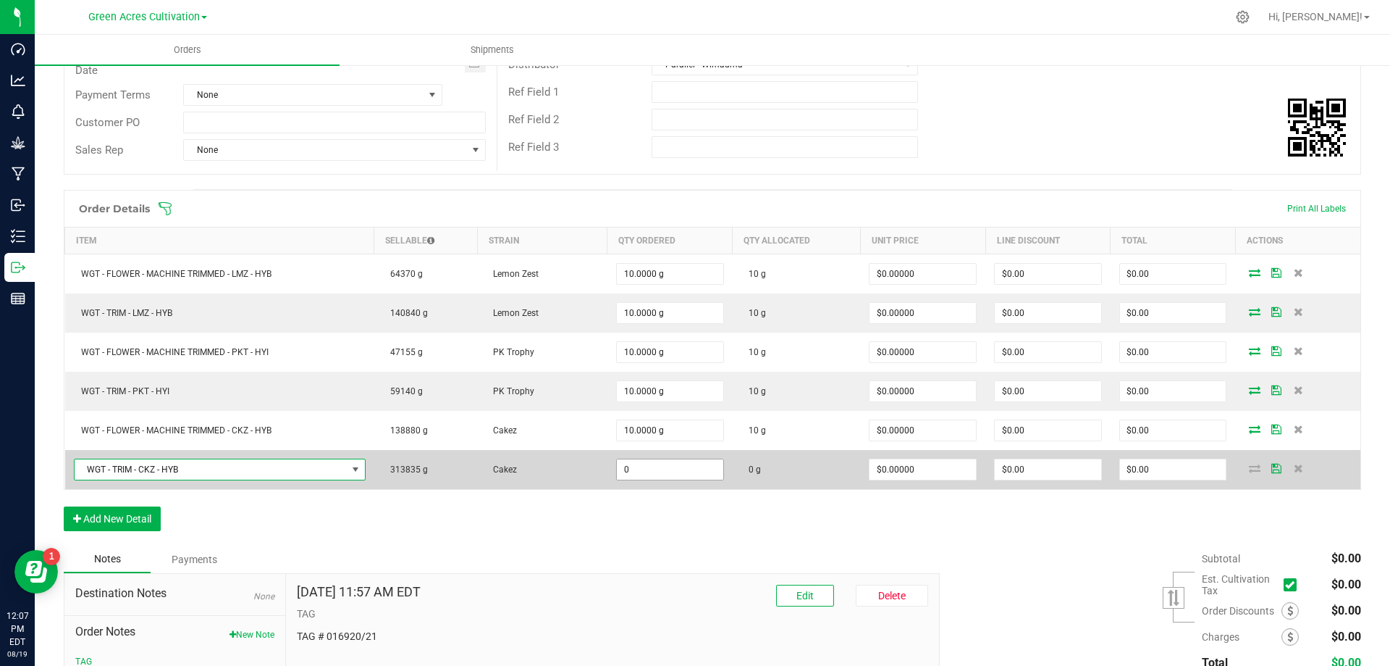
click at [640, 469] on input "0" at bounding box center [670, 469] width 106 height 20
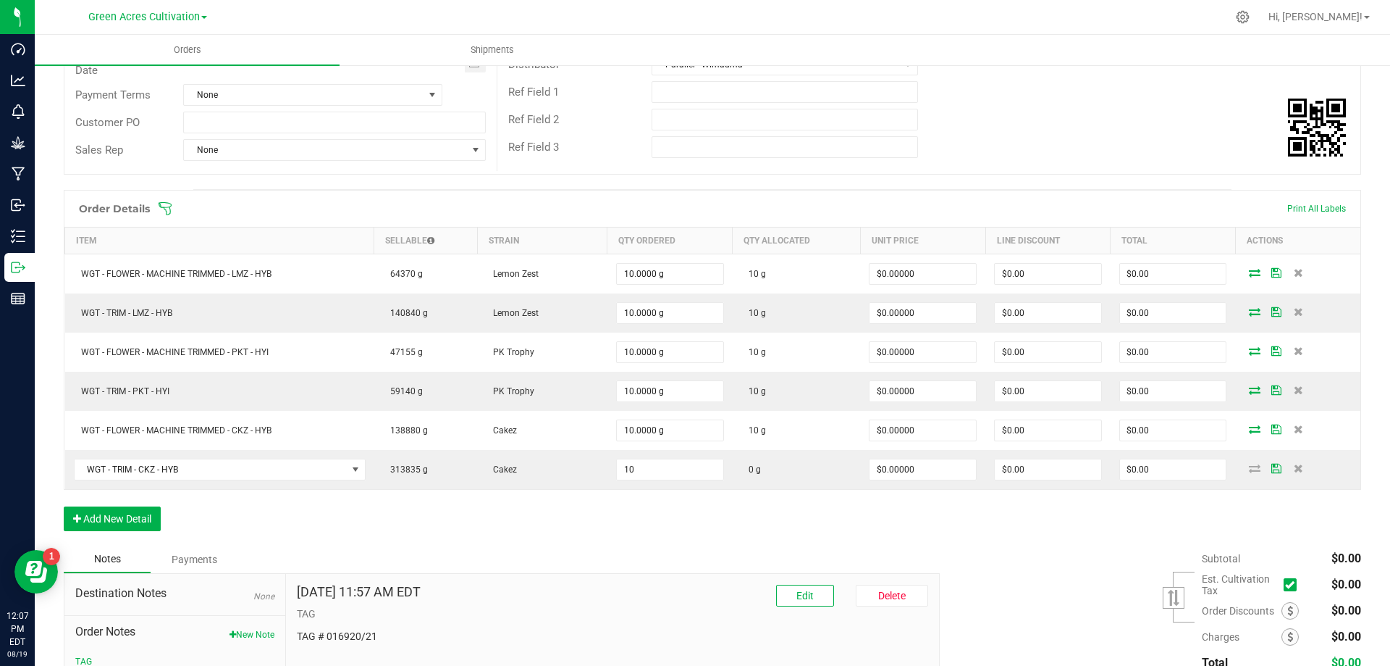
type input "10.0000 g"
click at [667, 516] on div "Order Details Print All Labels Item Sellable Strain Qty Ordered Qty Allocated U…" at bounding box center [713, 368] width 1298 height 356
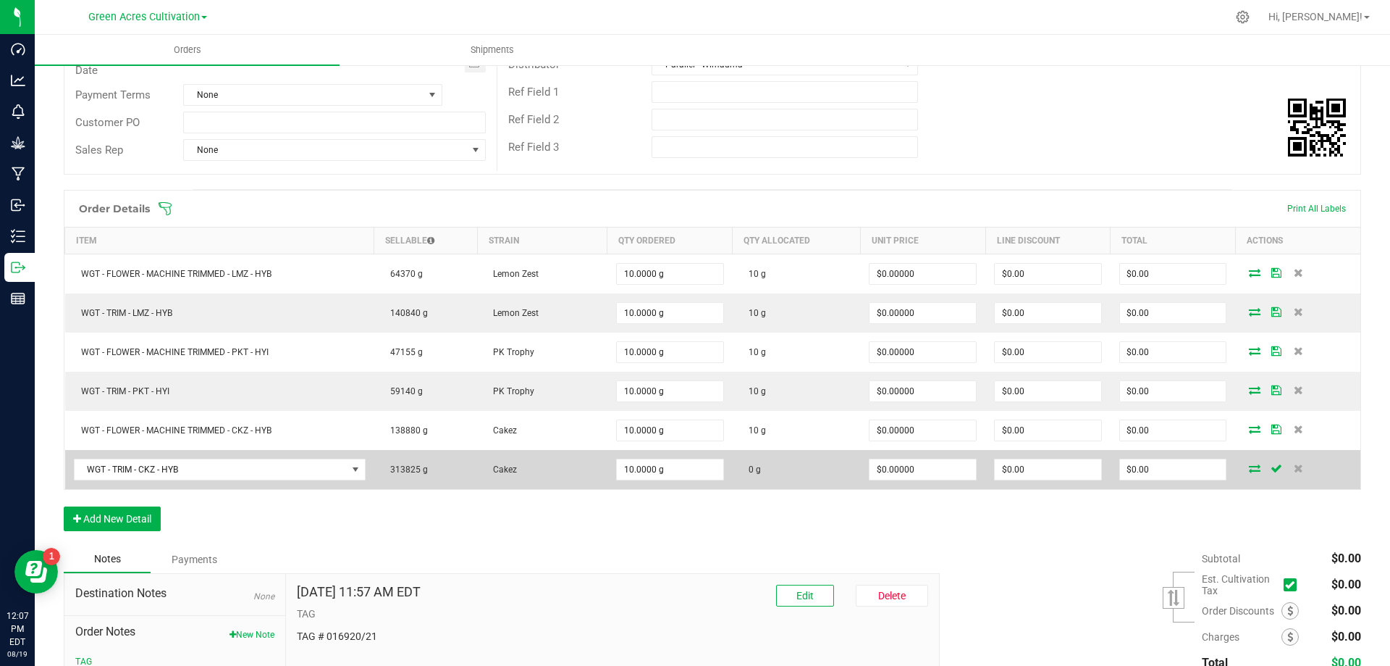
click at [1249, 467] on icon at bounding box center [1255, 467] width 12 height 9
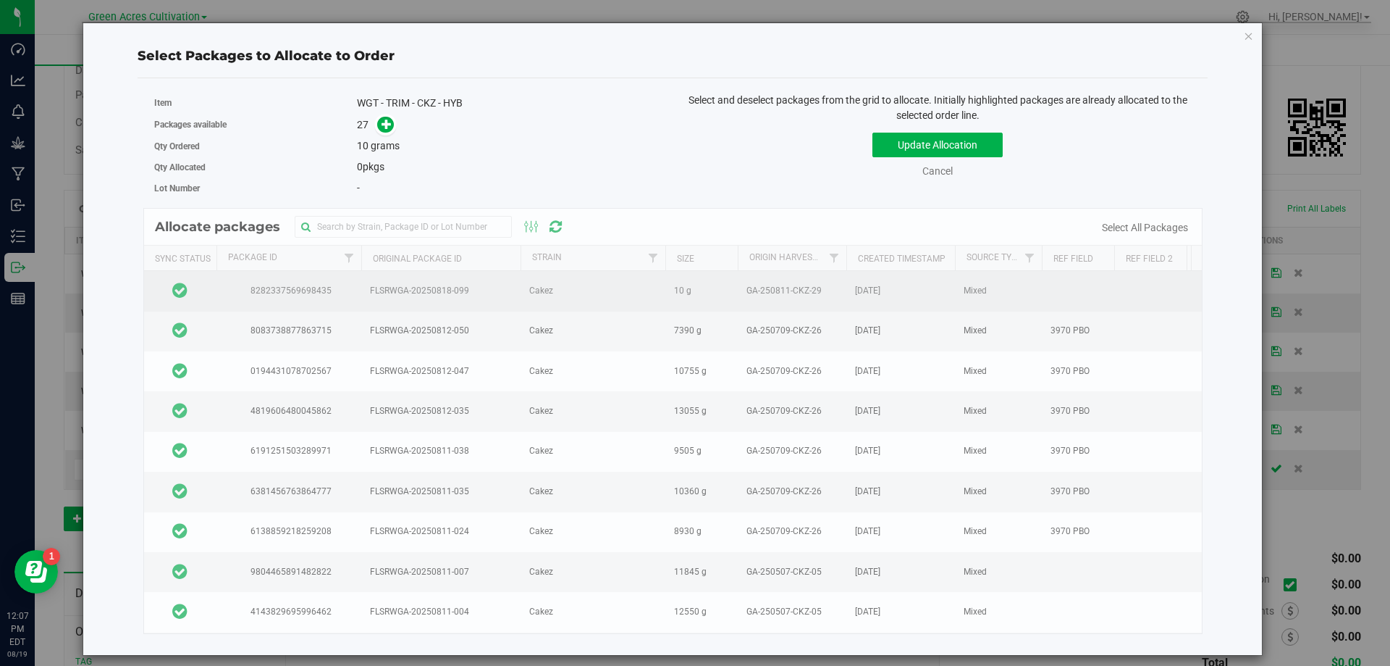
click at [190, 301] on td at bounding box center [180, 291] width 72 height 40
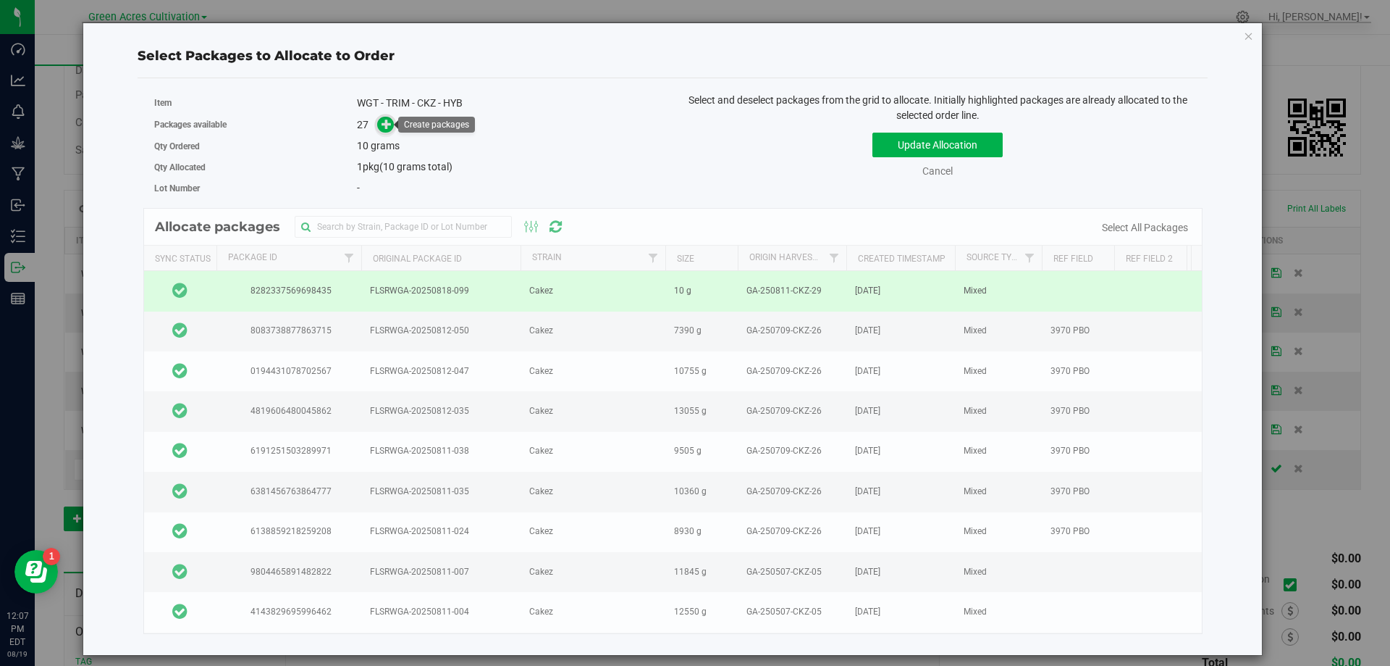
click at [382, 126] on icon at bounding box center [387, 124] width 10 height 10
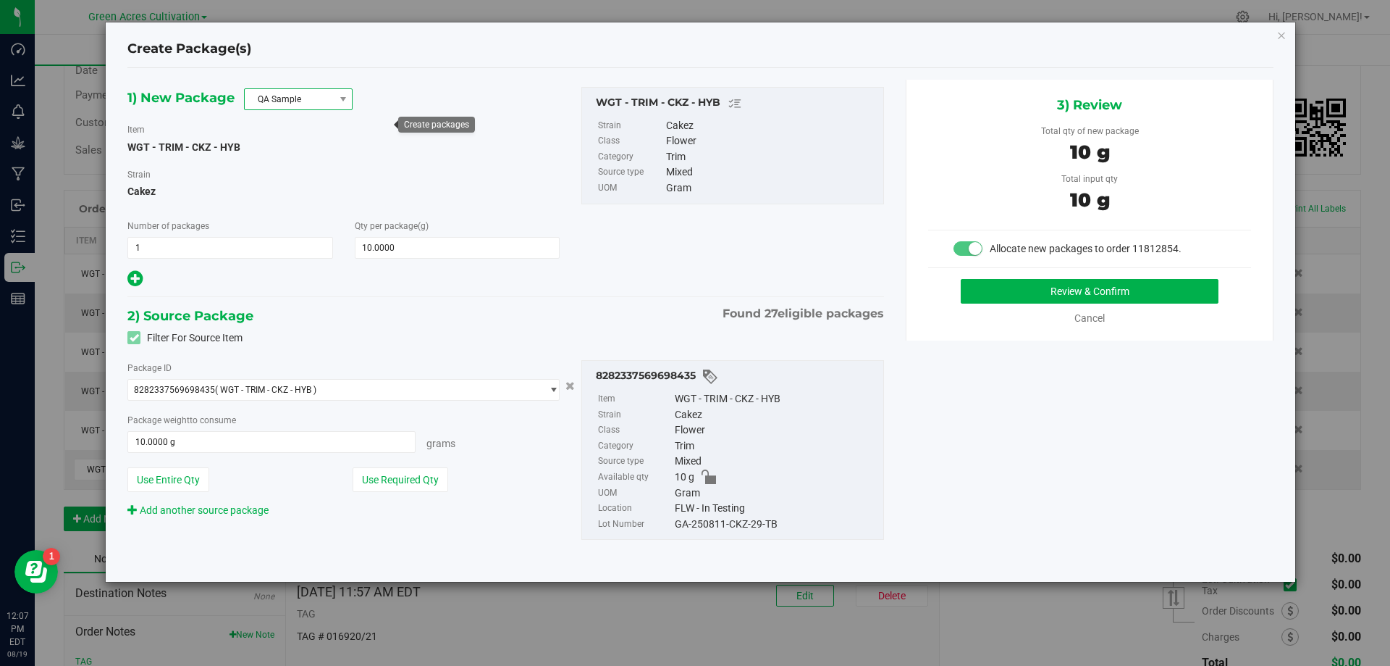
click at [309, 96] on span "QA Sample" at bounding box center [289, 99] width 89 height 20
click at [273, 169] on li "R&D Sample" at bounding box center [298, 164] width 107 height 20
click at [414, 477] on button "Use Required Qty" at bounding box center [401, 479] width 96 height 25
click at [712, 527] on div "GA-250811-CKZ-29-TB" at bounding box center [775, 524] width 201 height 16
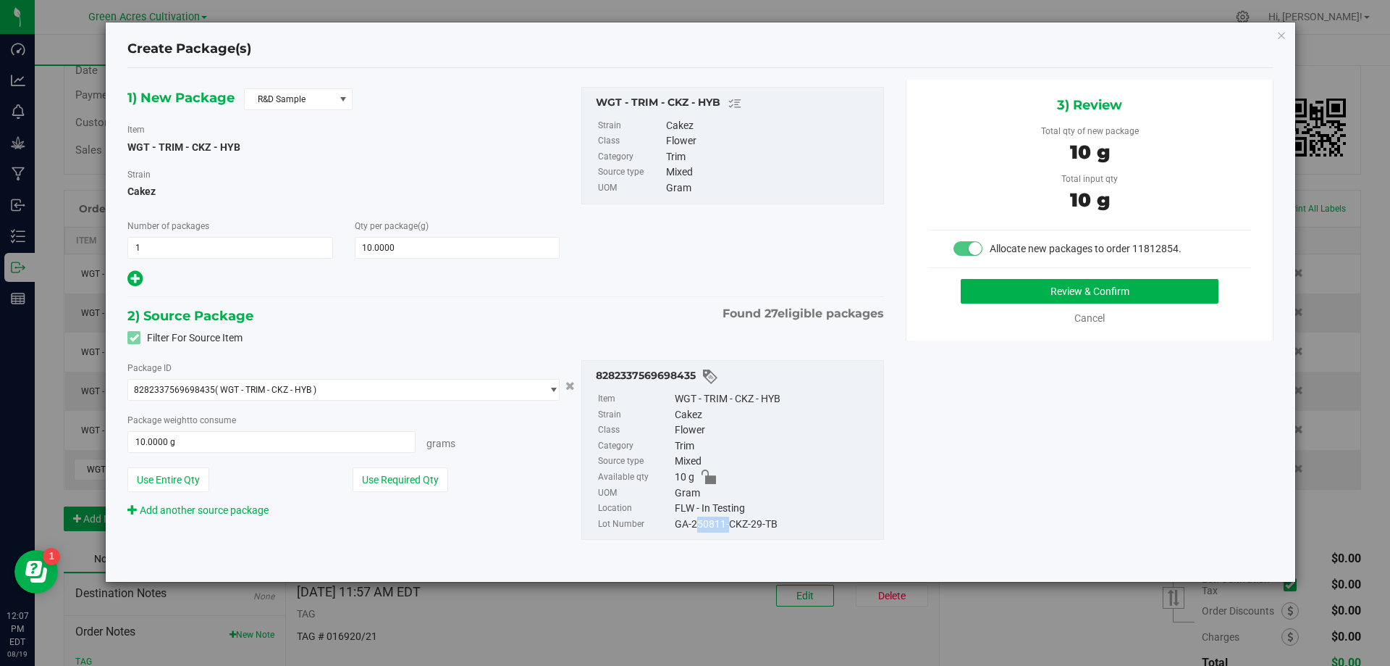
click at [712, 527] on div "GA-250811-CKZ-29-TB" at bounding box center [775, 524] width 201 height 16
copy div "GA-250811-CKZ-29-TB"
click at [1065, 290] on button "Review & Confirm" at bounding box center [1090, 291] width 258 height 25
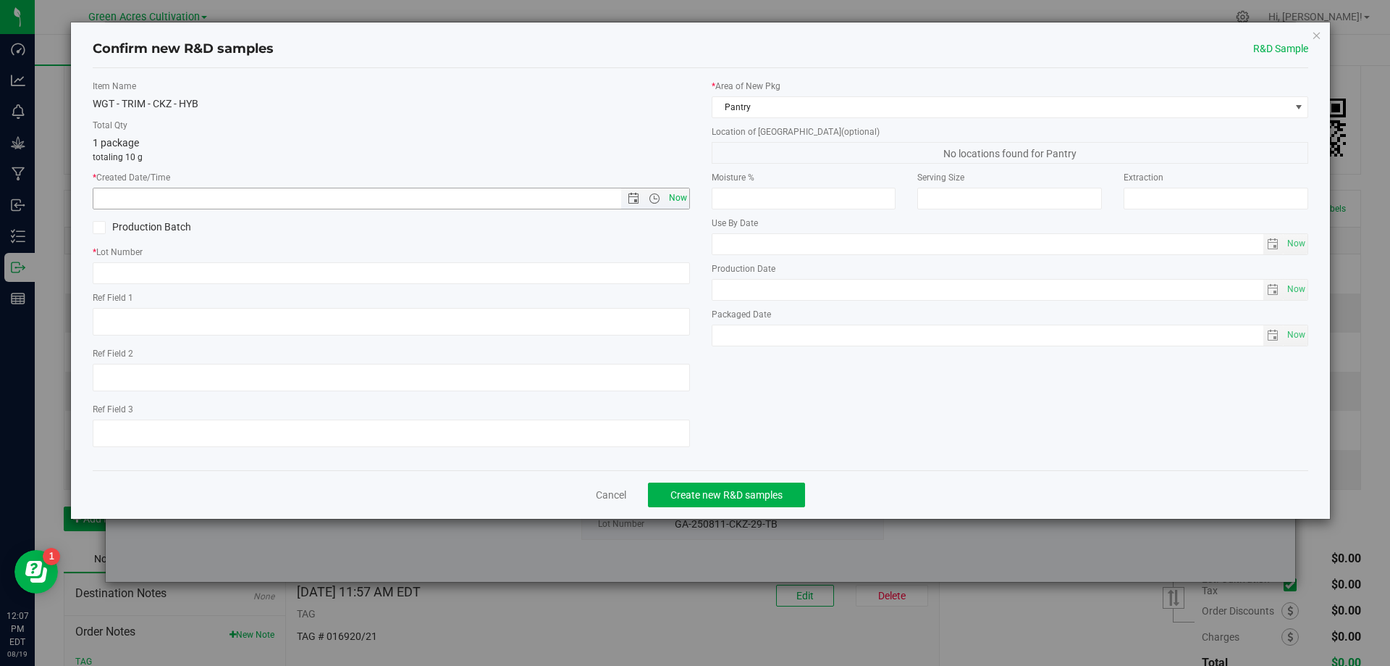
click at [681, 196] on span "Now" at bounding box center [678, 198] width 25 height 21
type input "8/19/2025 12:07 PM"
click at [645, 269] on input "text" at bounding box center [391, 273] width 597 height 22
paste input "GA-250811-CKZ-29-TB"
type input "GA-250811-CKZ-29-TB"
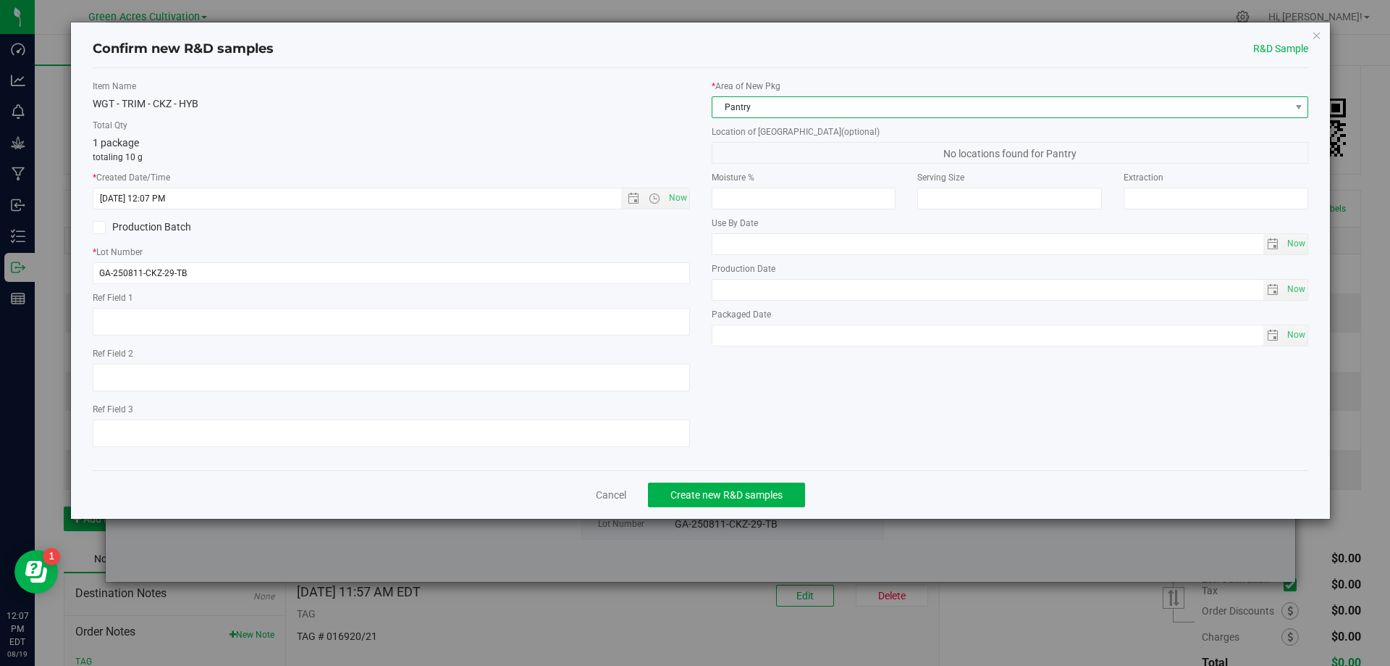
click at [733, 108] on span "Pantry" at bounding box center [1002, 107] width 578 height 20
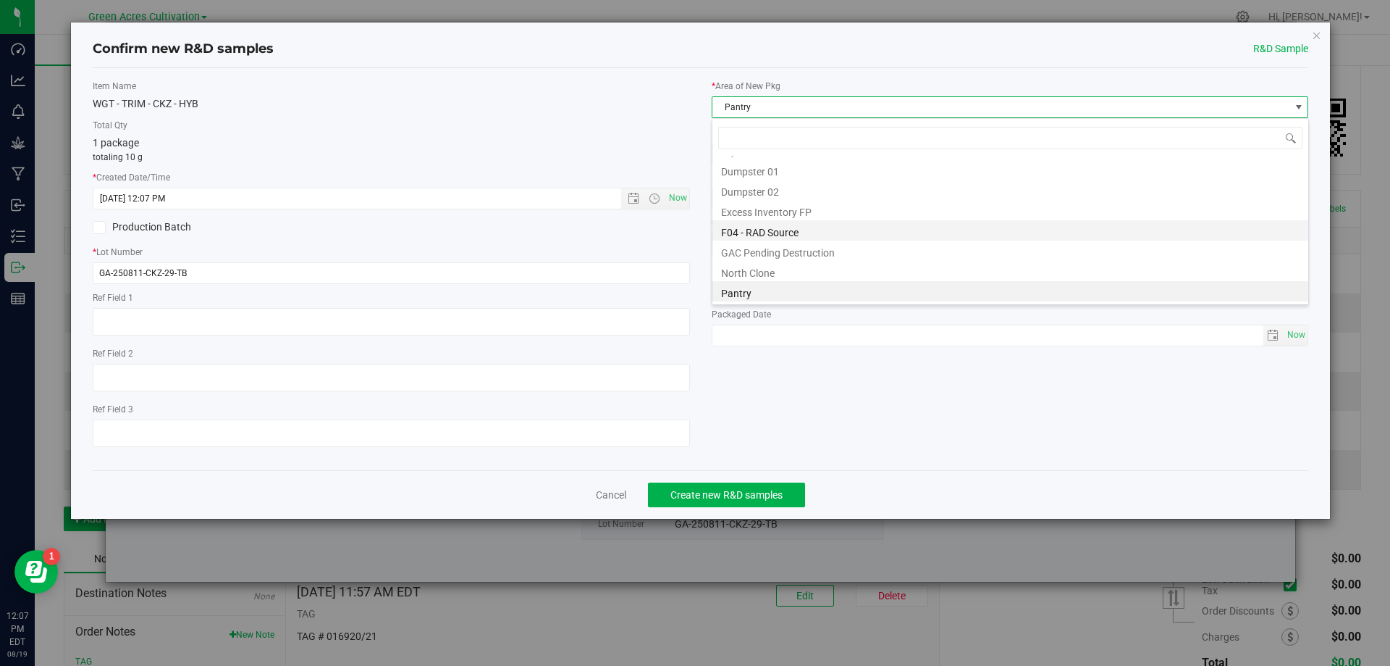
scroll to position [191, 0]
click at [771, 240] on li "Pantry / Secured Vault" at bounding box center [1011, 239] width 596 height 20
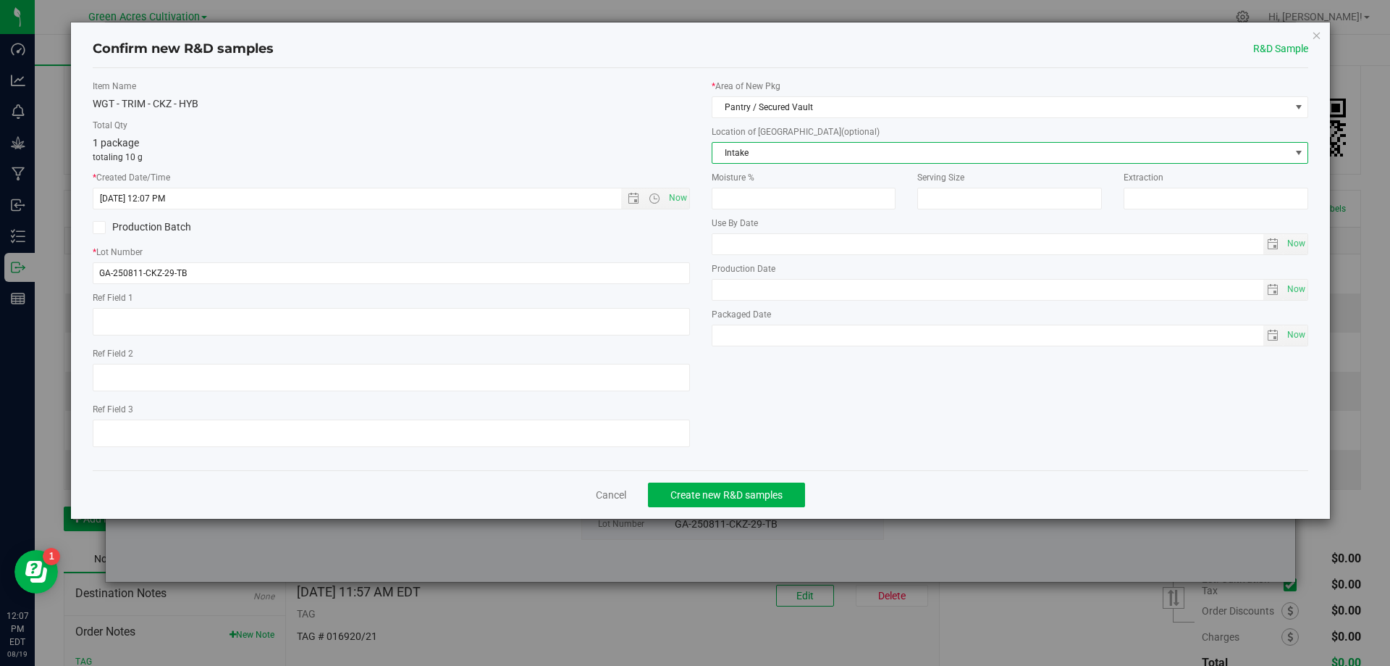
click at [768, 151] on span "Intake" at bounding box center [1002, 153] width 578 height 20
click at [737, 177] on li "Intake" at bounding box center [1011, 178] width 596 height 22
click at [947, 512] on div "Cancel Create new R&D samples" at bounding box center [701, 494] width 1217 height 49
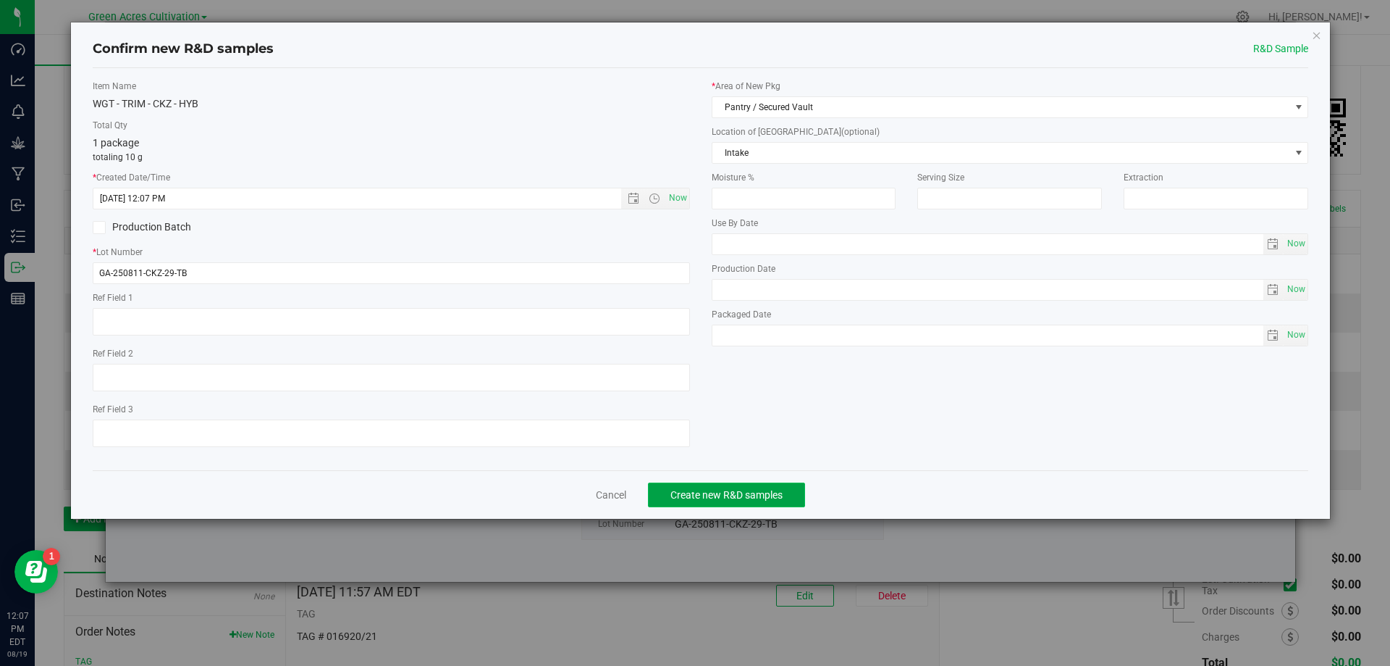
click at [698, 498] on span "Create new R&D samples" at bounding box center [727, 495] width 112 height 12
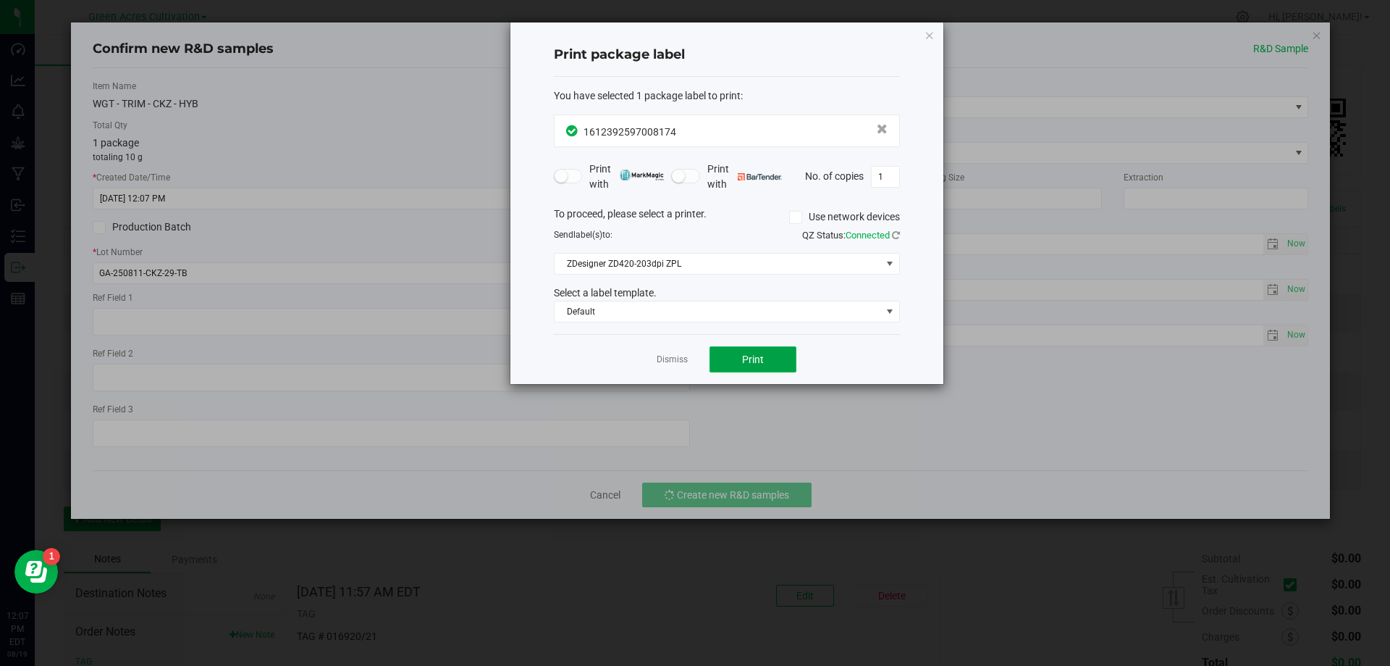
click at [765, 354] on button "Print" at bounding box center [753, 359] width 87 height 26
click at [742, 363] on span "Print" at bounding box center [753, 359] width 22 height 12
click at [674, 364] on link "Dismiss" at bounding box center [672, 359] width 31 height 12
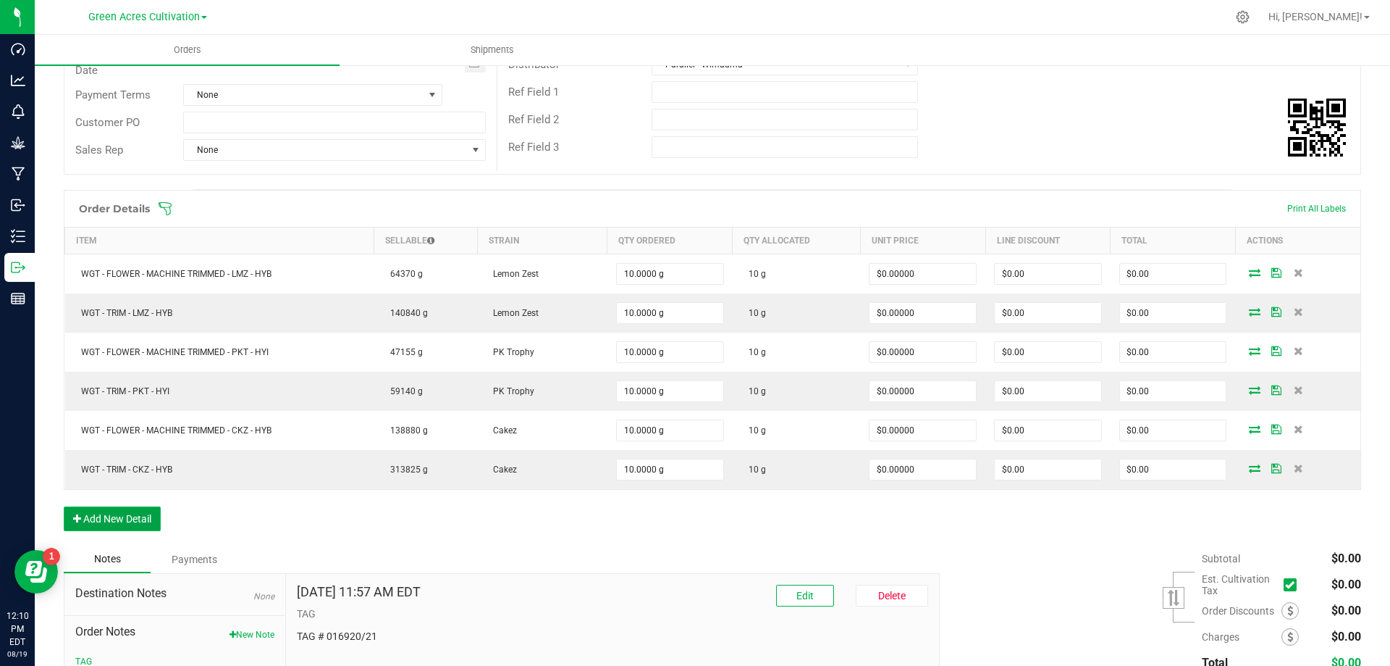
click at [125, 516] on button "Add New Detail" at bounding box center [112, 518] width 97 height 25
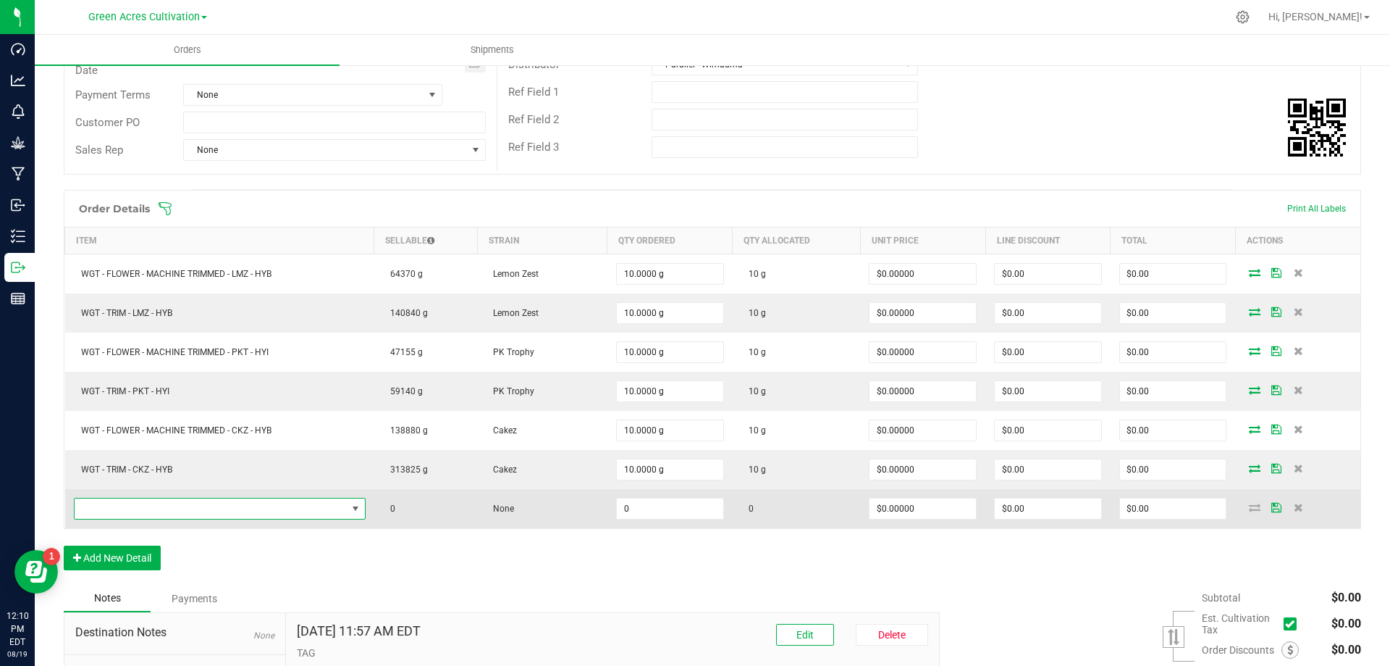
click at [134, 514] on span "NO DATA FOUND" at bounding box center [211, 508] width 272 height 20
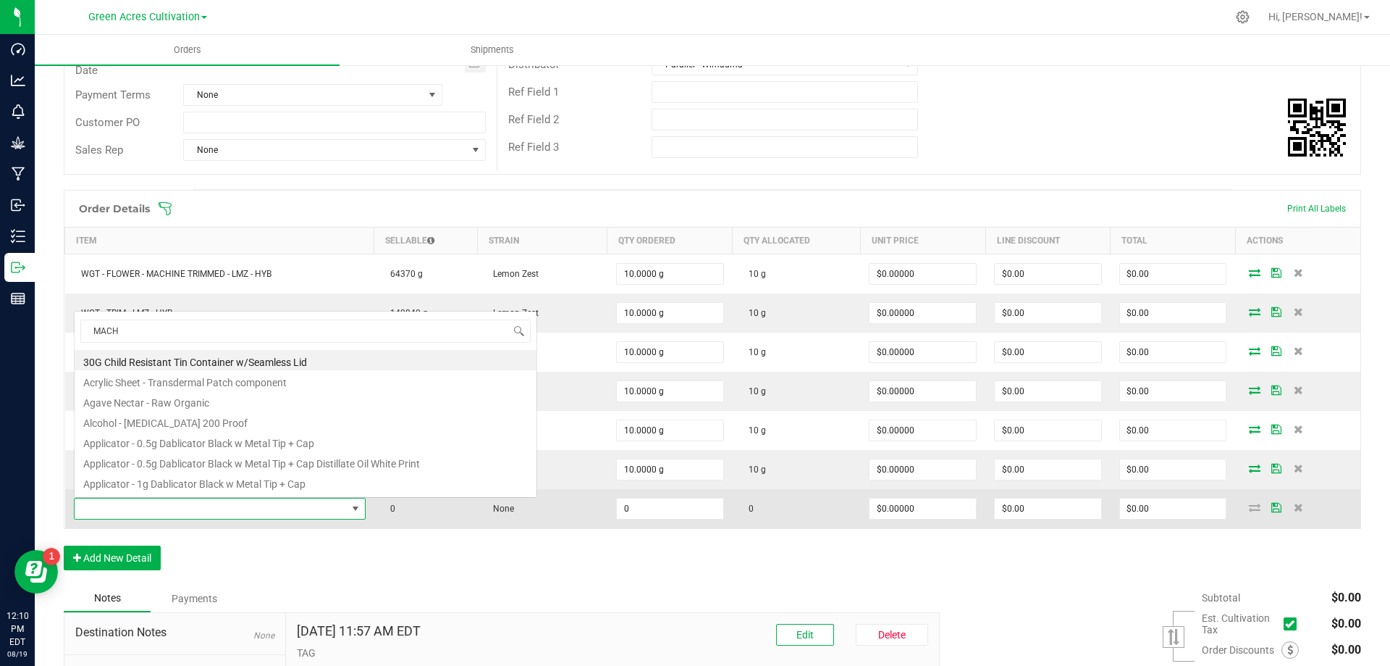
scroll to position [22, 288]
type input "MACHINE TRIMMED - HTM"
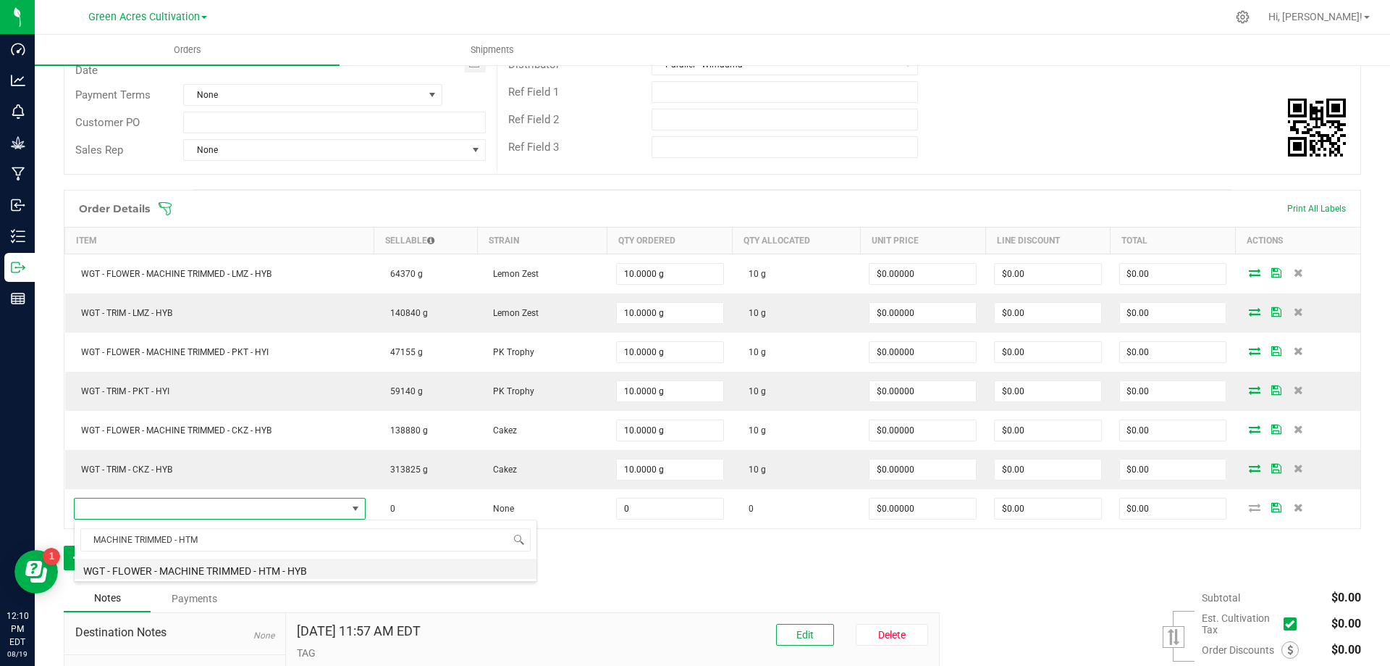
click at [232, 574] on li "WGT - FLOWER - MACHINE TRIMMED - HTM - HYB" at bounding box center [306, 568] width 462 height 20
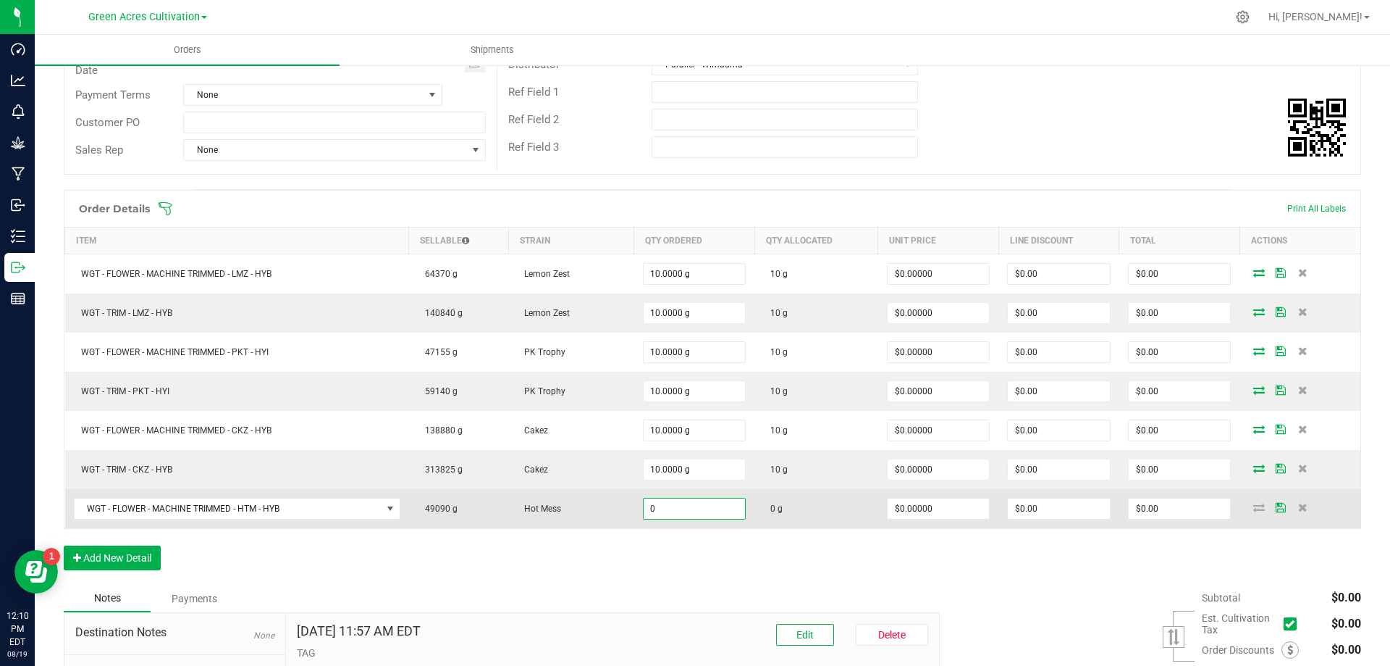
click at [667, 513] on input "0" at bounding box center [695, 508] width 102 height 20
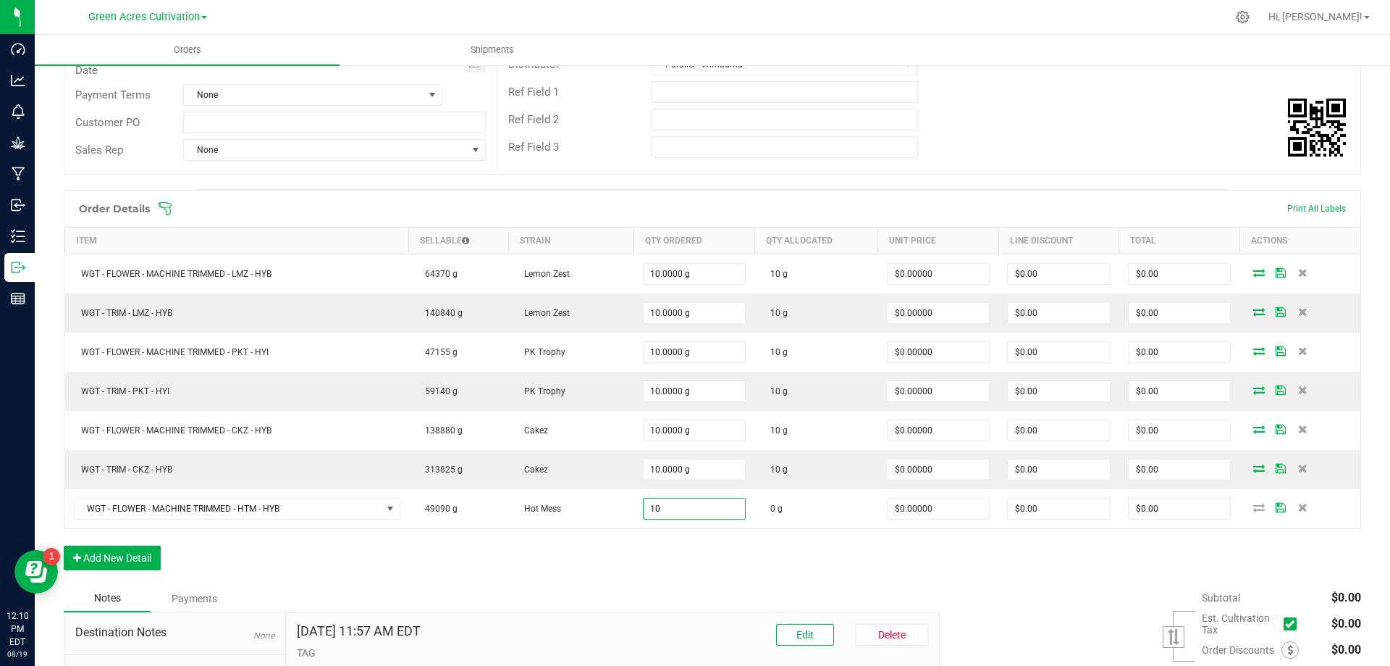
type input "10.0000 g"
click at [629, 578] on div "Order Details Print All Labels Item Sellable Strain Qty Ordered Qty Allocated U…" at bounding box center [713, 387] width 1298 height 395
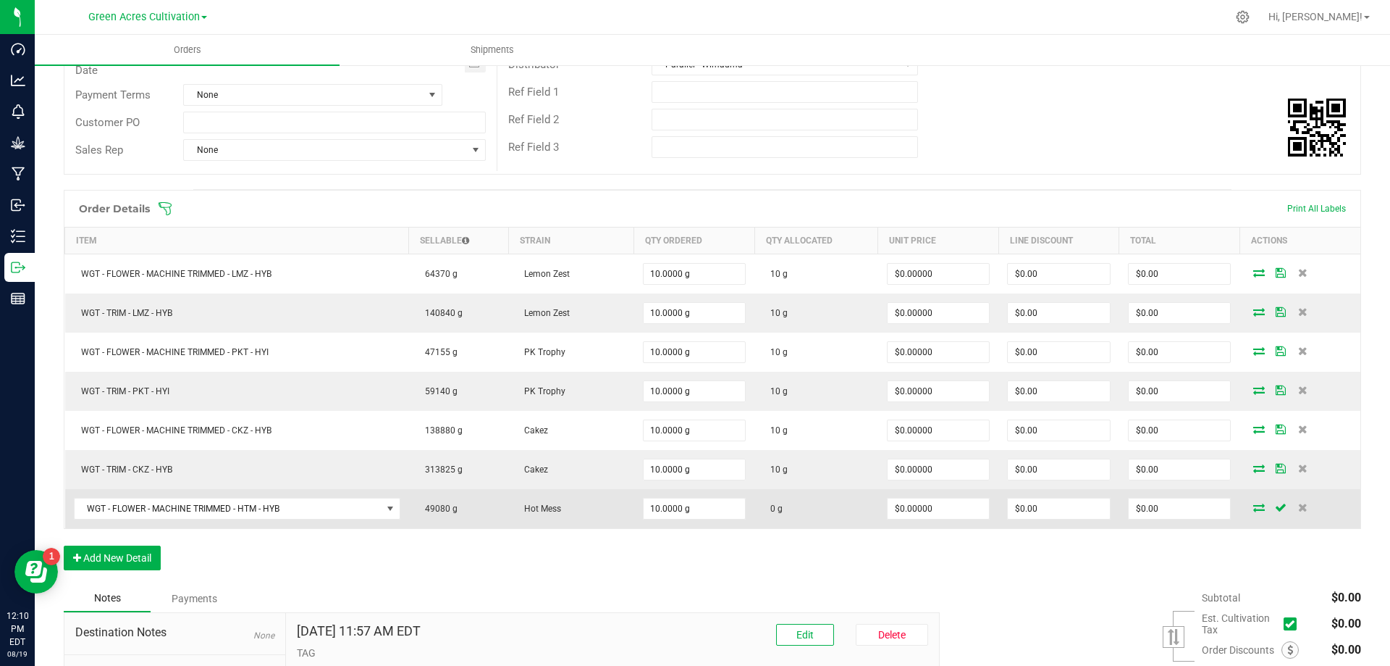
click at [1254, 508] on icon at bounding box center [1260, 507] width 12 height 9
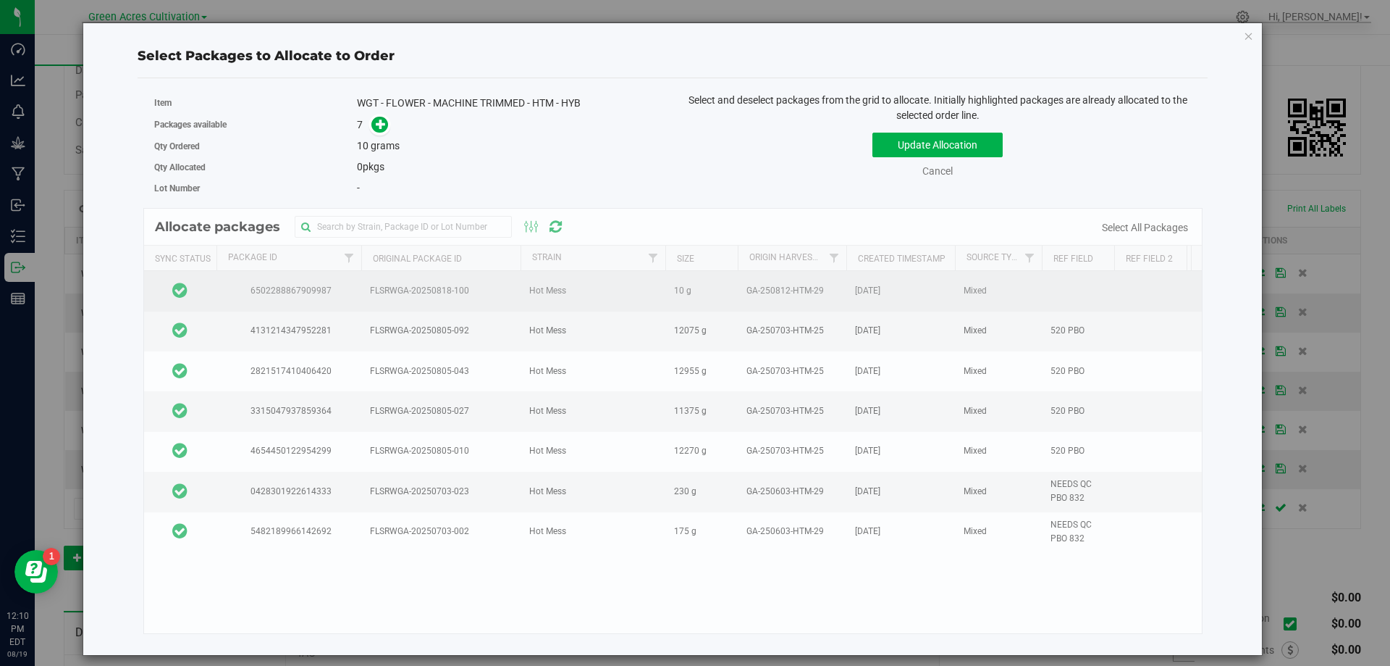
click at [213, 298] on td at bounding box center [180, 291] width 72 height 40
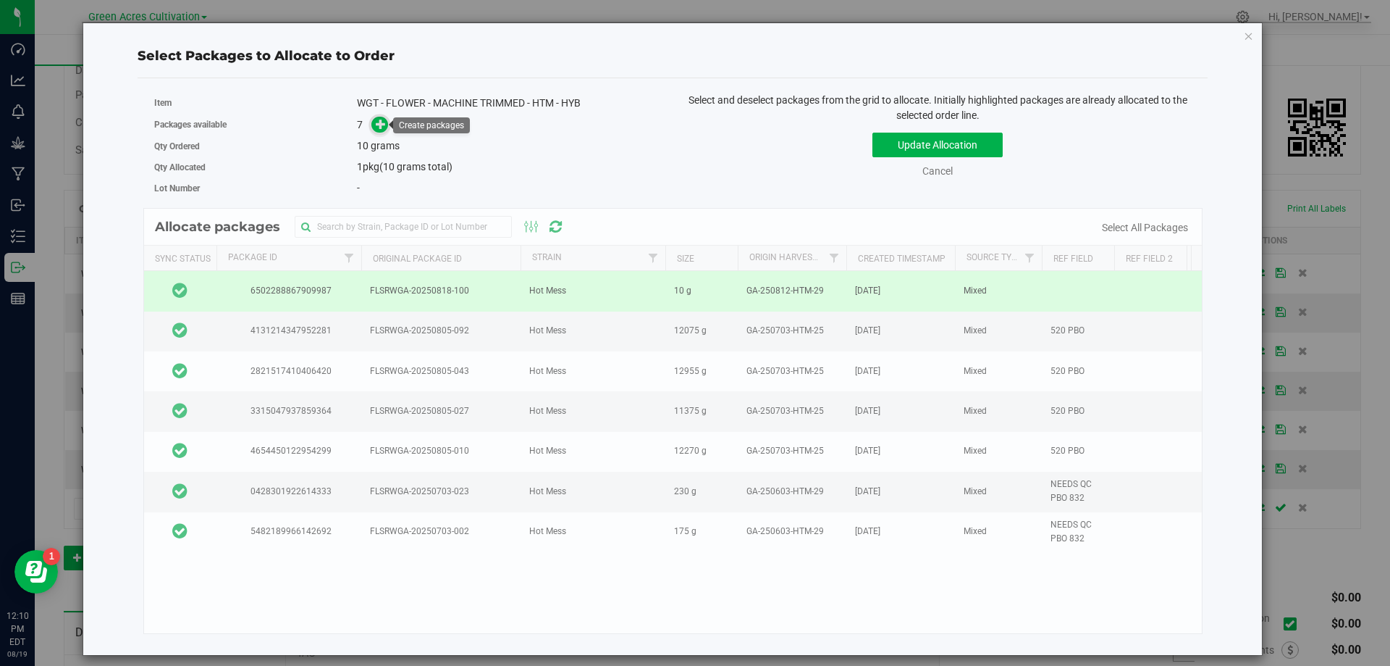
click at [378, 128] on icon at bounding box center [382, 123] width 12 height 12
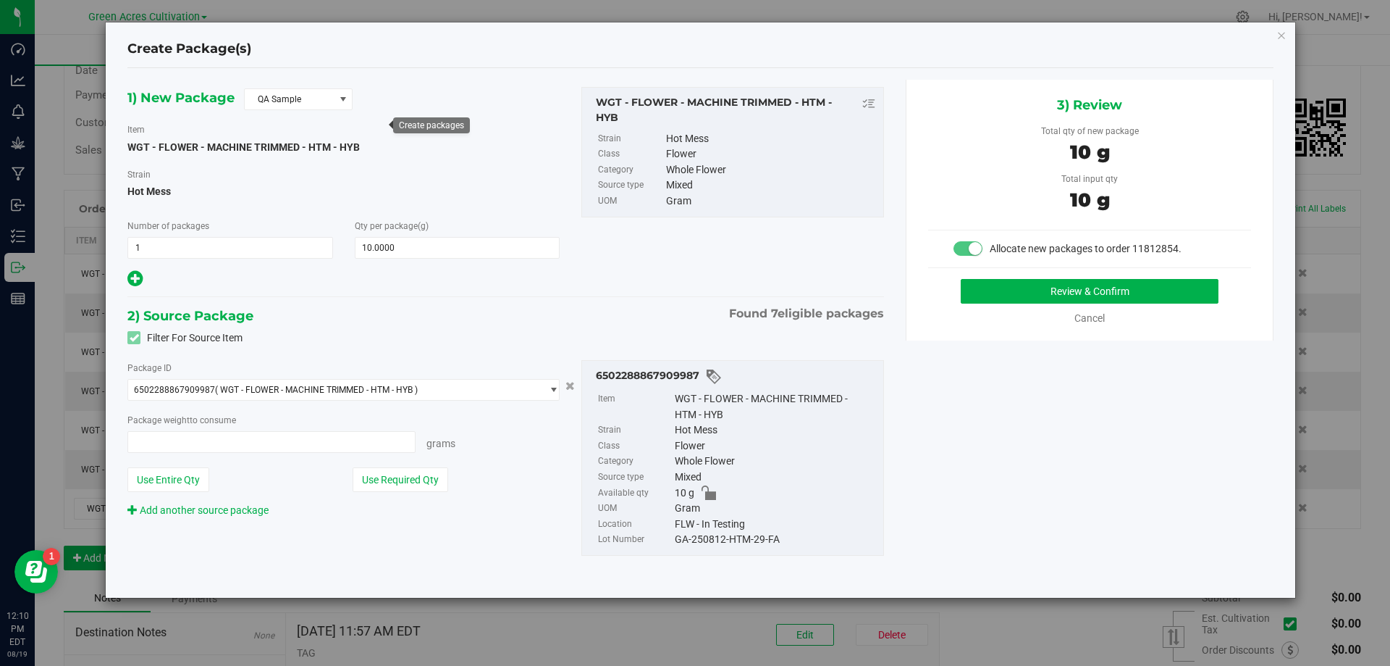
type input "10.0000 g"
click at [317, 102] on span "QA Sample" at bounding box center [289, 99] width 89 height 20
click at [280, 165] on li "R&D Sample" at bounding box center [298, 164] width 107 height 20
click at [390, 477] on button "Use Required Qty" at bounding box center [401, 479] width 96 height 25
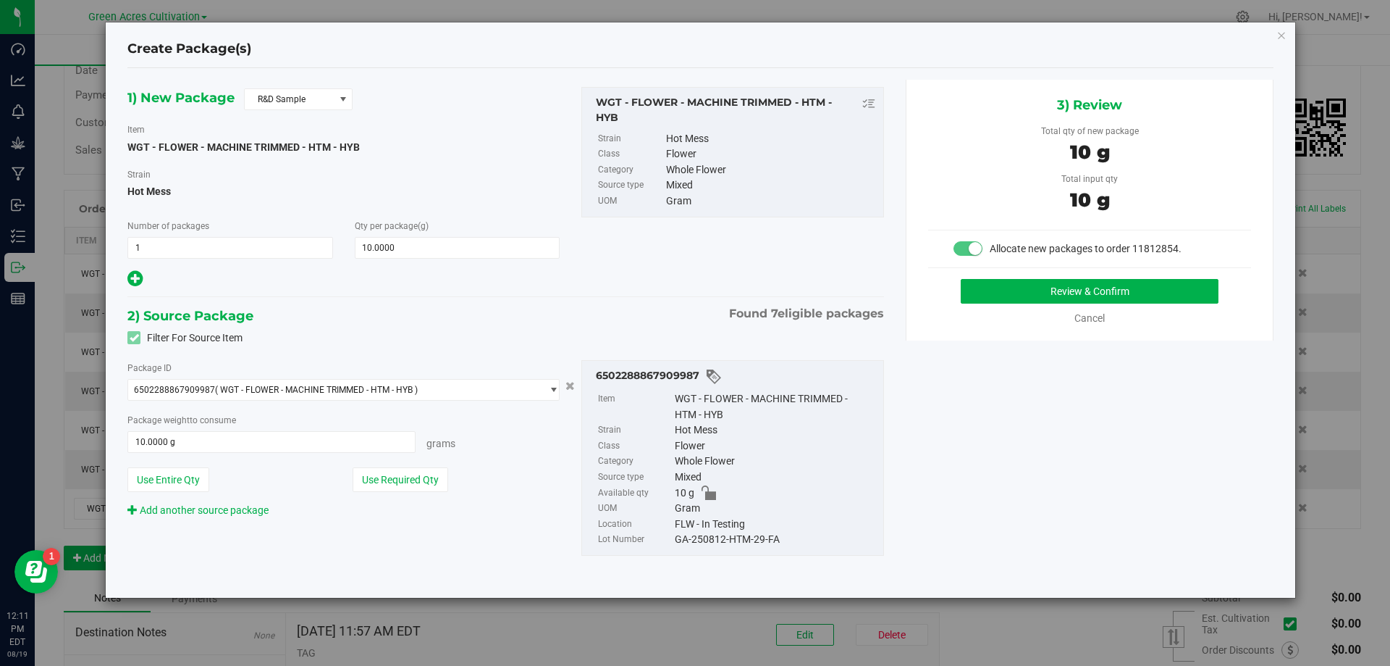
click at [747, 536] on div "GA-250812-HTM-29-FA" at bounding box center [775, 540] width 201 height 16
copy div "GA-250812-HTM-29-FA"
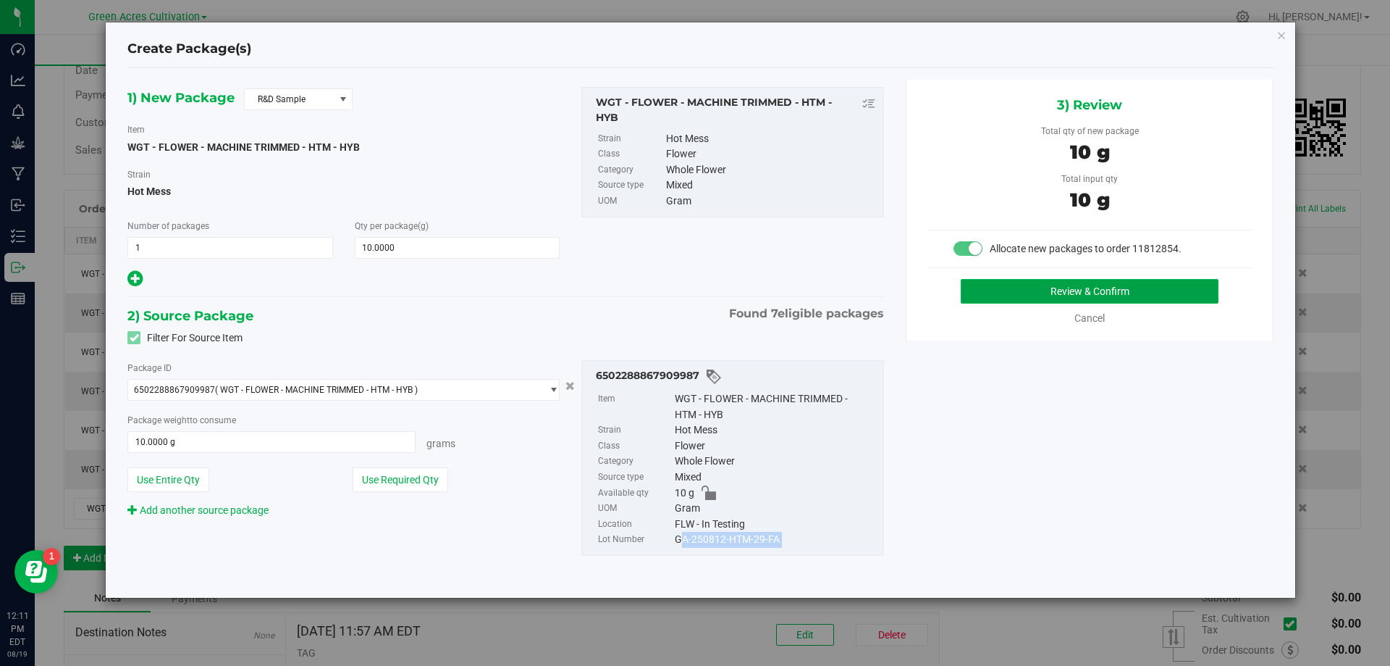
click at [1007, 292] on button "Review & Confirm" at bounding box center [1090, 291] width 258 height 25
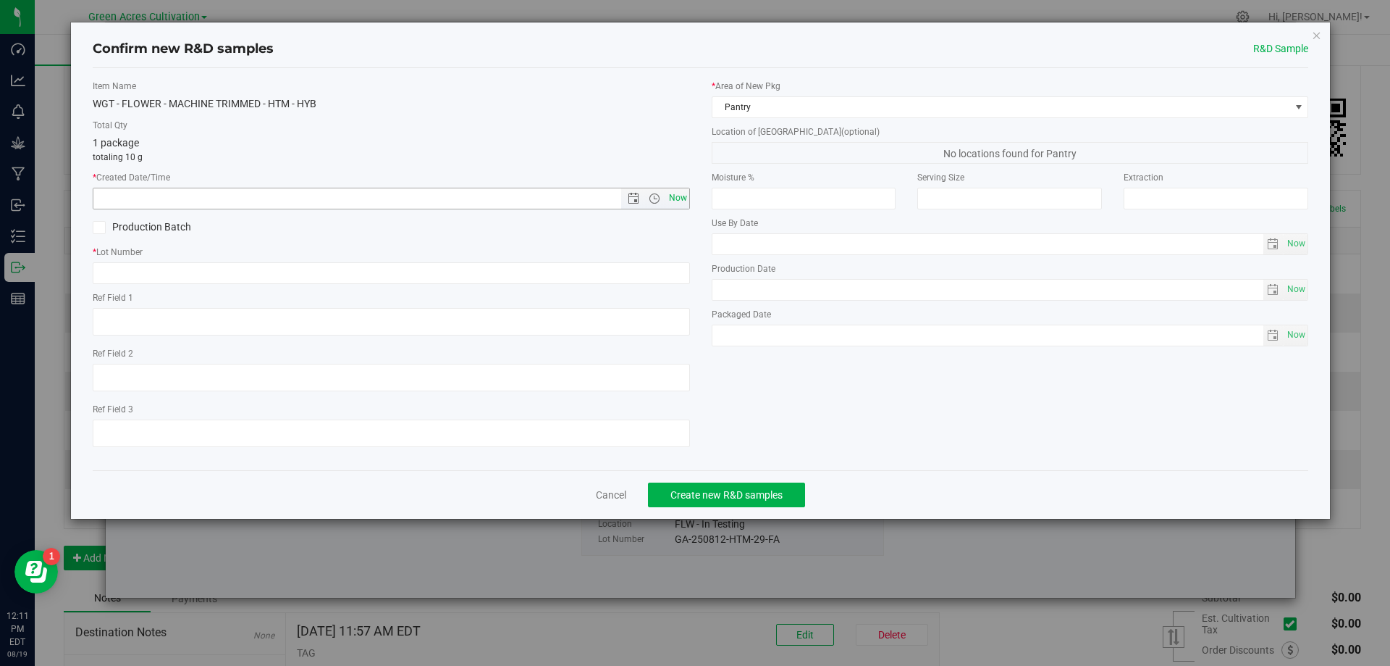
click at [678, 197] on span "Now" at bounding box center [678, 198] width 25 height 21
type input "8/19/2025 12:11 PM"
click at [642, 270] on input "text" at bounding box center [391, 273] width 597 height 22
paste input "GA-250812-HTM-29-FA"
type input "GA-250812-HTM-29-FA"
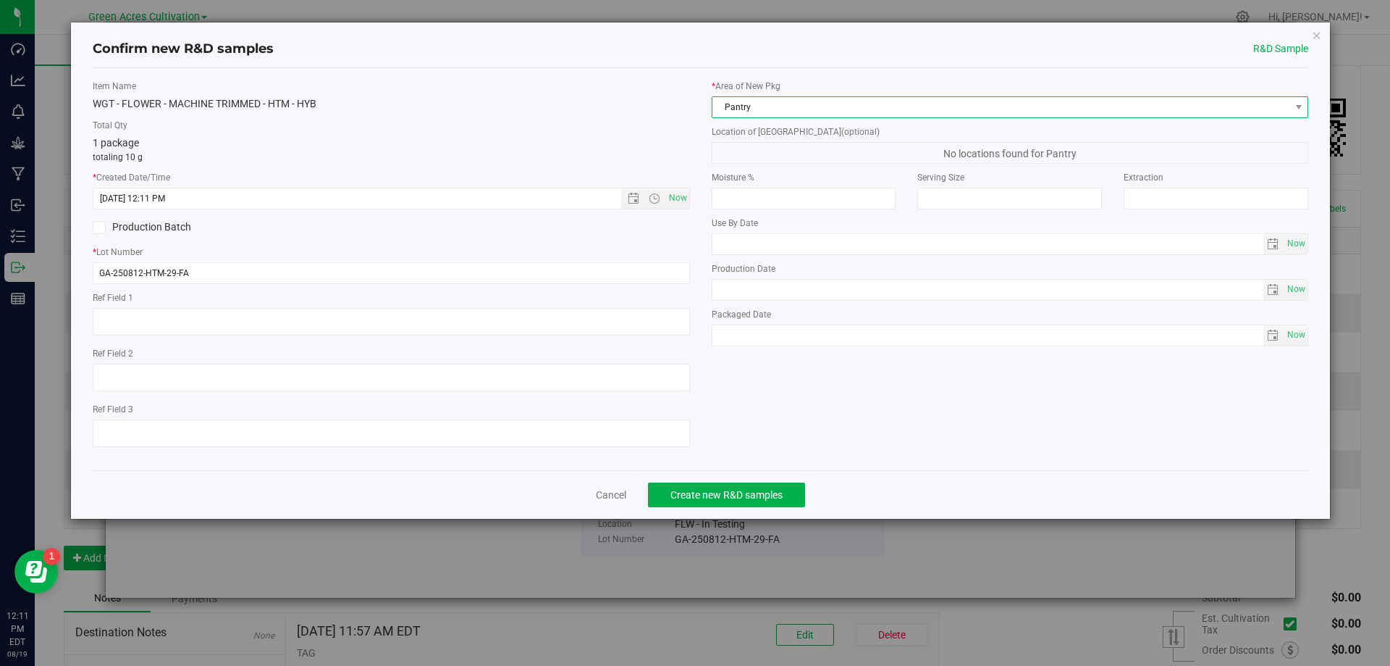
click at [752, 109] on span "Pantry" at bounding box center [1002, 107] width 578 height 20
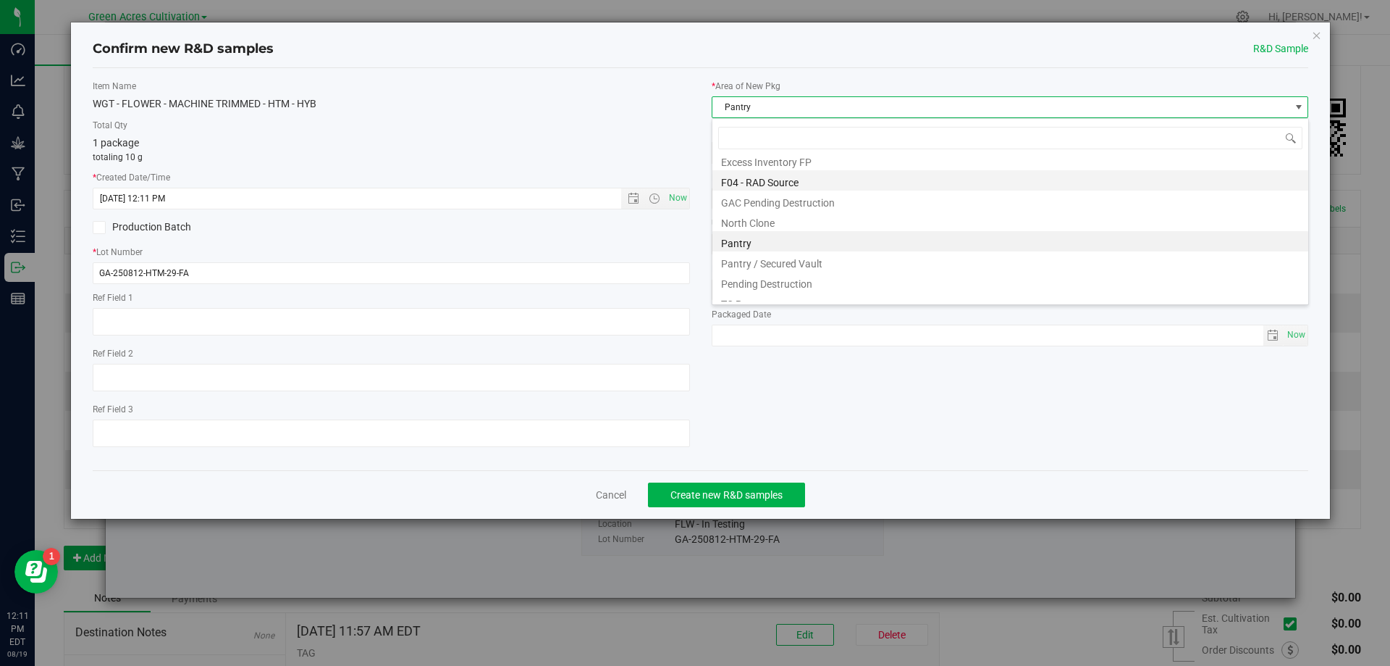
scroll to position [200, 0]
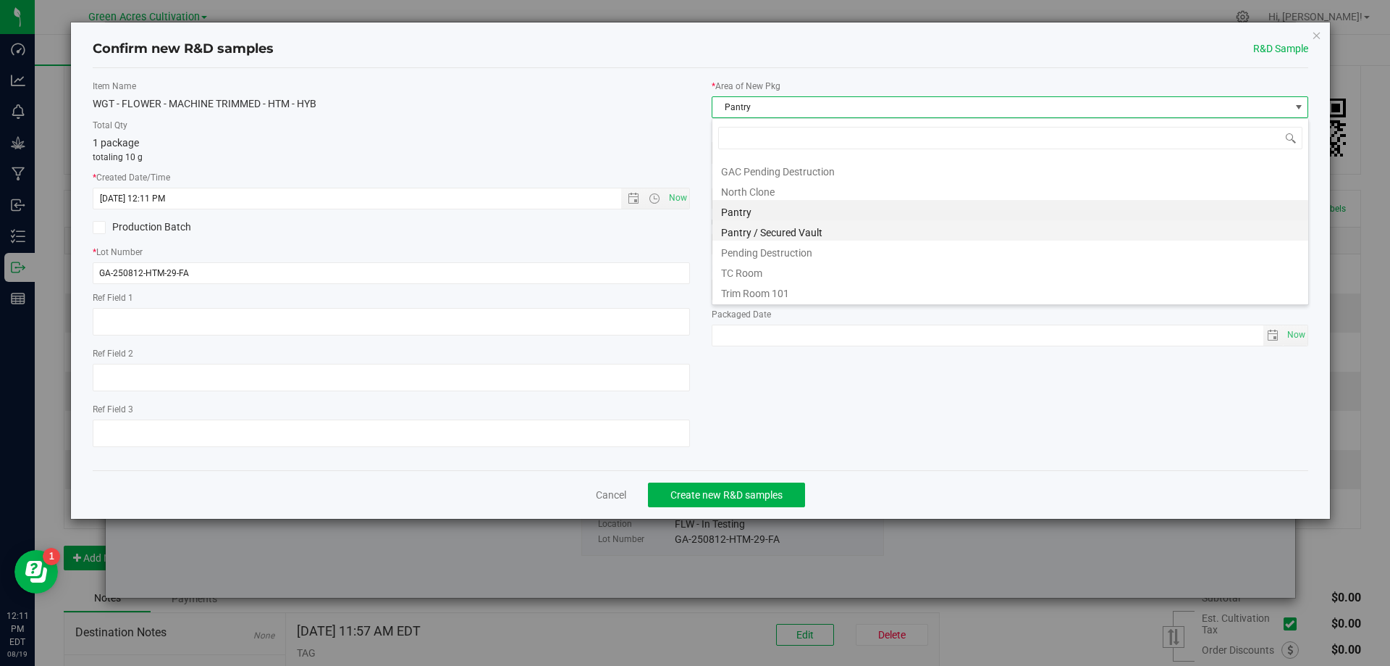
click at [764, 225] on li "Pantry / Secured Vault" at bounding box center [1011, 230] width 596 height 20
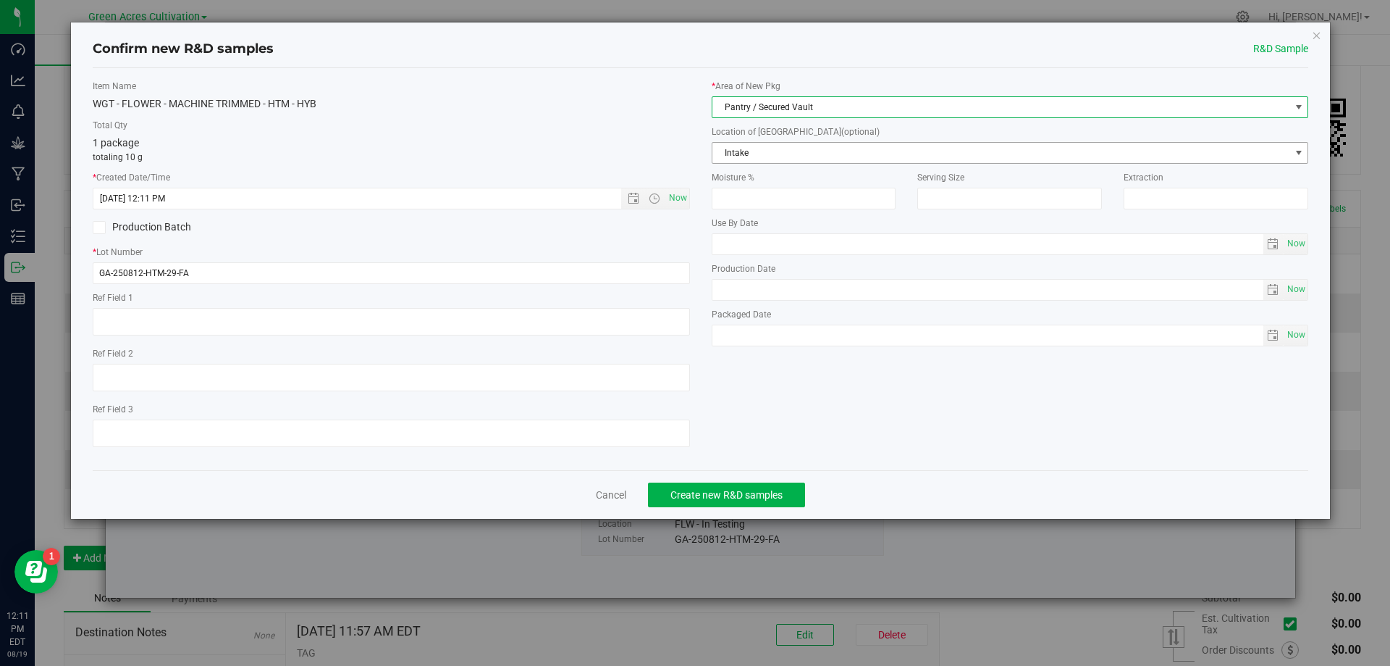
click at [760, 144] on span "Intake" at bounding box center [1002, 153] width 578 height 20
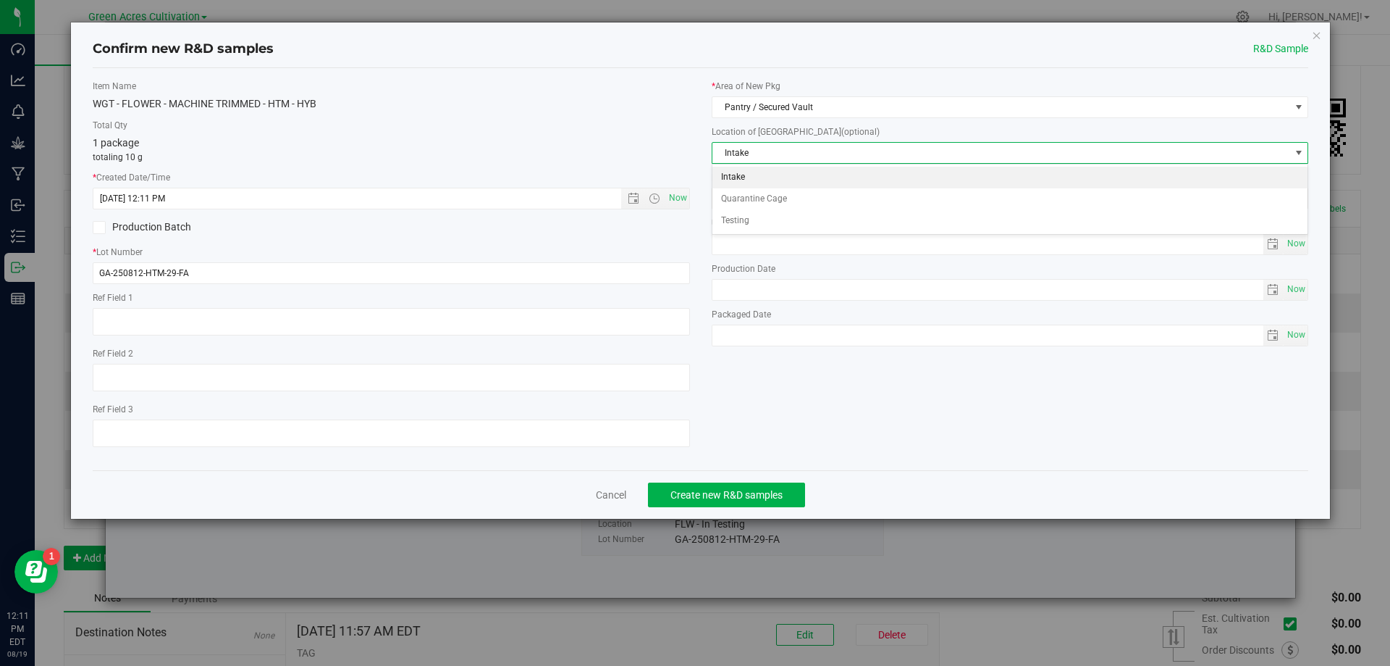
click at [724, 176] on li "Intake" at bounding box center [1011, 178] width 596 height 22
click at [840, 434] on div "Item Name WGT - FLOWER - MACHINE TRIMMED - HTM - HYB Total Qty 1 package totali…" at bounding box center [701, 269] width 1238 height 379
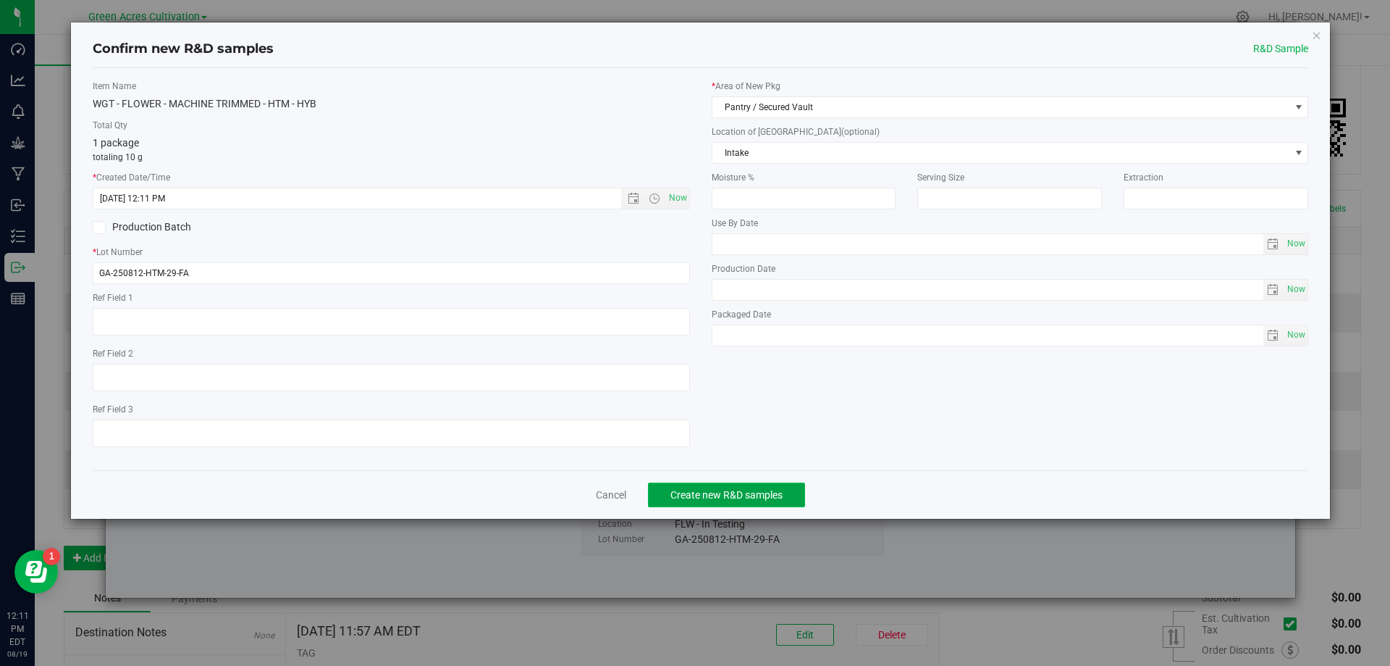
click at [703, 493] on span "Create new R&D samples" at bounding box center [727, 495] width 112 height 12
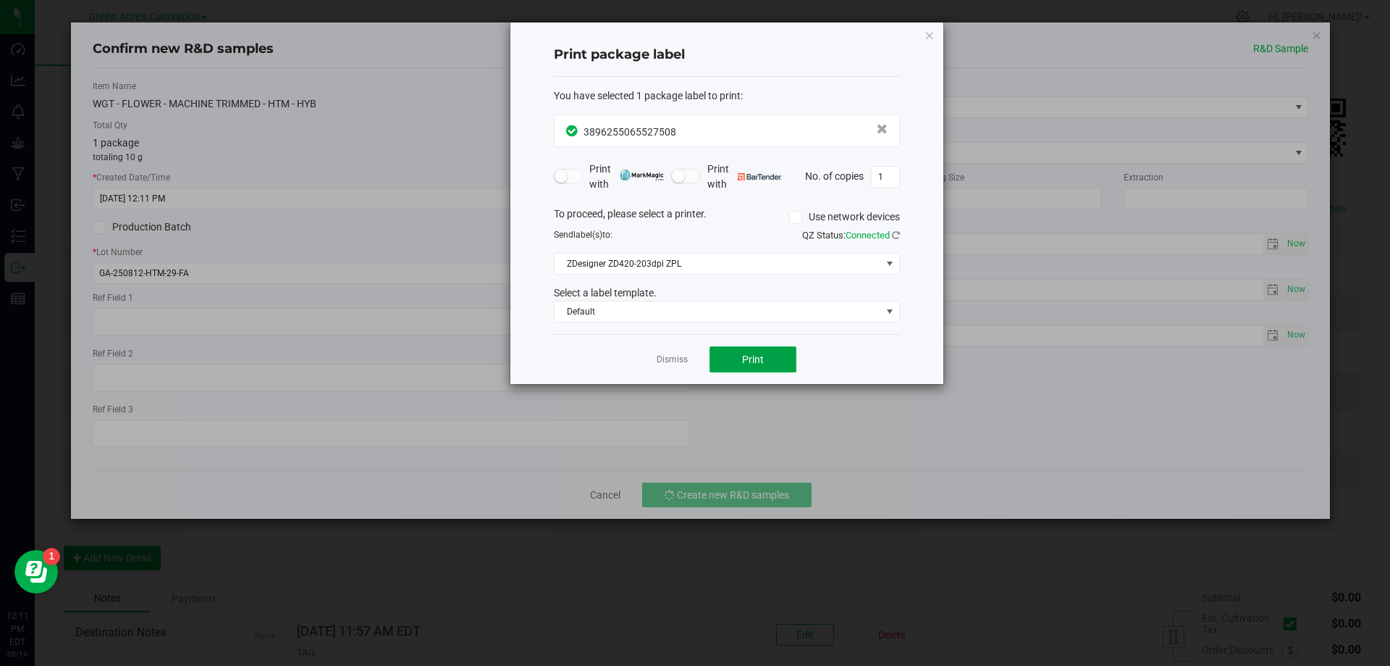
click at [742, 350] on button "Print" at bounding box center [753, 359] width 87 height 26
click at [671, 358] on link "Dismiss" at bounding box center [672, 359] width 31 height 12
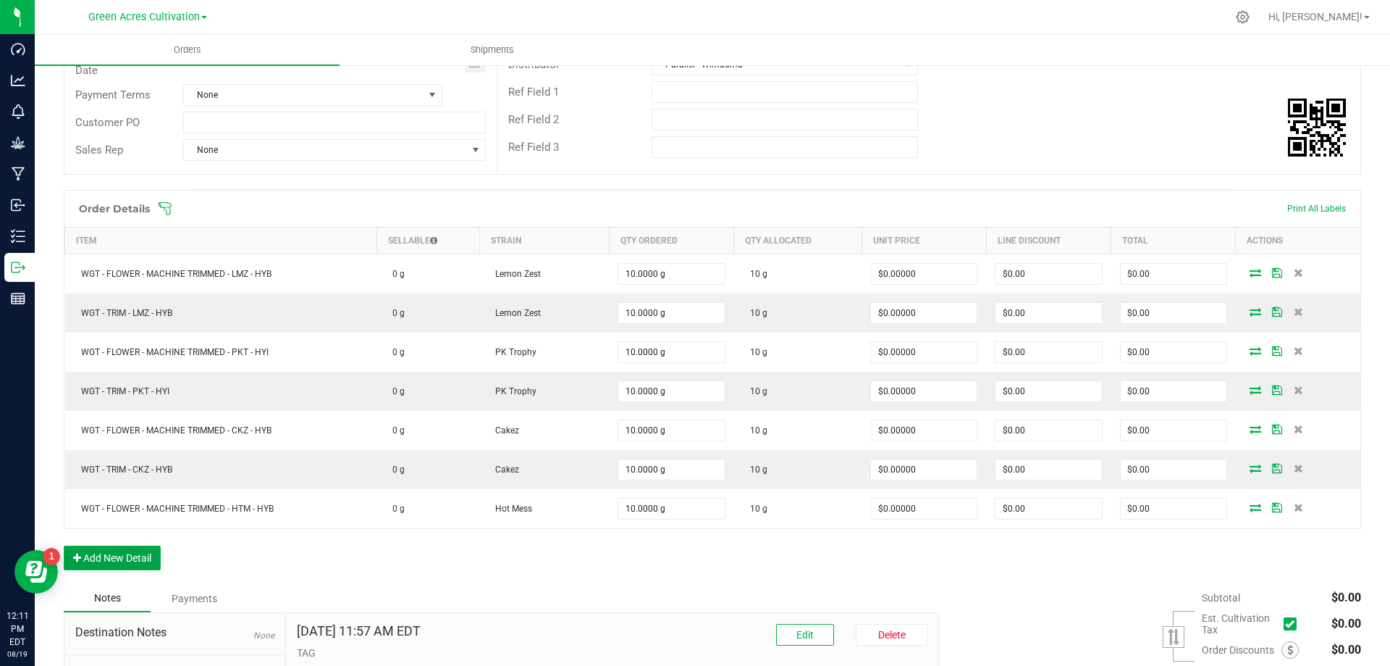
click at [109, 554] on button "Add New Detail" at bounding box center [112, 557] width 97 height 25
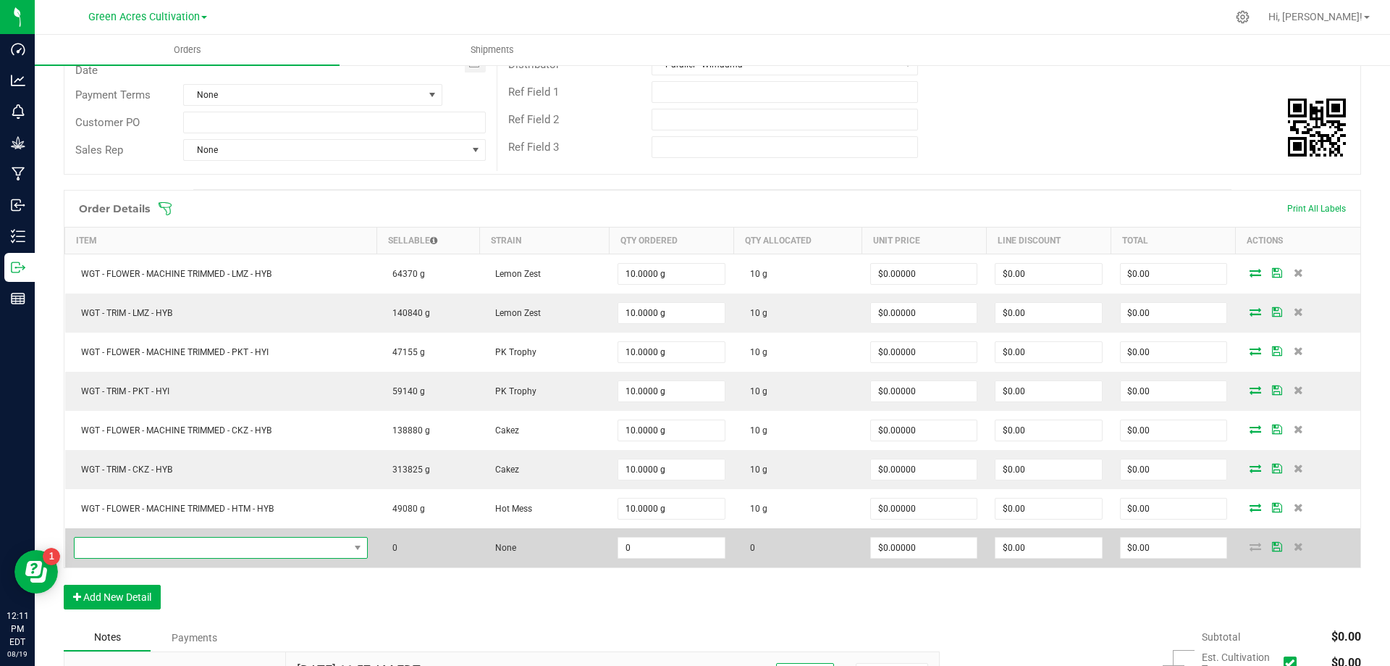
click at [134, 540] on span "NO DATA FOUND" at bounding box center [212, 547] width 275 height 20
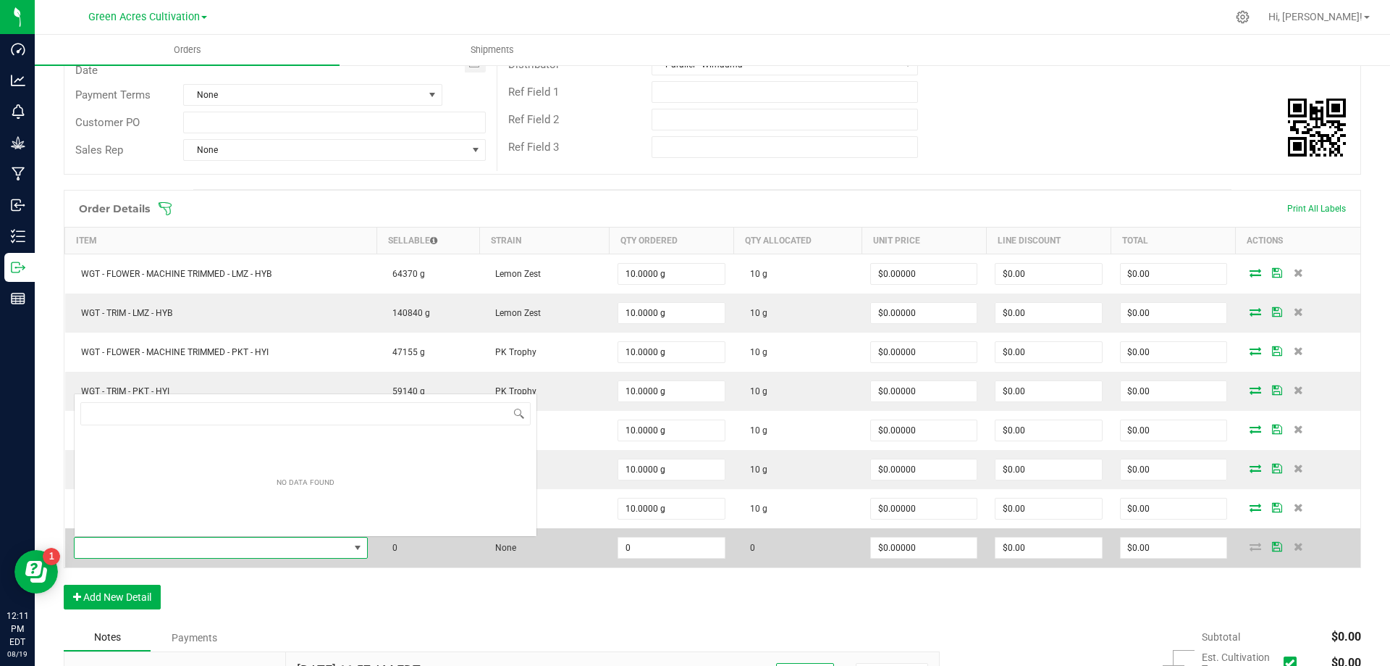
scroll to position [22, 290]
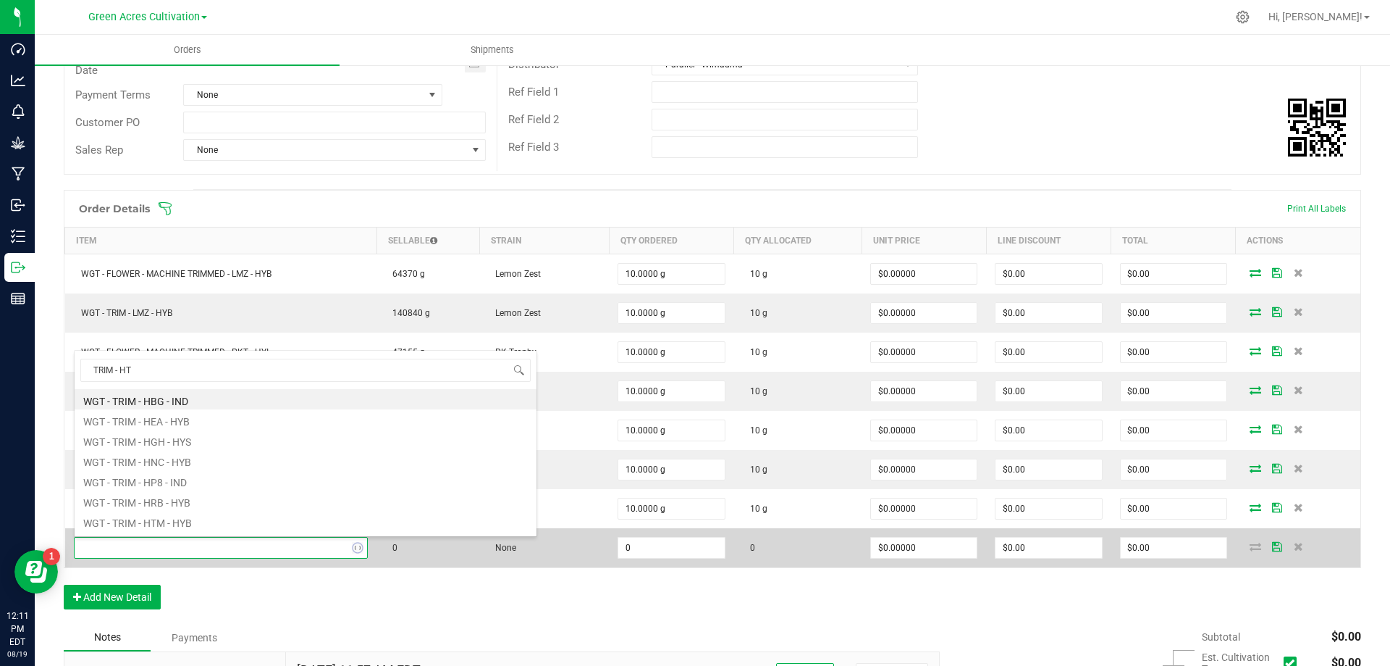
type input "TRIM - HTM"
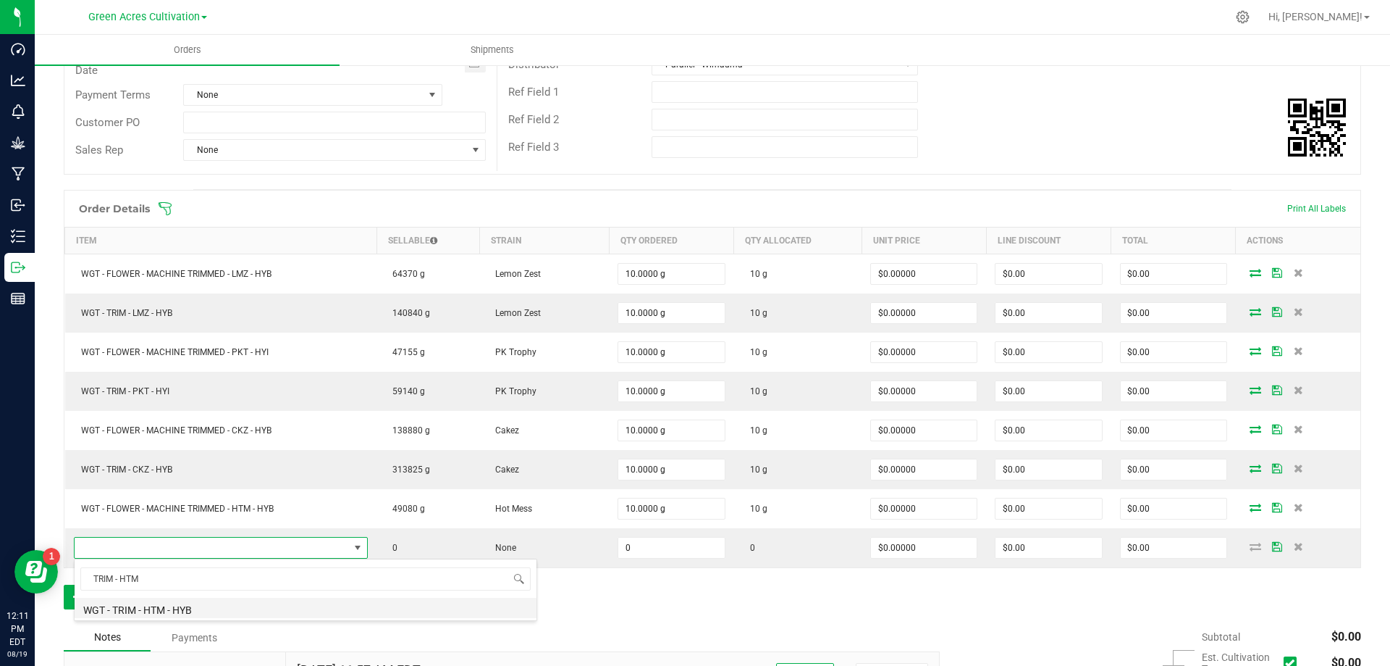
click at [164, 609] on li "WGT - TRIM - HTM - HYB" at bounding box center [306, 607] width 462 height 20
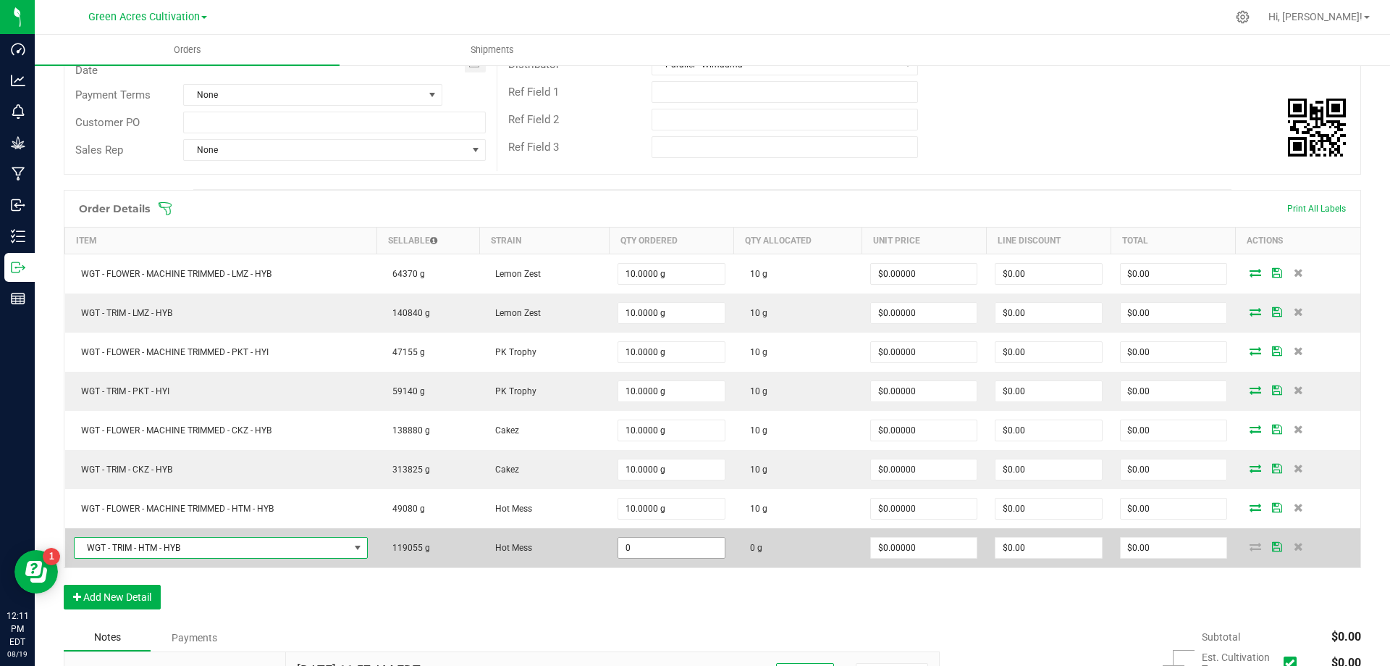
click at [619, 547] on input "0" at bounding box center [671, 547] width 106 height 20
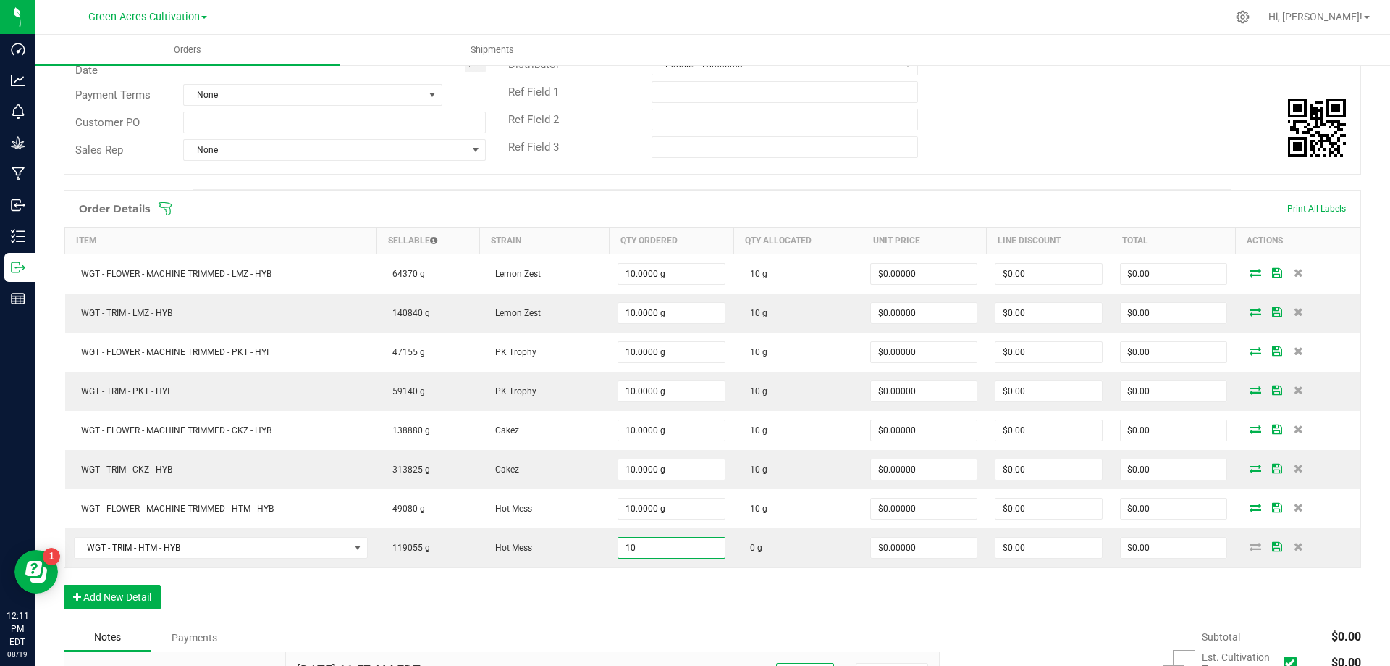
type input "10.0000 g"
click at [630, 625] on div "Notes Payments" at bounding box center [496, 638] width 865 height 28
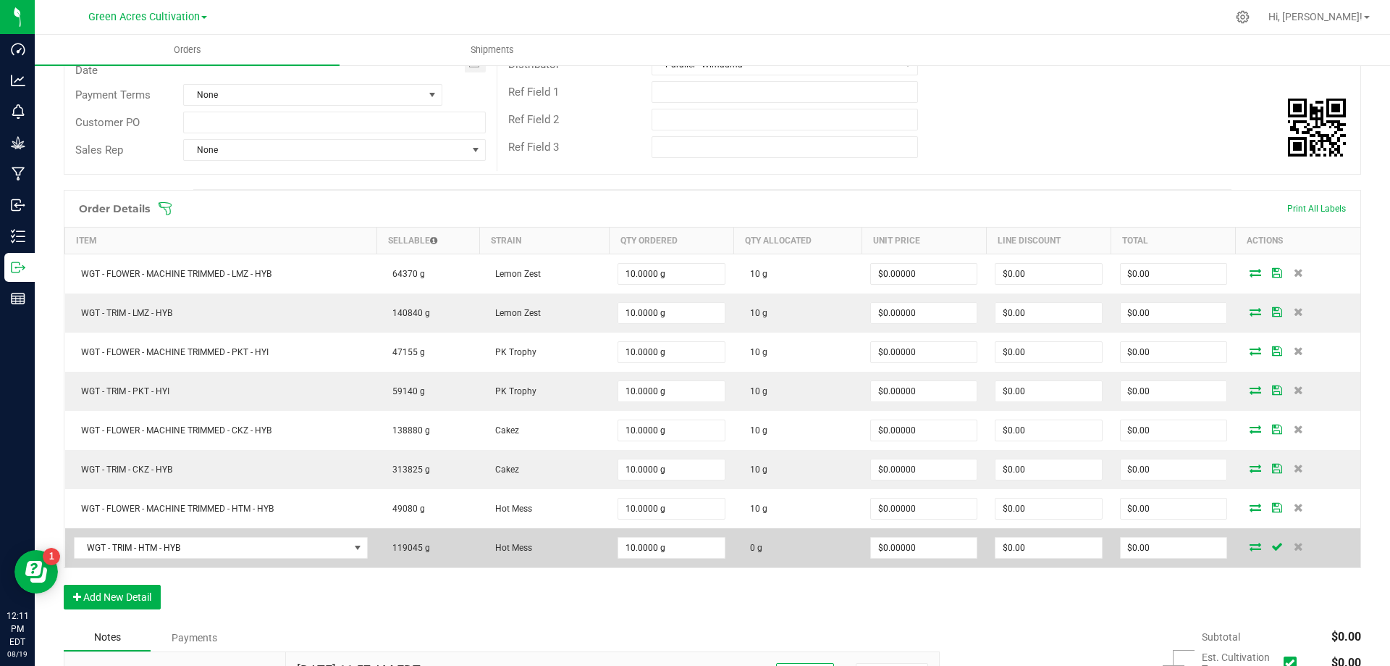
click at [1250, 548] on icon at bounding box center [1256, 546] width 12 height 9
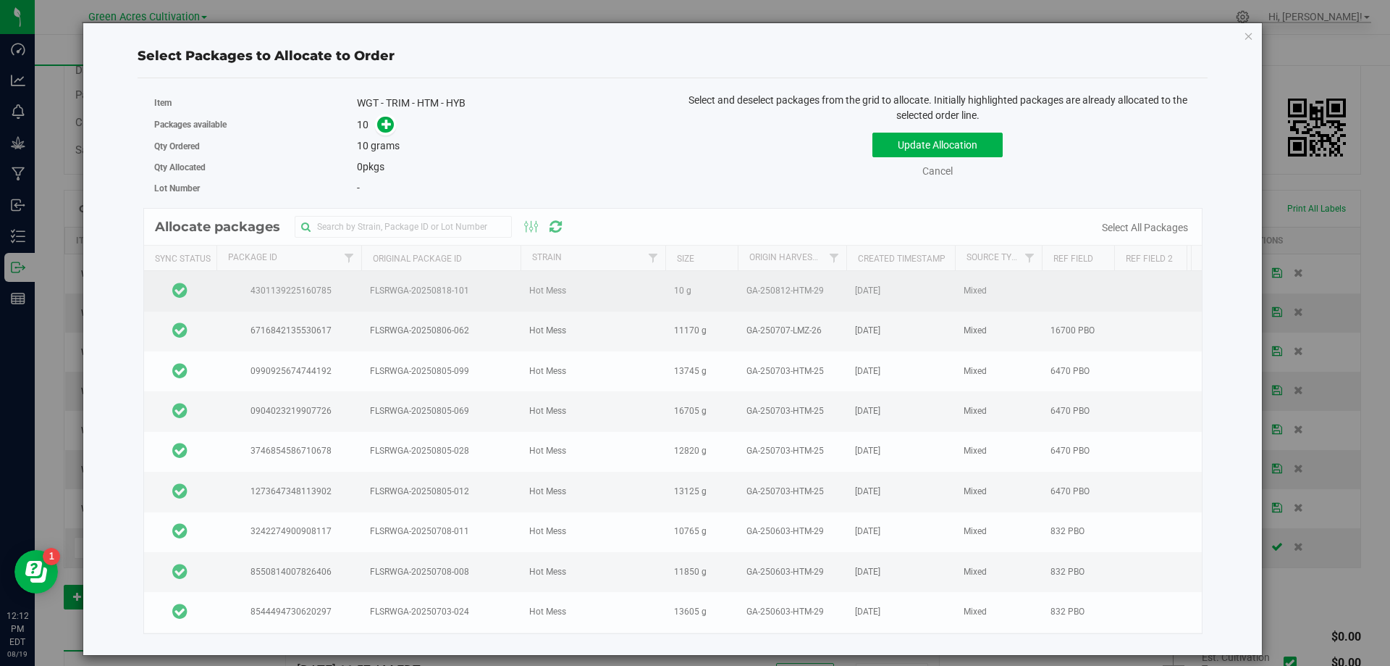
click at [200, 292] on td at bounding box center [180, 291] width 72 height 40
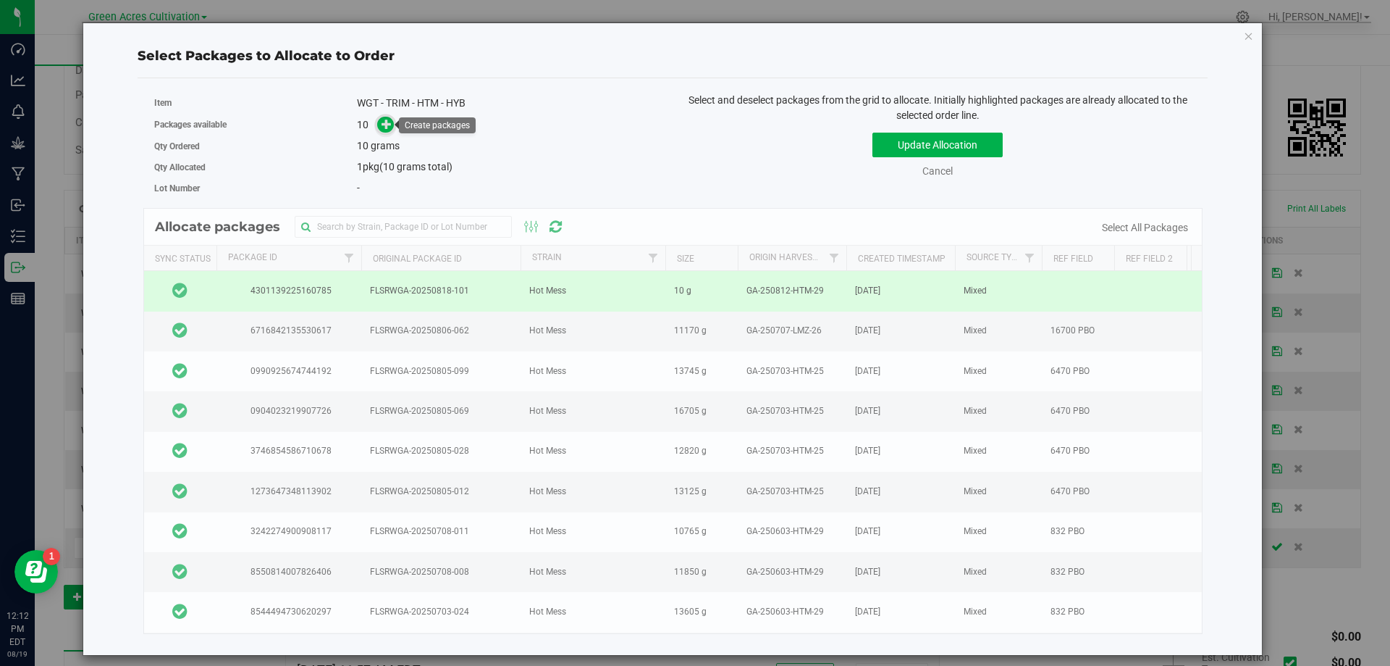
click at [388, 121] on icon at bounding box center [387, 124] width 10 height 10
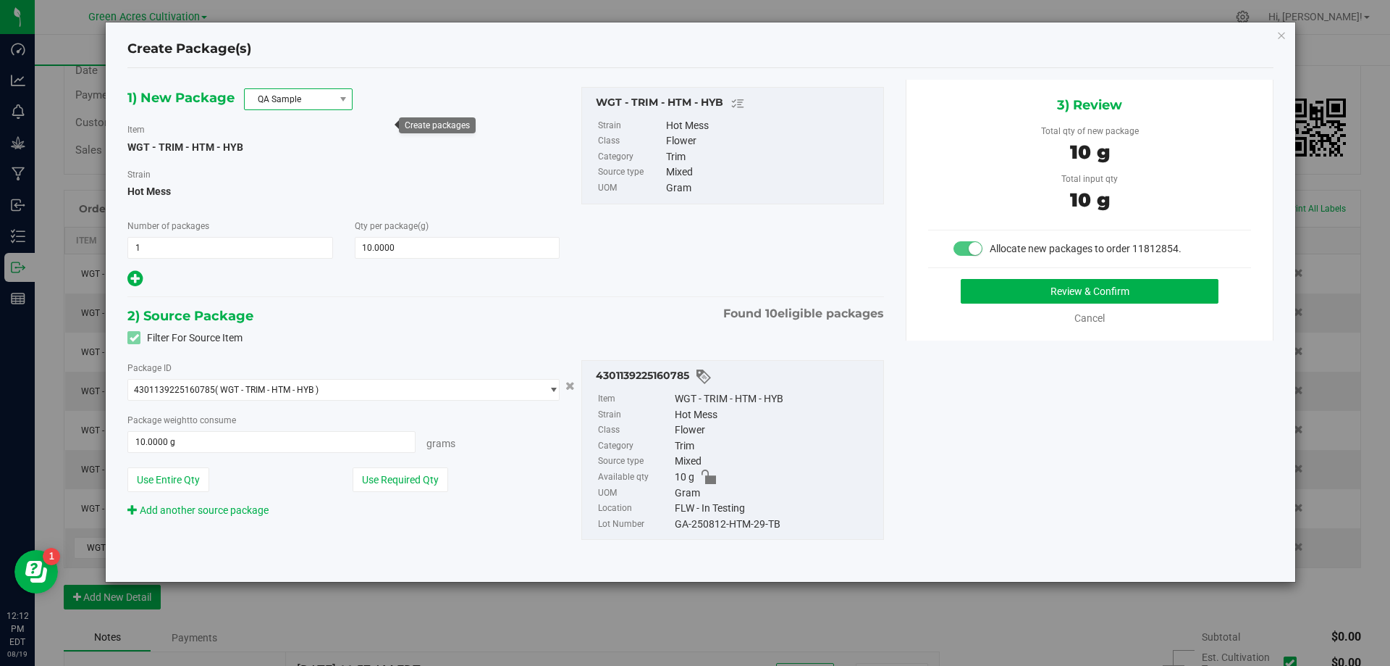
click at [297, 95] on span "QA Sample" at bounding box center [289, 99] width 89 height 20
click at [267, 167] on li "R&D Sample" at bounding box center [298, 164] width 107 height 20
click at [416, 479] on button "Use Required Qty" at bounding box center [401, 479] width 96 height 25
click at [753, 523] on div "GA-250812-HTM-29-TB" at bounding box center [775, 524] width 201 height 16
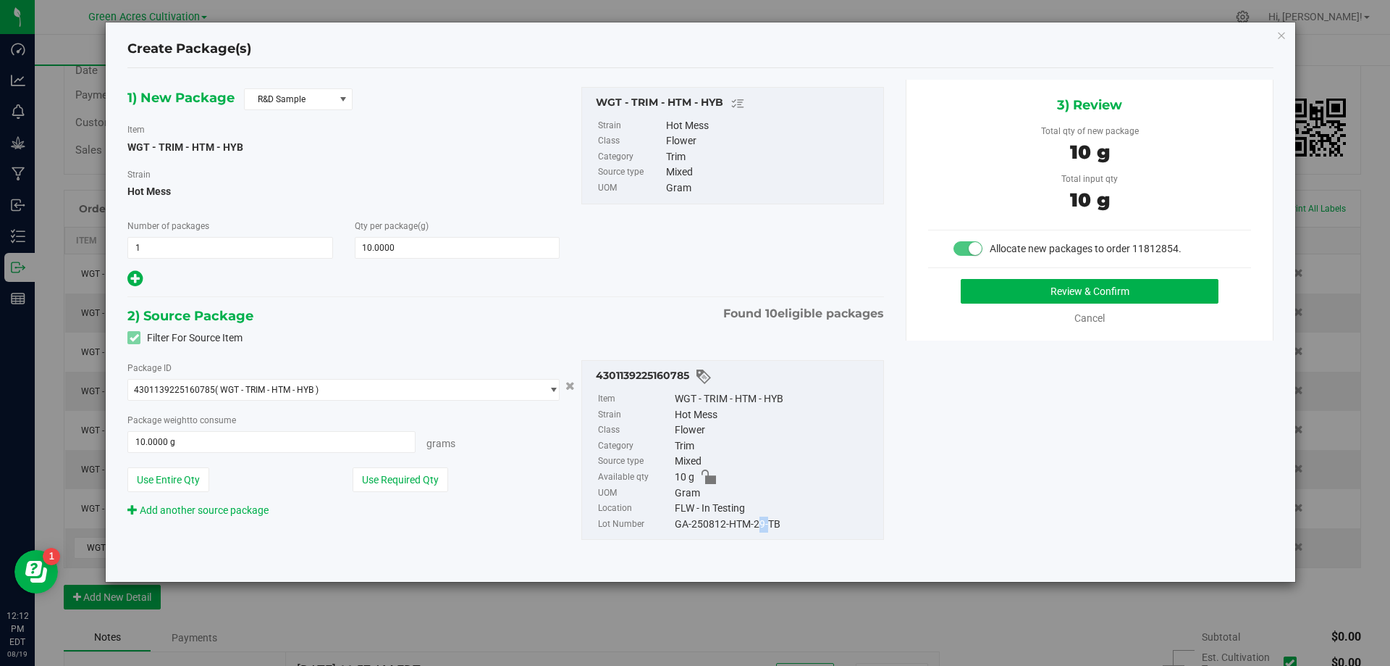
click at [753, 523] on div "GA-250812-HTM-29-TB" at bounding box center [775, 524] width 201 height 16
copy div "GA-250812-HTM-29-TB"
click at [1082, 292] on button "Review & Confirm" at bounding box center [1090, 291] width 258 height 25
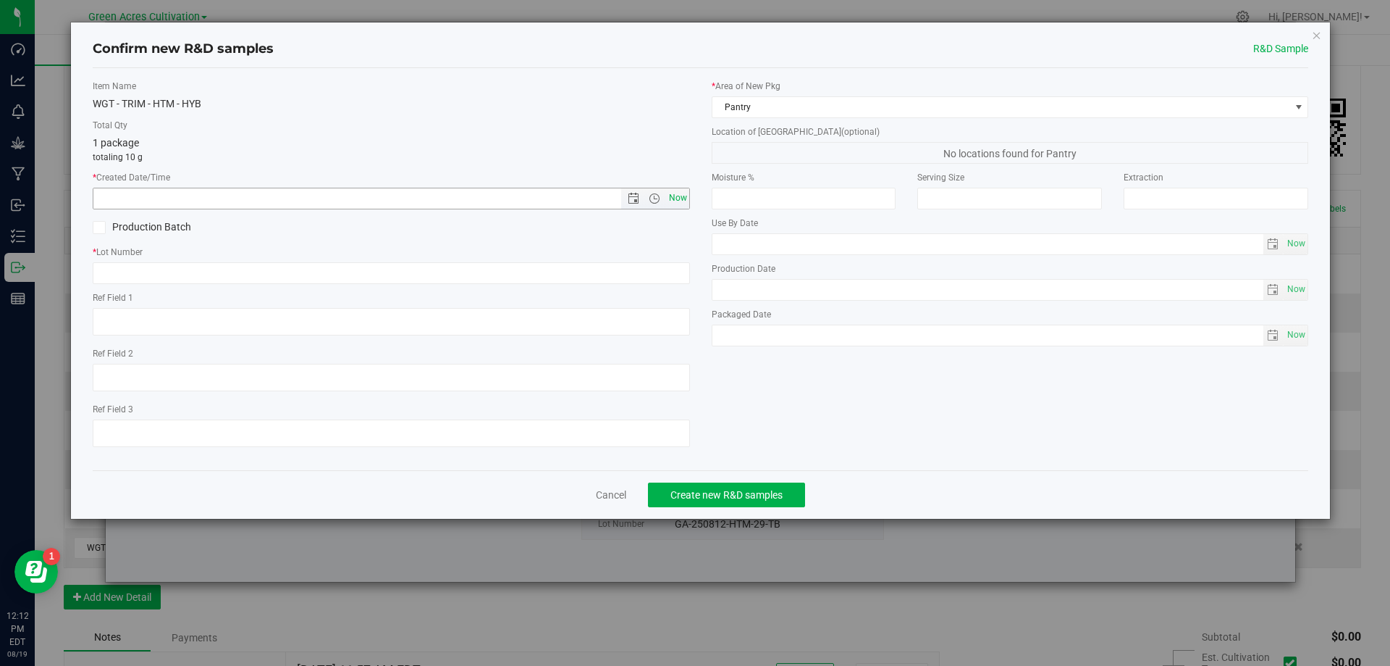
click at [673, 194] on span "Now" at bounding box center [678, 198] width 25 height 21
type input "8/19/2025 12:12 PM"
click at [597, 269] on input "text" at bounding box center [391, 273] width 597 height 22
paste input "GA-250812-HTM-29-TB"
type input "GA-250812-HTM-29-TB"
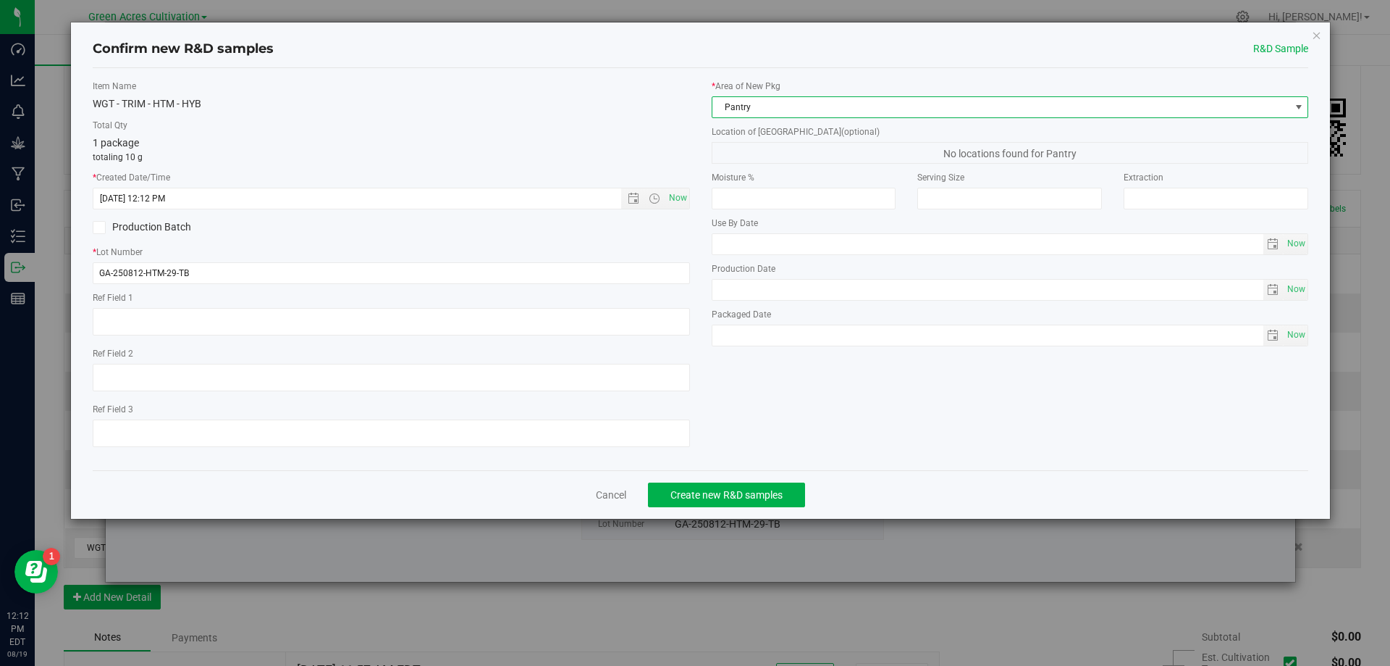
click at [760, 101] on span "Pantry" at bounding box center [1002, 107] width 578 height 20
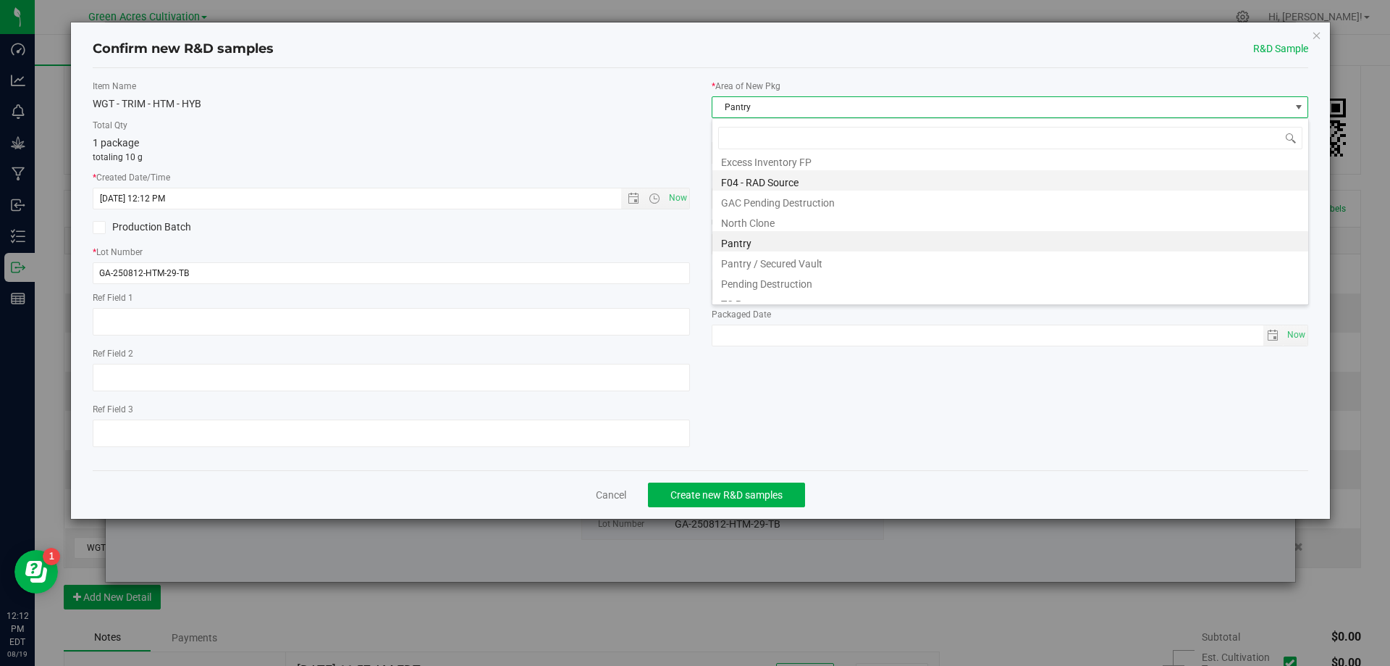
scroll to position [191, 0]
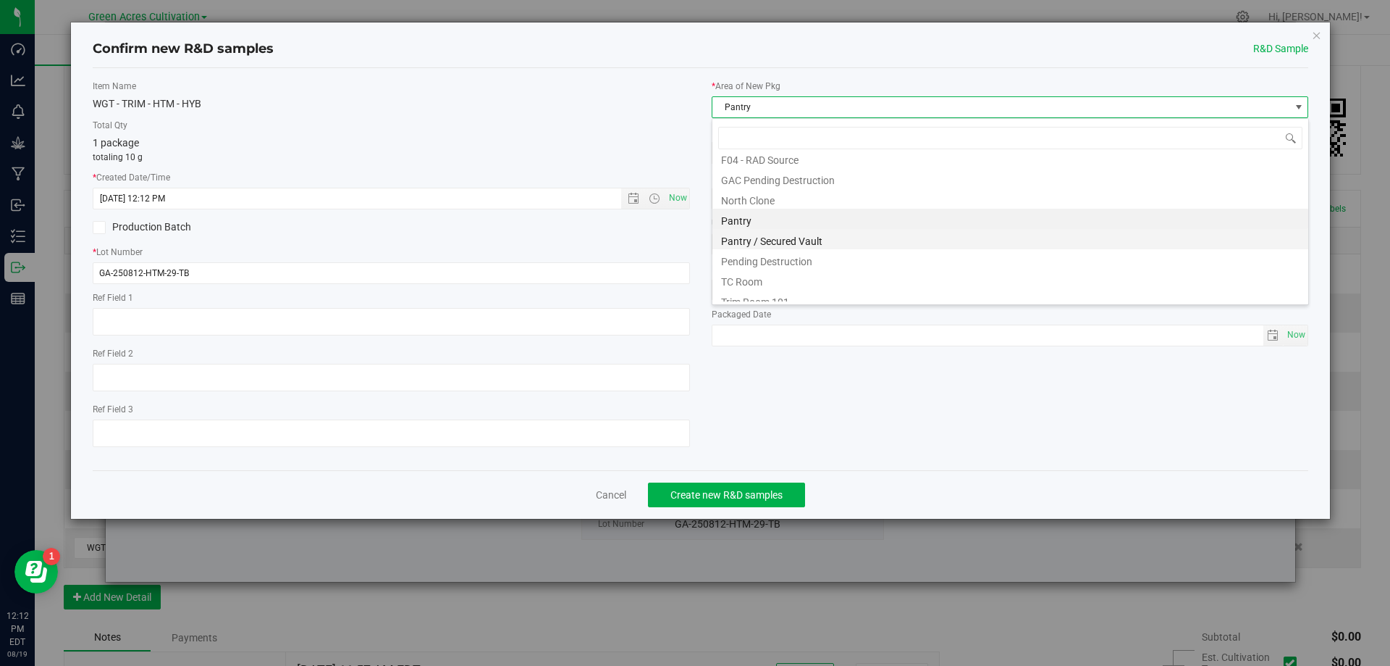
click at [763, 238] on li "Pantry / Secured Vault" at bounding box center [1011, 239] width 596 height 20
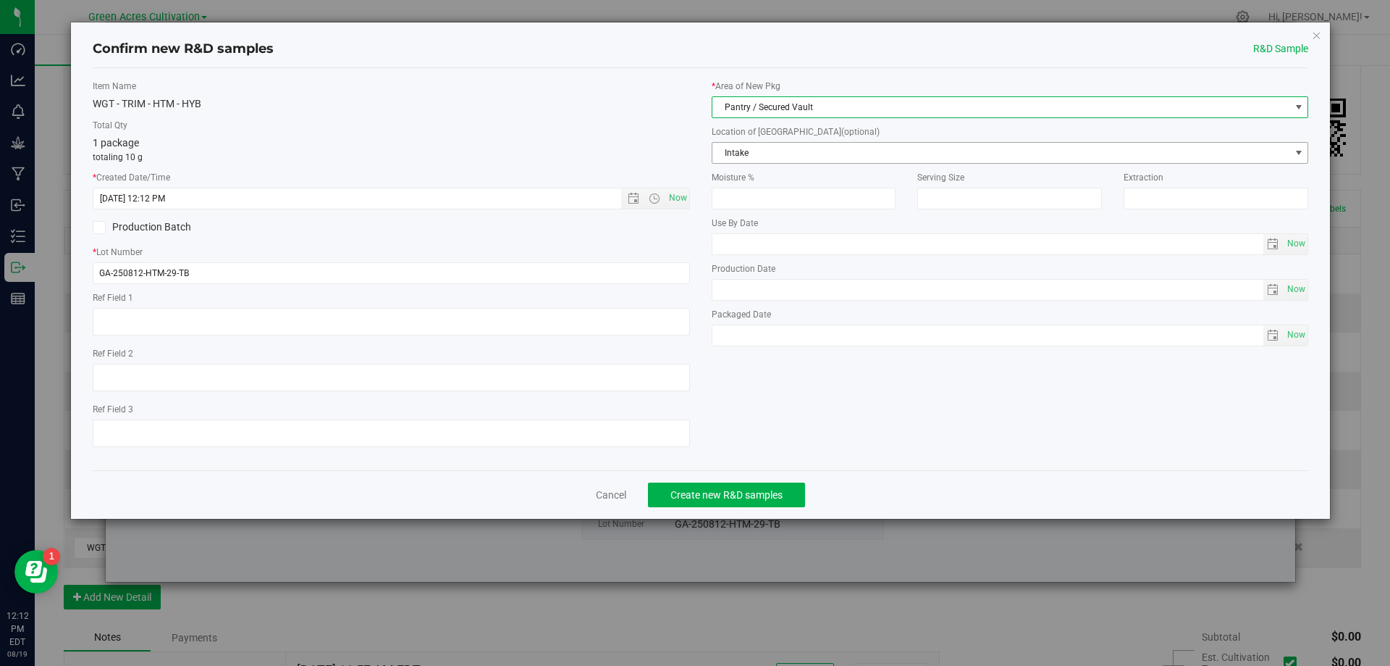
click at [789, 151] on span "Intake" at bounding box center [1002, 153] width 578 height 20
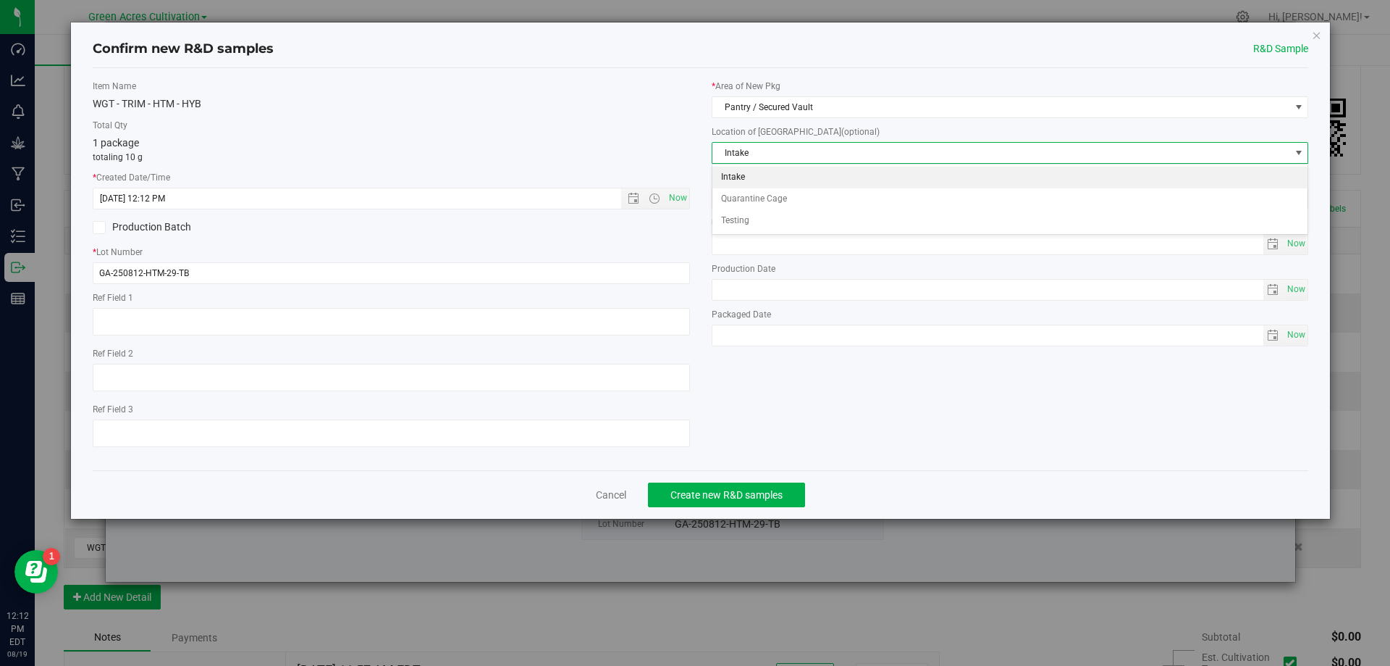
click at [735, 177] on li "Intake" at bounding box center [1011, 178] width 596 height 22
click at [863, 366] on div "Item Name WGT - TRIM - HTM - HYB Total Qty 1 package totaling 10 g * Created Da…" at bounding box center [701, 269] width 1238 height 379
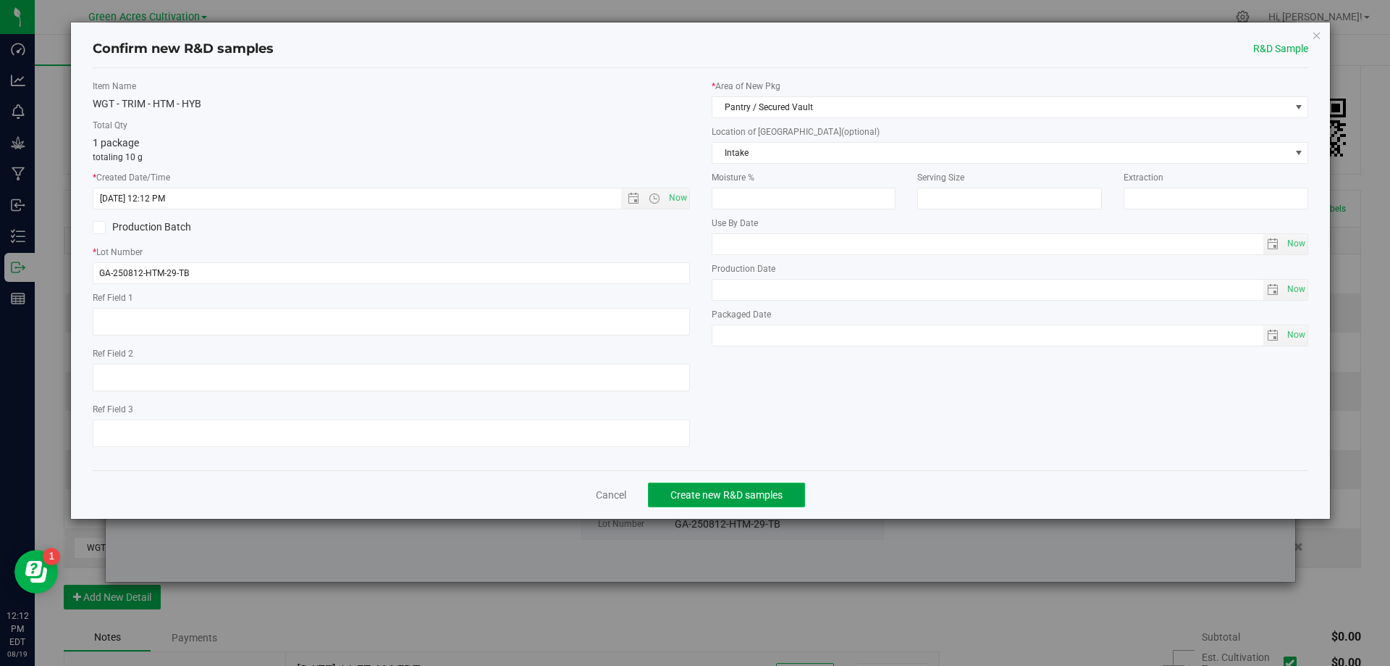
click at [708, 495] on span "Create new R&D samples" at bounding box center [727, 495] width 112 height 12
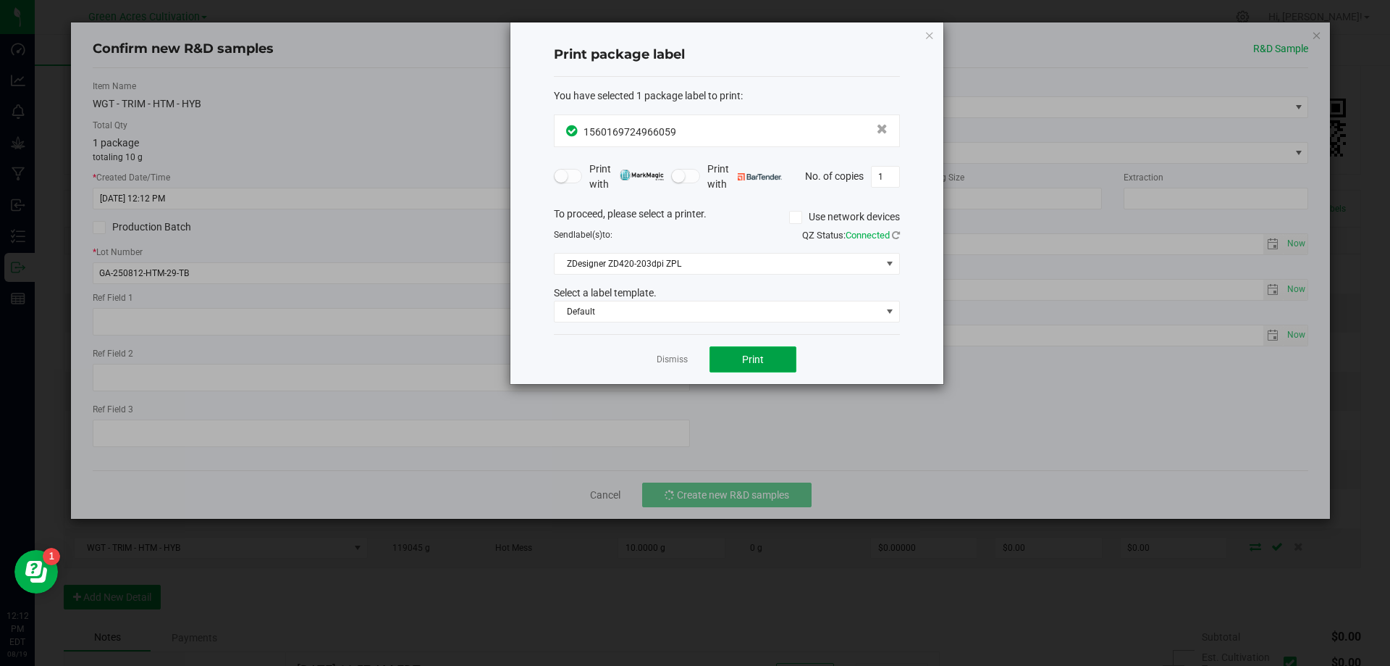
click at [745, 361] on span "Print" at bounding box center [753, 359] width 22 height 12
click at [666, 357] on link "Dismiss" at bounding box center [672, 359] width 31 height 12
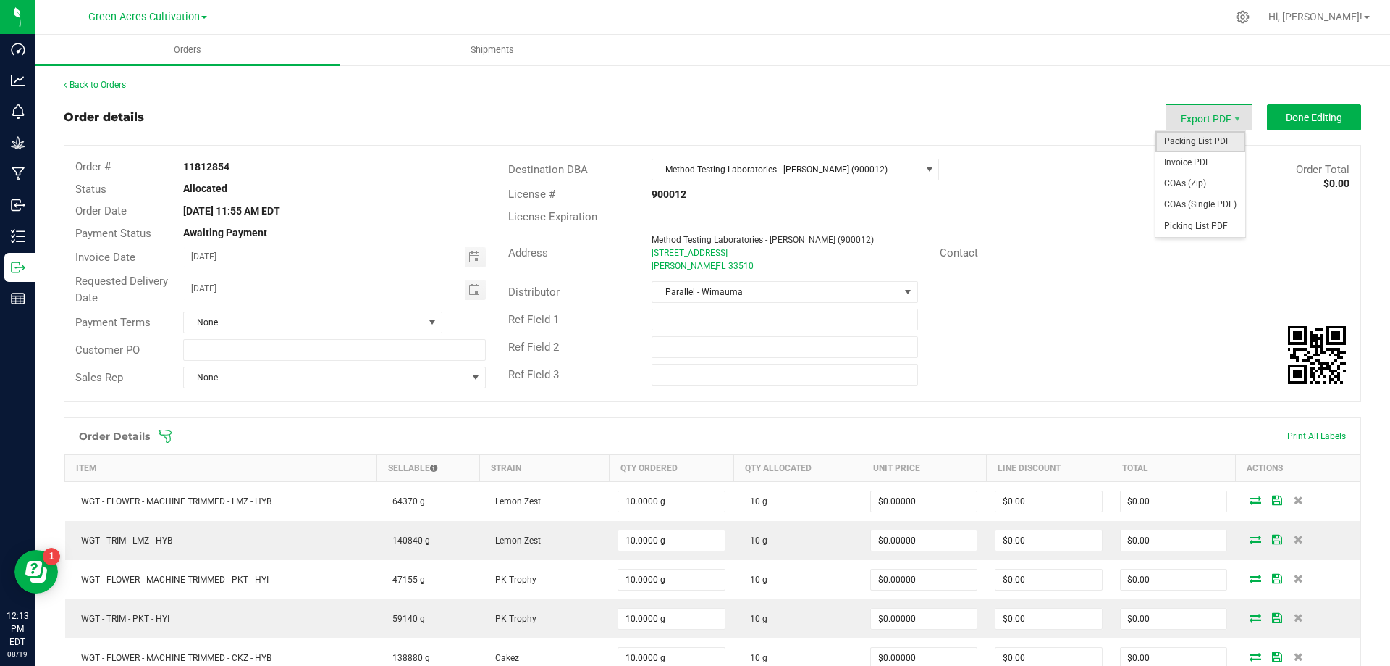
click at [1165, 146] on span "Packing List PDF" at bounding box center [1201, 141] width 90 height 21
click at [1293, 115] on span "Done Editing" at bounding box center [1314, 118] width 56 height 12
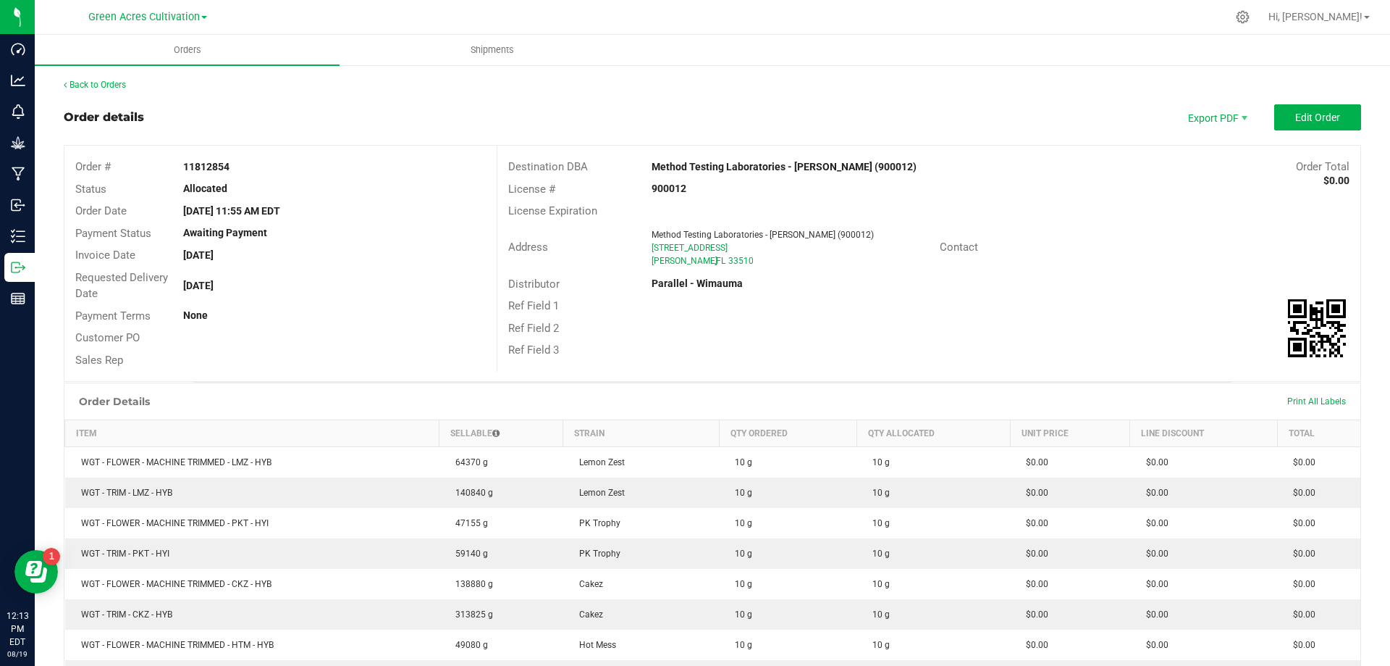
click at [214, 168] on strong "11812854" at bounding box center [206, 167] width 46 height 12
copy strong "11812854"
click at [209, 172] on strong "11812854" at bounding box center [206, 167] width 46 height 12
click at [209, 169] on strong "11812854" at bounding box center [206, 167] width 46 height 12
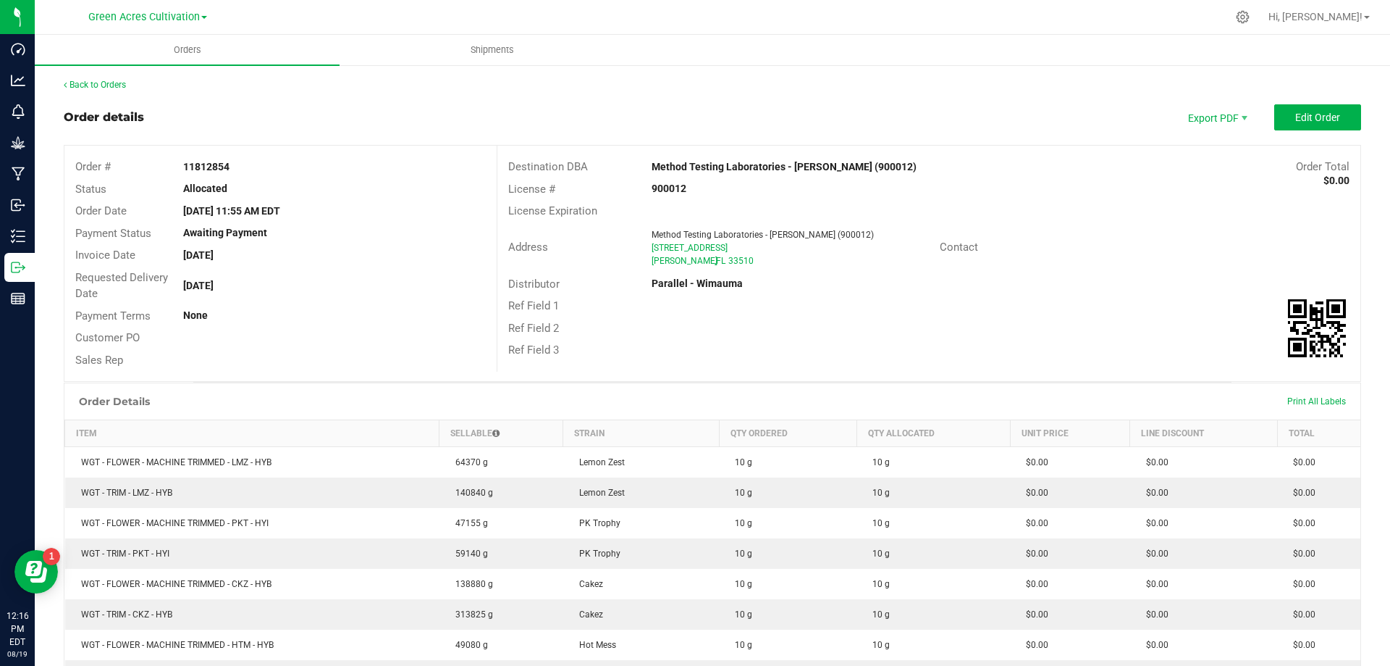
click at [209, 169] on strong "11812854" at bounding box center [206, 167] width 46 height 12
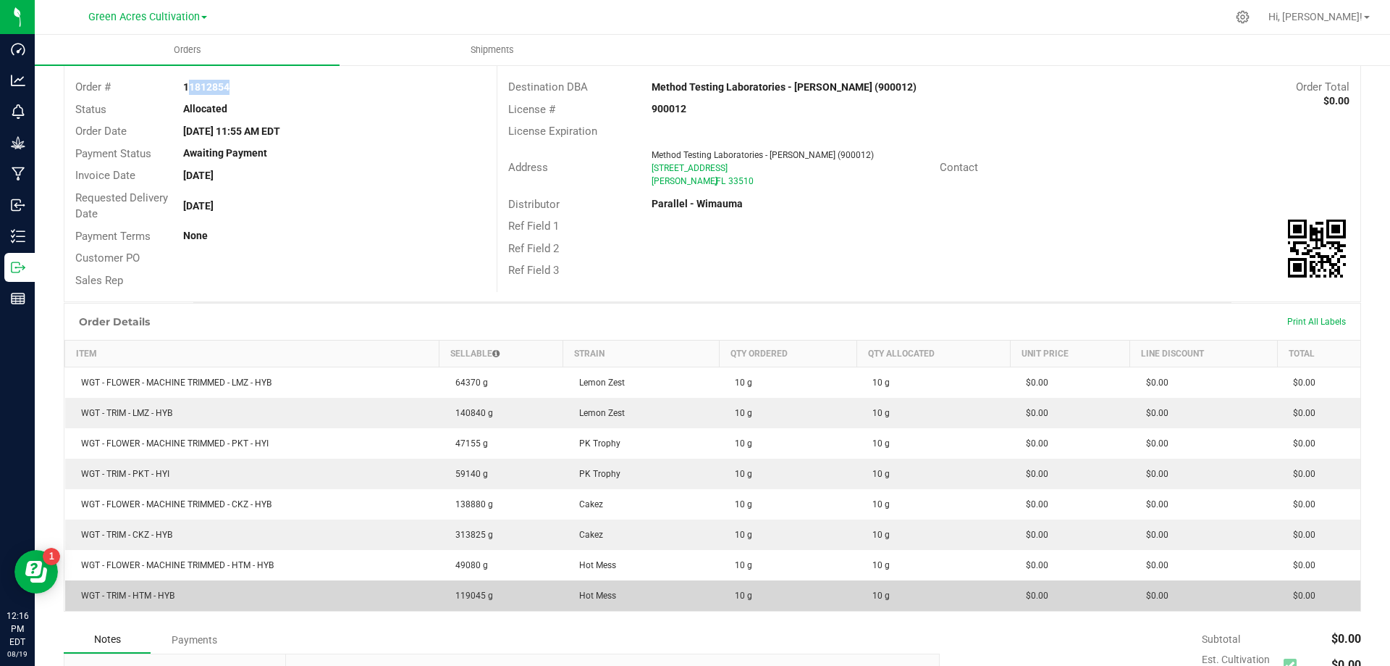
scroll to position [277, 0]
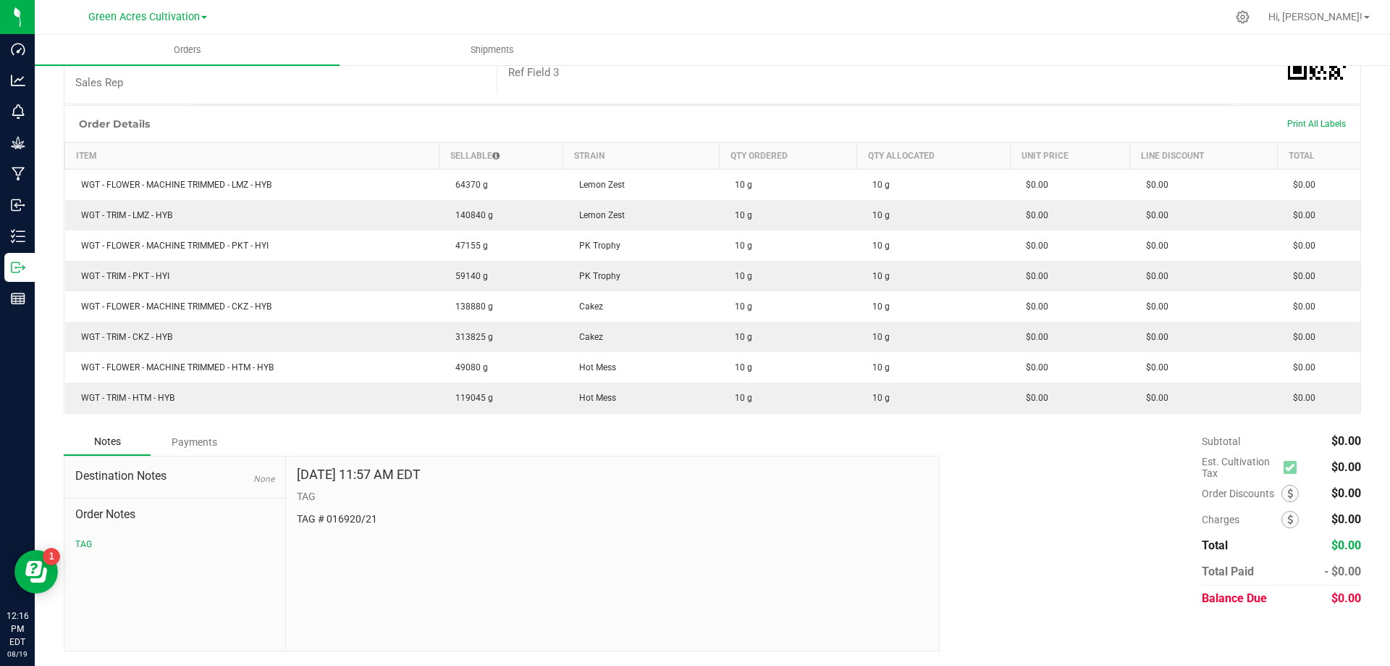
click at [353, 516] on p "TAG # 016920/21" at bounding box center [613, 518] width 632 height 15
click at [354, 516] on p "TAG # 016920/21" at bounding box center [613, 518] width 632 height 15
click at [355, 515] on p "TAG # 016920/21" at bounding box center [613, 518] width 632 height 15
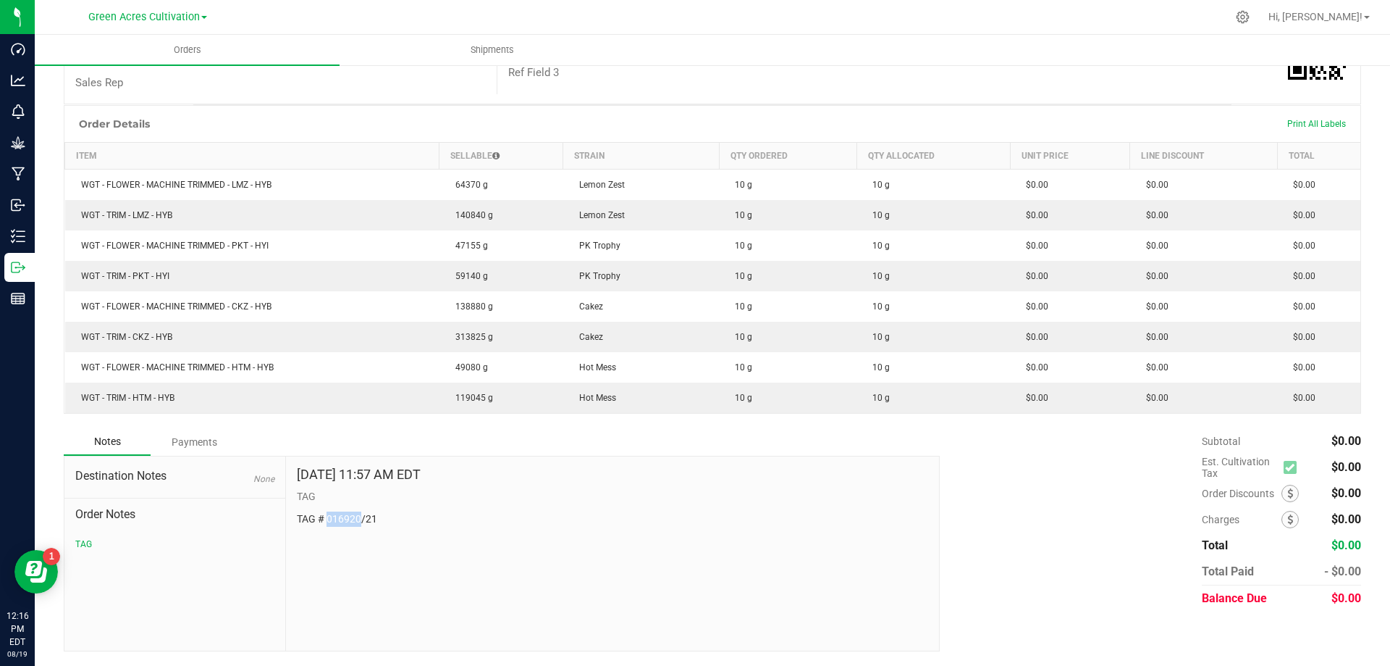
click at [356, 513] on p "TAG # 016920/21" at bounding box center [613, 518] width 632 height 15
drag, startPoint x: 377, startPoint y: 513, endPoint x: 327, endPoint y: 524, distance: 51.0
click at [327, 524] on p "TAG # 016920/21" at bounding box center [613, 518] width 632 height 15
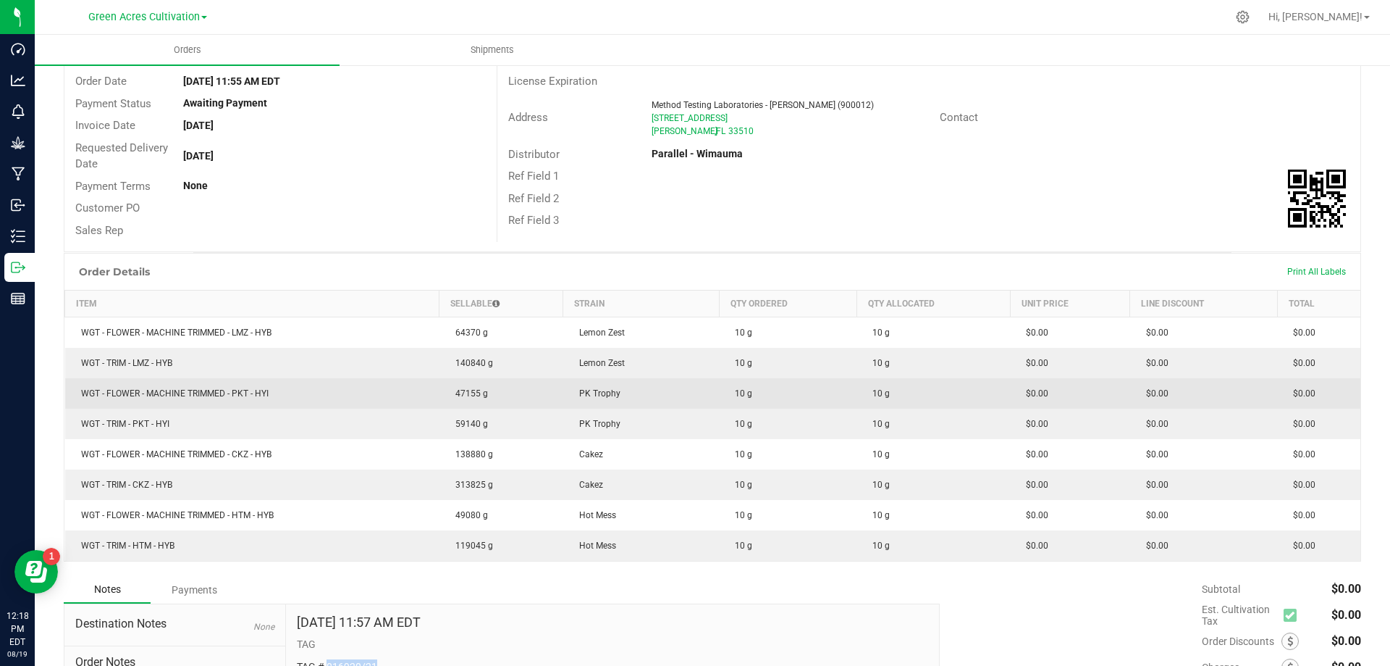
scroll to position [0, 0]
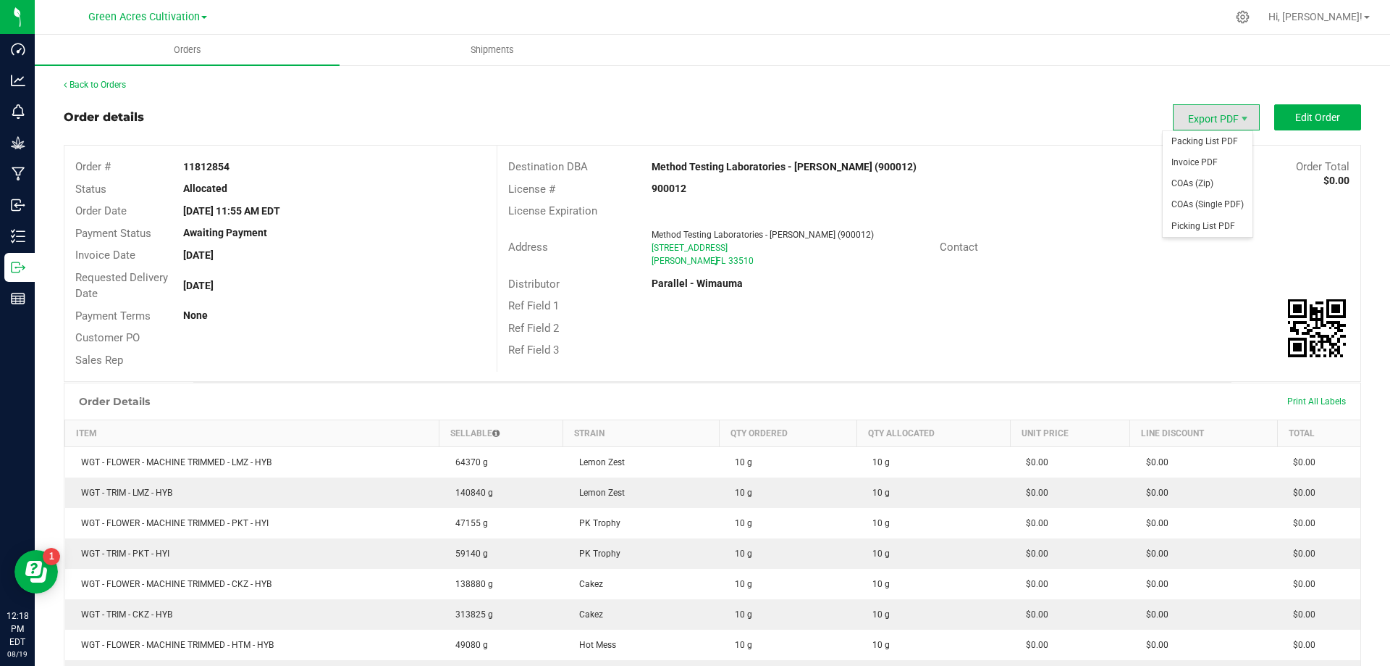
click at [1209, 121] on span "Export PDF" at bounding box center [1216, 117] width 87 height 26
click at [1199, 141] on span "Packing List PDF" at bounding box center [1208, 141] width 90 height 21
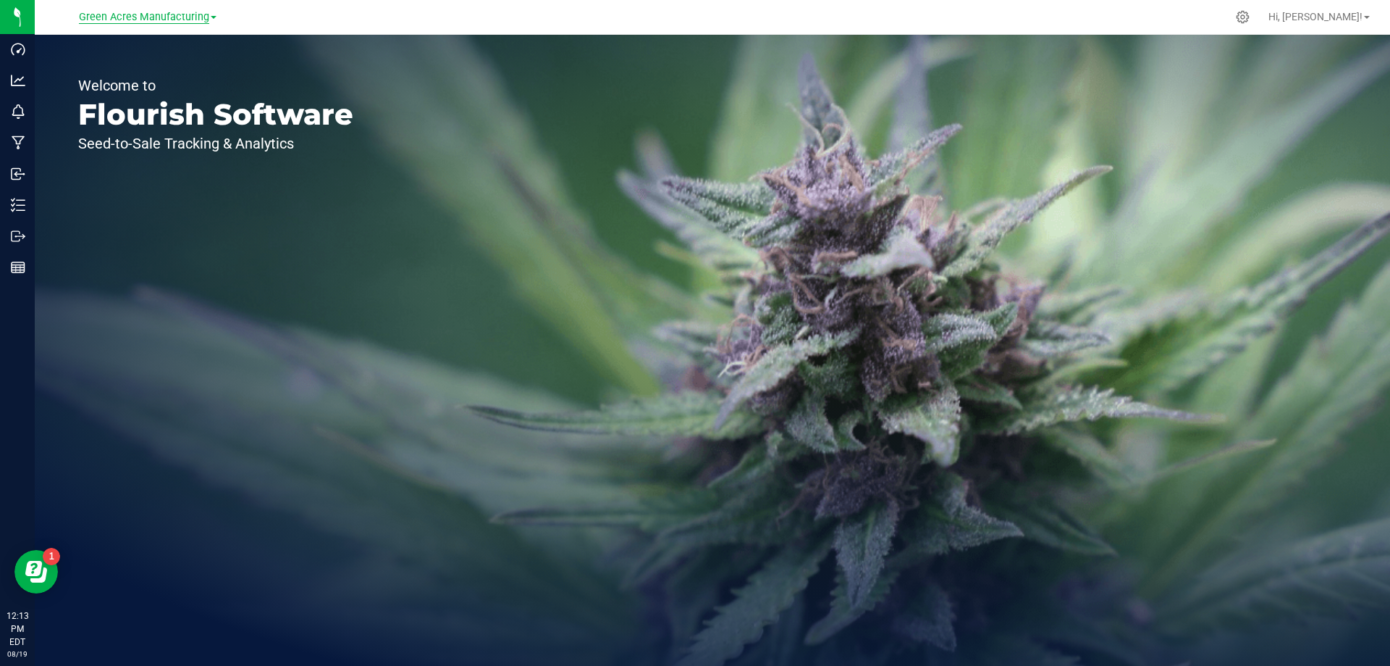
click at [160, 19] on span "Green Acres Manufacturing" at bounding box center [144, 17] width 130 height 13
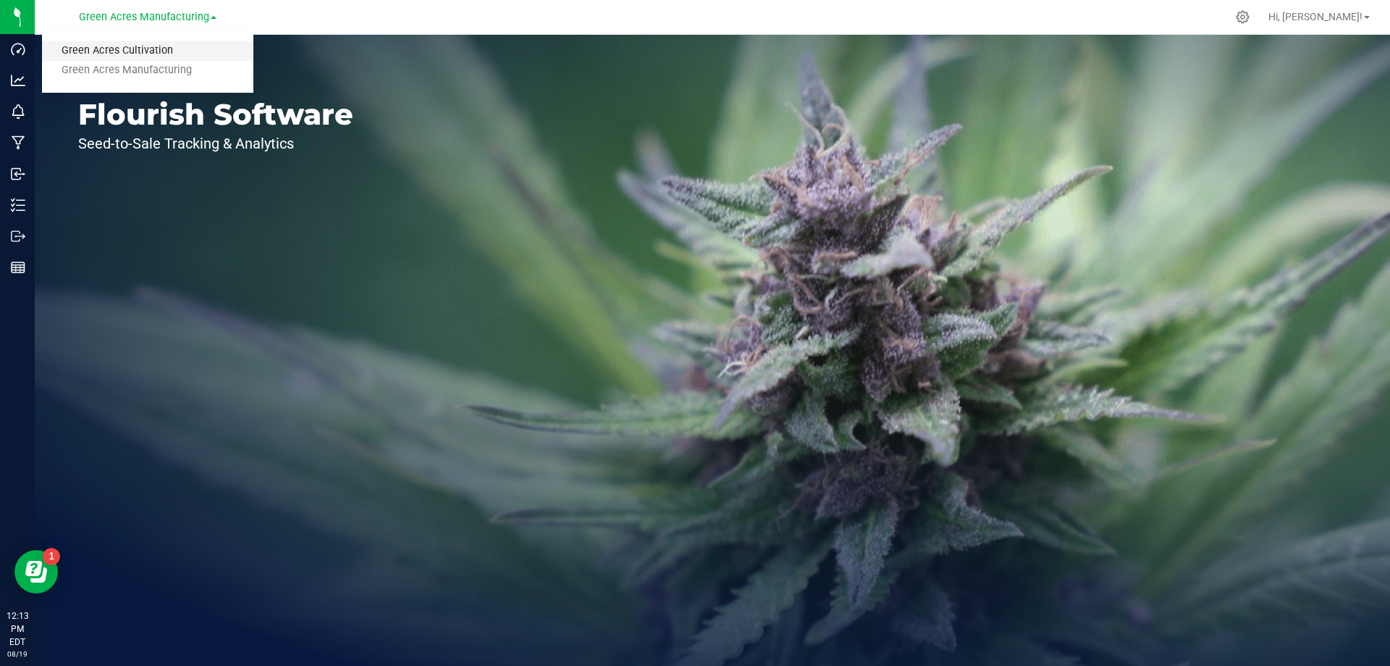
click at [135, 48] on link "Green Acres Cultivation" at bounding box center [147, 51] width 211 height 20
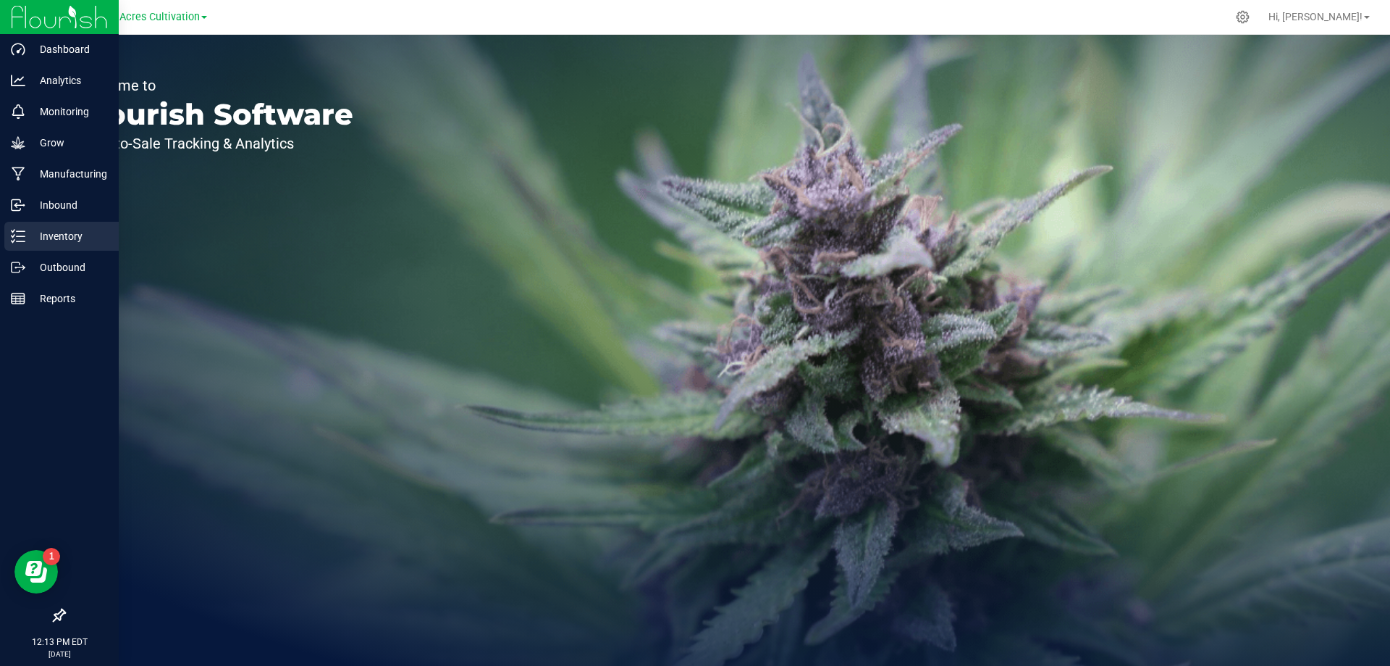
click at [53, 236] on p "Inventory" at bounding box center [68, 235] width 87 height 17
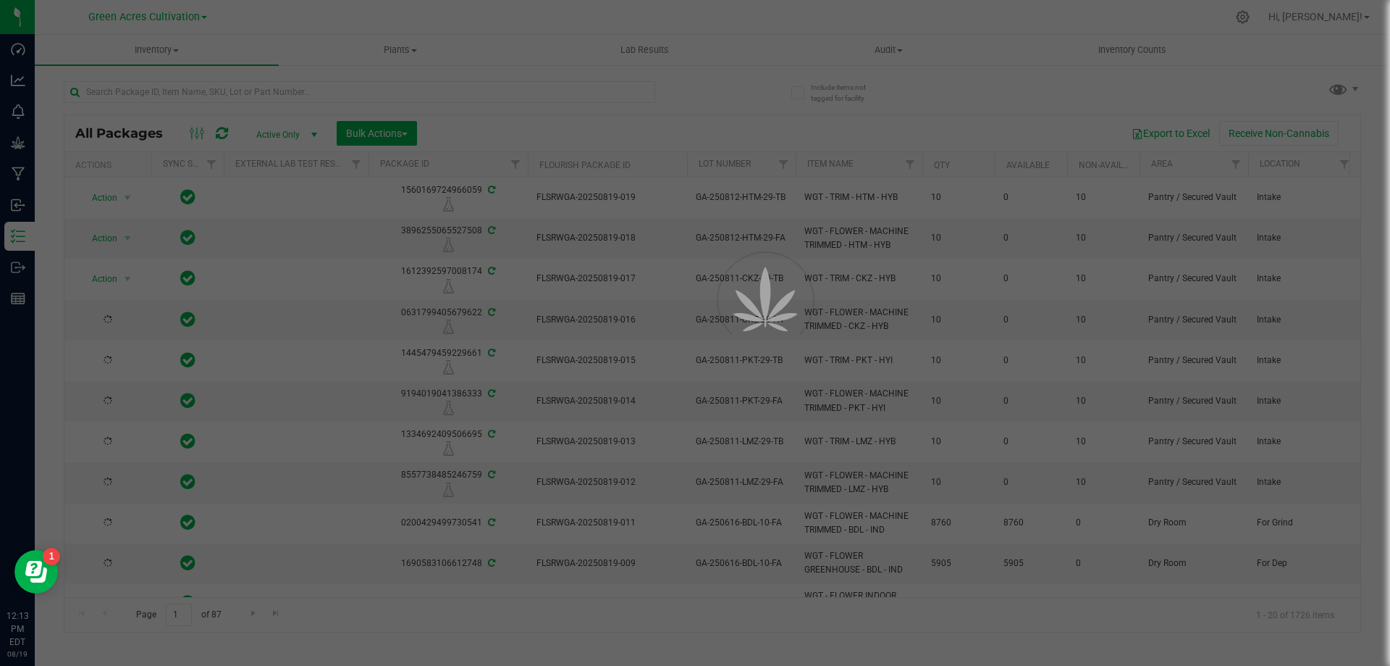
click at [681, 443] on div at bounding box center [695, 333] width 1390 height 666
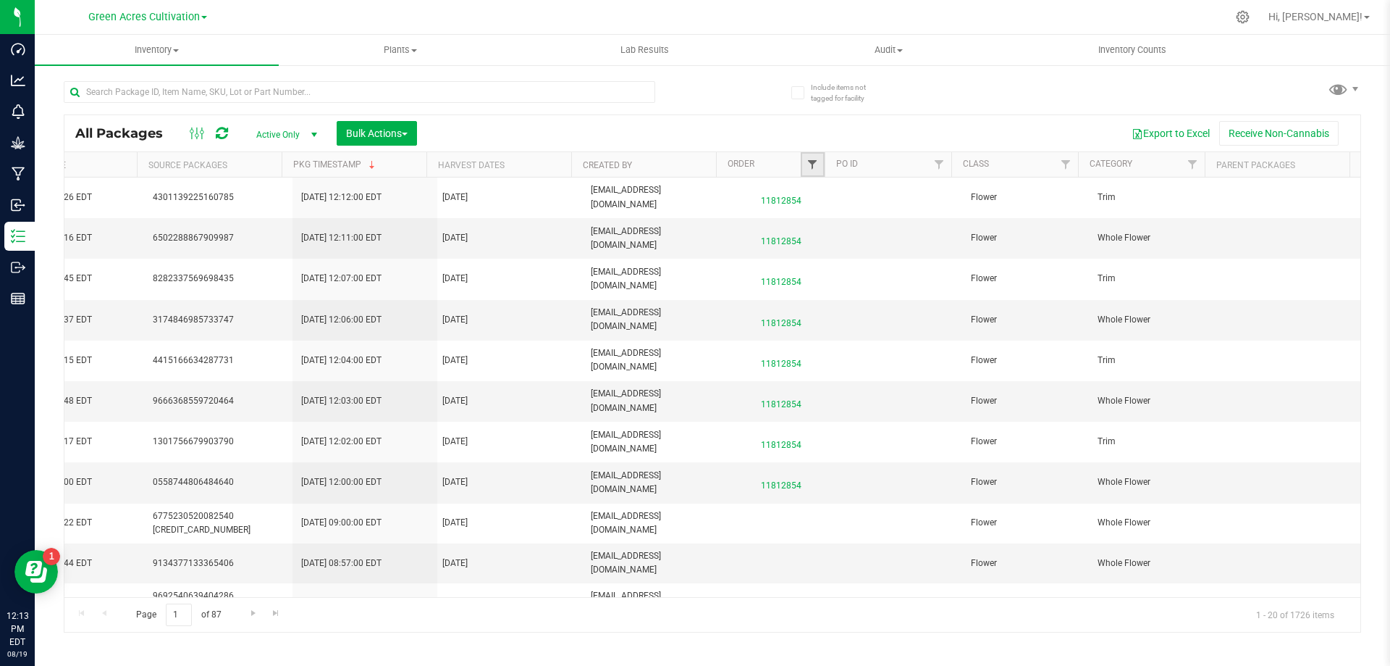
click at [811, 159] on span "Filter" at bounding box center [813, 165] width 12 height 12
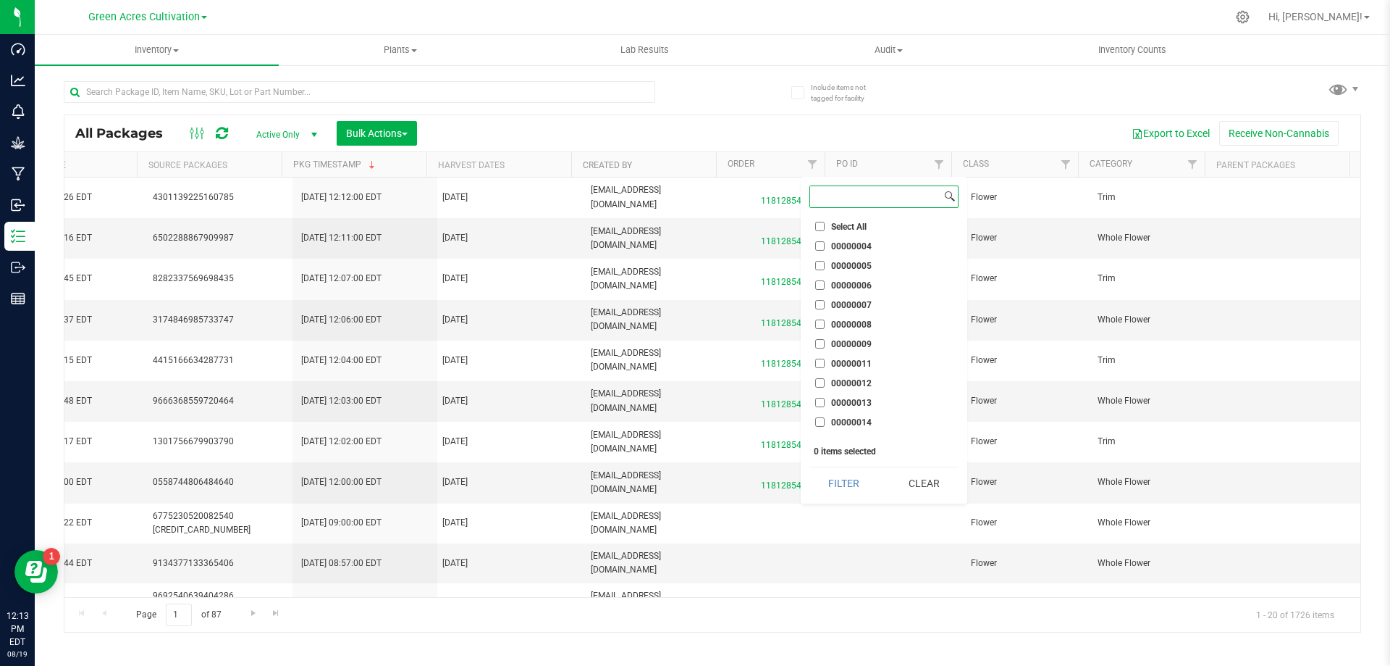
click at [850, 193] on input at bounding box center [875, 196] width 131 height 21
paste input "11812854"
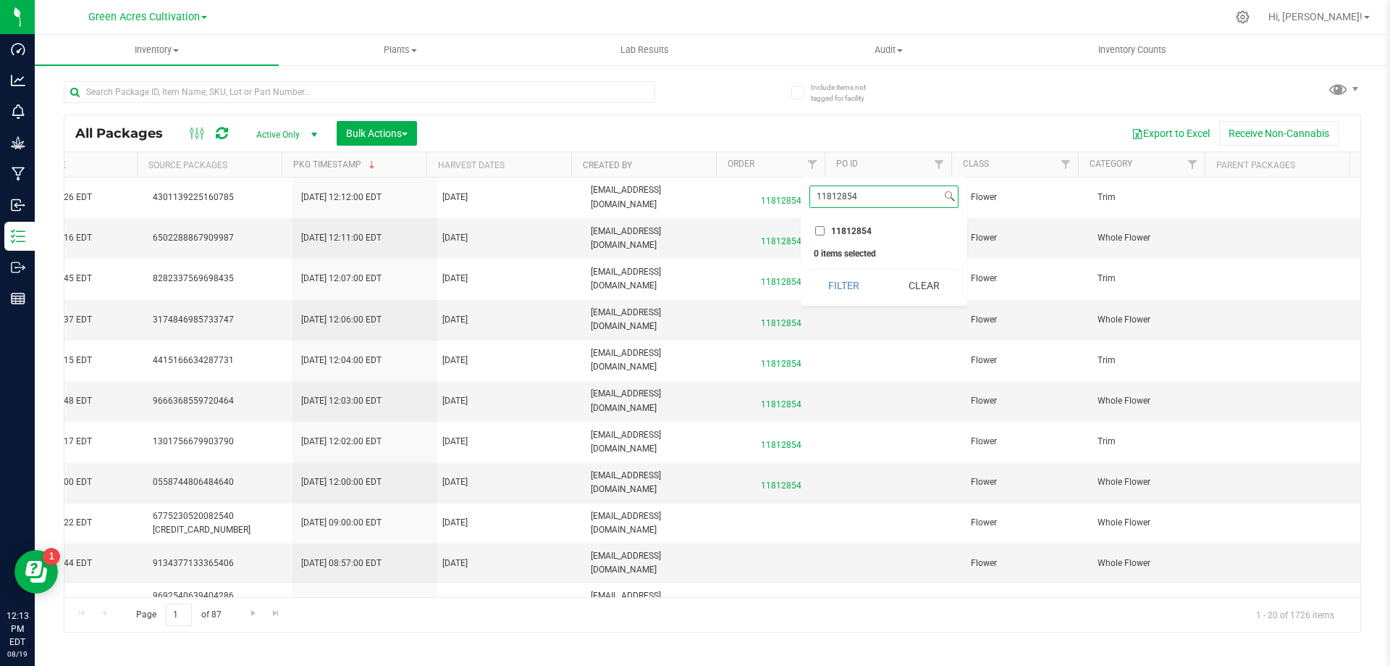
type input "11812854"
click at [819, 232] on input "11812854" at bounding box center [819, 230] width 9 height 9
checkbox input "true"
click at [834, 291] on button "Filter" at bounding box center [845, 285] width 70 height 32
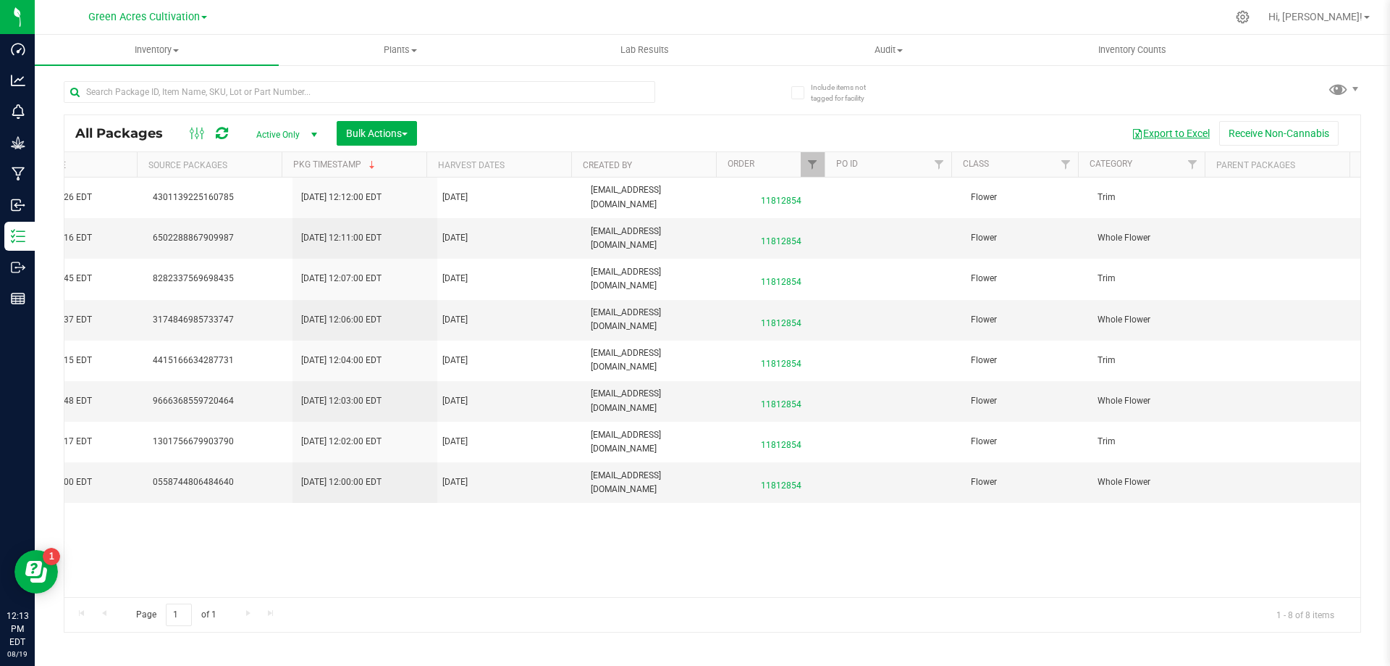
click at [1175, 133] on button "Export to Excel" at bounding box center [1171, 133] width 97 height 25
click at [1317, 18] on span "Hi, [PERSON_NAME]!" at bounding box center [1316, 17] width 94 height 12
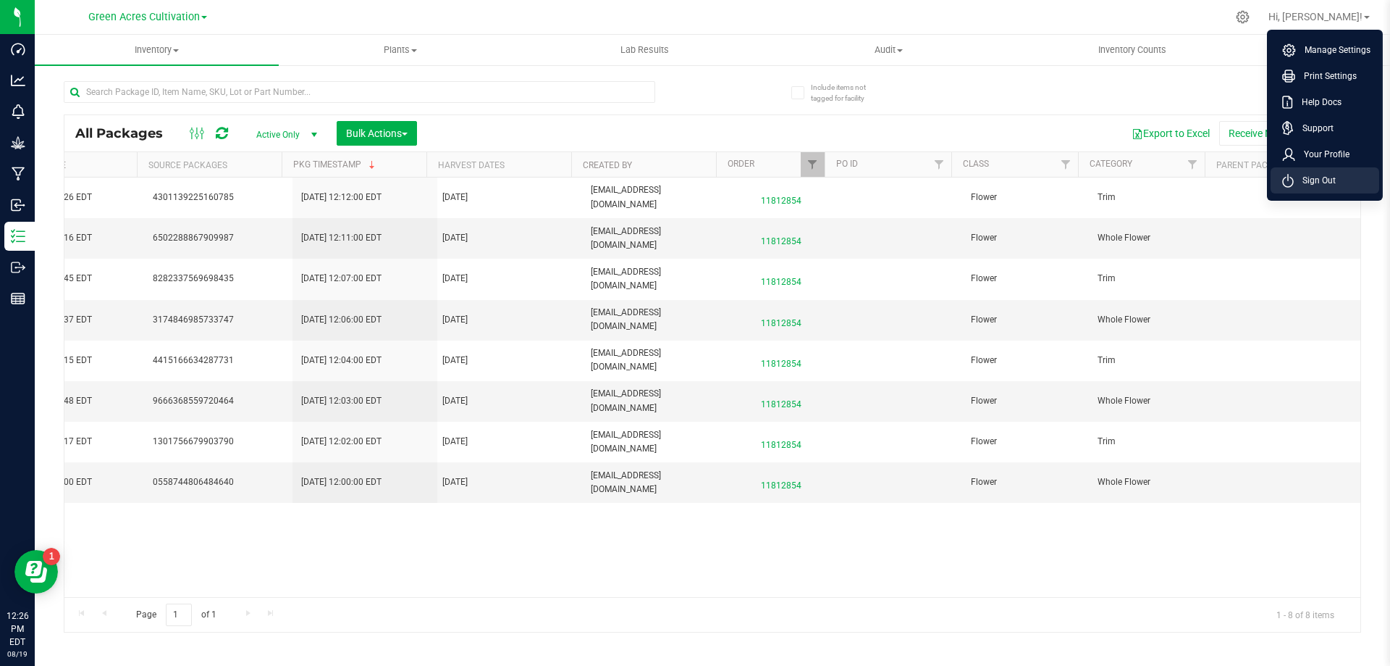
click at [1299, 183] on span "Sign Out" at bounding box center [1315, 180] width 42 height 14
